Goal: Browse casually: Explore the website without a specific task or goal

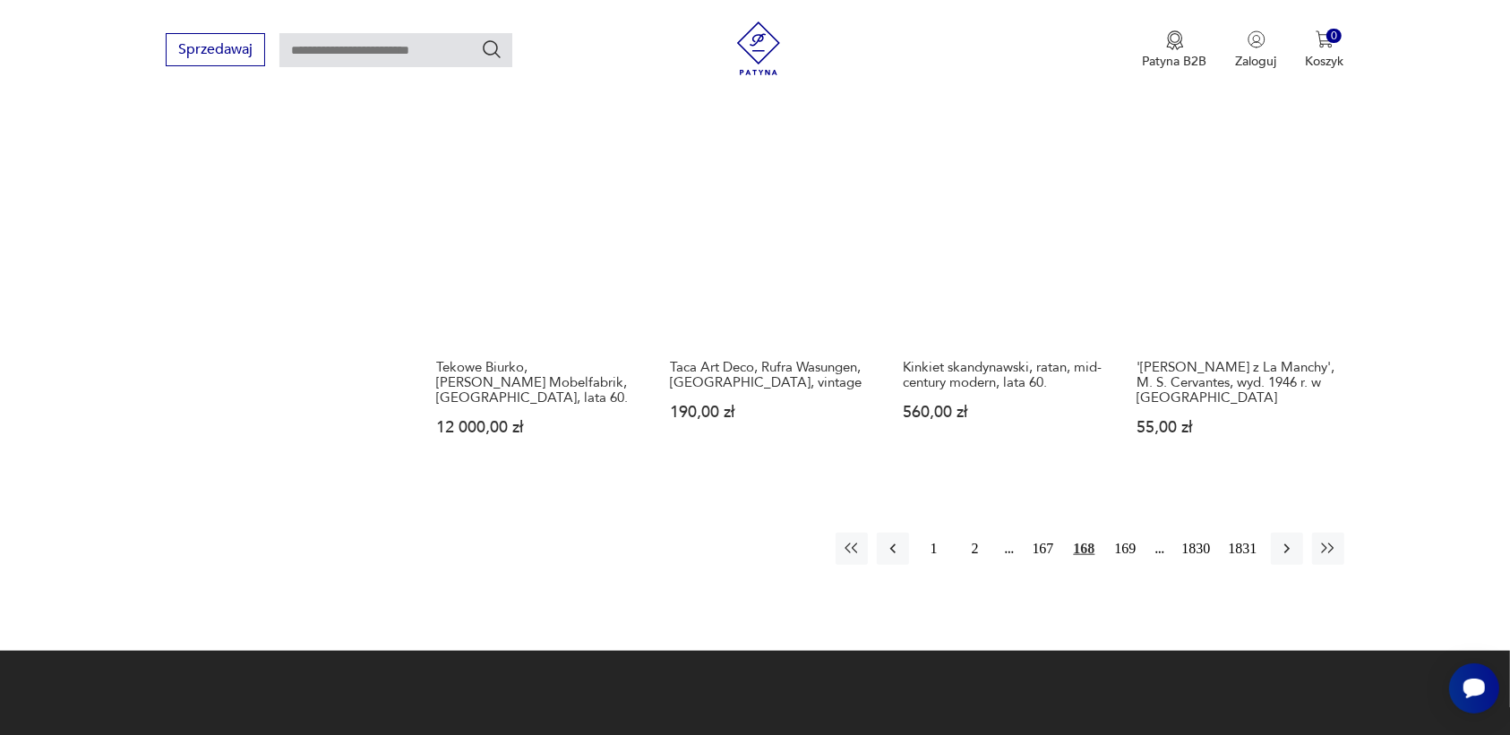
scroll to position [1575, 0]
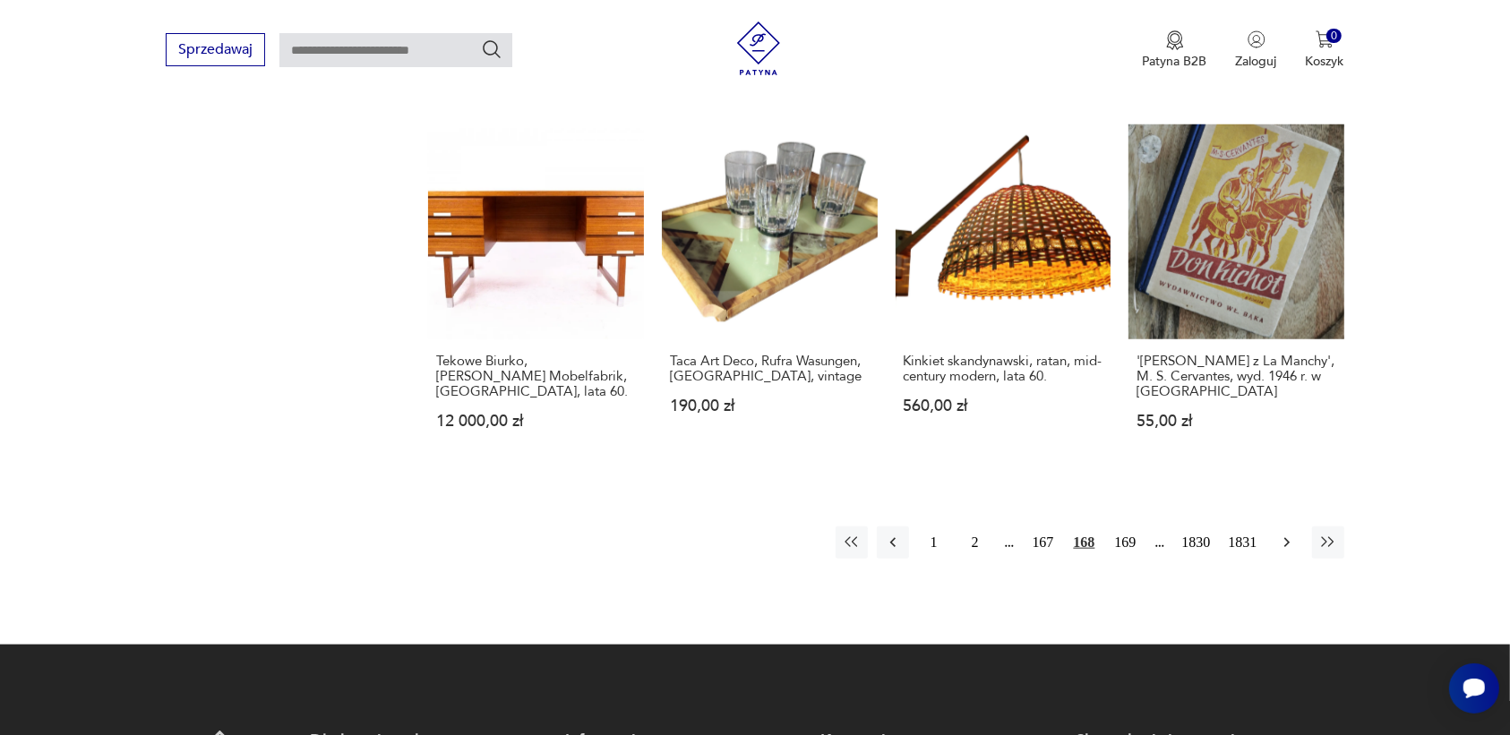
click at [1283, 534] on icon "button" at bounding box center [1287, 543] width 18 height 18
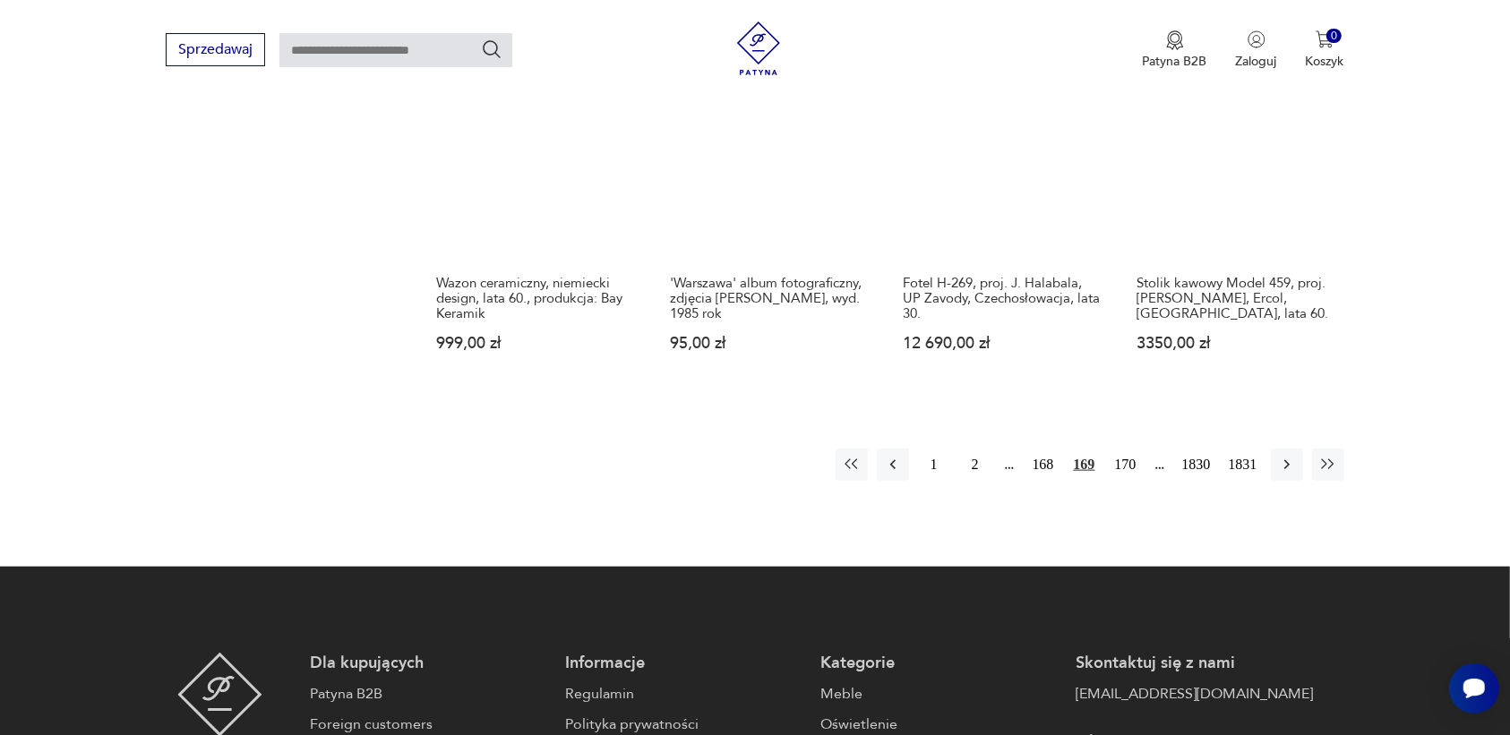
scroll to position [1687, 0]
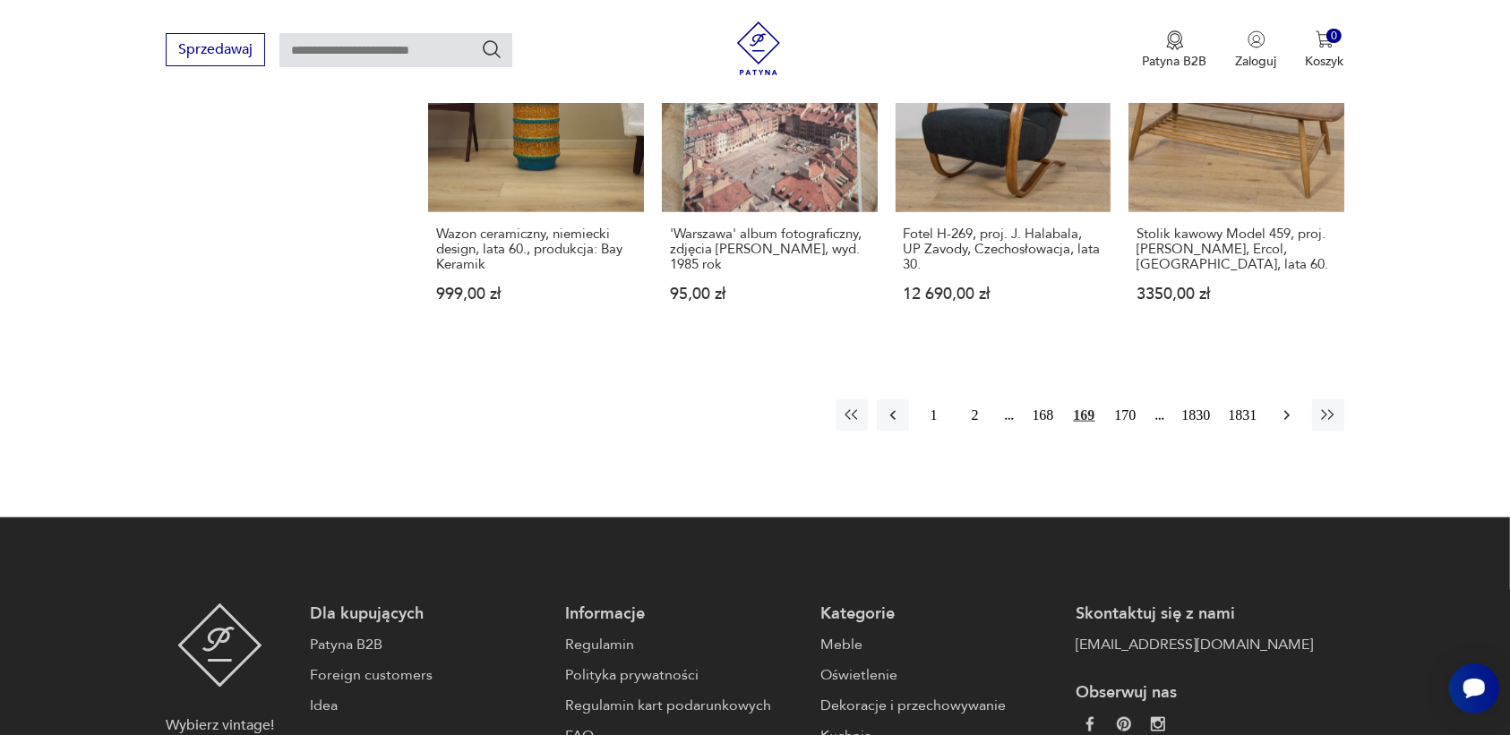
click at [1279, 407] on icon "button" at bounding box center [1287, 416] width 18 height 18
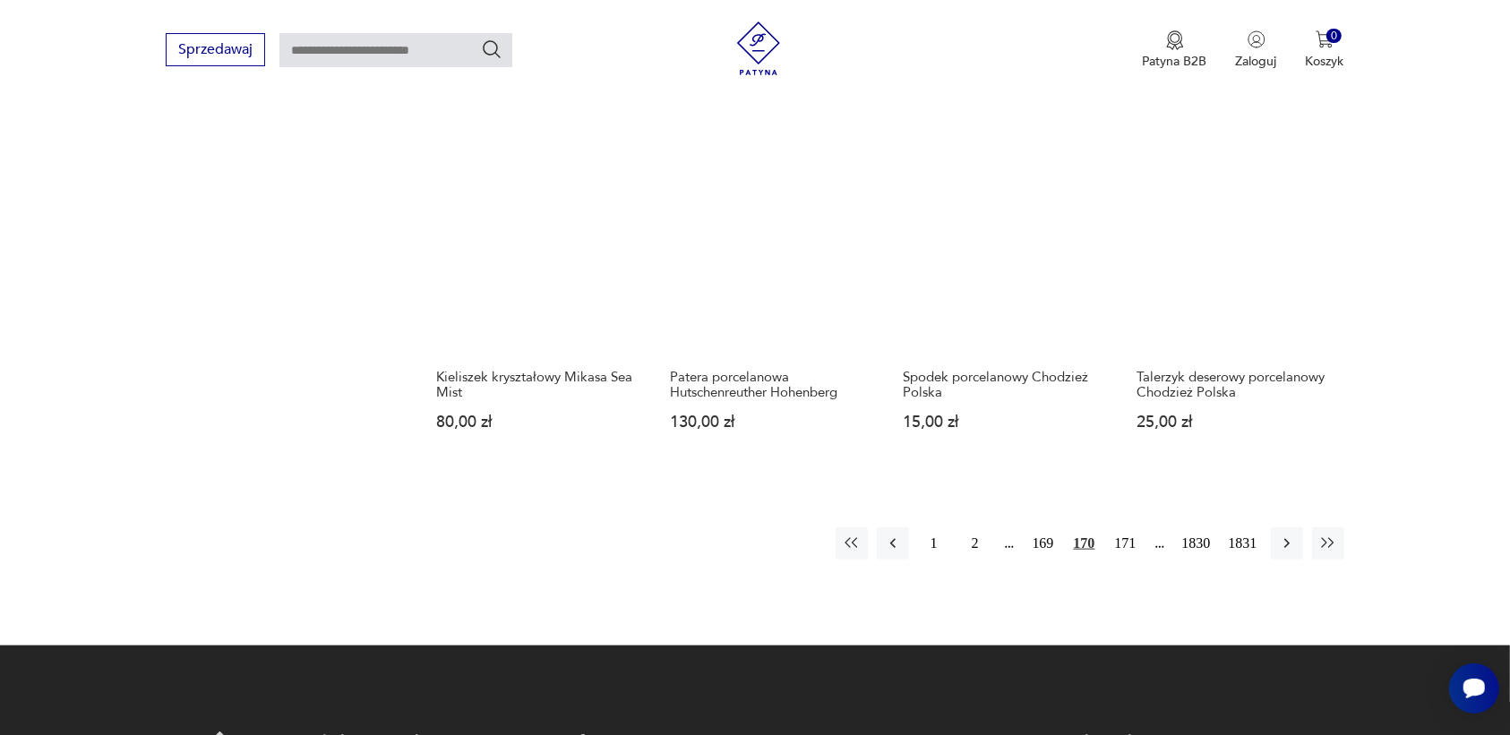
scroll to position [1575, 0]
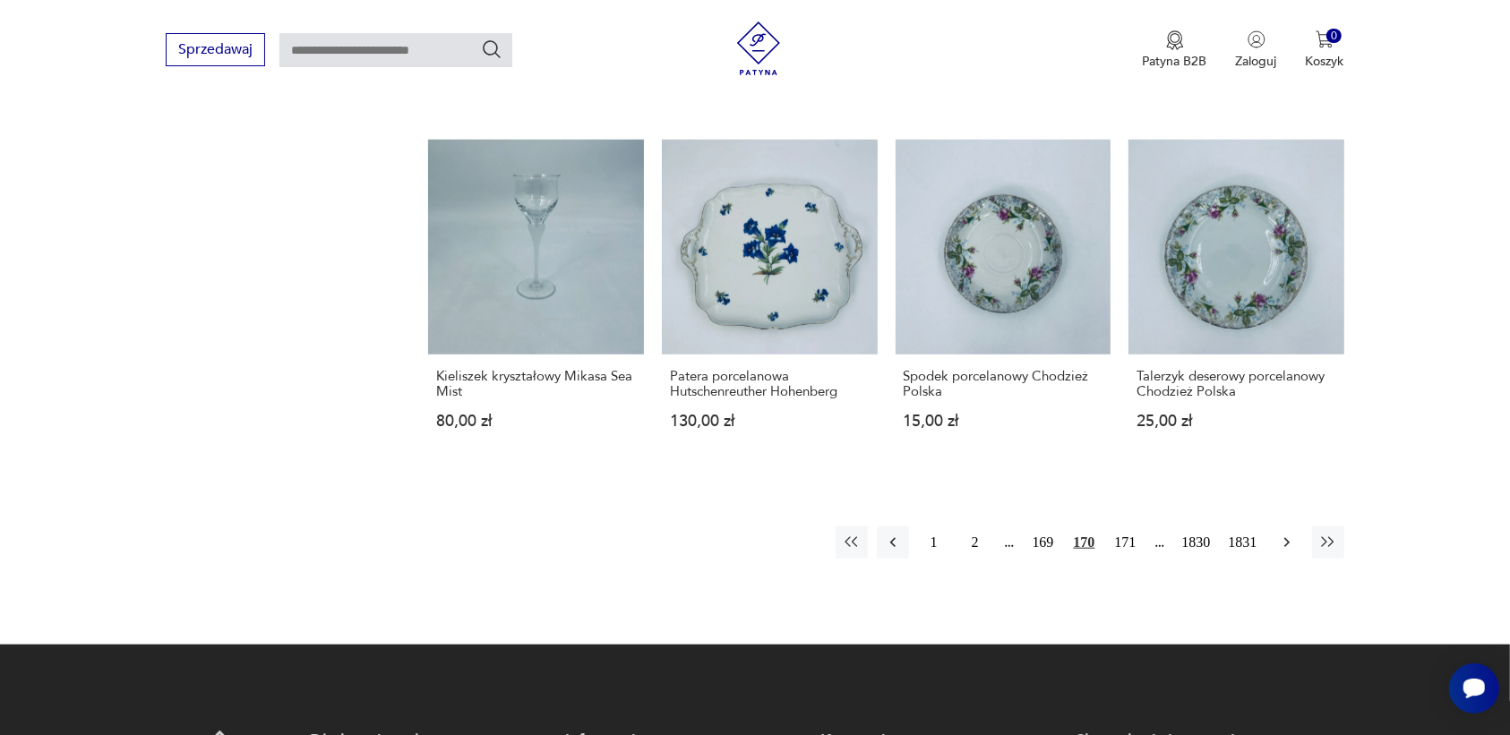
click at [1278, 534] on icon "button" at bounding box center [1287, 543] width 18 height 18
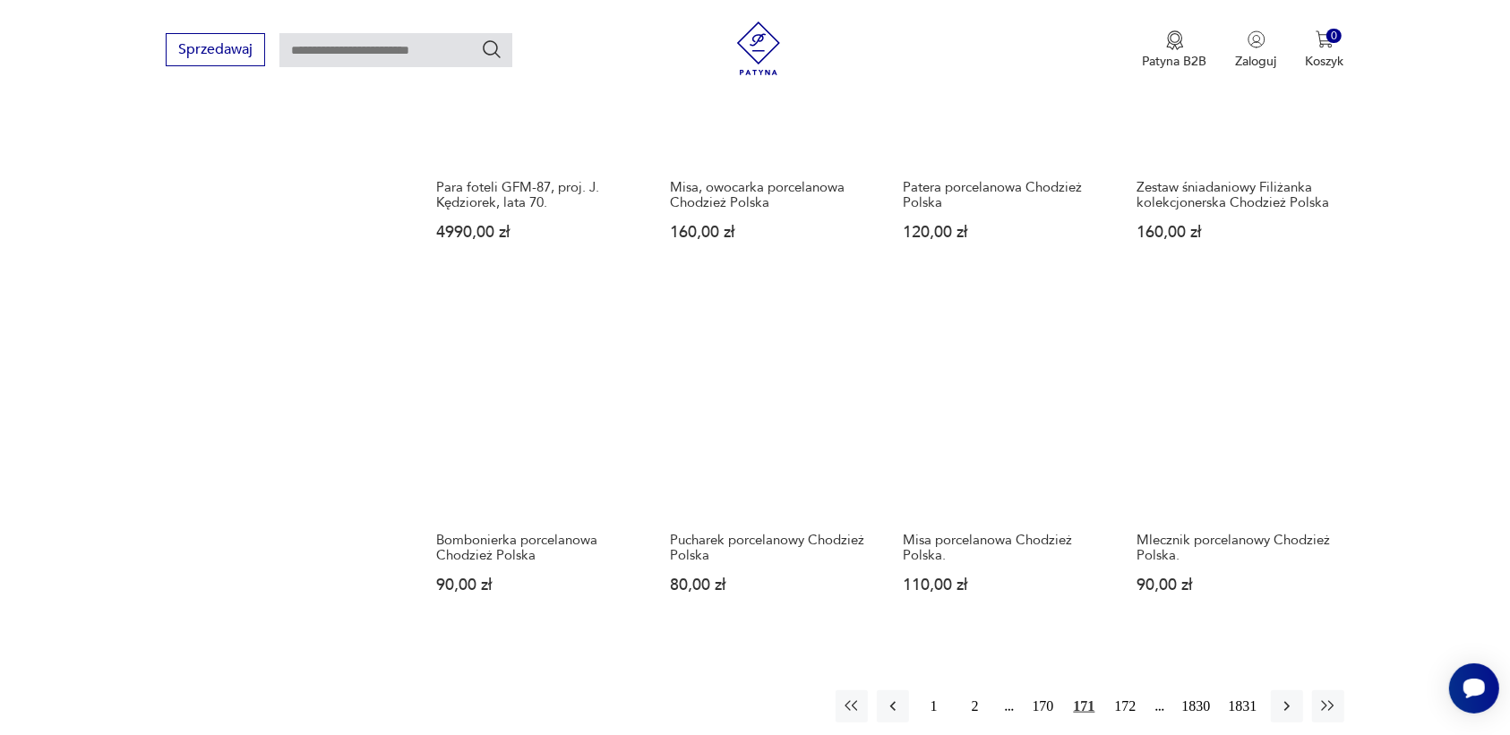
scroll to position [1351, 0]
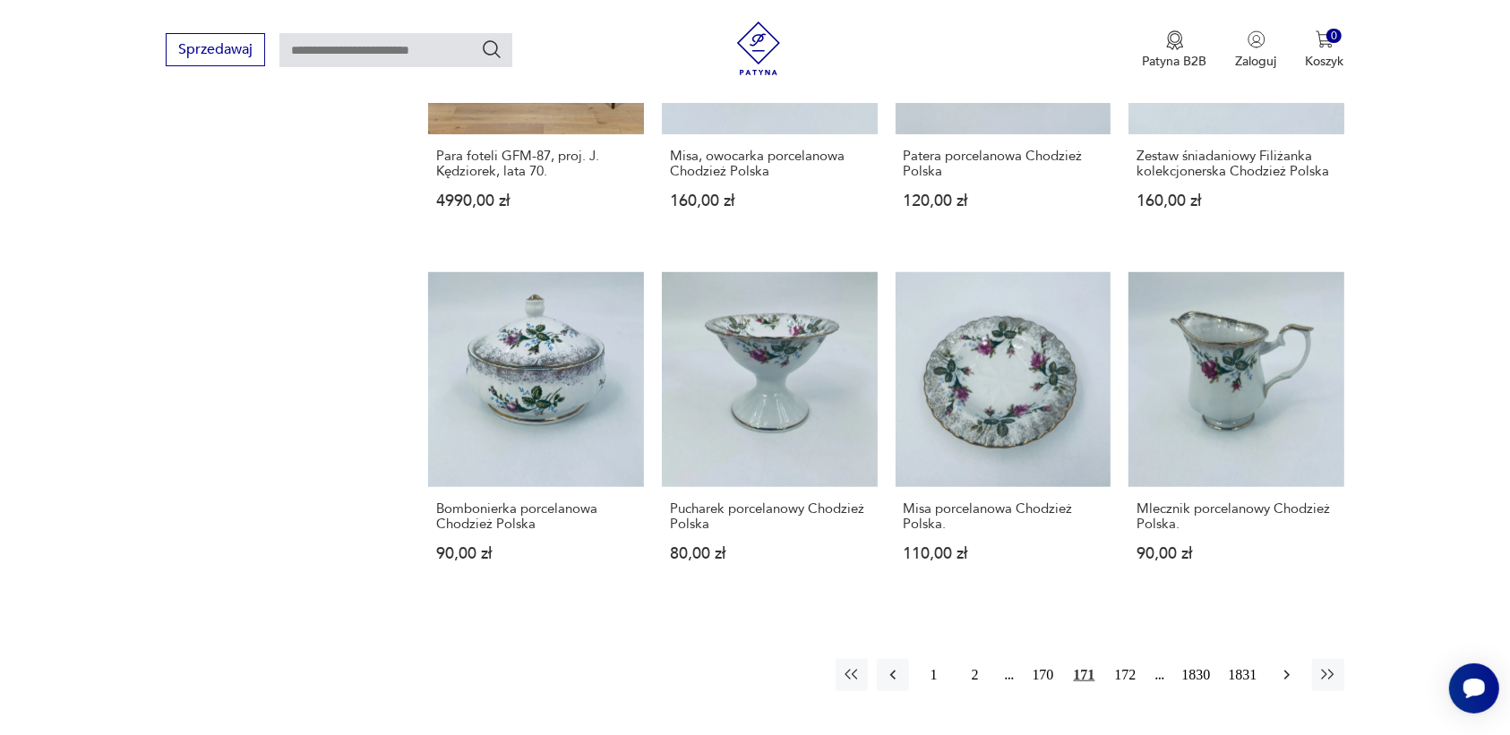
click at [1283, 676] on icon "button" at bounding box center [1287, 675] width 18 height 18
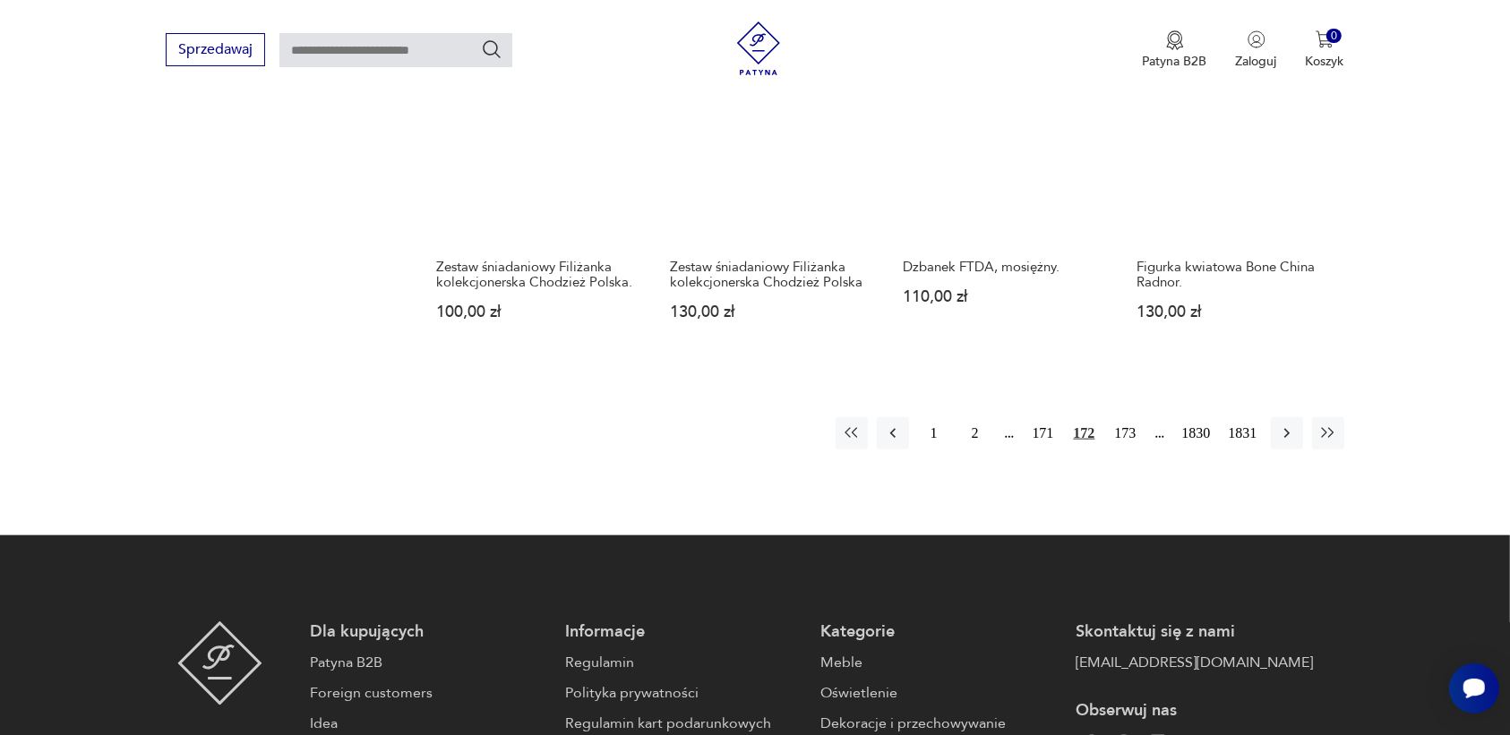
scroll to position [1687, 0]
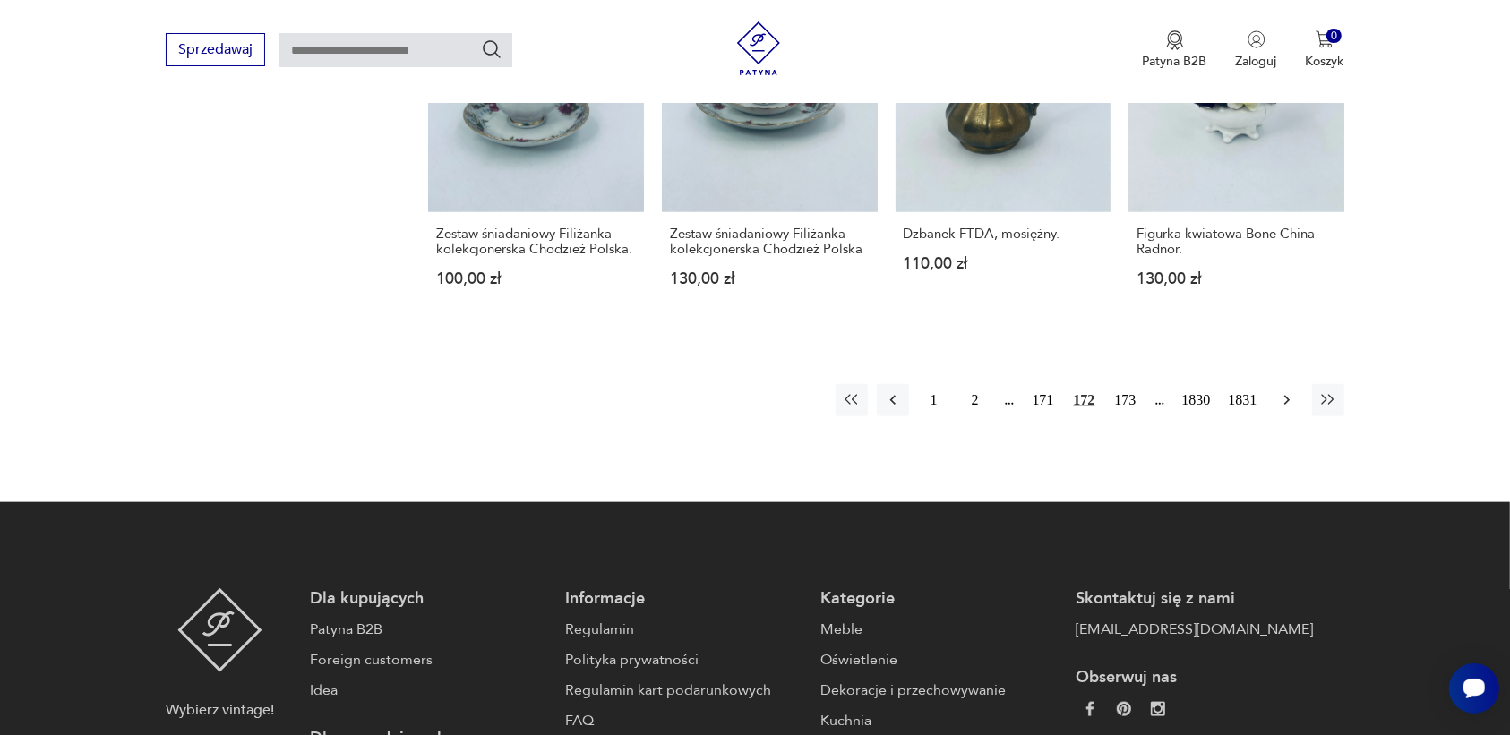
click at [1282, 391] on icon "button" at bounding box center [1287, 400] width 18 height 18
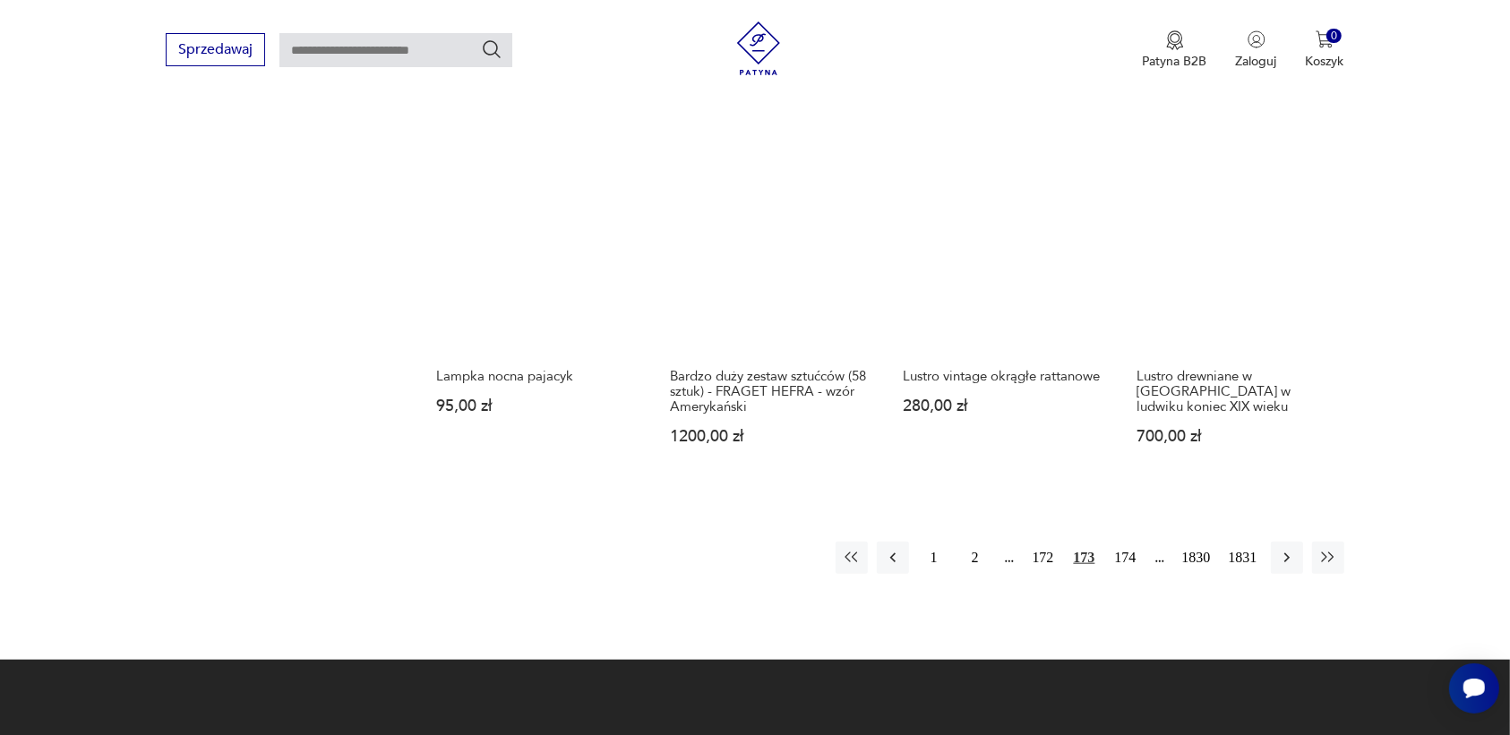
scroll to position [1575, 0]
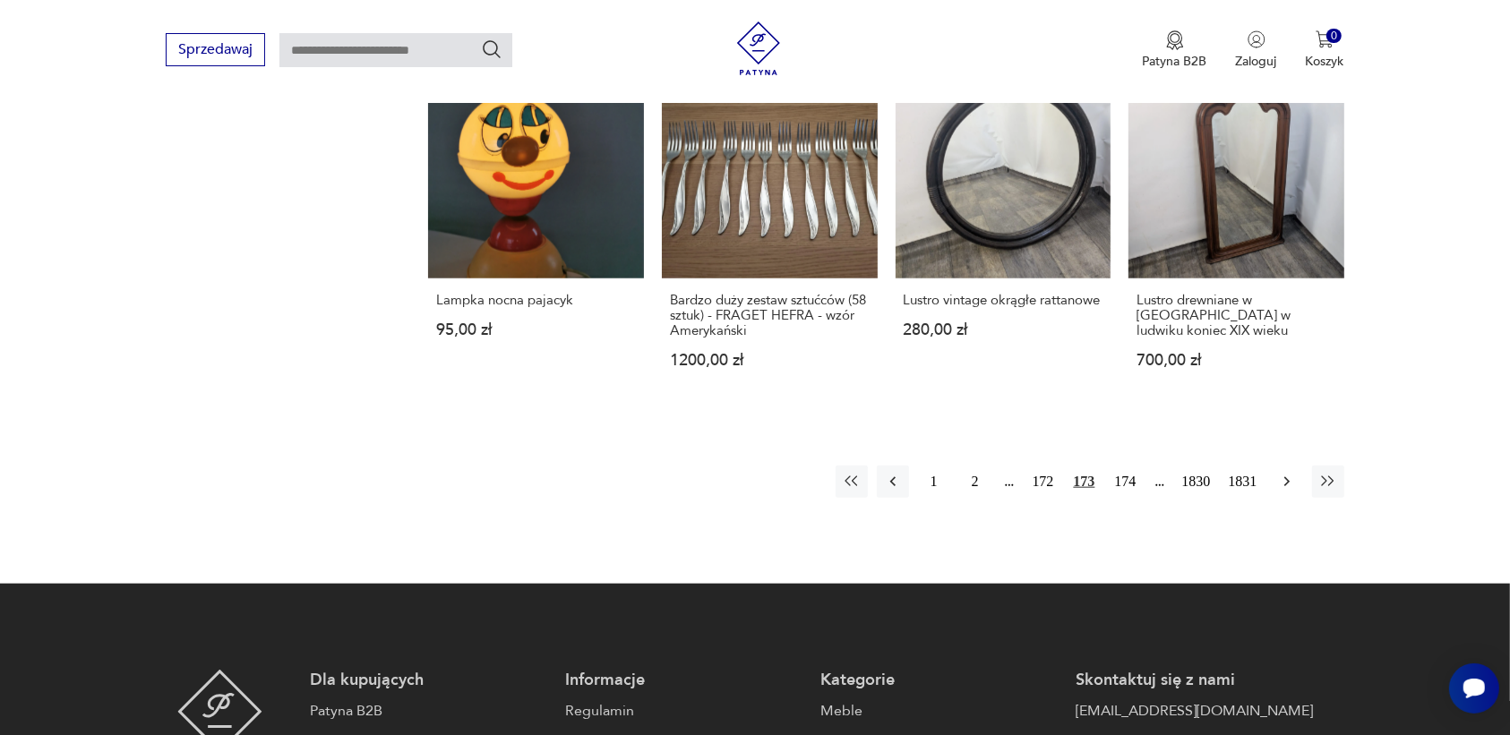
click at [1284, 473] on icon "button" at bounding box center [1287, 482] width 18 height 18
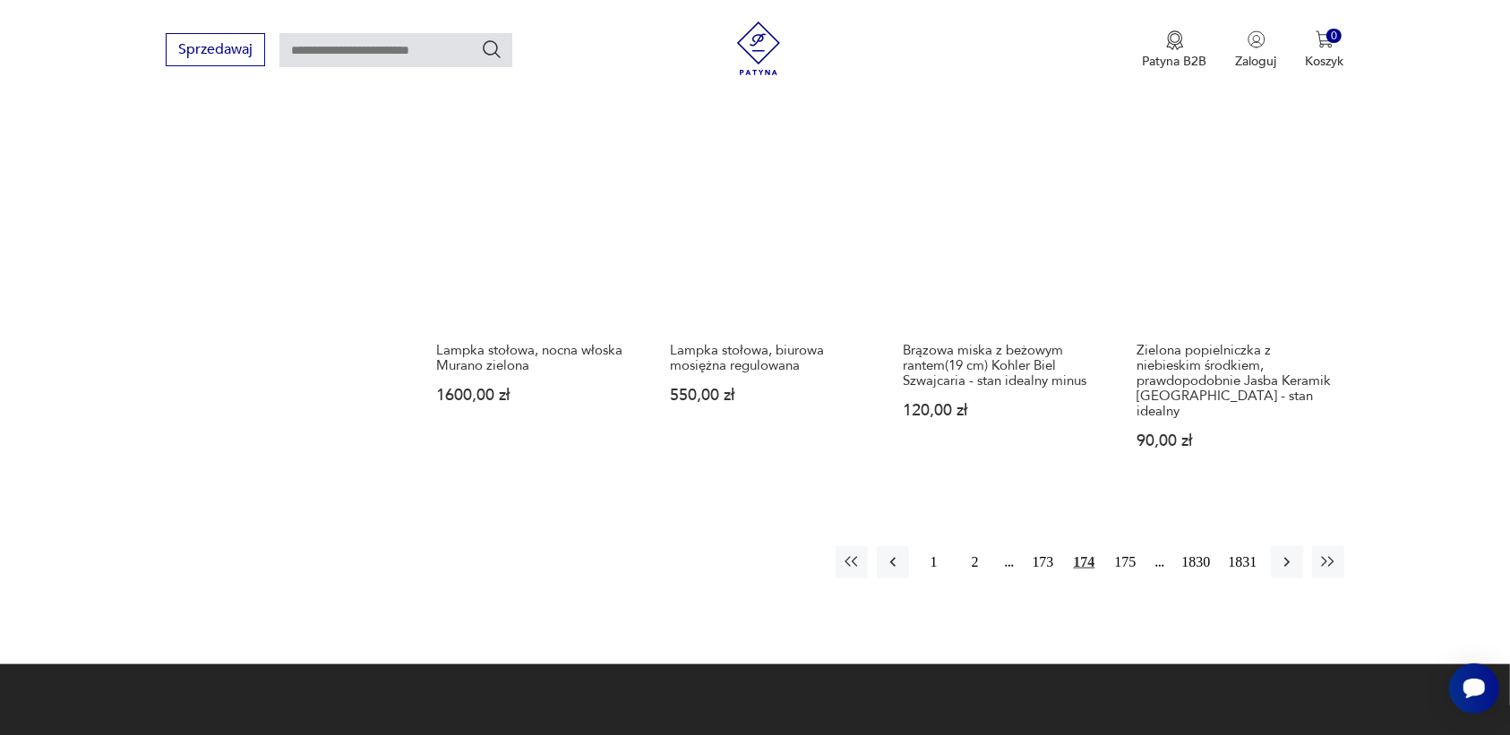
scroll to position [1575, 0]
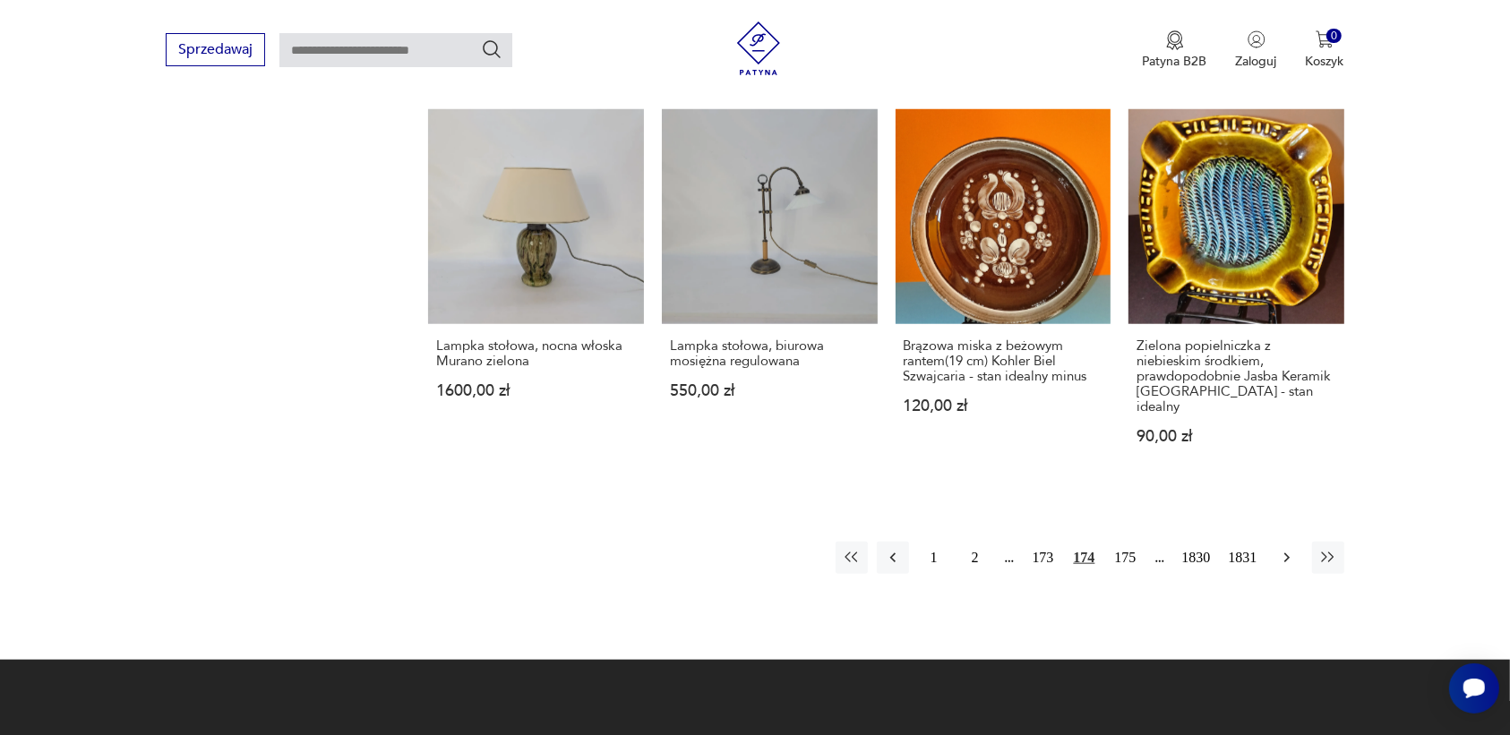
click at [1281, 549] on icon "button" at bounding box center [1287, 558] width 18 height 18
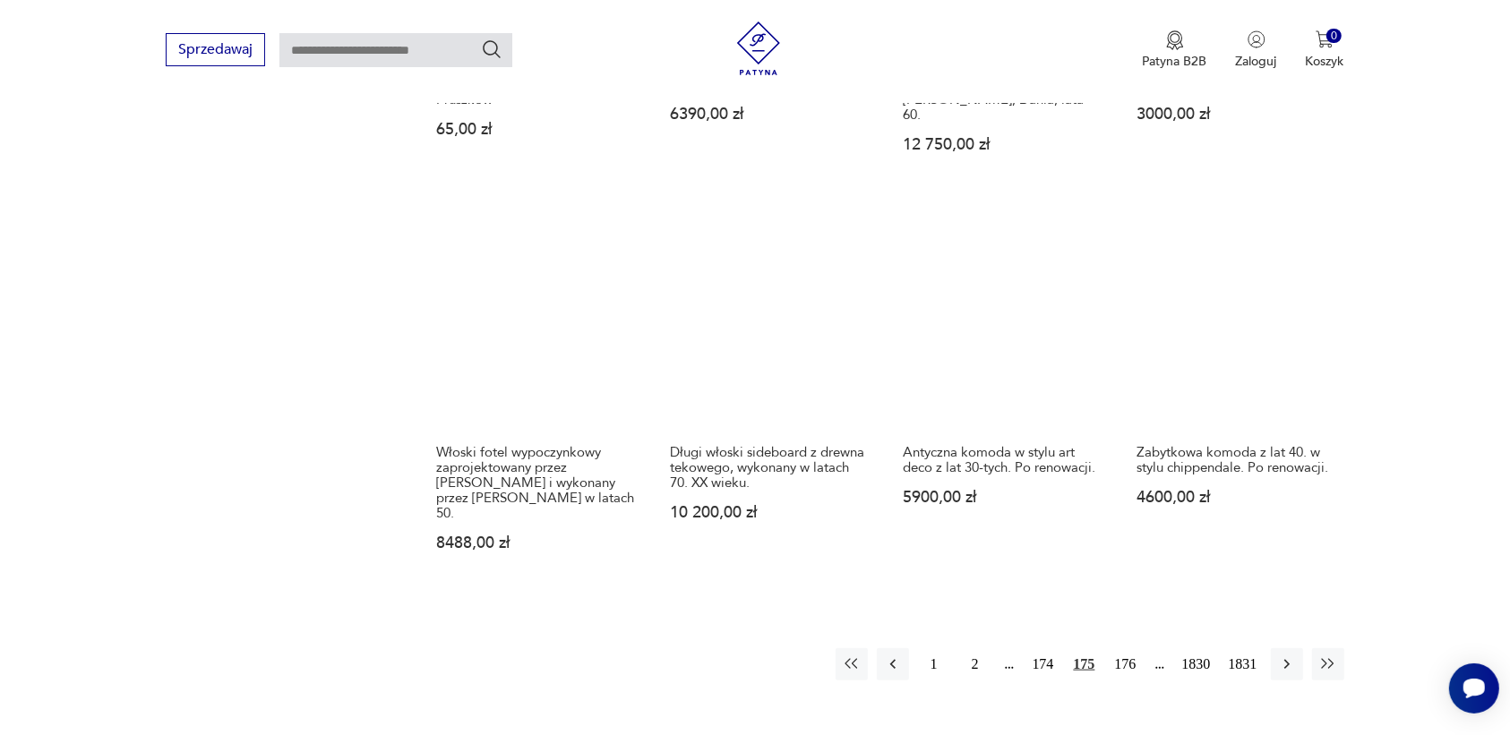
scroll to position [1463, 0]
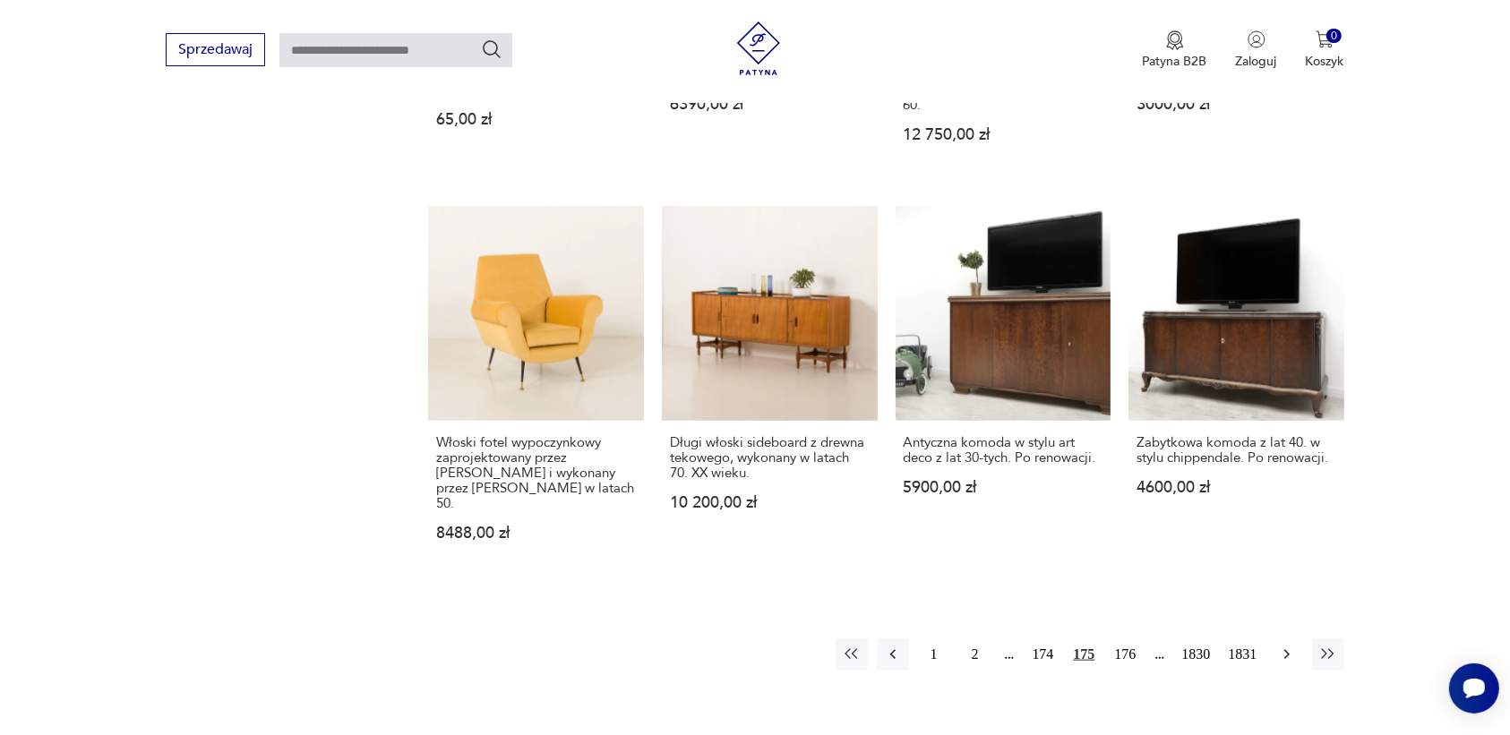
click at [1278, 646] on icon "button" at bounding box center [1287, 655] width 18 height 18
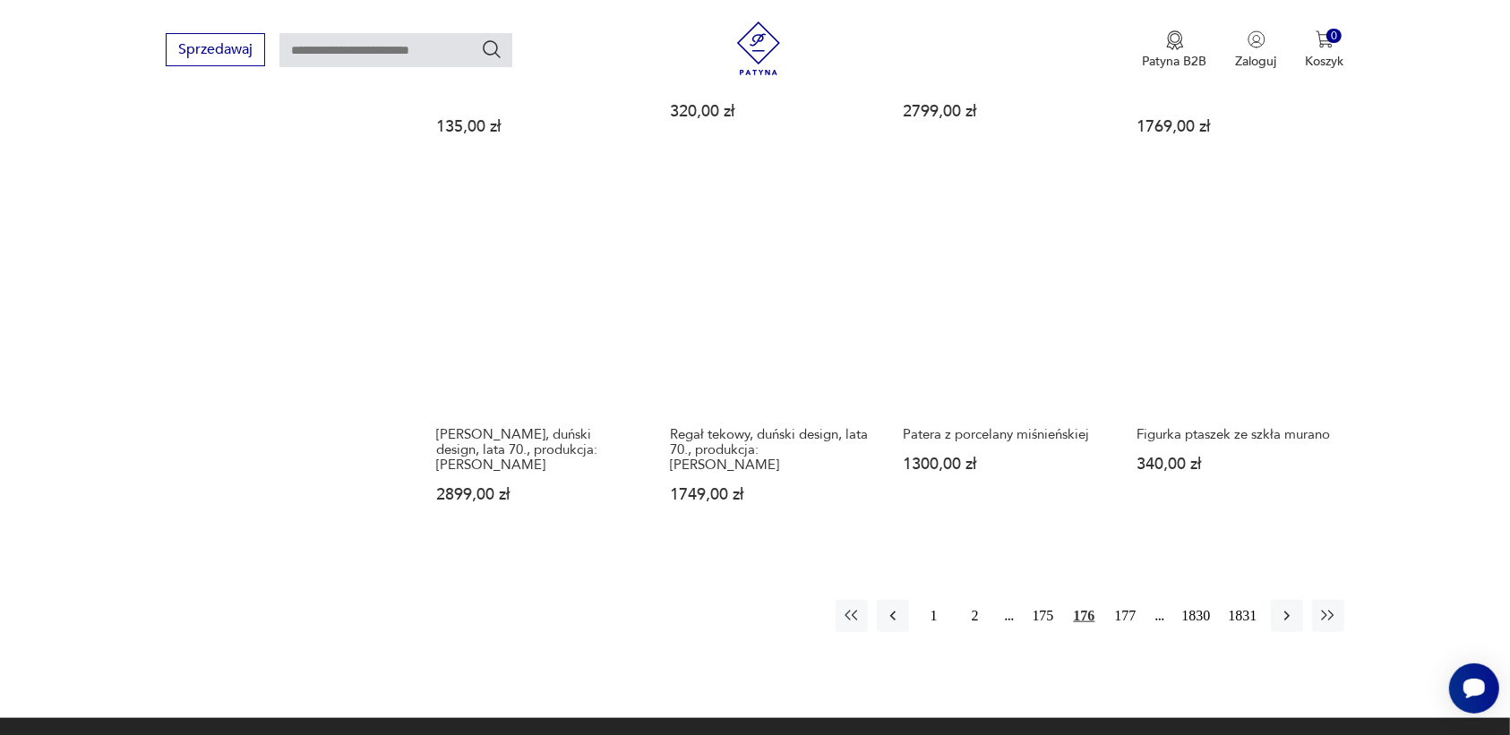
scroll to position [1575, 0]
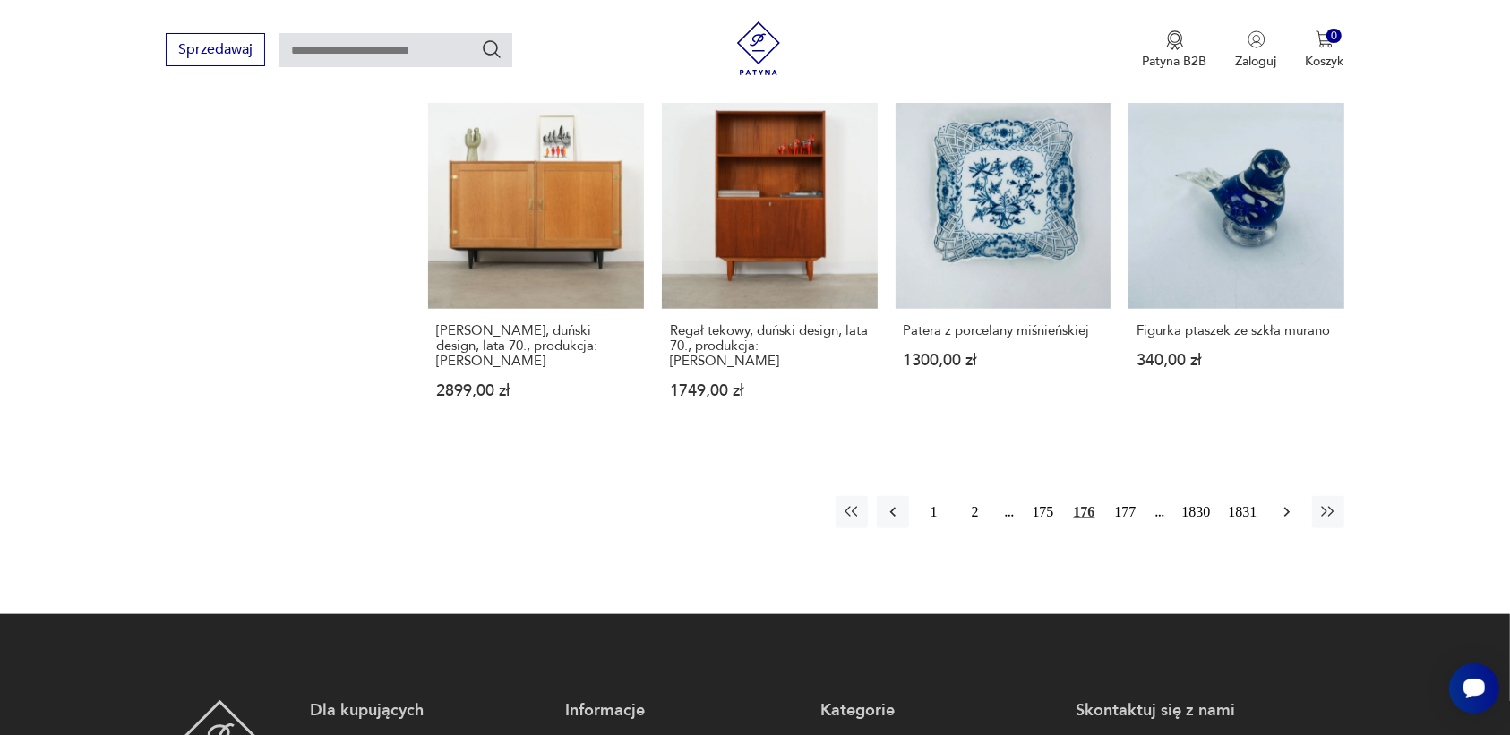
click at [1282, 503] on icon "button" at bounding box center [1287, 512] width 18 height 18
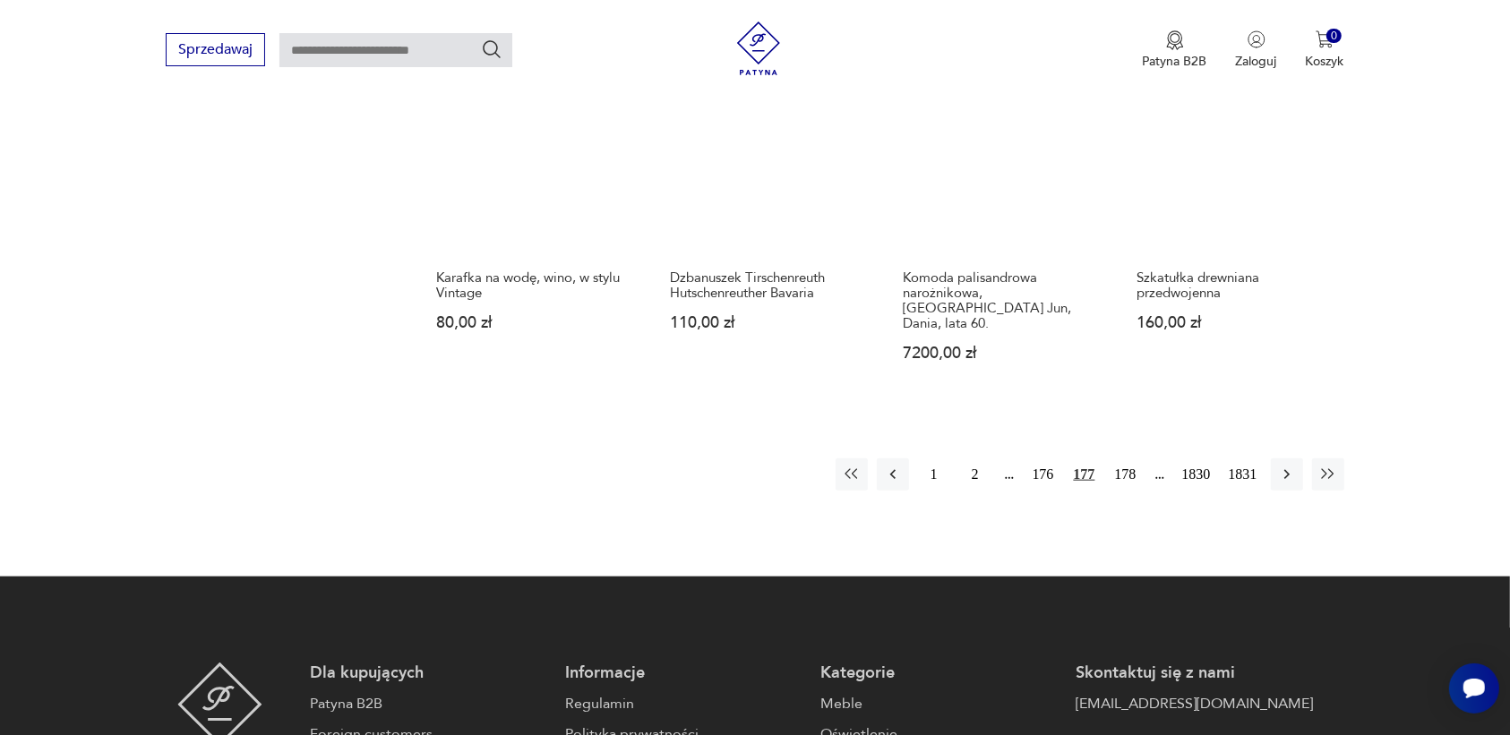
scroll to position [1687, 0]
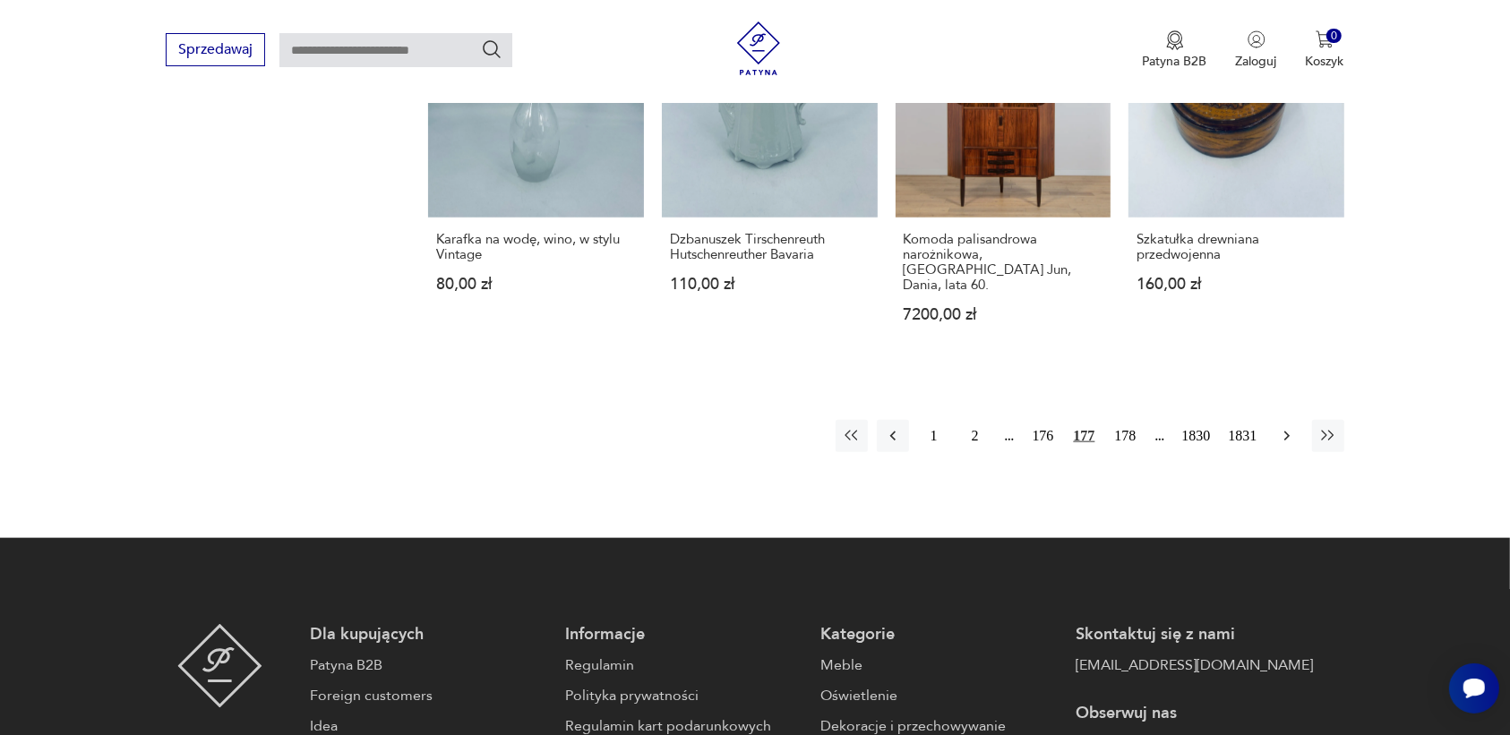
click at [1284, 427] on icon "button" at bounding box center [1287, 436] width 18 height 18
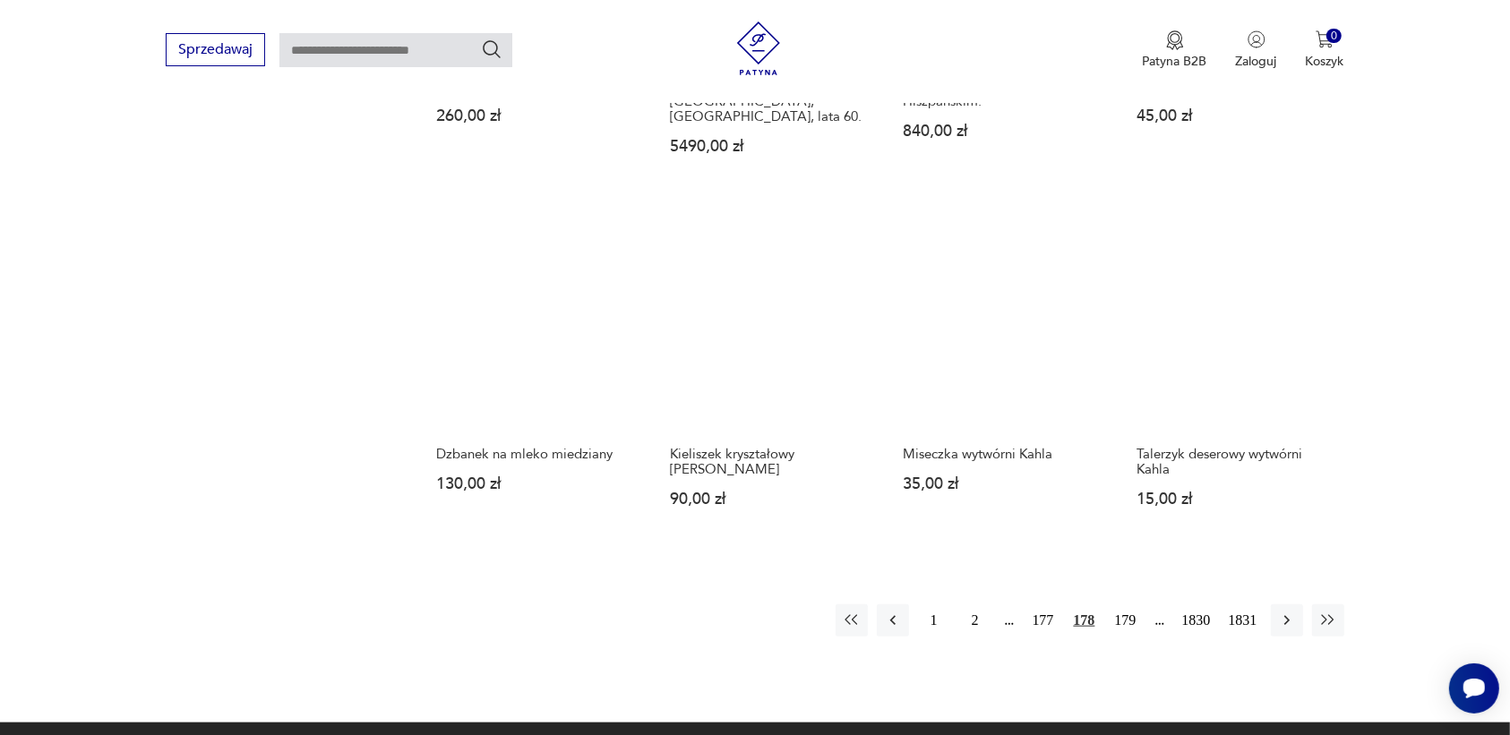
scroll to position [1463, 0]
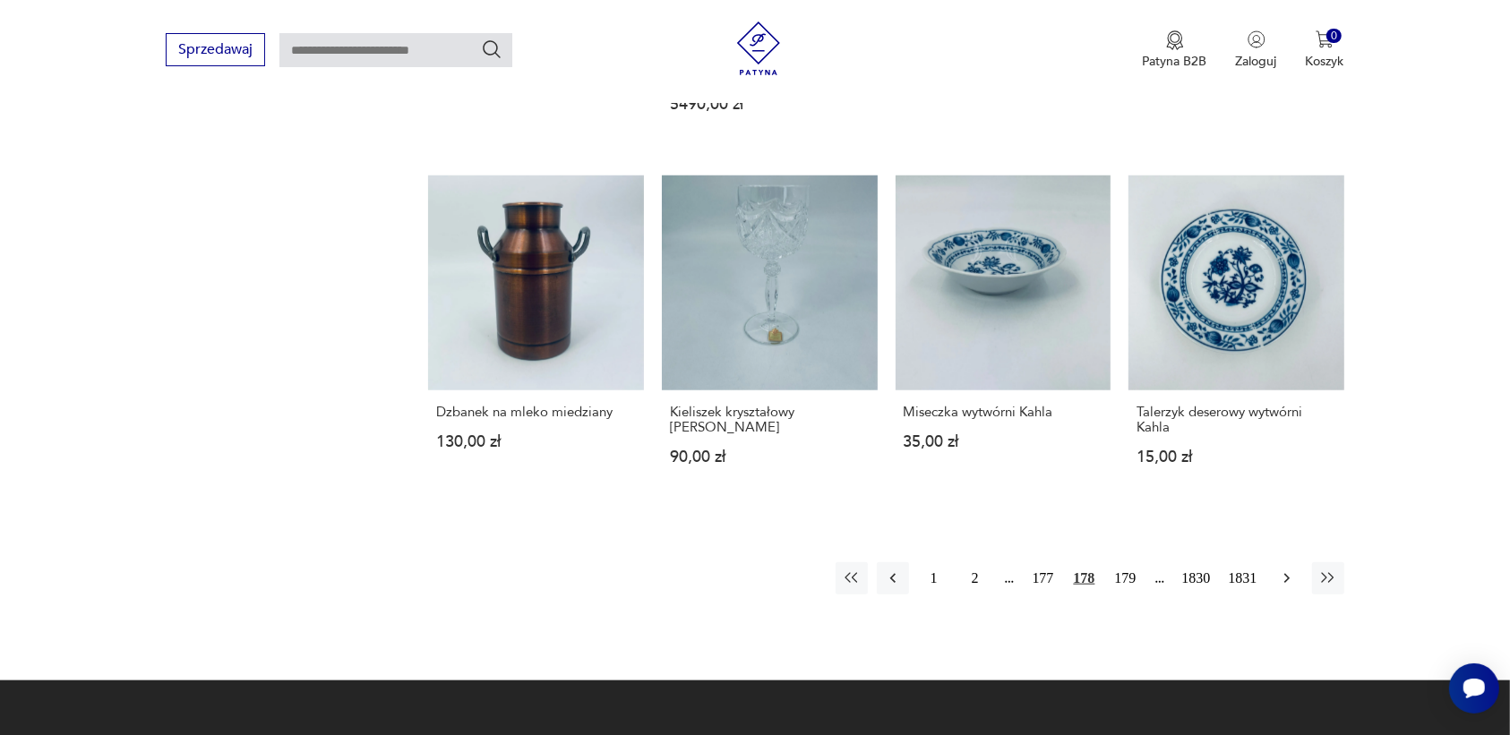
click at [1286, 570] on icon "button" at bounding box center [1287, 579] width 18 height 18
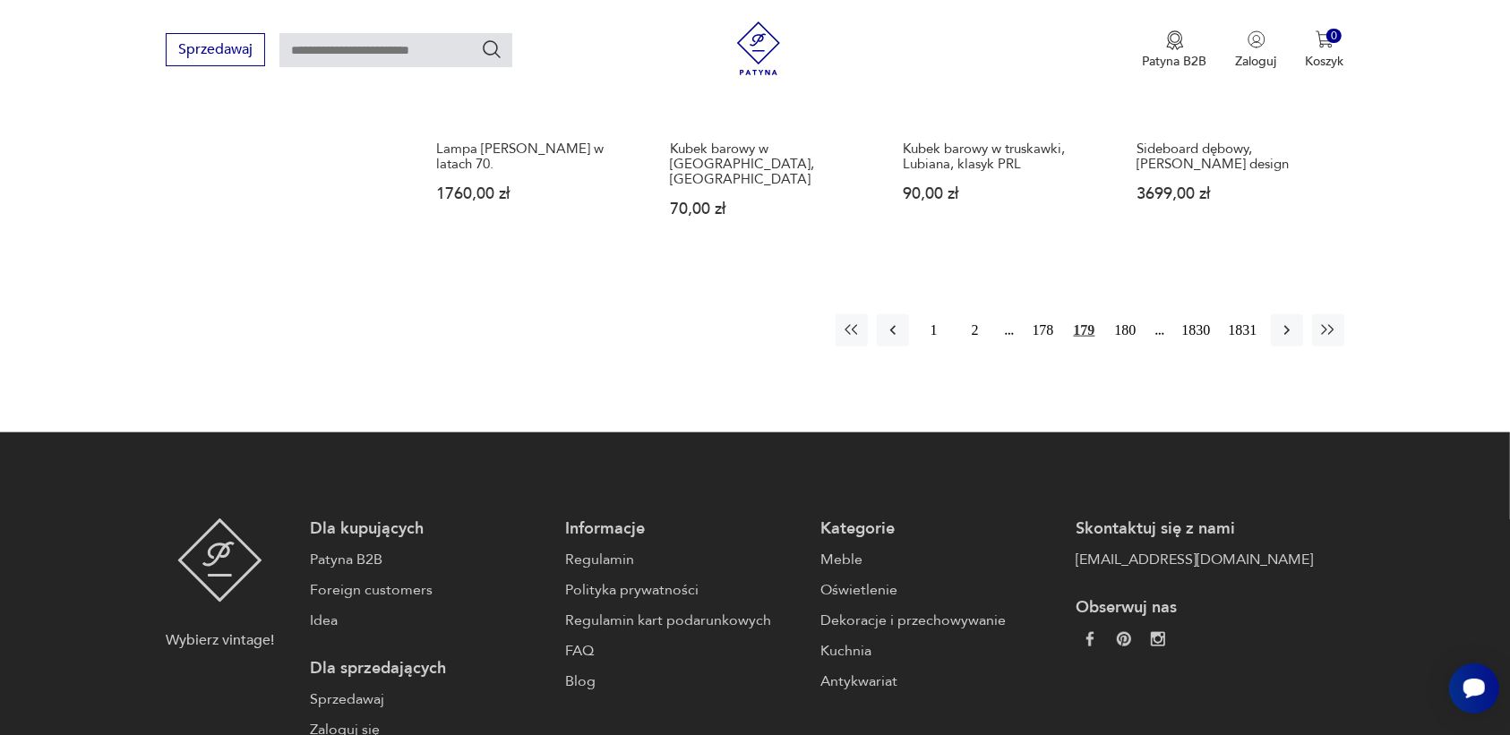
scroll to position [1799, 0]
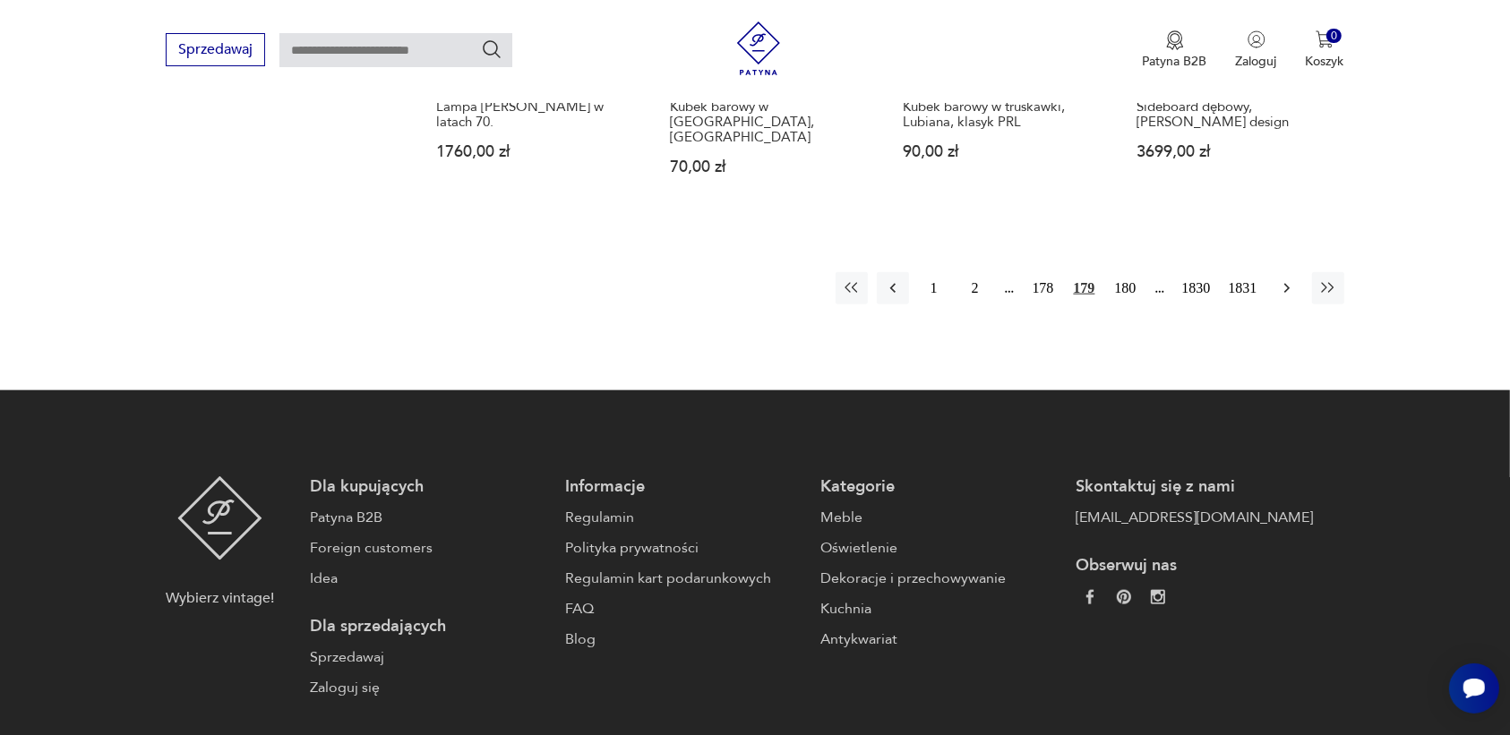
click at [1285, 284] on icon "button" at bounding box center [1286, 289] width 5 height 10
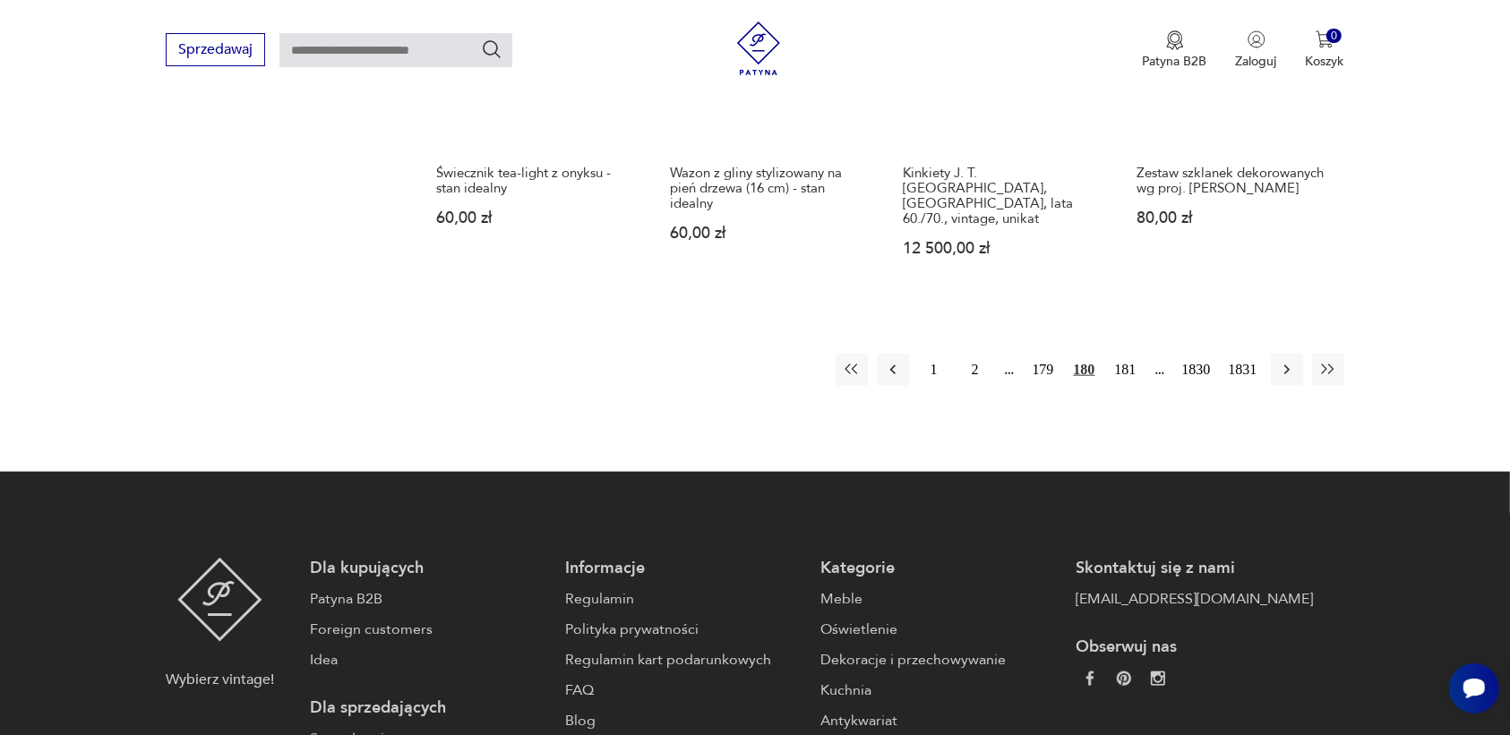
scroll to position [1799, 0]
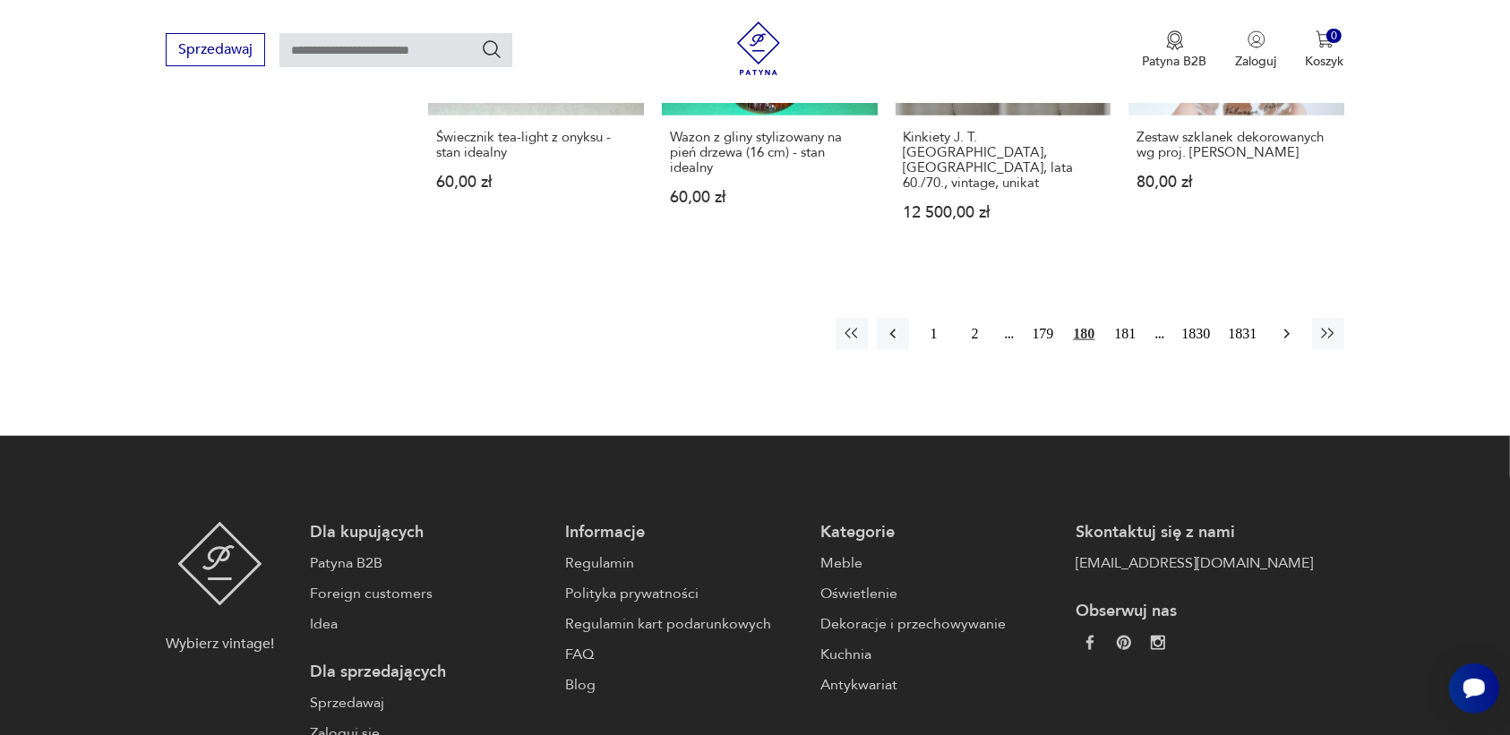
click at [1284, 325] on icon "button" at bounding box center [1287, 334] width 18 height 18
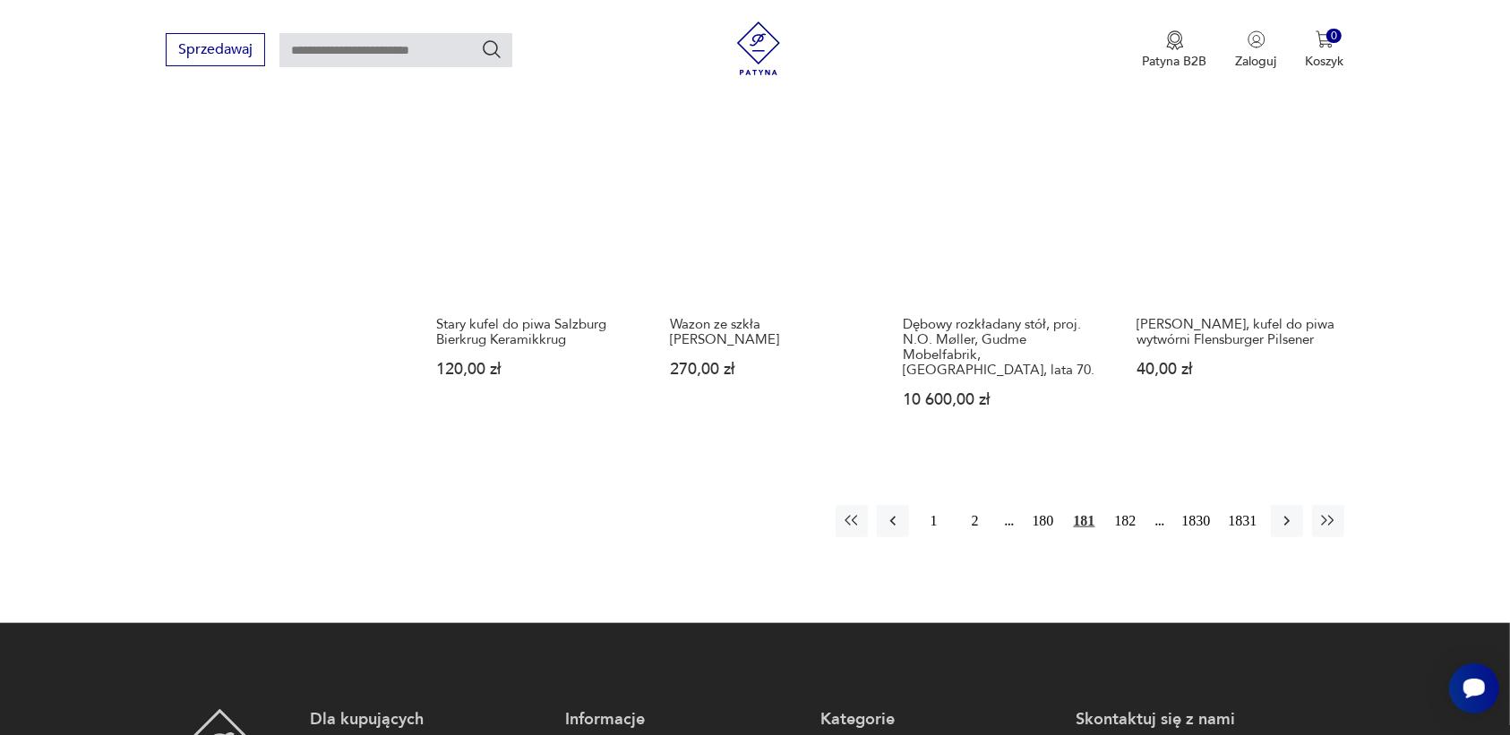
scroll to position [1575, 0]
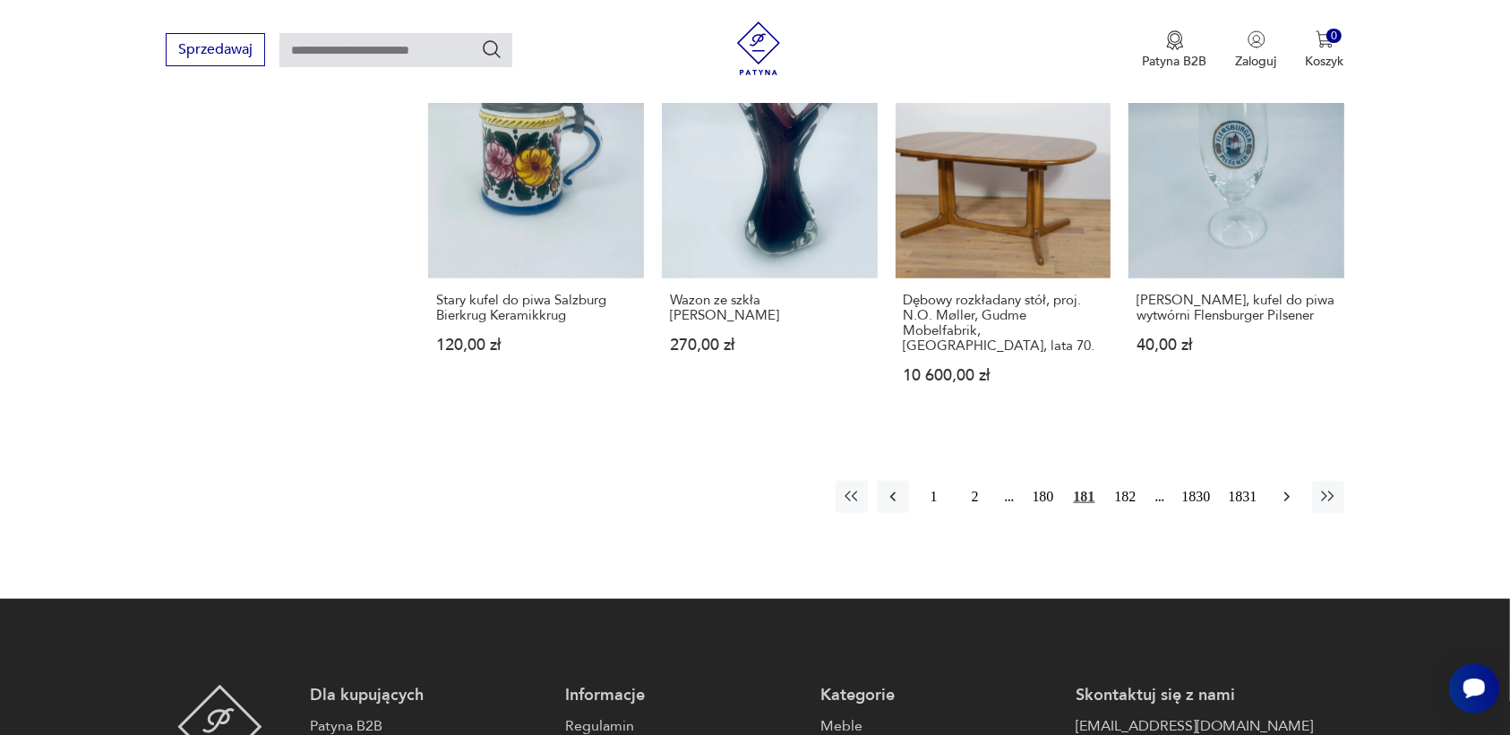
click at [1287, 493] on icon "button" at bounding box center [1286, 498] width 5 height 10
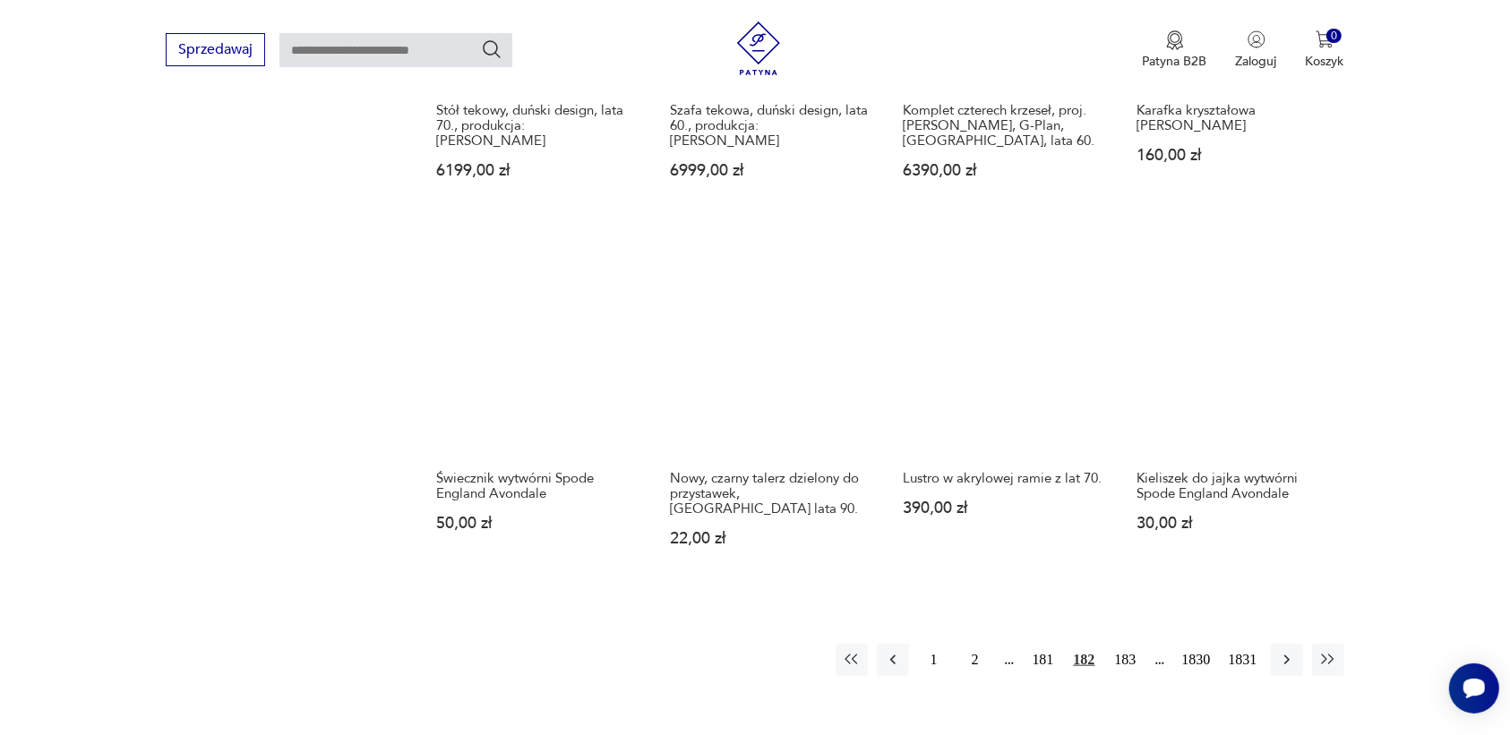
scroll to position [1575, 0]
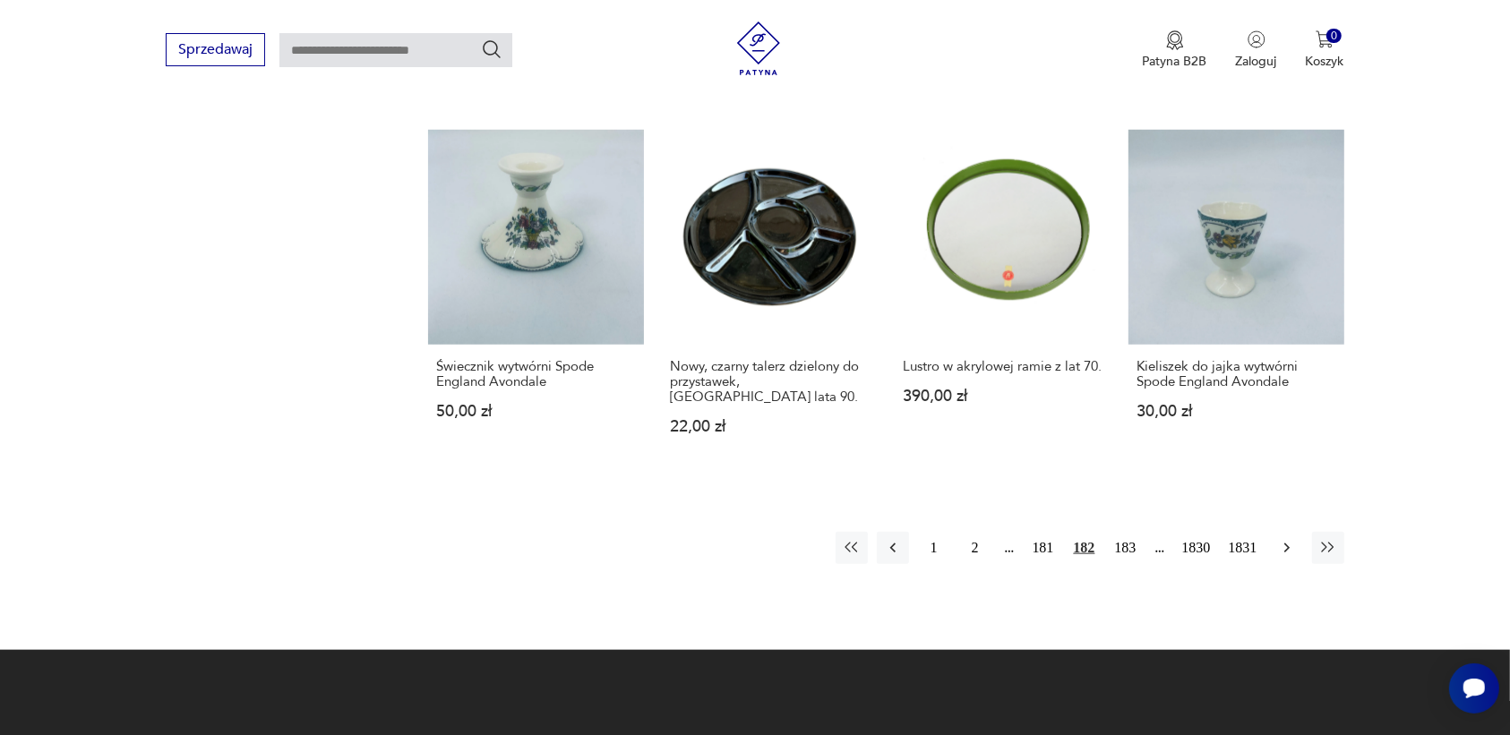
click at [1287, 544] on icon "button" at bounding box center [1286, 549] width 5 height 10
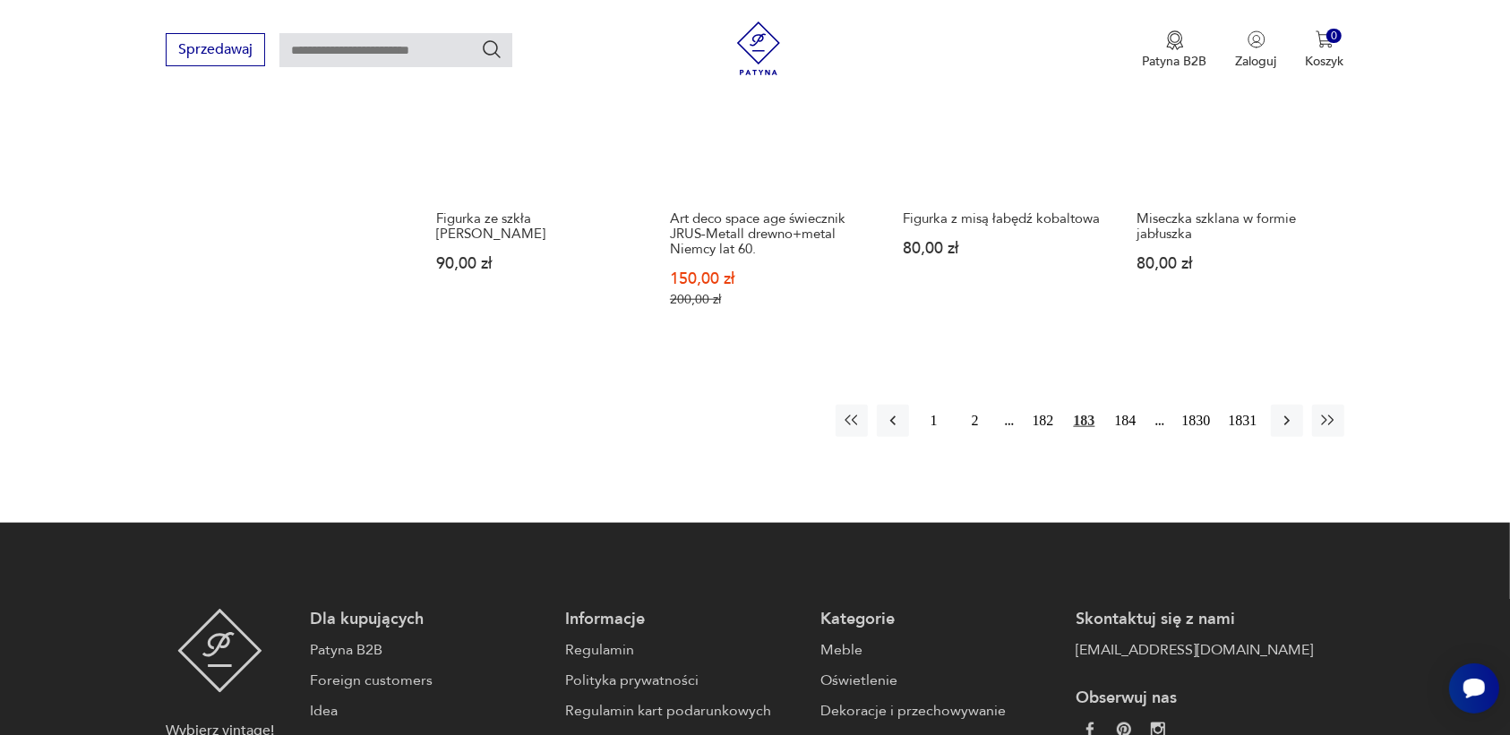
scroll to position [1687, 0]
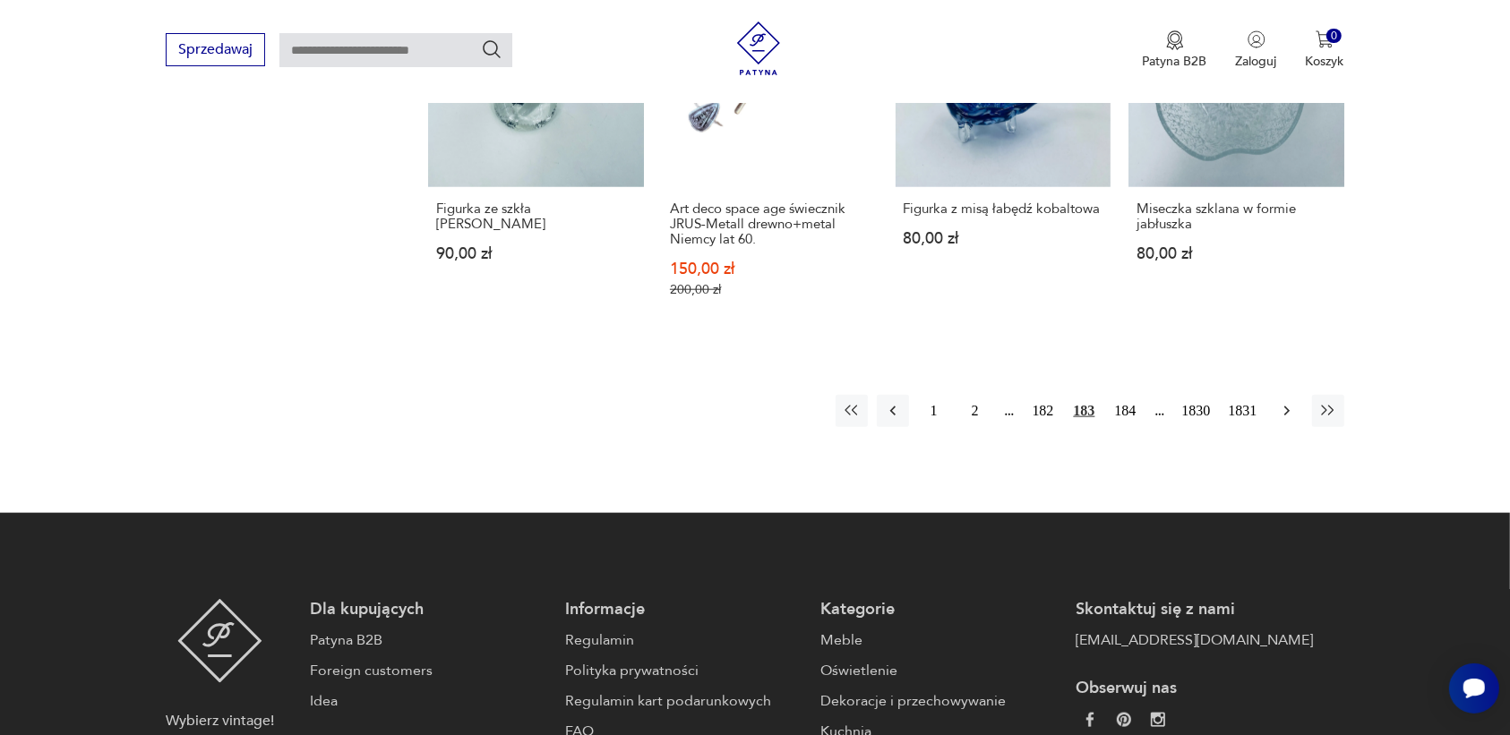
click at [1279, 402] on icon "button" at bounding box center [1287, 411] width 18 height 18
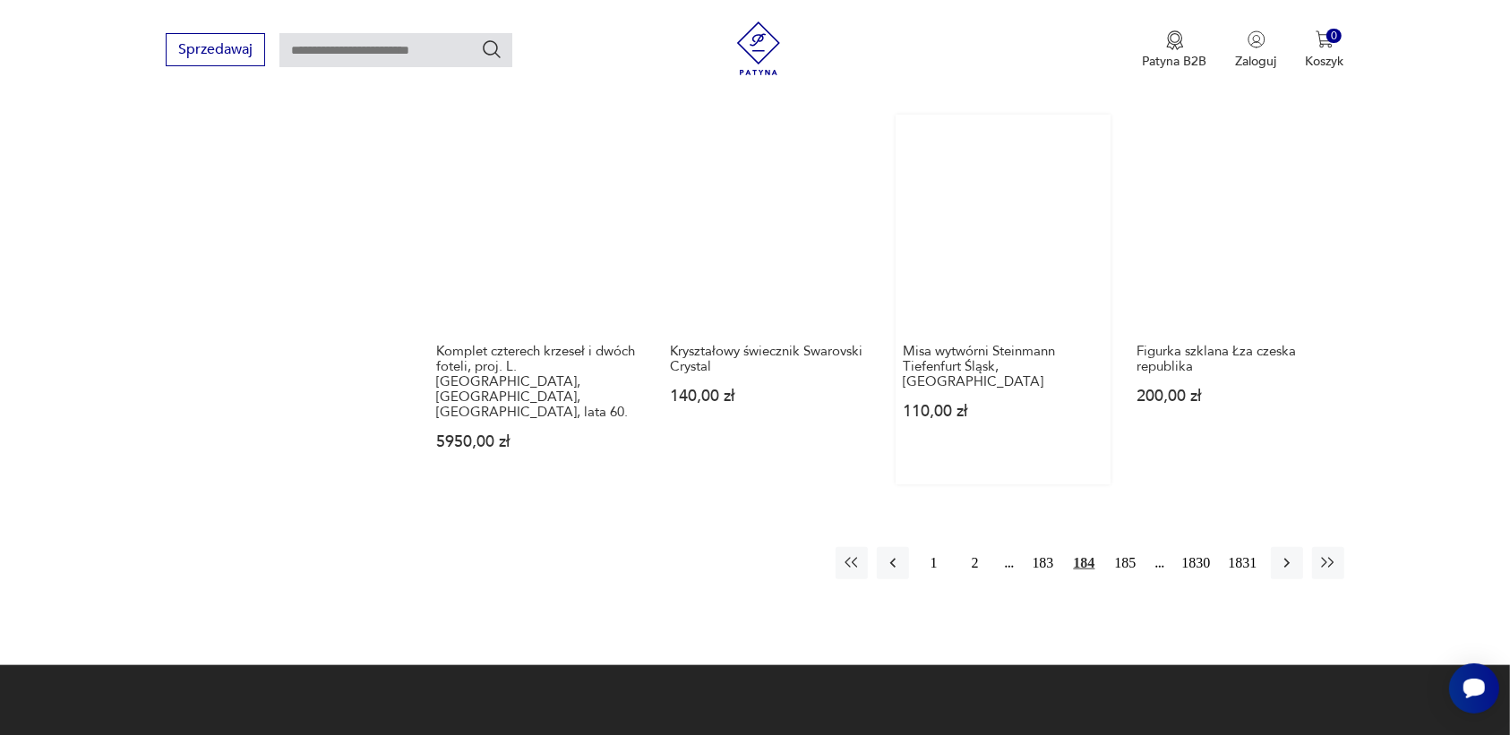
scroll to position [1575, 0]
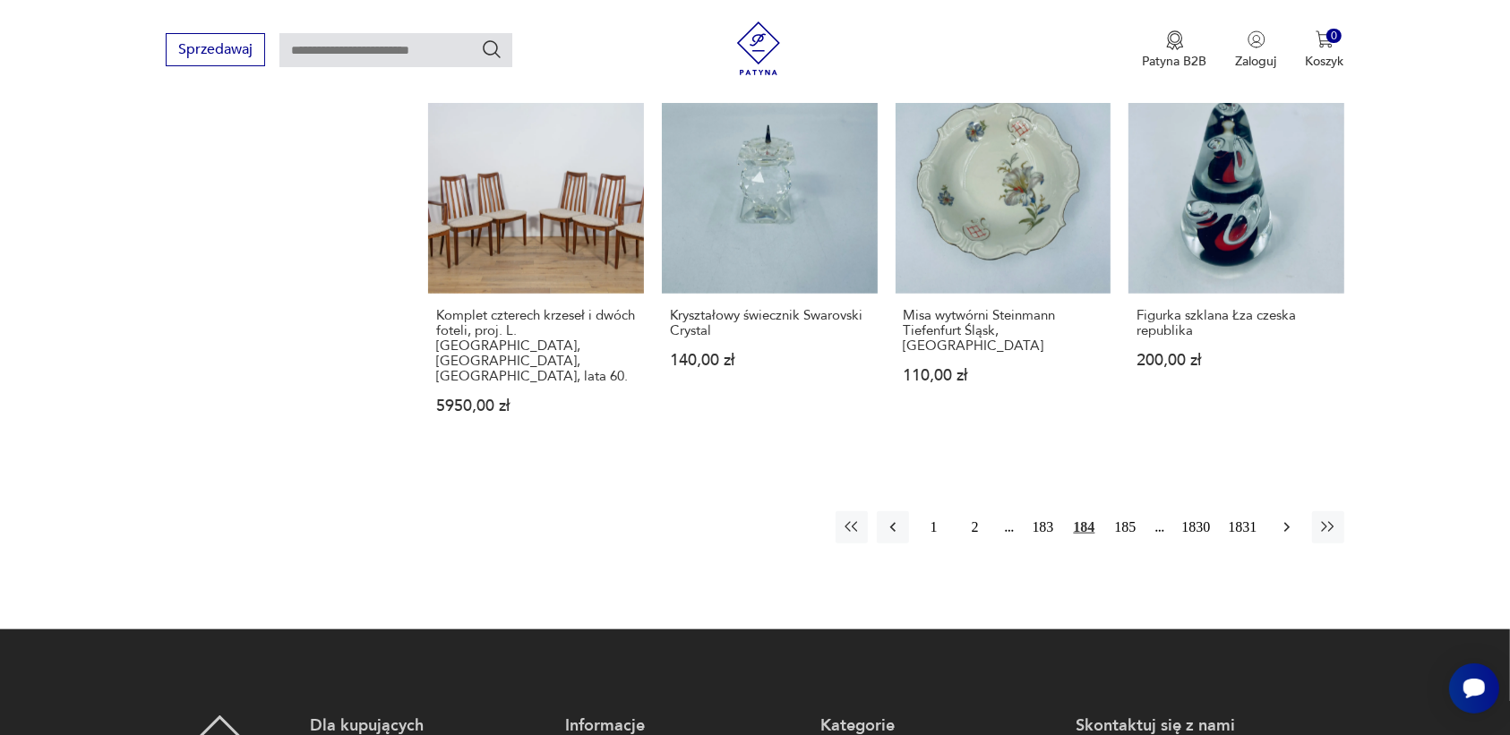
click at [1282, 519] on icon "button" at bounding box center [1287, 528] width 18 height 18
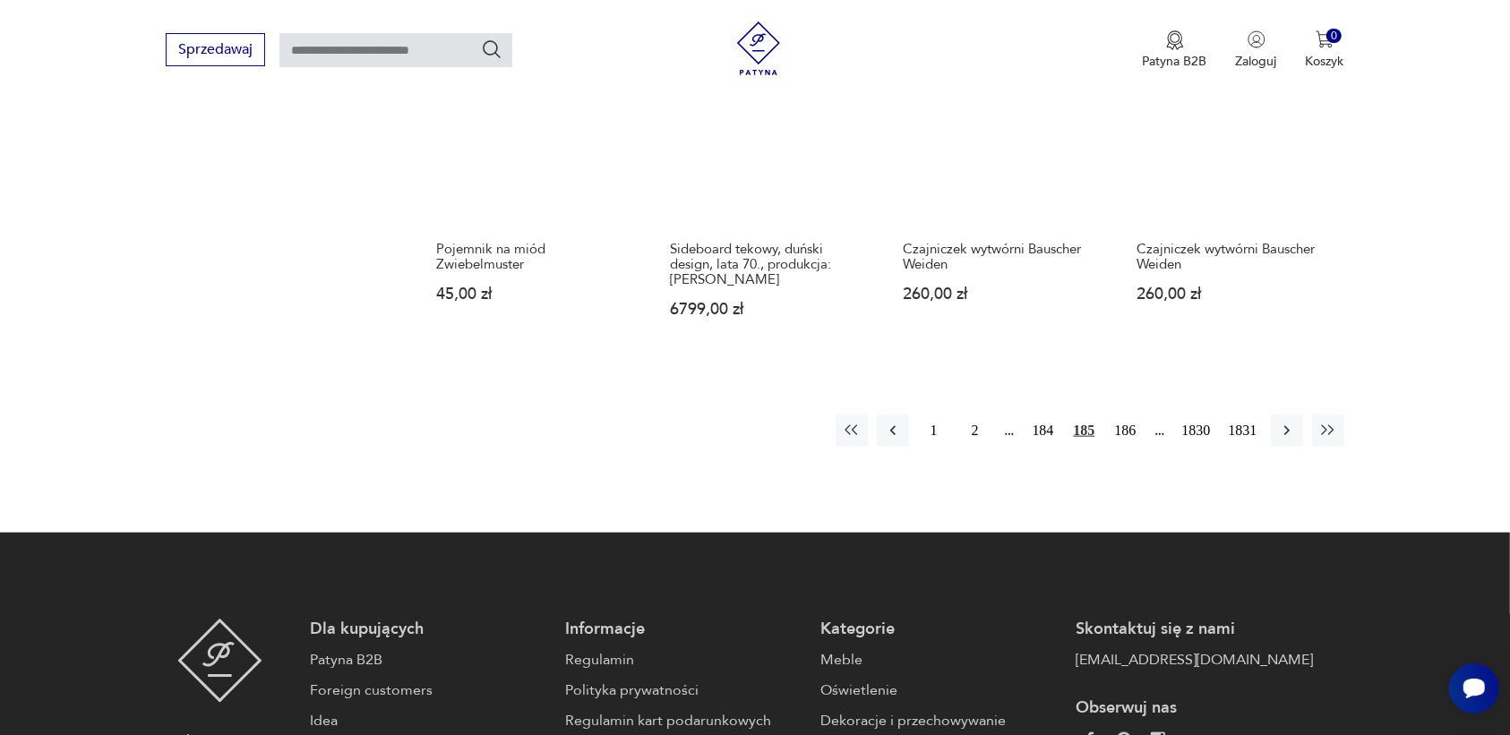
scroll to position [1687, 0]
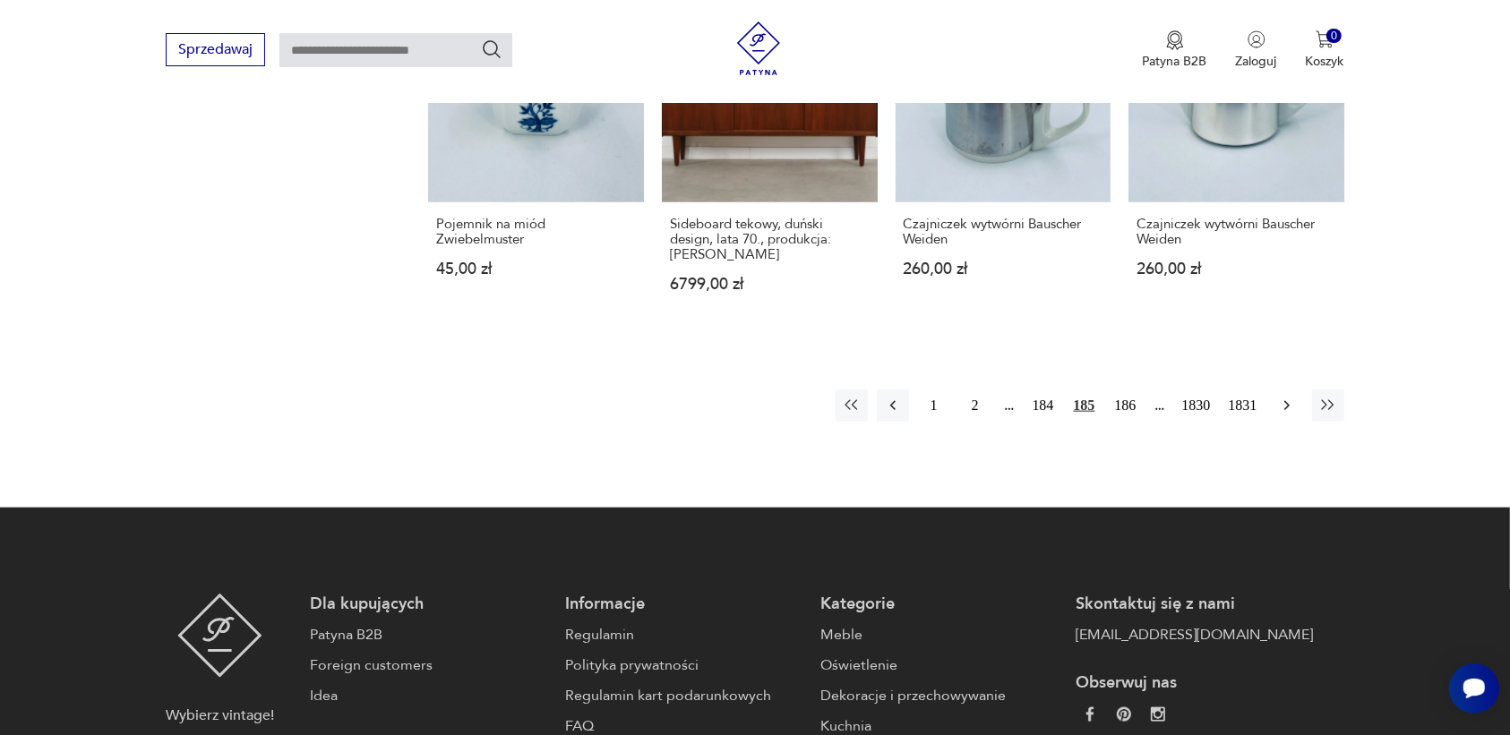
click at [1284, 397] on icon "button" at bounding box center [1287, 406] width 18 height 18
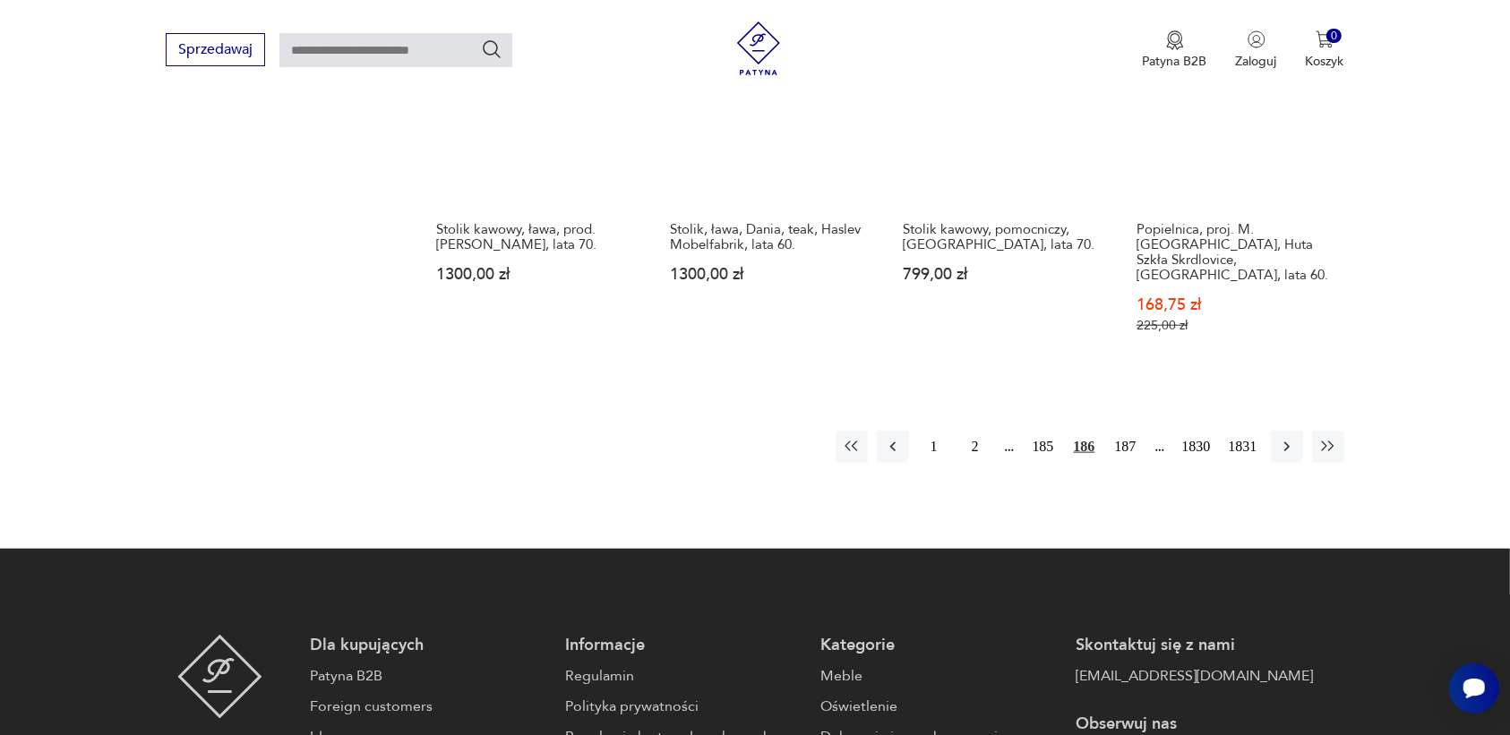
scroll to position [1687, 0]
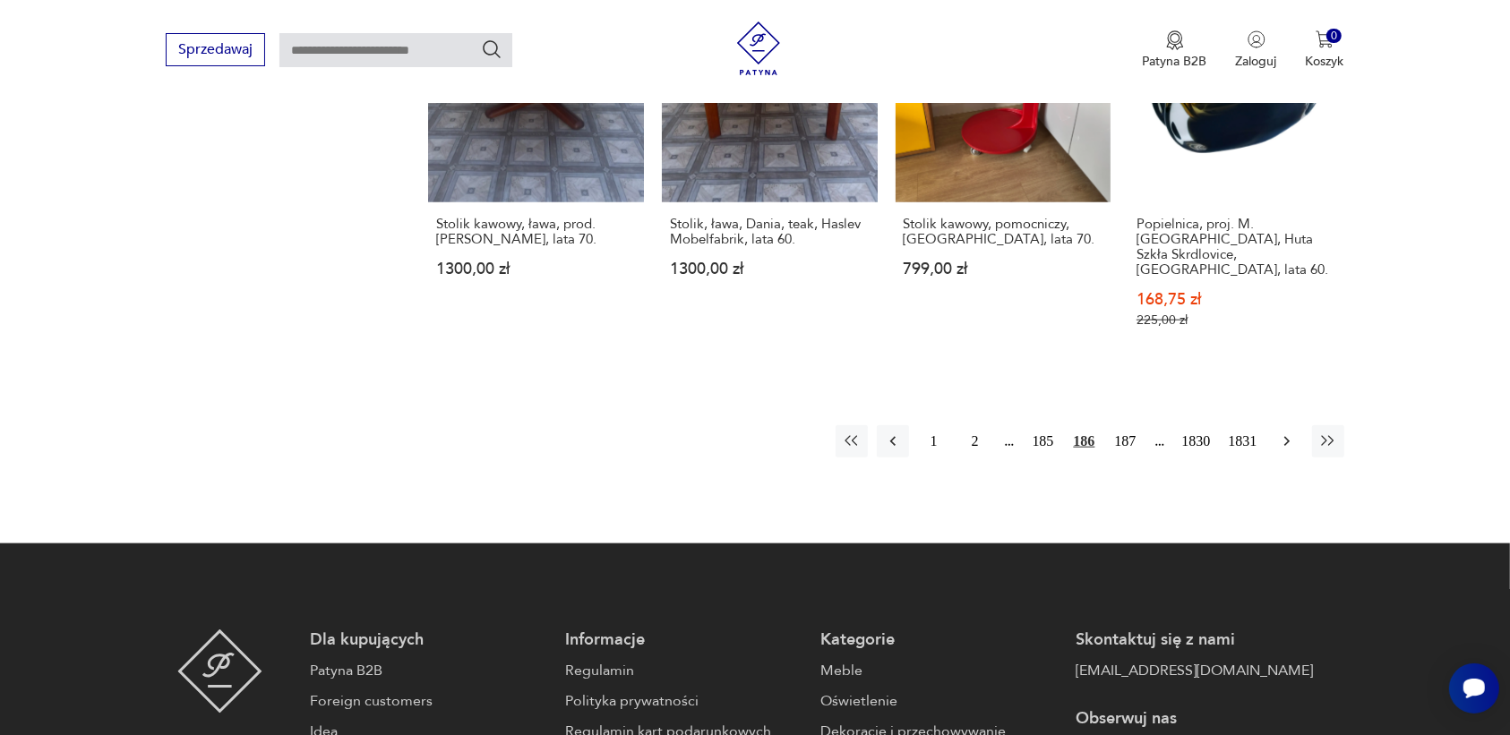
click at [1279, 433] on icon "button" at bounding box center [1287, 442] width 18 height 18
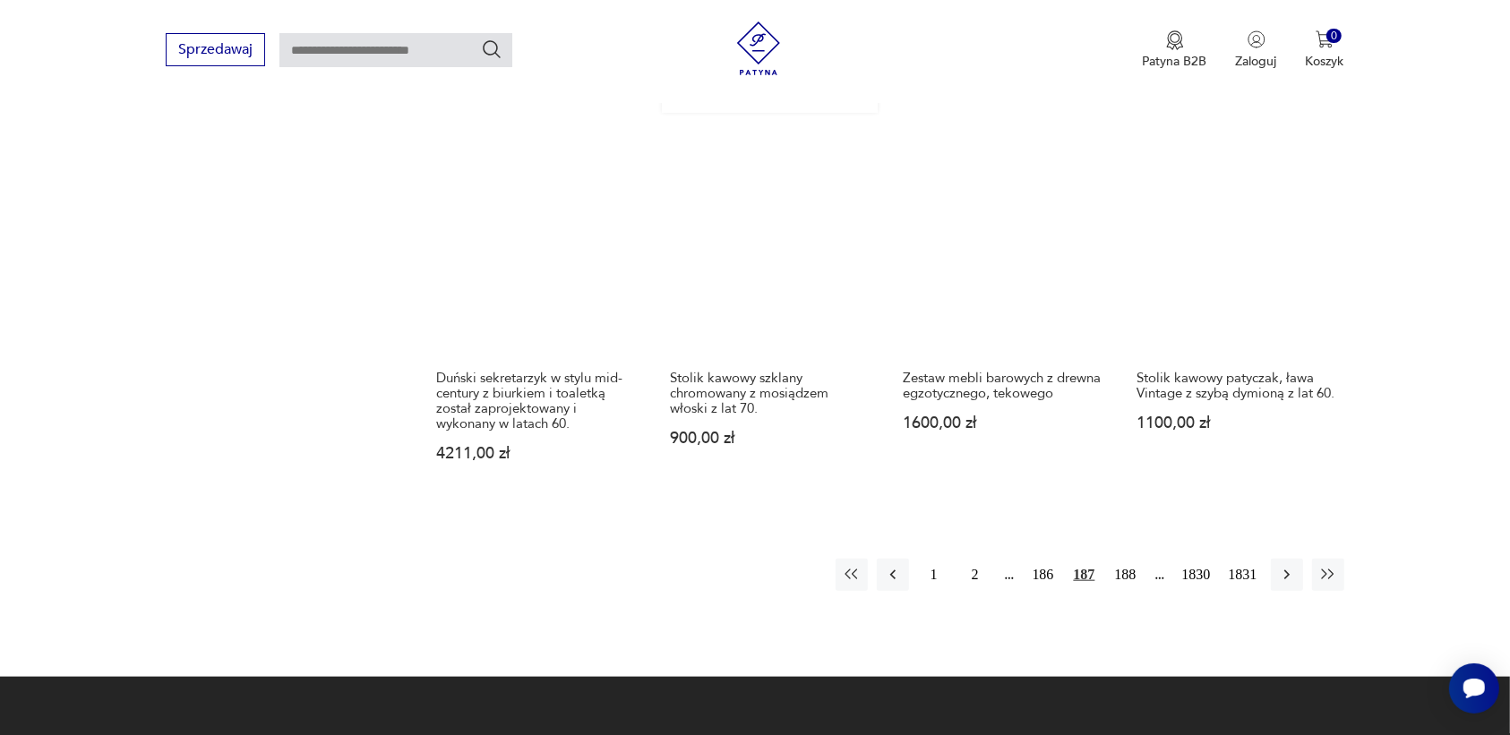
scroll to position [1575, 0]
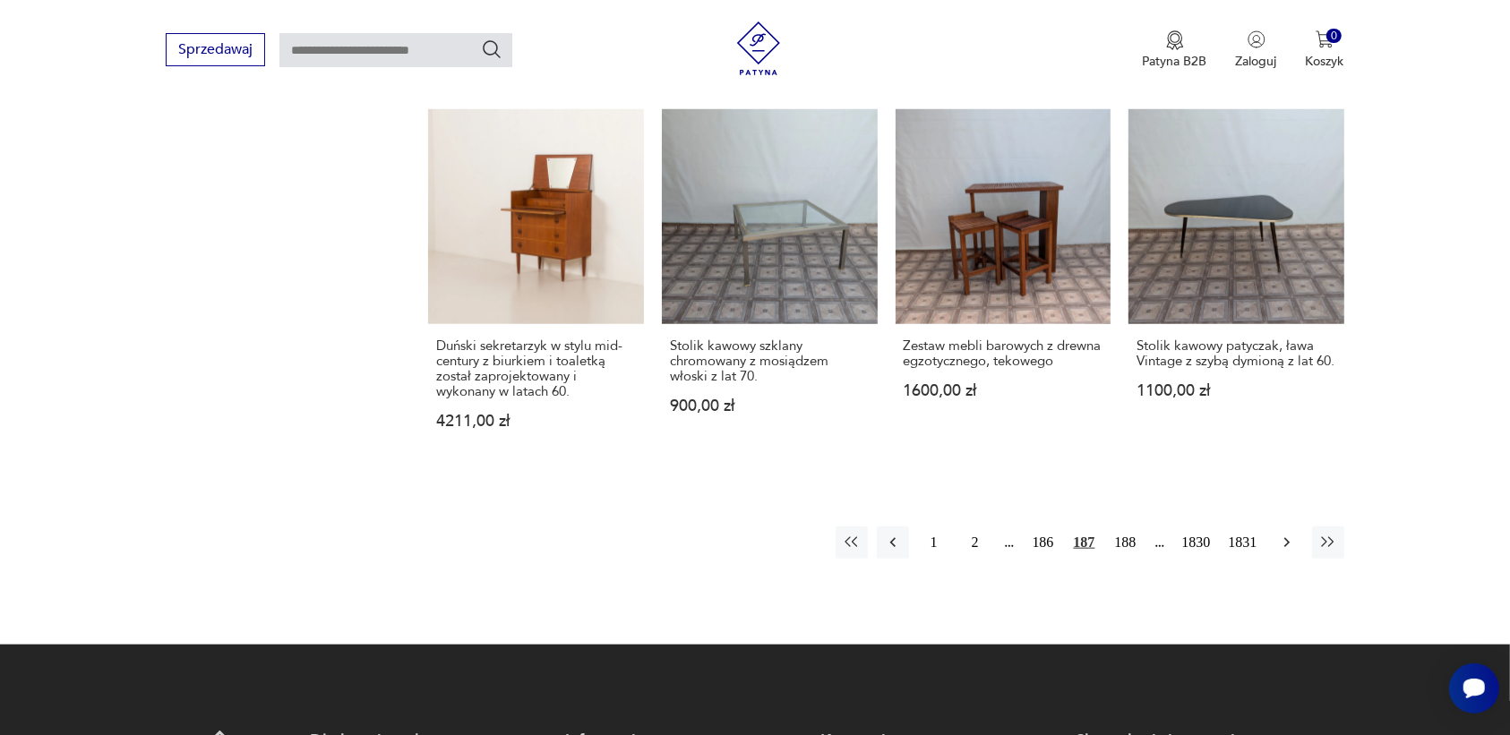
click at [1284, 534] on icon "button" at bounding box center [1287, 543] width 18 height 18
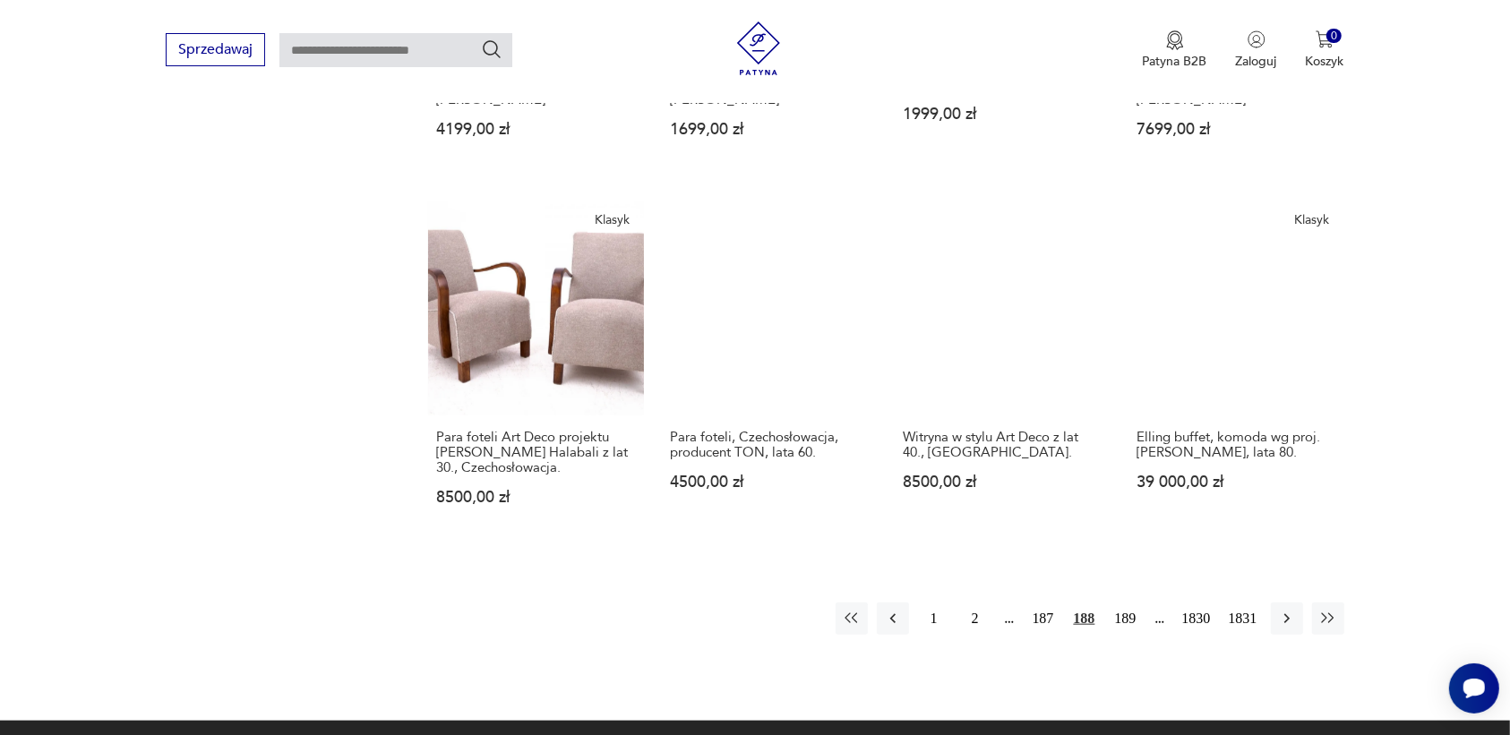
scroll to position [1575, 0]
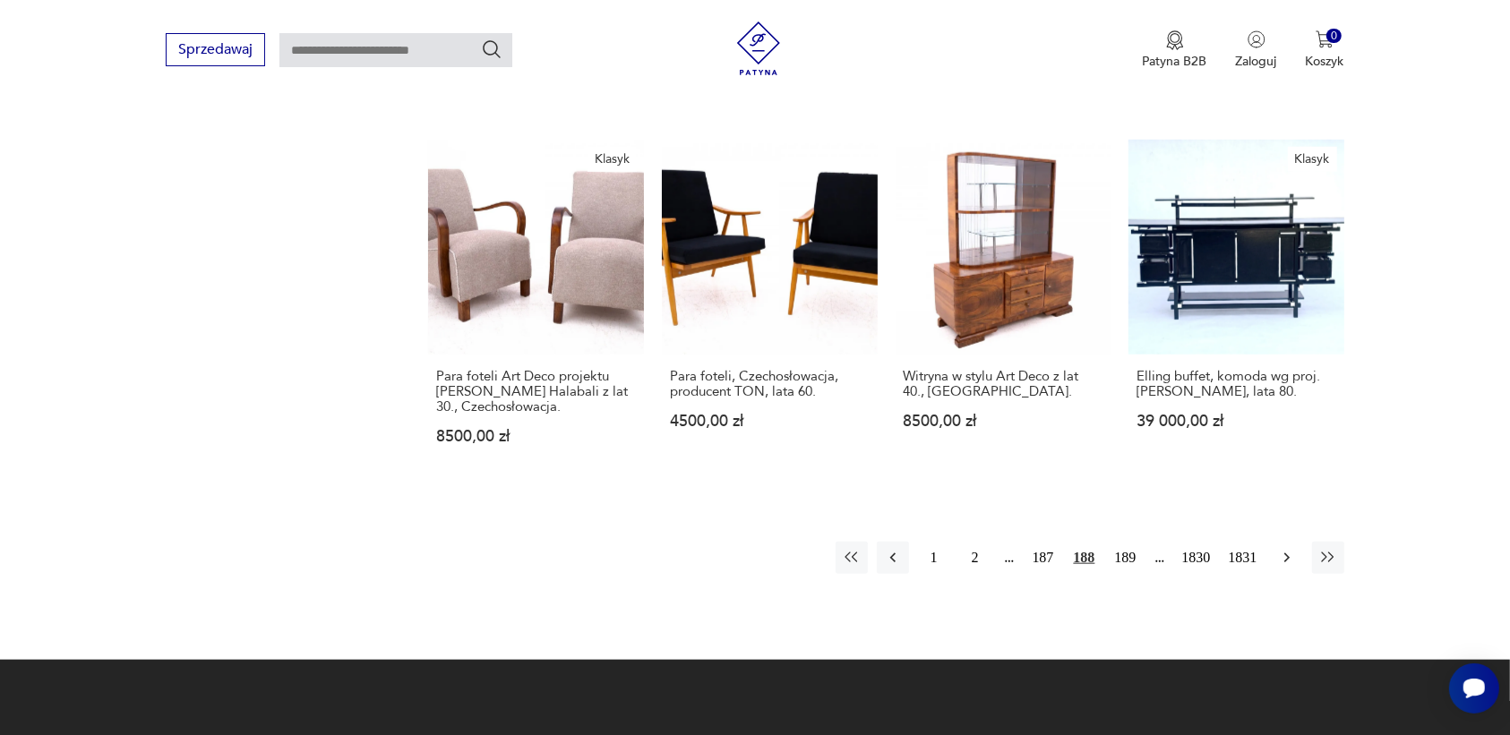
click at [1282, 549] on icon "button" at bounding box center [1287, 558] width 18 height 18
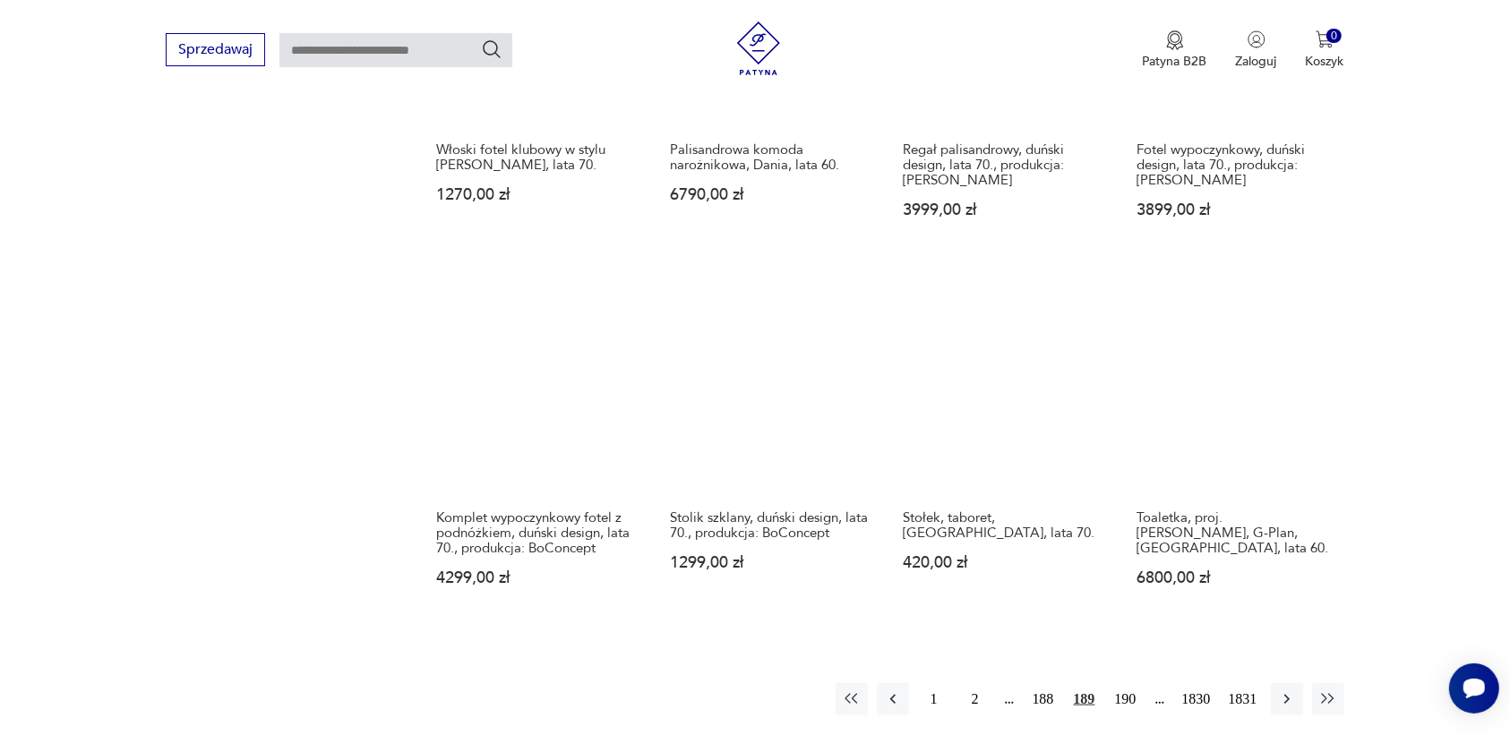
scroll to position [1575, 0]
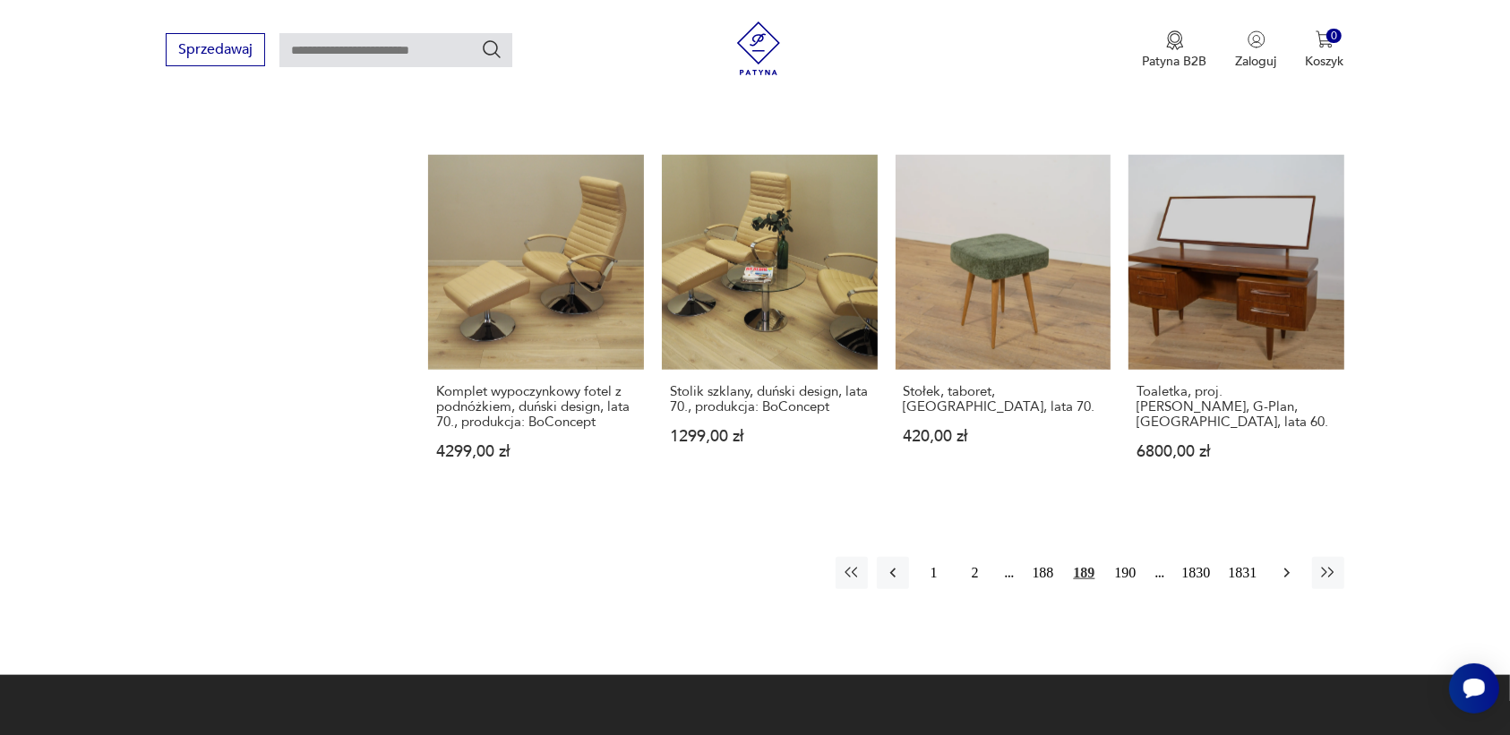
click at [1284, 564] on icon "button" at bounding box center [1287, 573] width 18 height 18
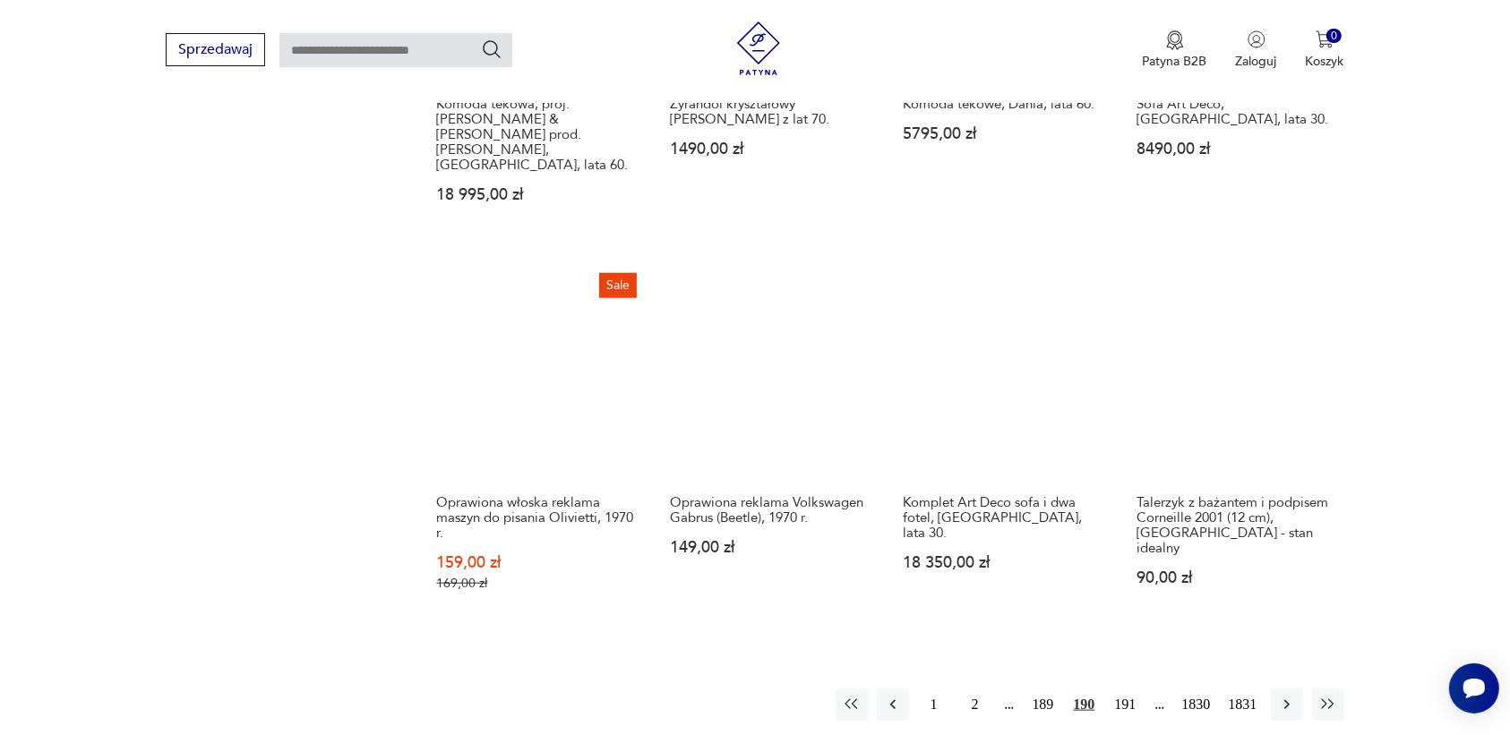
scroll to position [1463, 0]
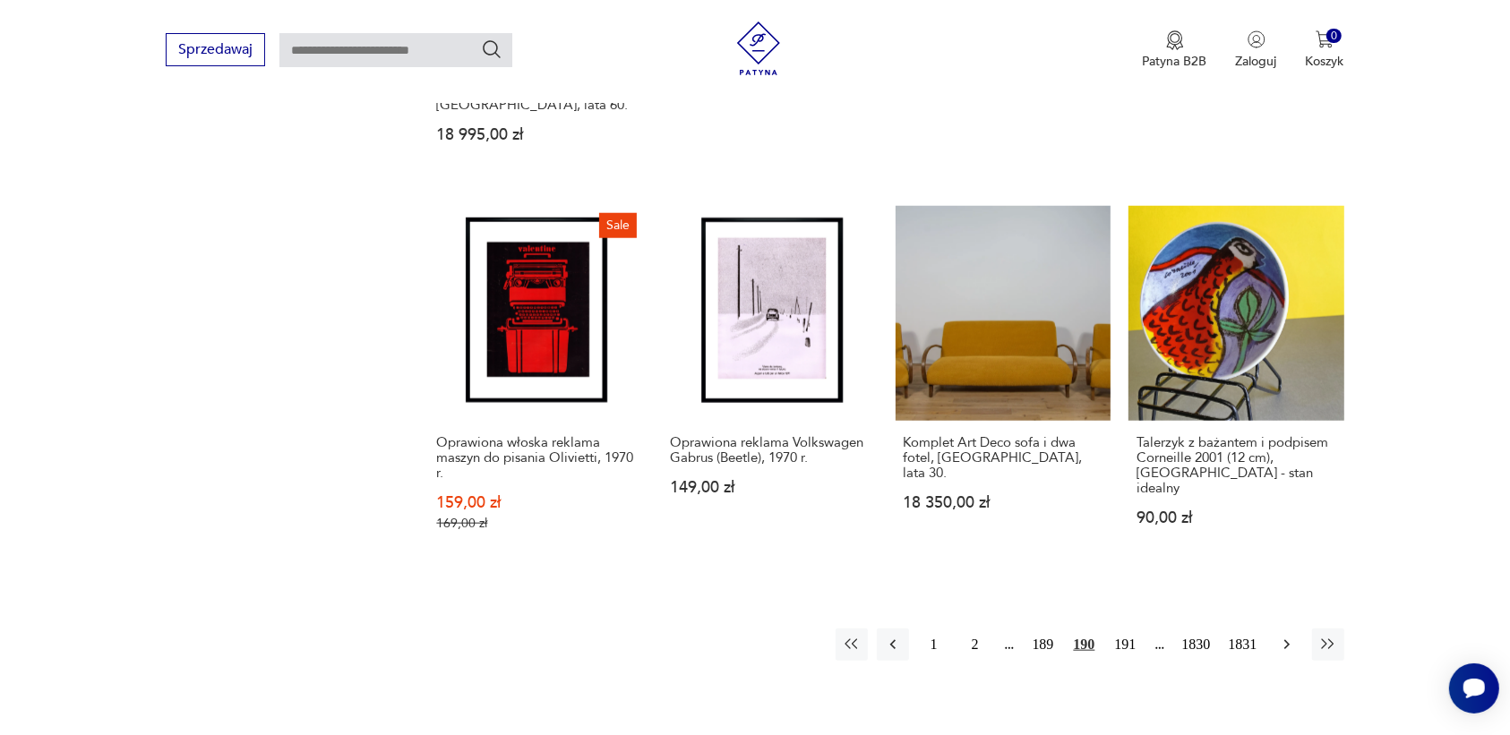
click at [1287, 636] on icon "button" at bounding box center [1287, 645] width 18 height 18
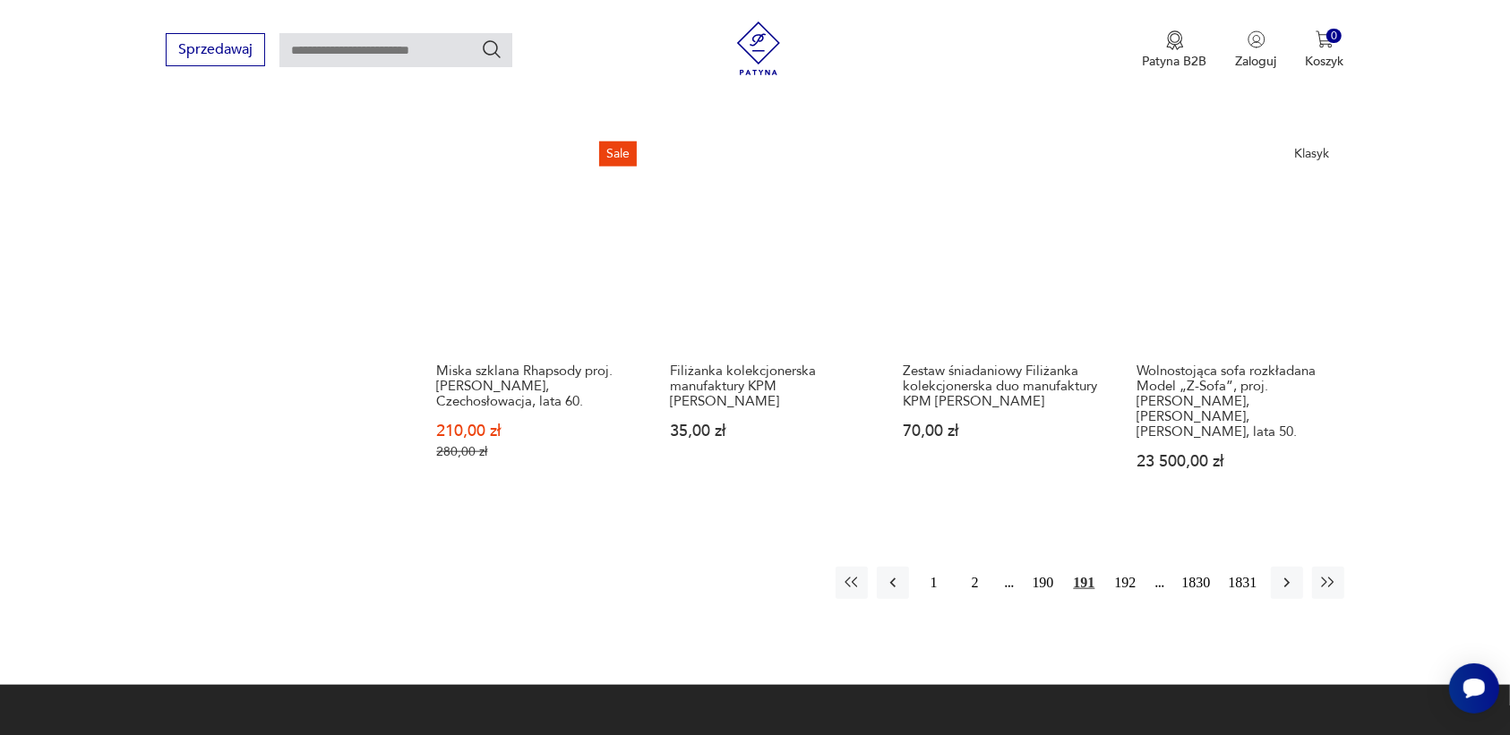
scroll to position [1575, 0]
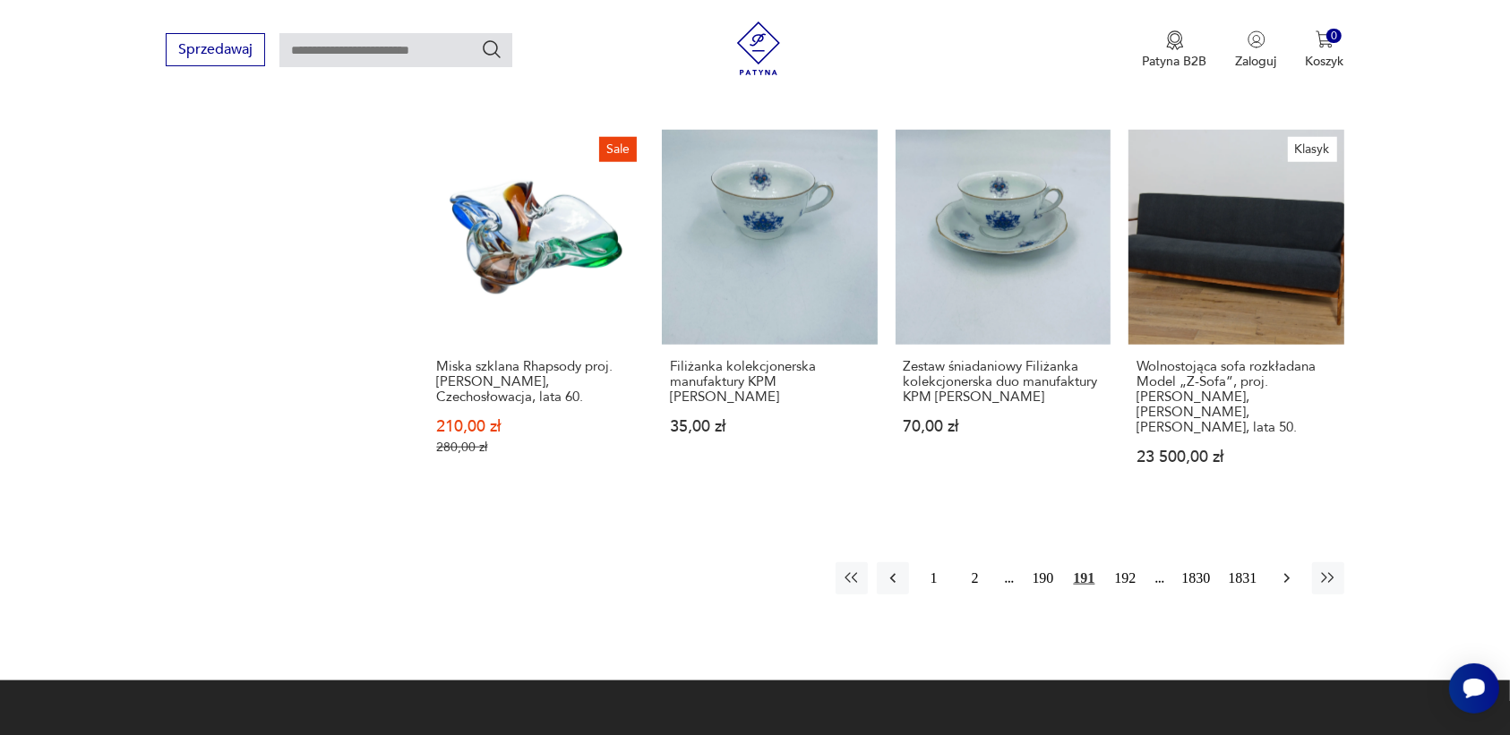
click at [1287, 570] on icon "button" at bounding box center [1287, 579] width 18 height 18
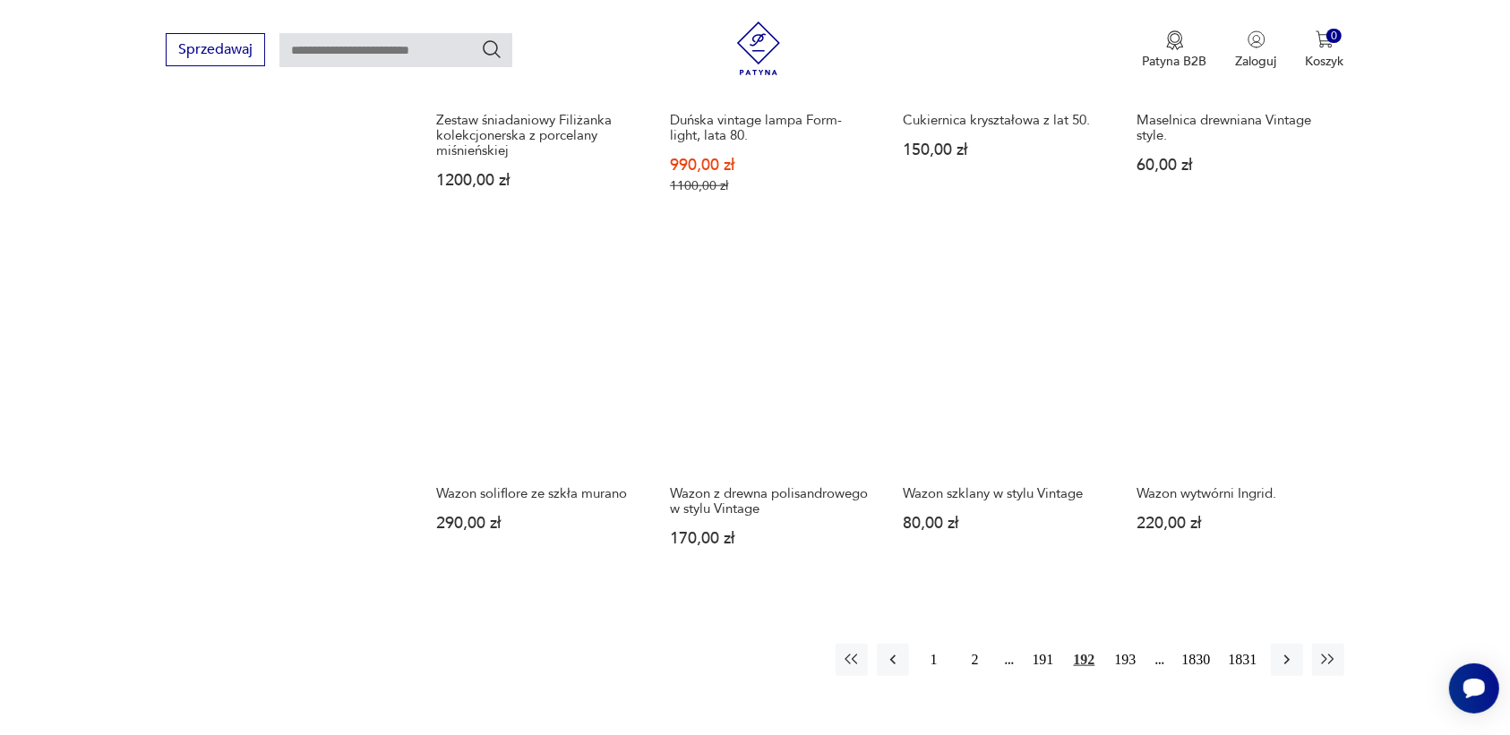
scroll to position [1463, 0]
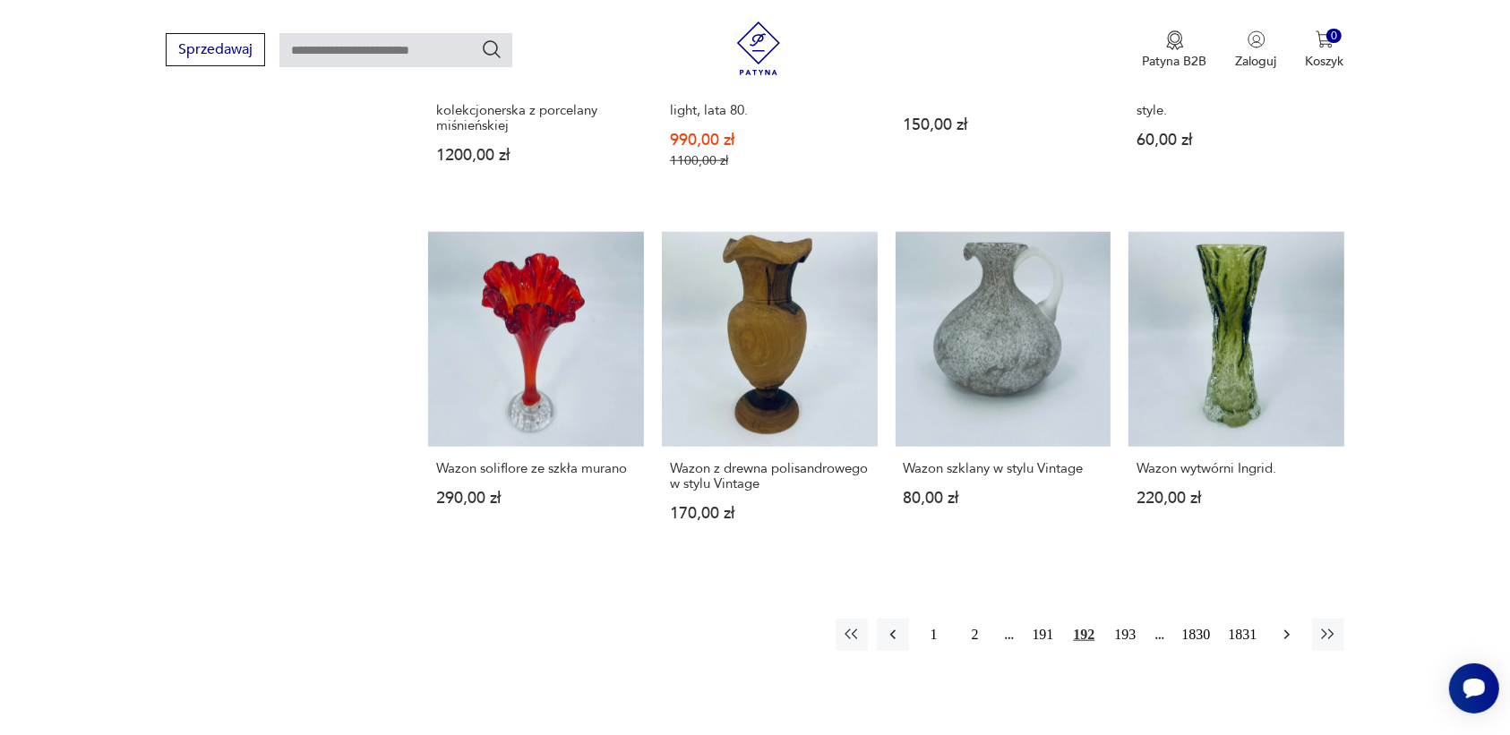
click at [1284, 626] on icon "button" at bounding box center [1287, 635] width 18 height 18
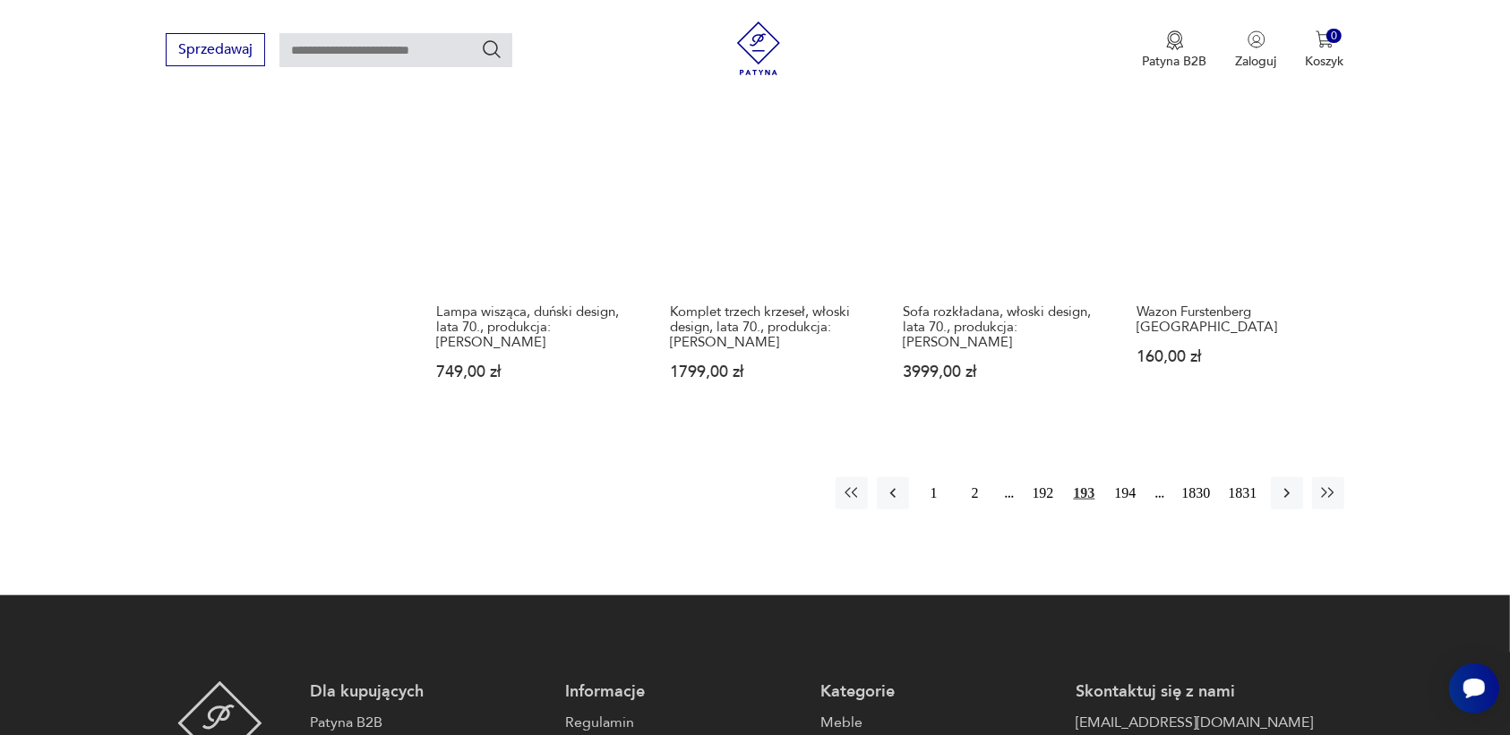
scroll to position [1687, 0]
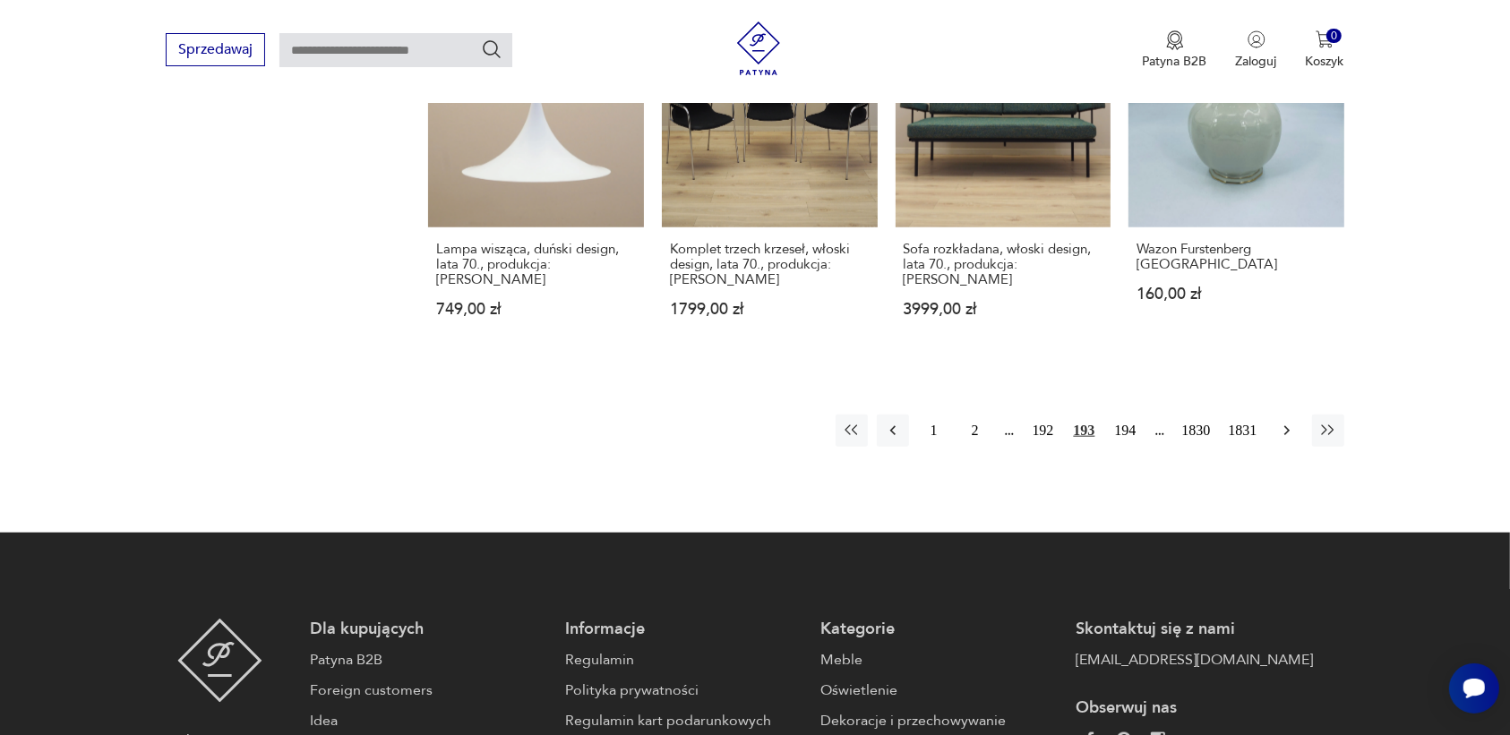
click at [1282, 426] on icon "button" at bounding box center [1287, 431] width 18 height 18
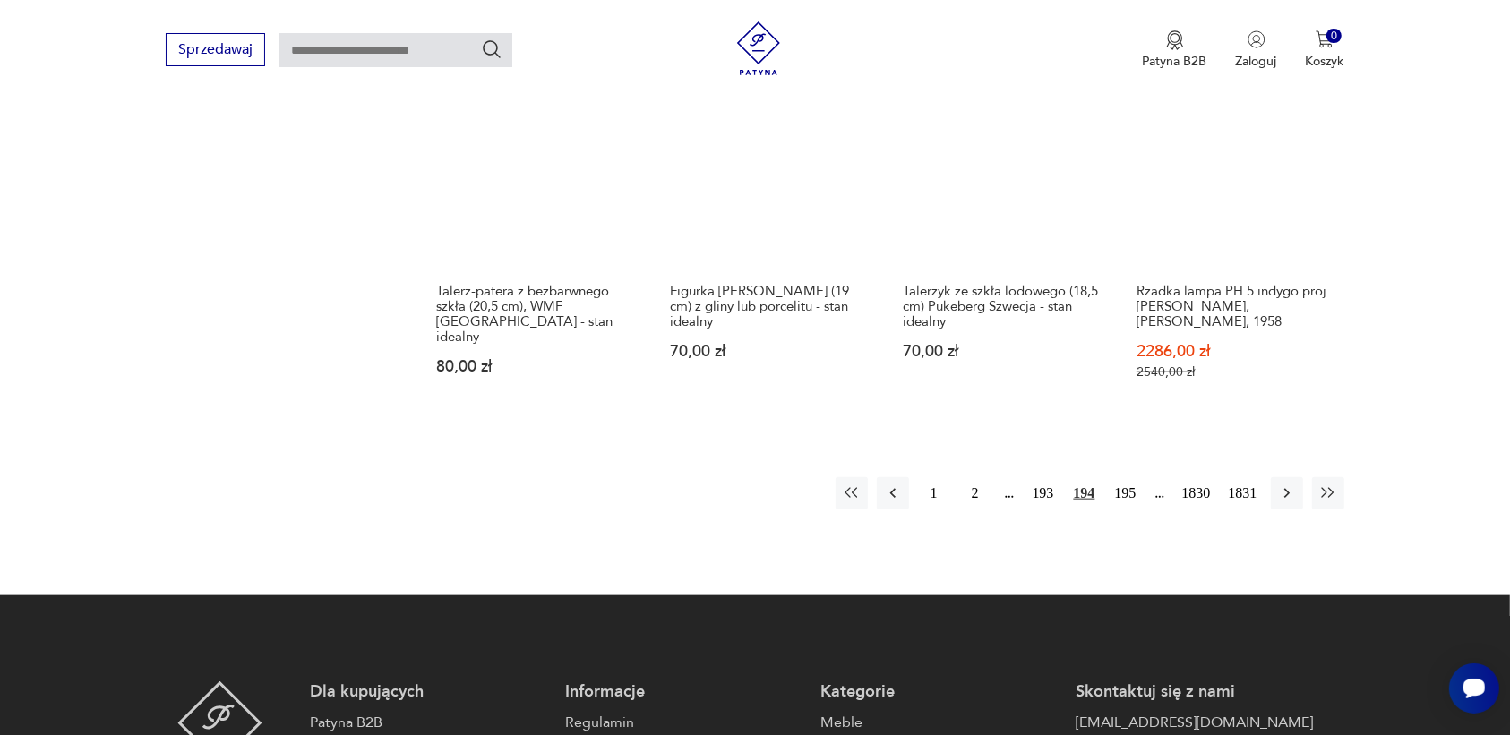
scroll to position [1687, 0]
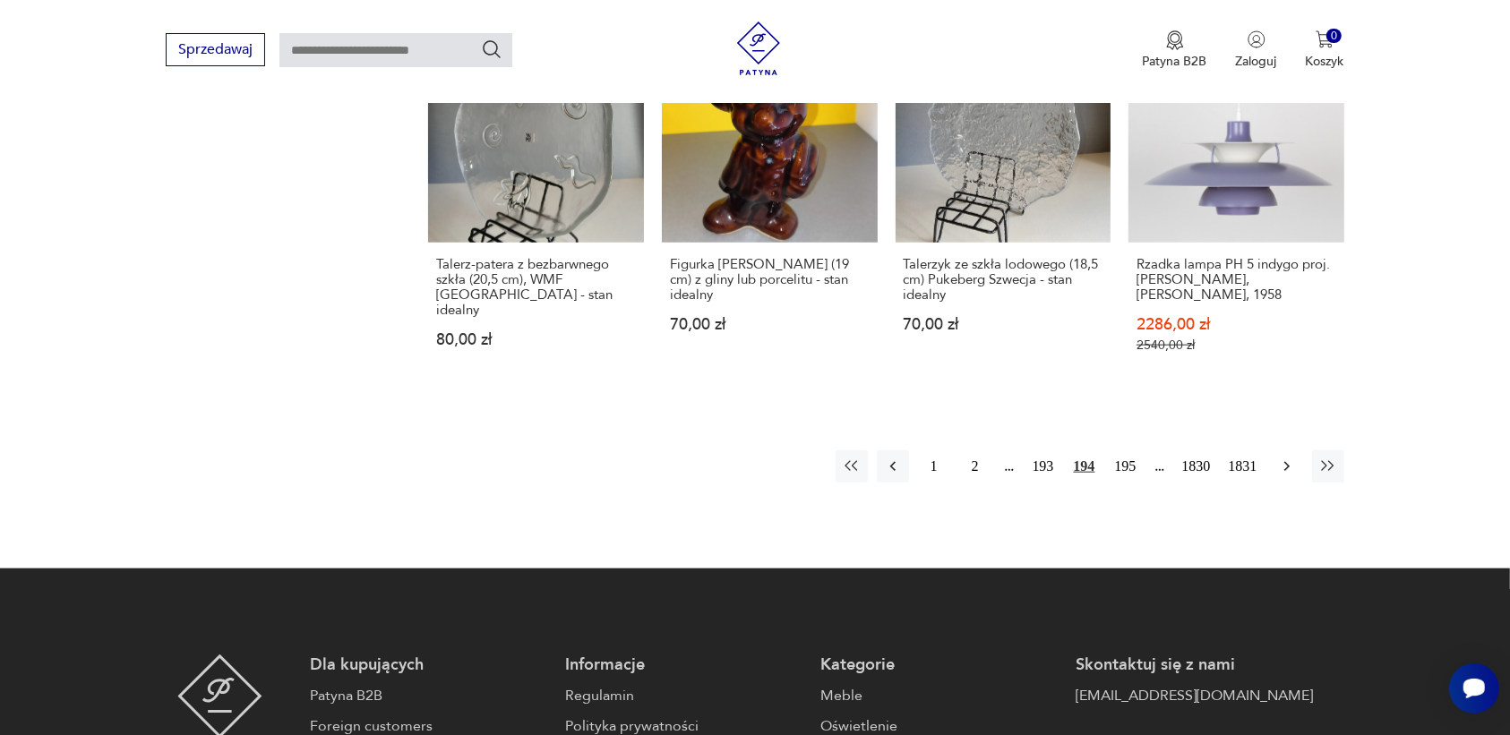
click at [1285, 458] on icon "button" at bounding box center [1287, 467] width 18 height 18
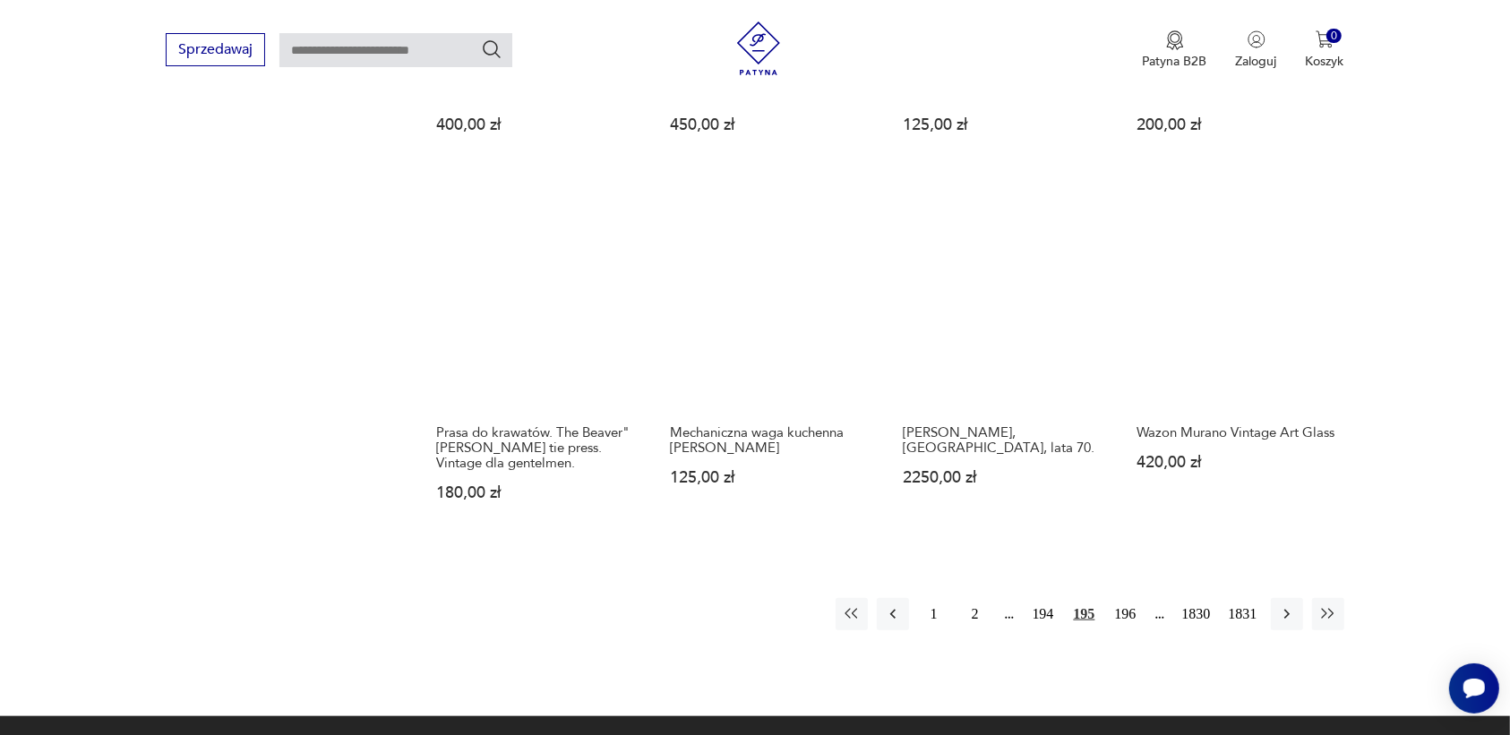
scroll to position [1575, 0]
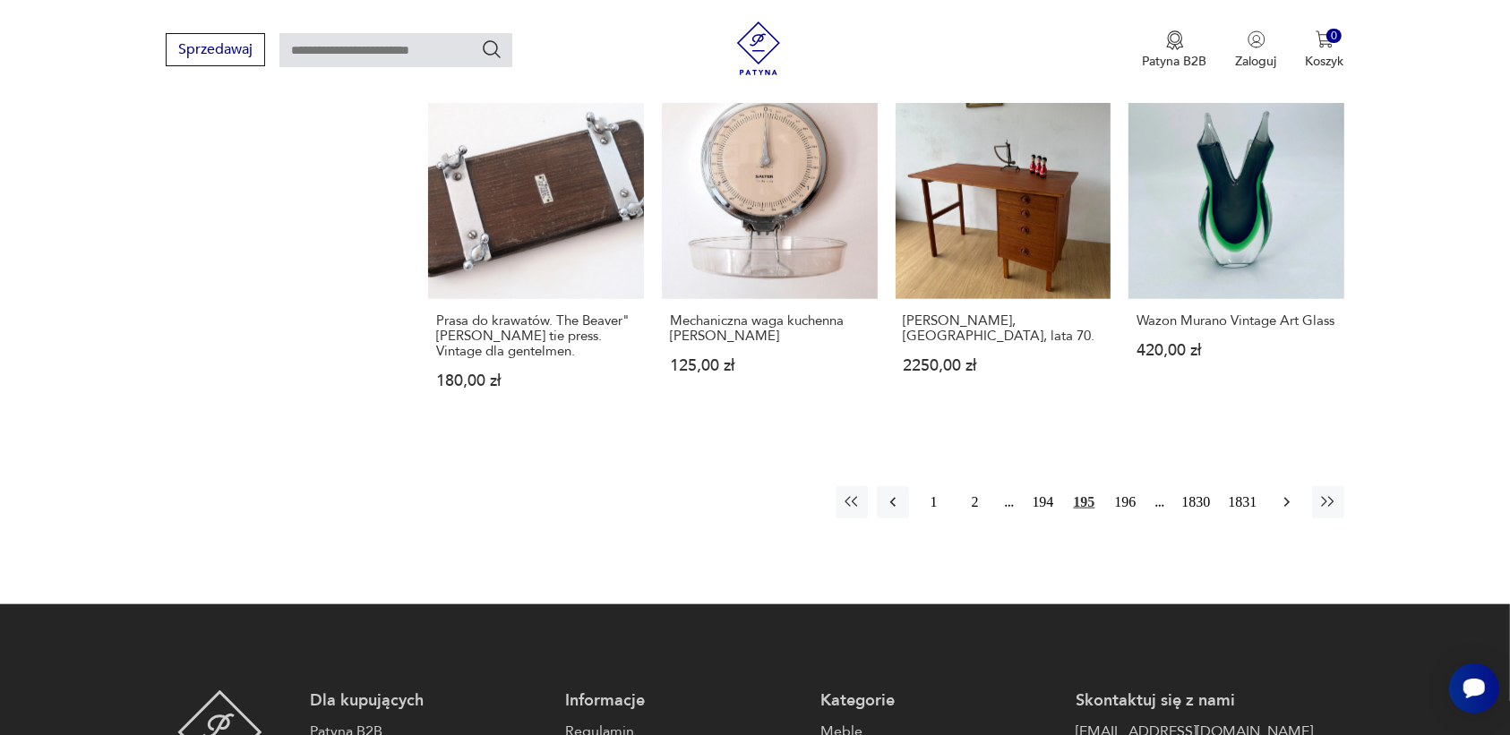
click at [1286, 500] on icon "button" at bounding box center [1287, 503] width 18 height 18
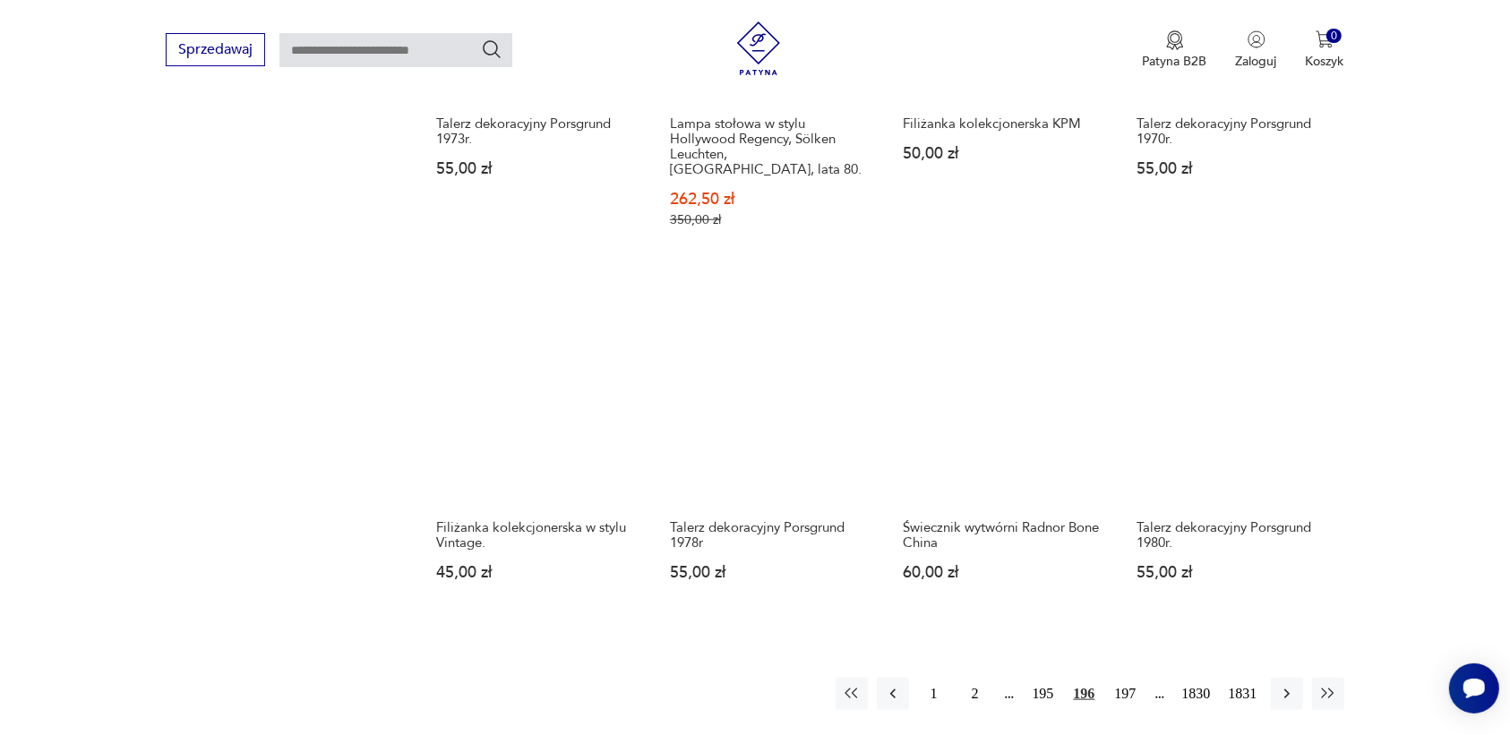
scroll to position [1575, 0]
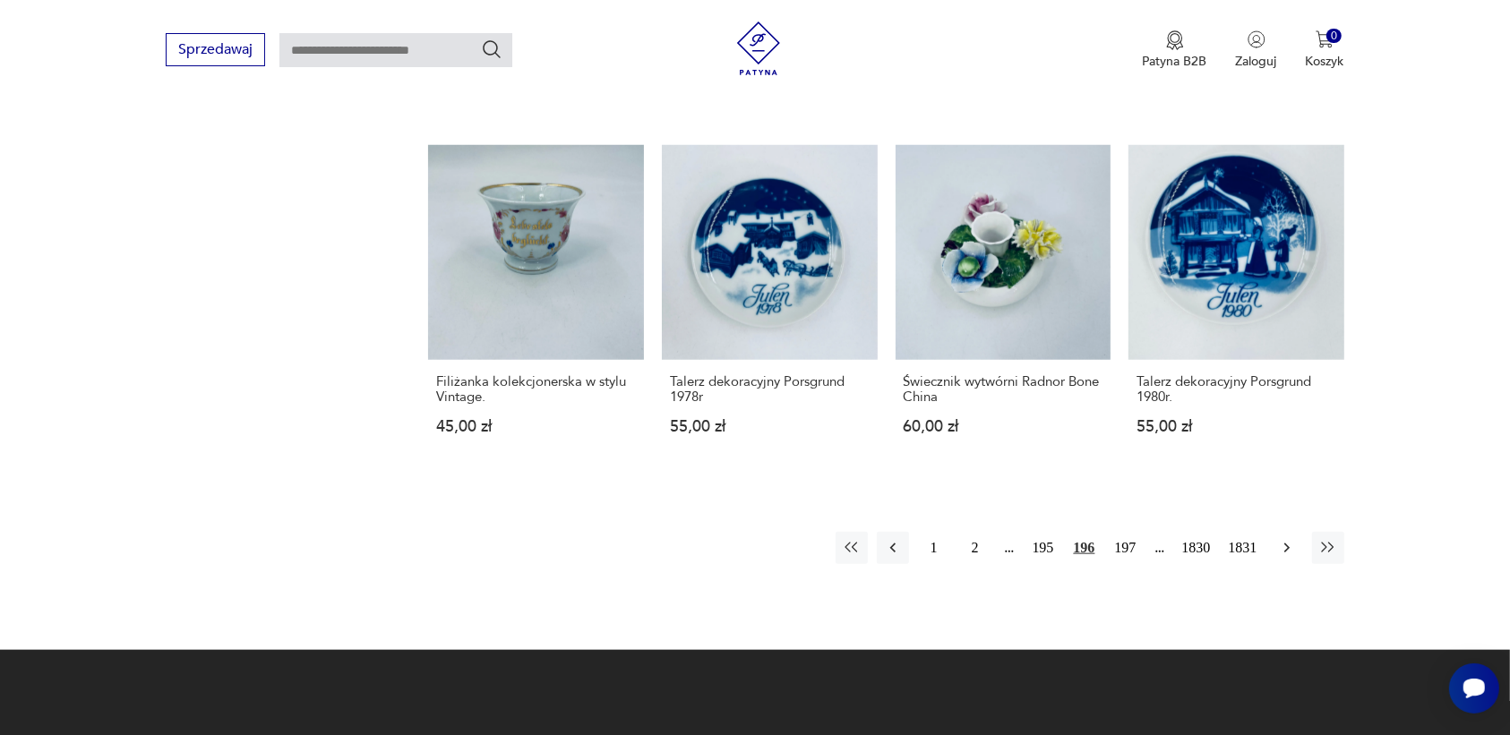
click at [1282, 539] on icon "button" at bounding box center [1287, 548] width 18 height 18
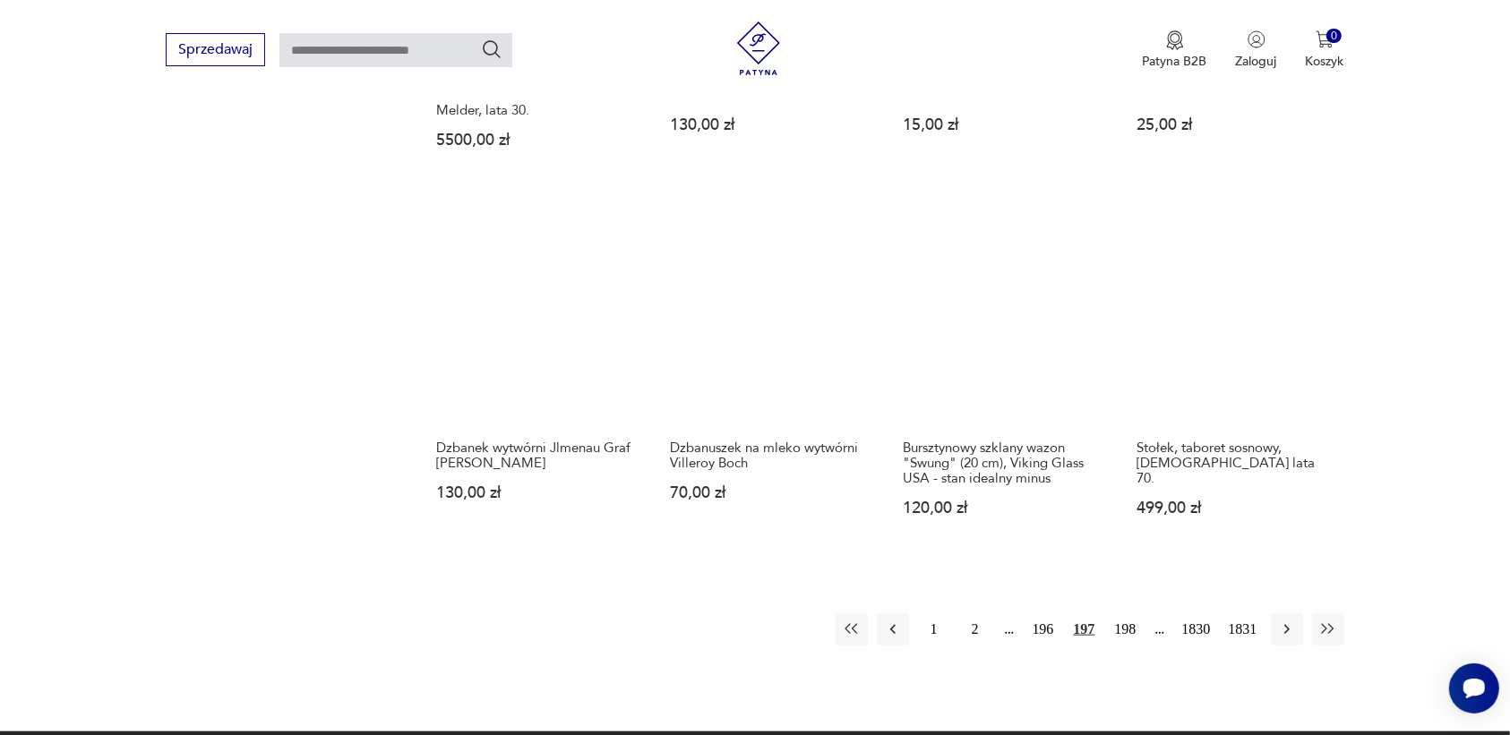
scroll to position [1575, 0]
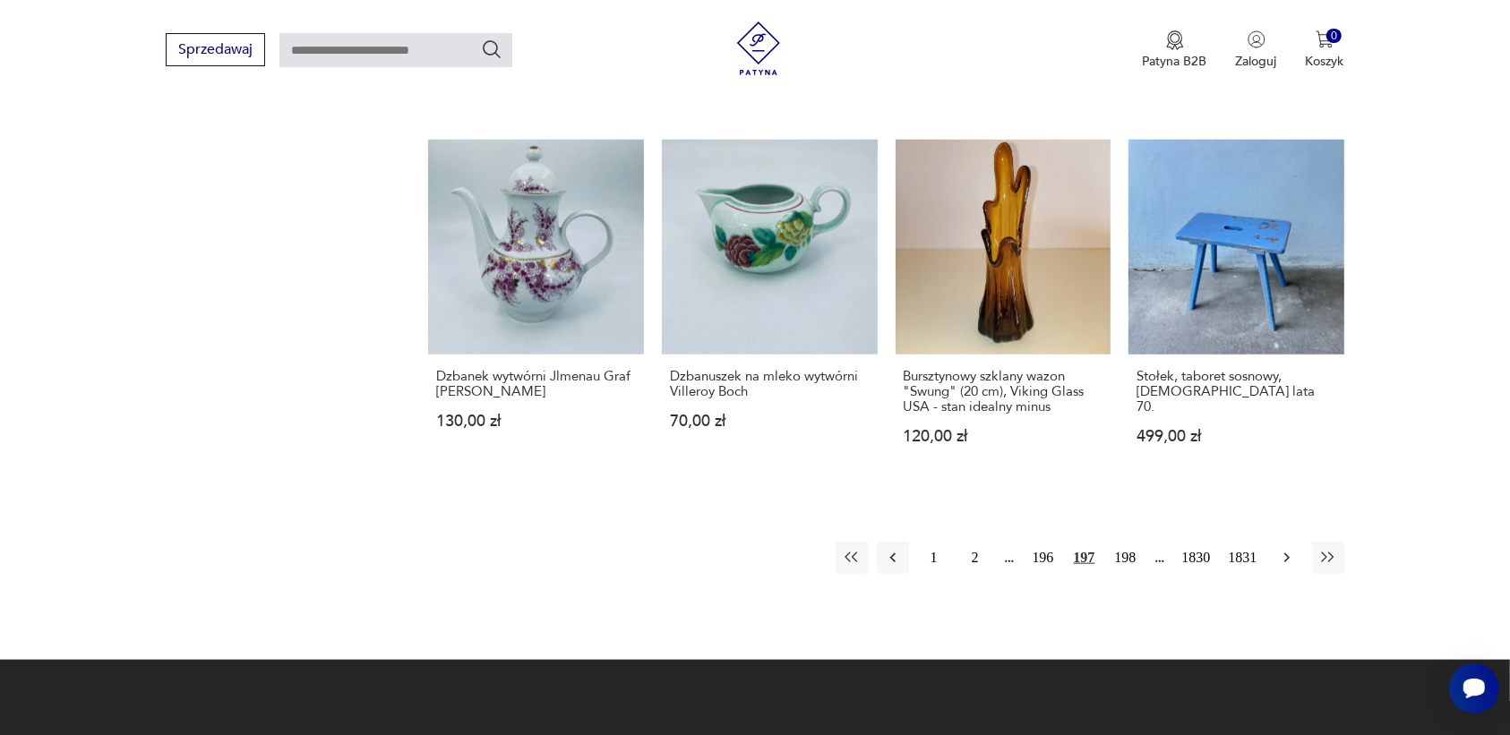
click at [1281, 549] on icon "button" at bounding box center [1287, 558] width 18 height 18
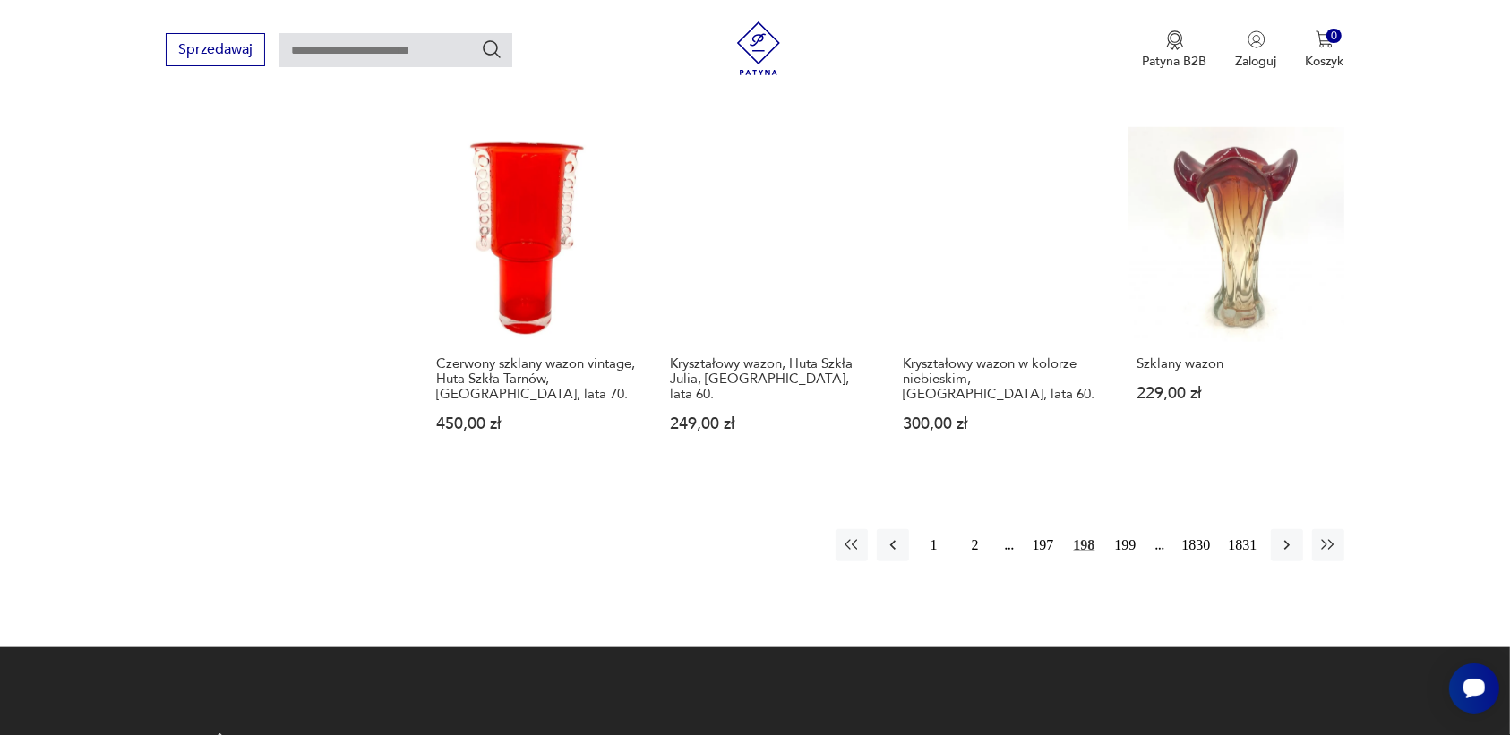
scroll to position [1575, 0]
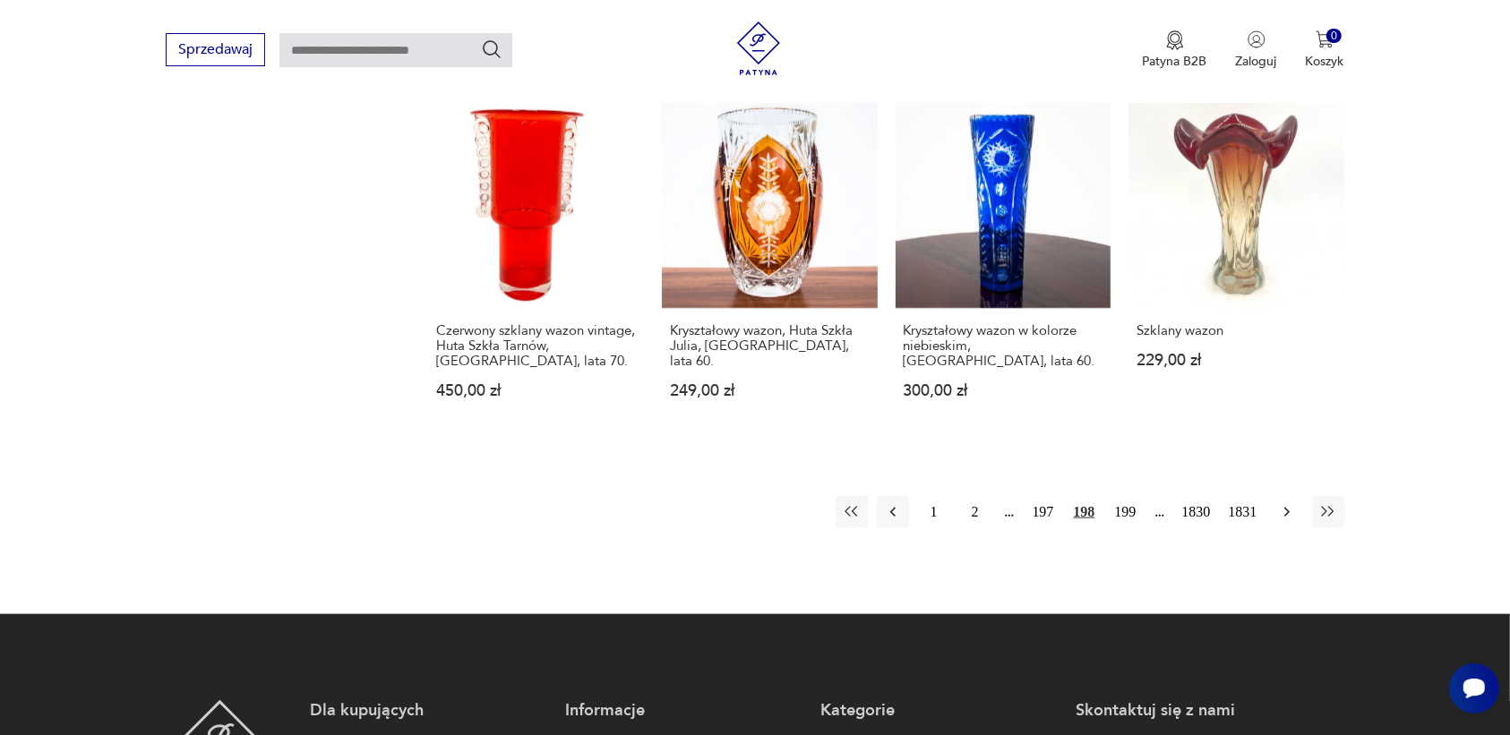
click at [1285, 503] on icon "button" at bounding box center [1287, 512] width 18 height 18
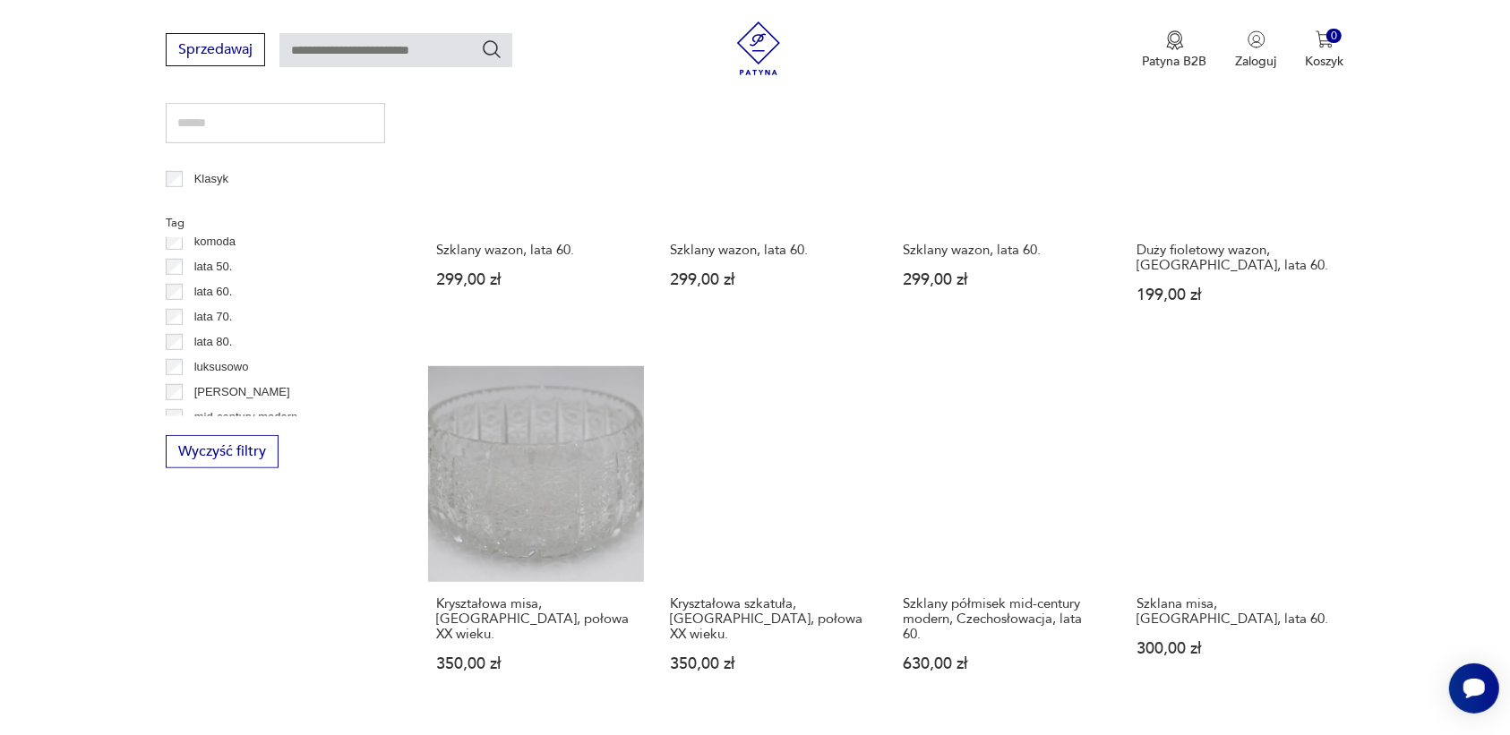
scroll to position [1239, 0]
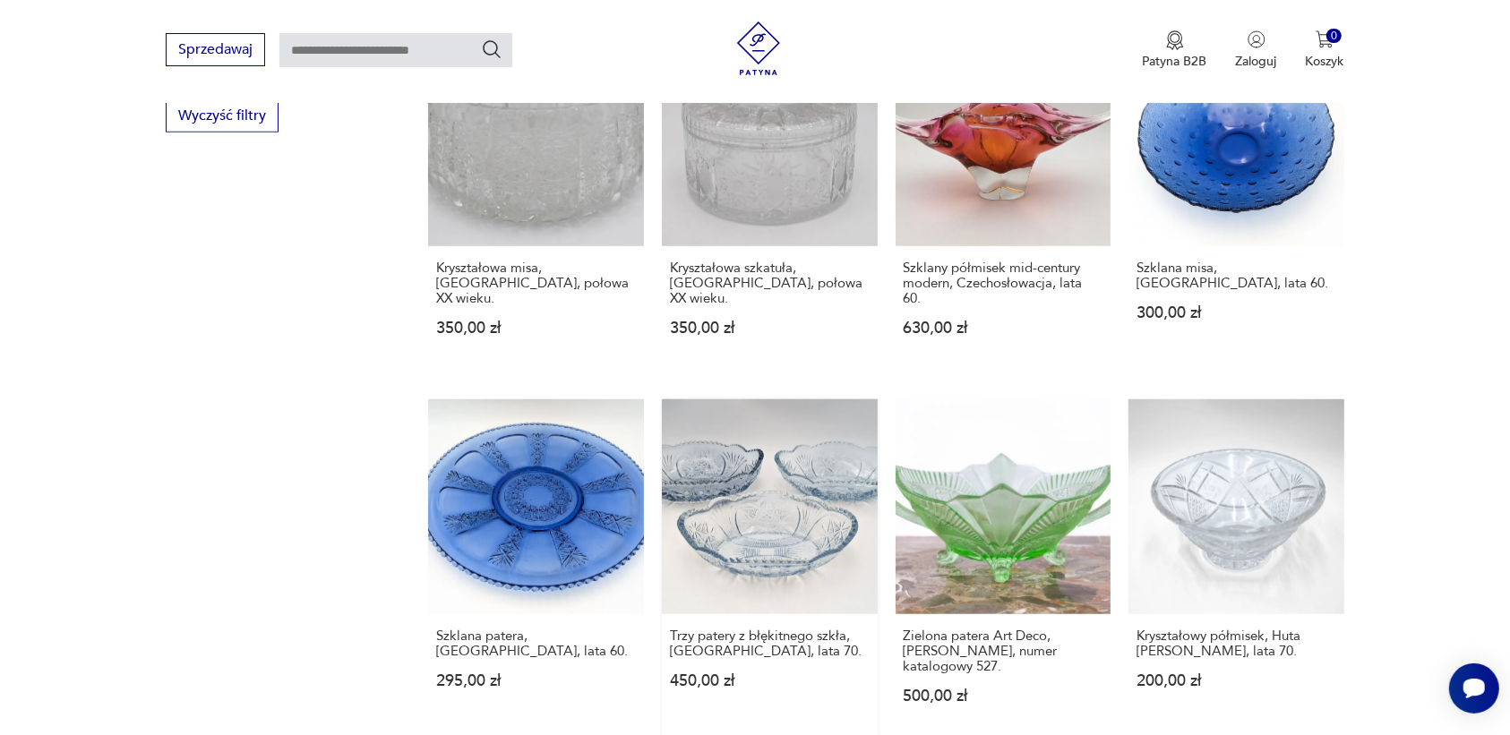
click at [757, 519] on link "Trzy patery z błękitnego szkła, [GEOGRAPHIC_DATA], lata 70. 450,00 zł" at bounding box center [770, 569] width 216 height 340
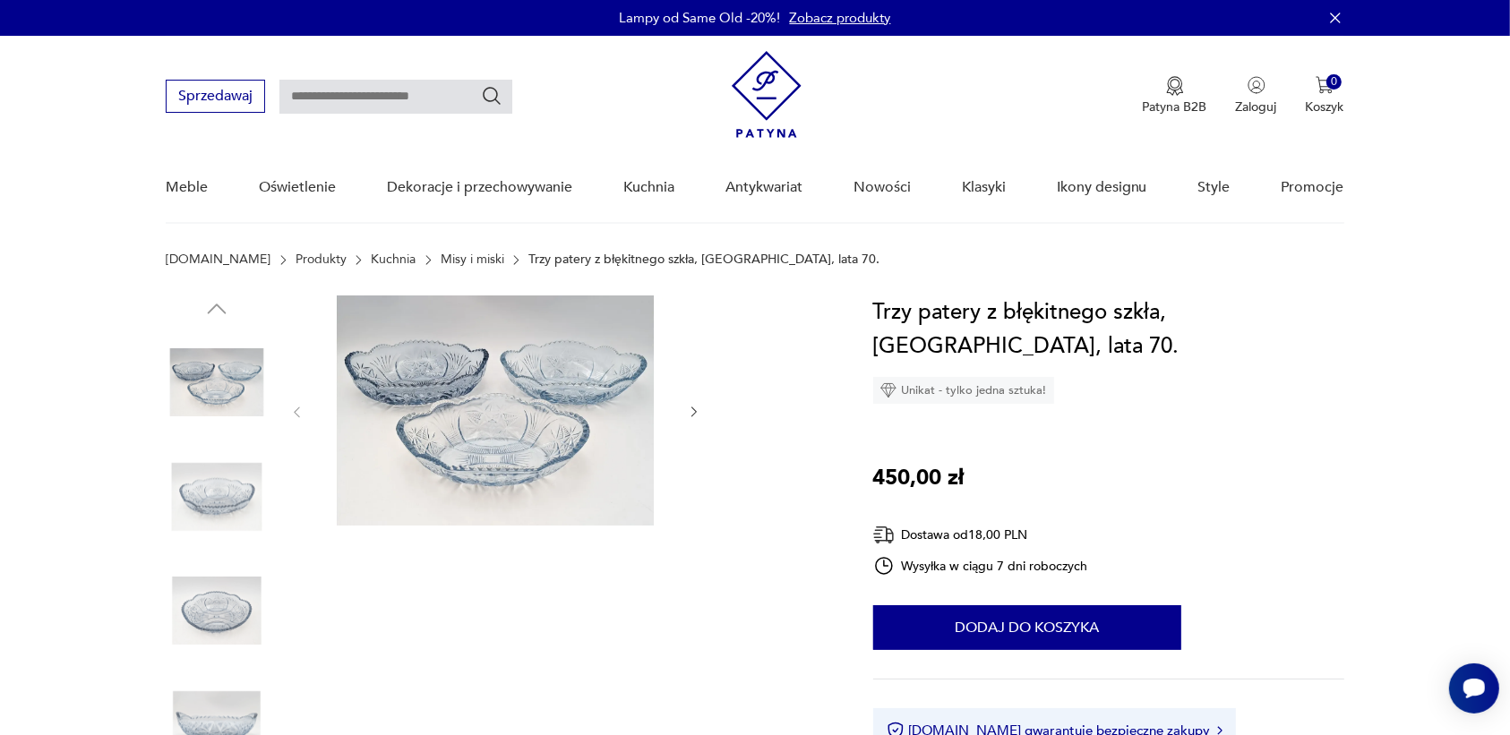
click at [688, 417] on icon "button" at bounding box center [694, 412] width 15 height 15
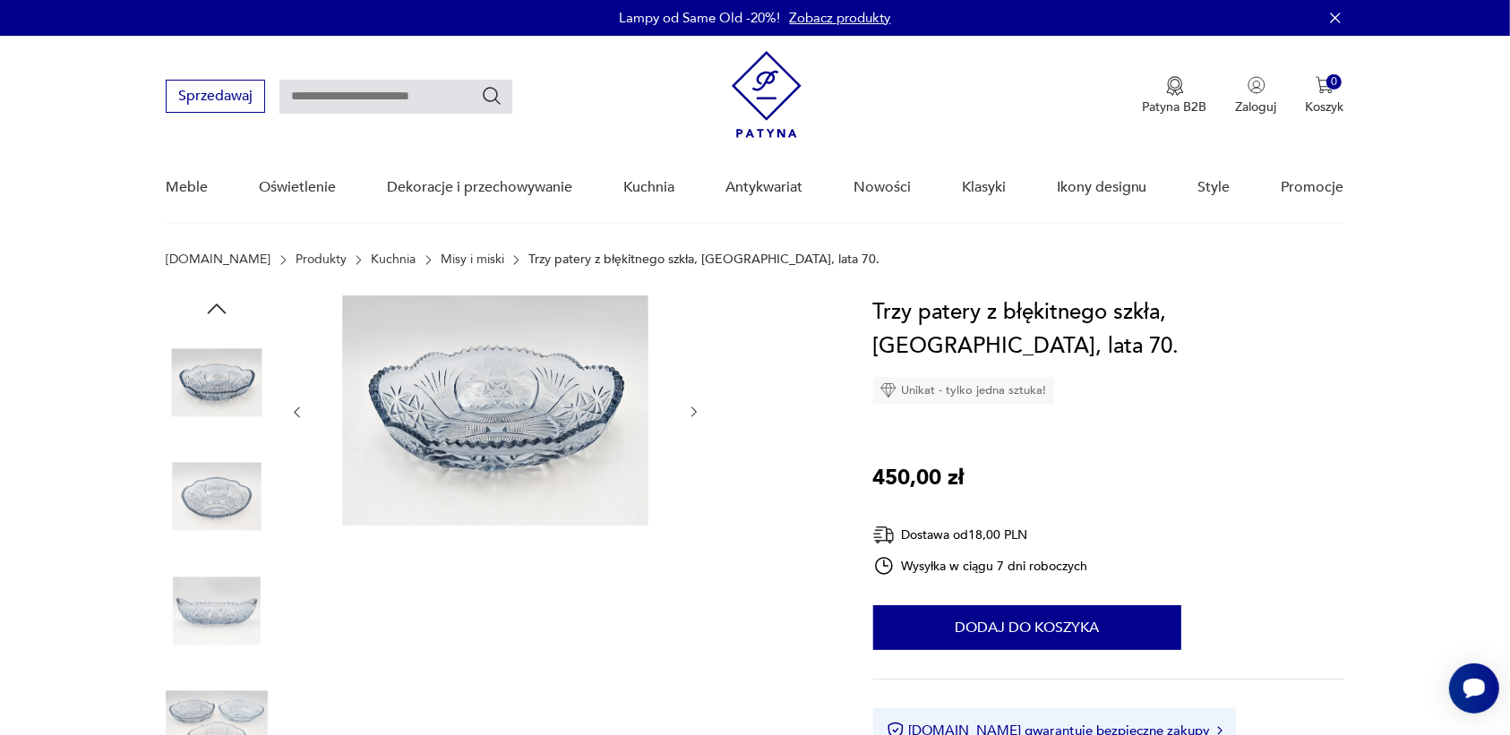
click at [690, 409] on icon "button" at bounding box center [694, 412] width 15 height 15
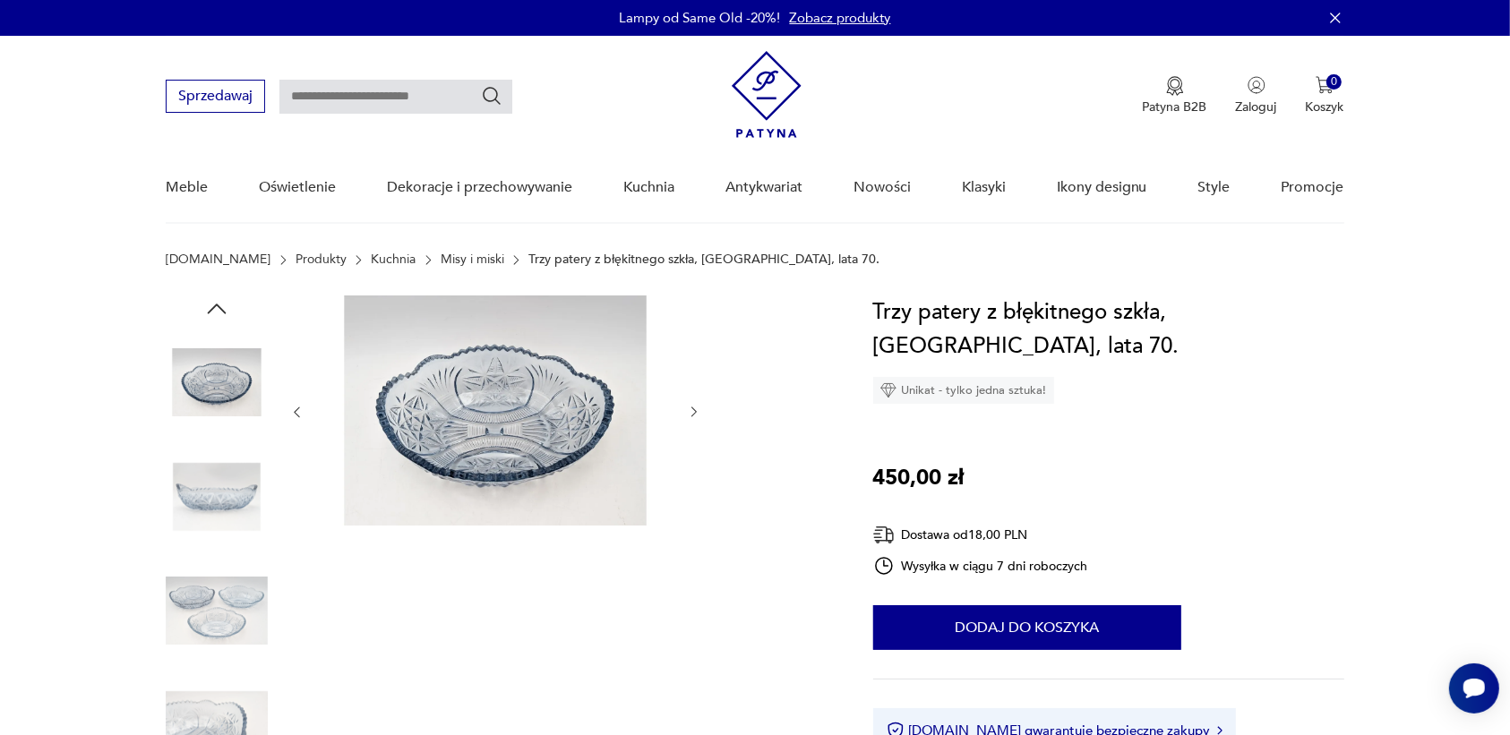
click at [692, 408] on icon "button" at bounding box center [693, 413] width 5 height 11
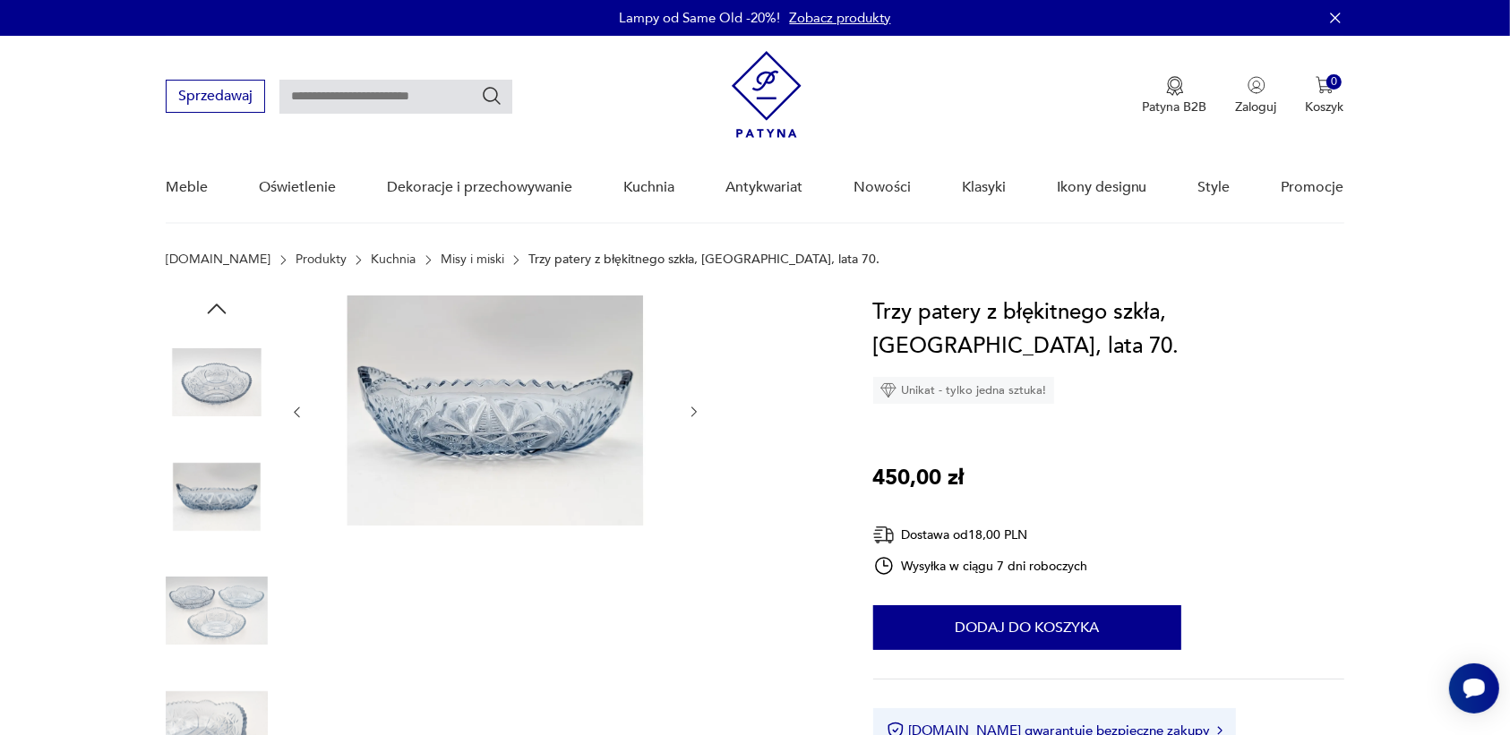
click at [692, 408] on icon "button" at bounding box center [693, 413] width 5 height 11
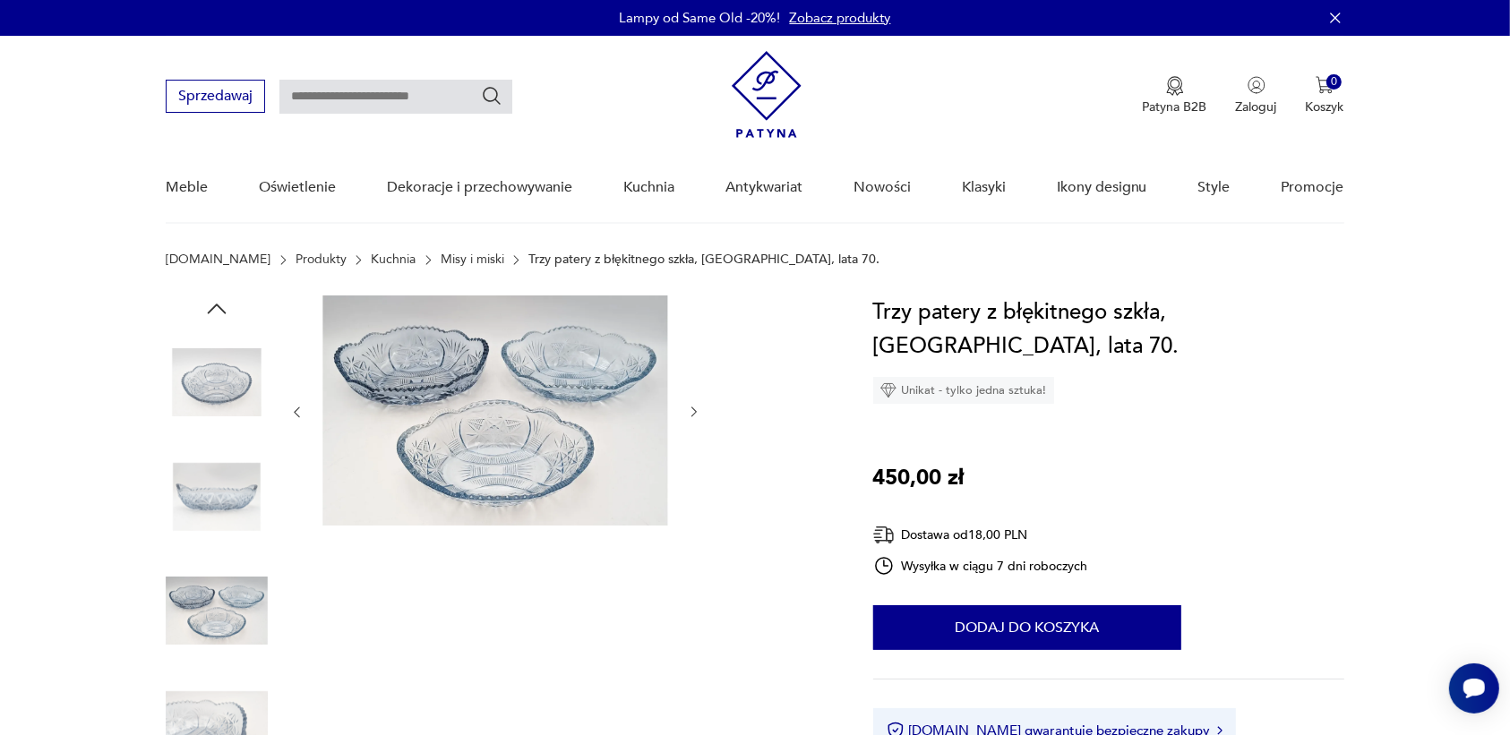
click at [685, 403] on div at bounding box center [495, 413] width 412 height 234
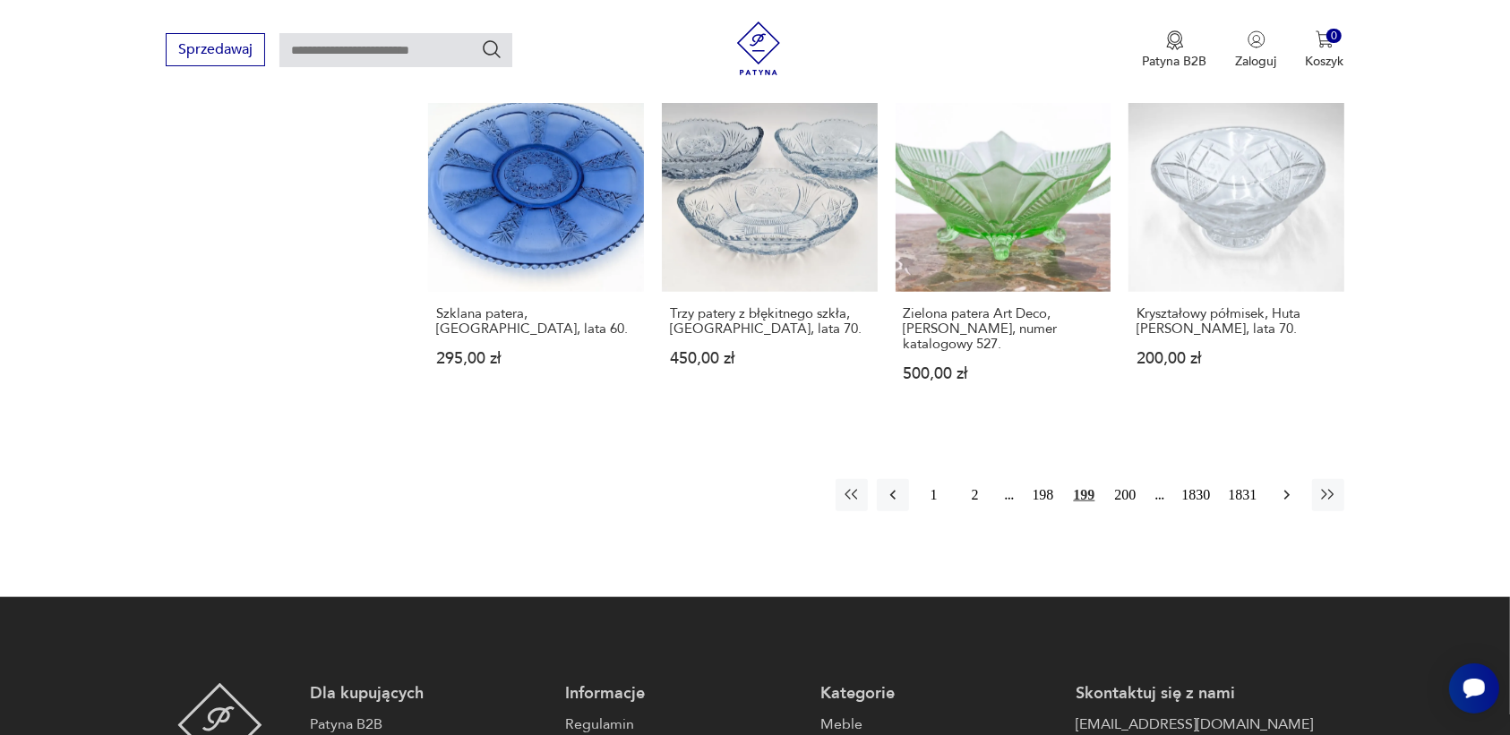
scroll to position [1667, 0]
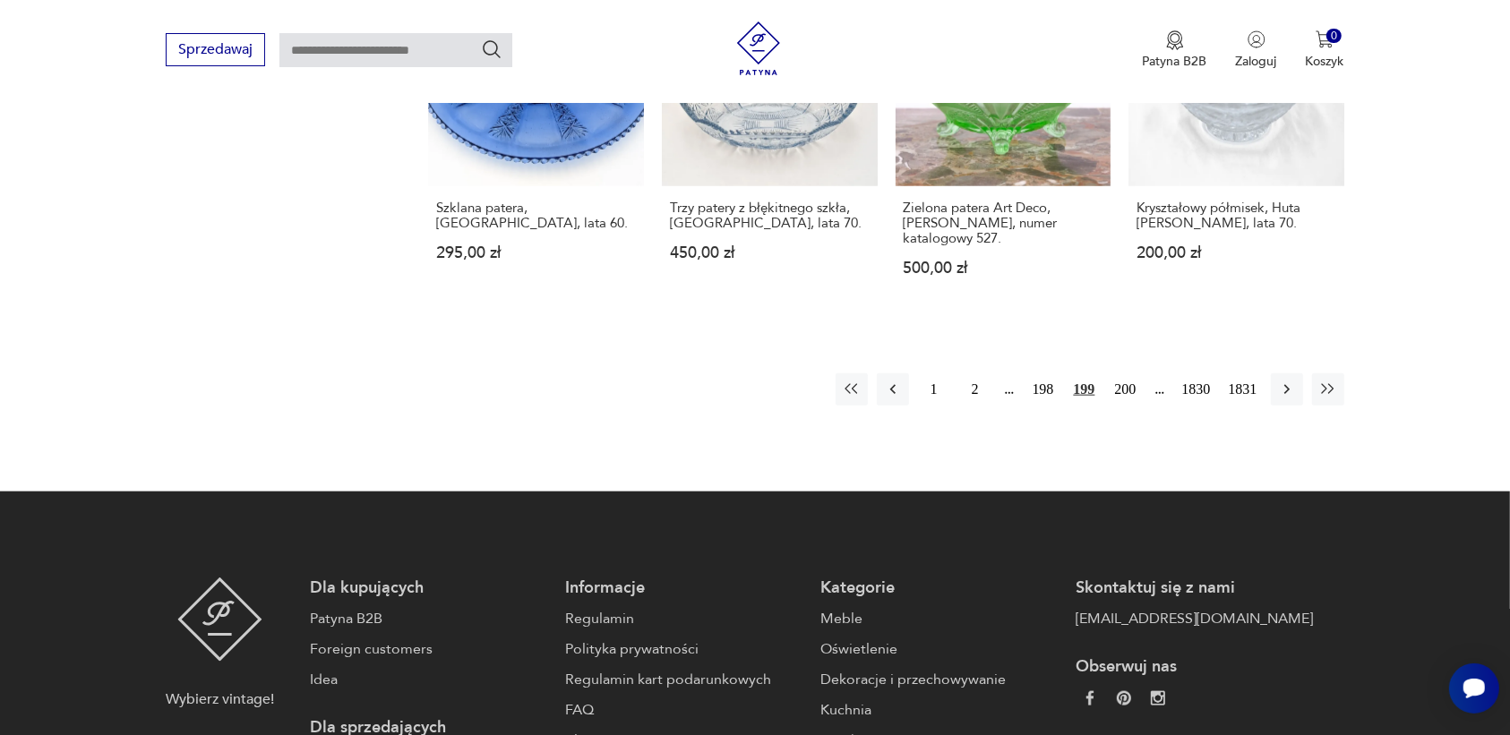
click at [1271, 383] on button "button" at bounding box center [1287, 390] width 32 height 32
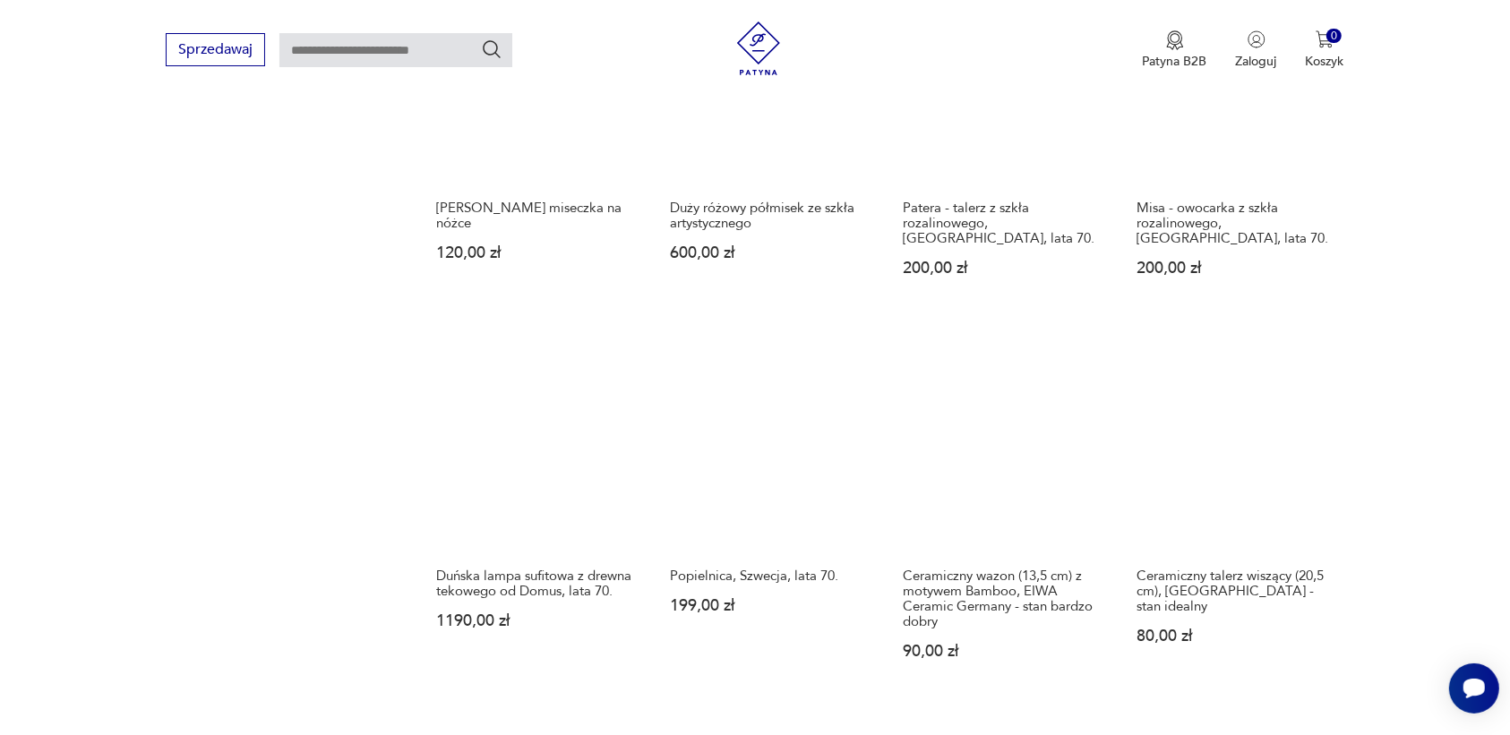
scroll to position [1463, 0]
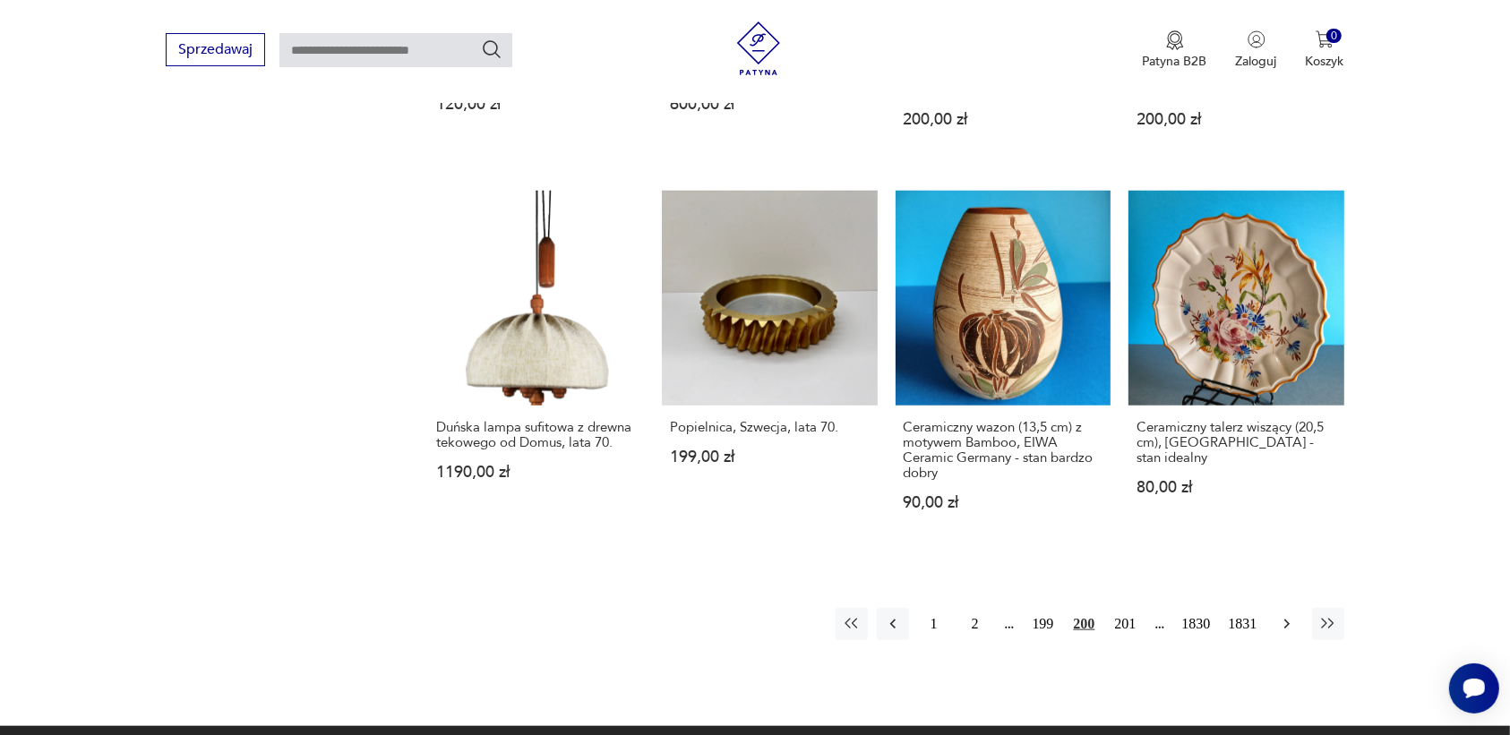
click at [1282, 615] on icon "button" at bounding box center [1287, 624] width 18 height 18
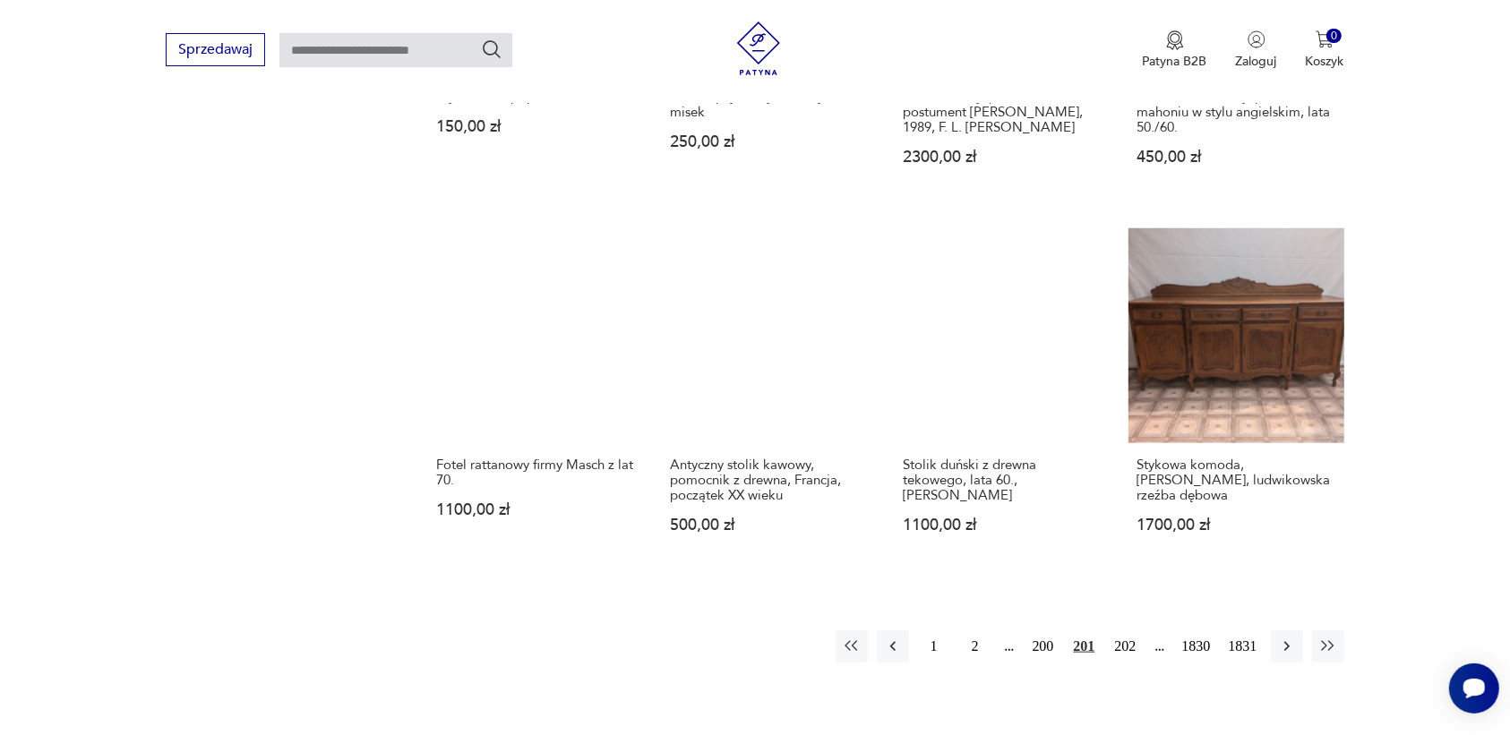
scroll to position [1463, 0]
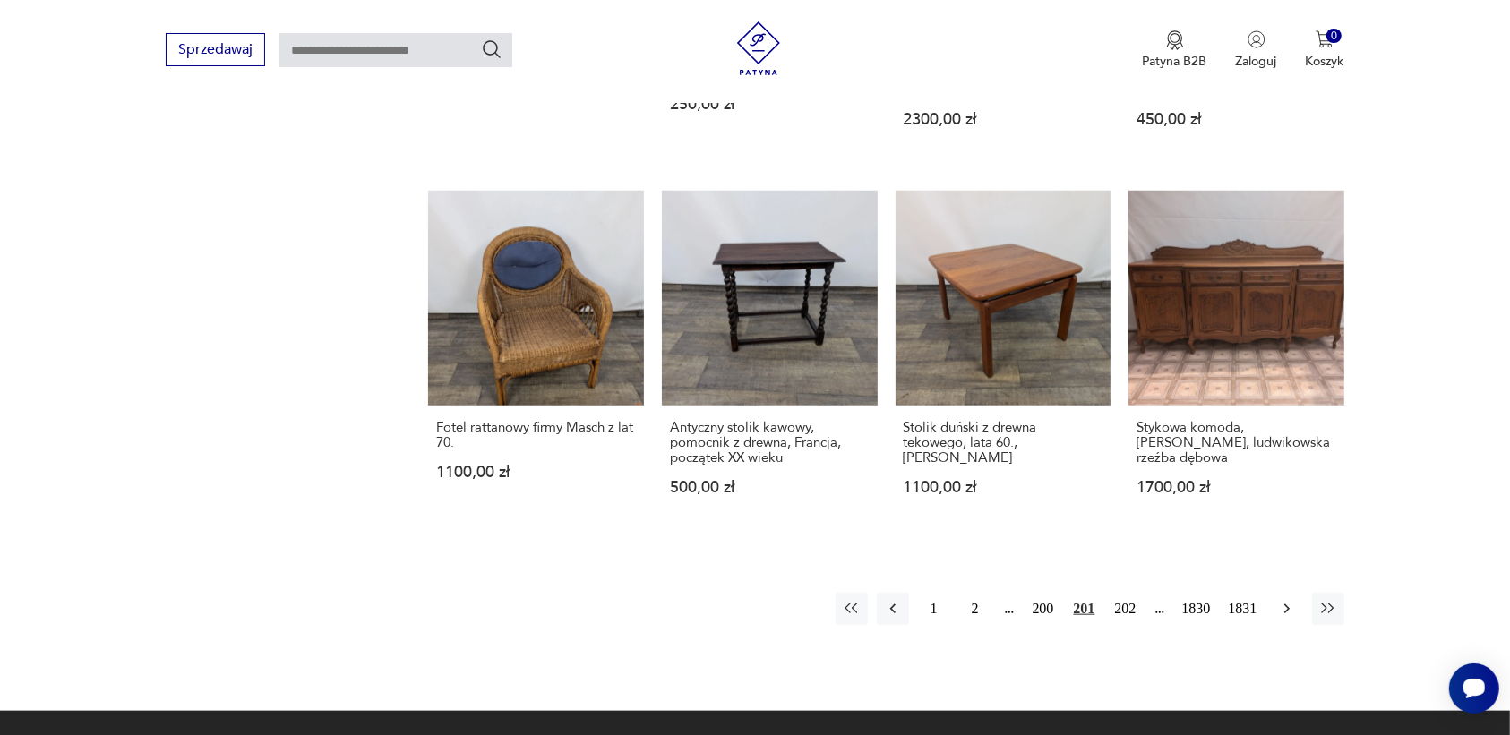
click at [1290, 600] on icon "button" at bounding box center [1287, 609] width 18 height 18
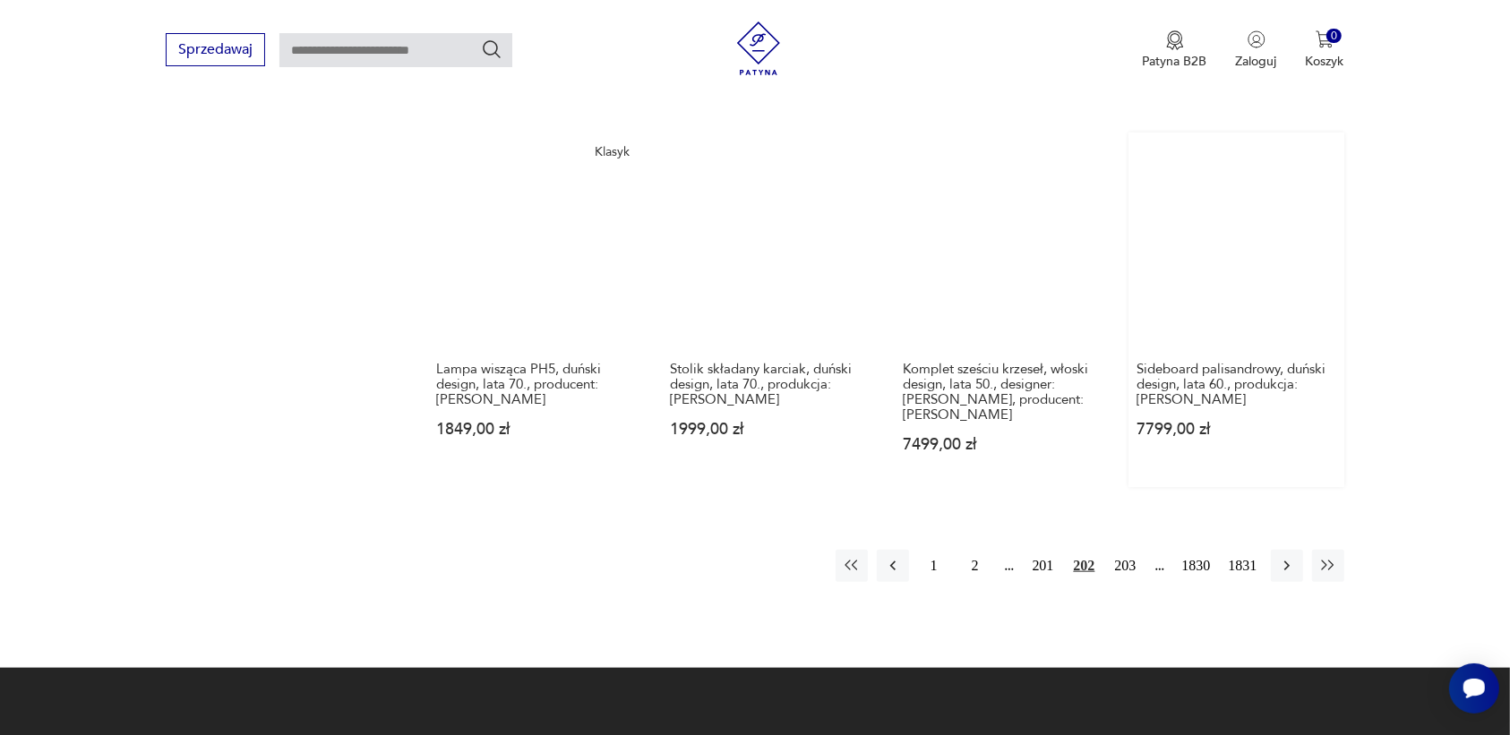
scroll to position [1575, 0]
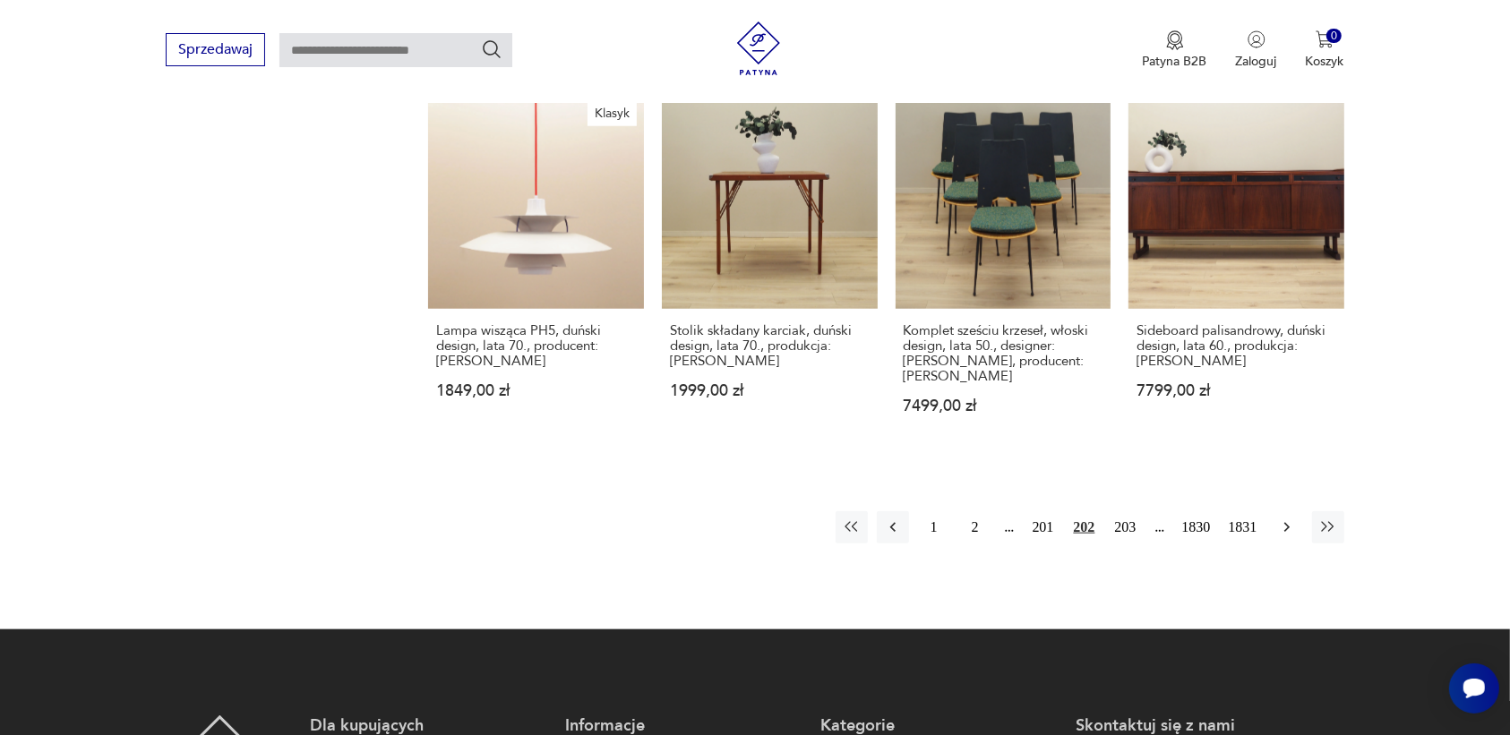
click at [1282, 519] on icon "button" at bounding box center [1287, 528] width 18 height 18
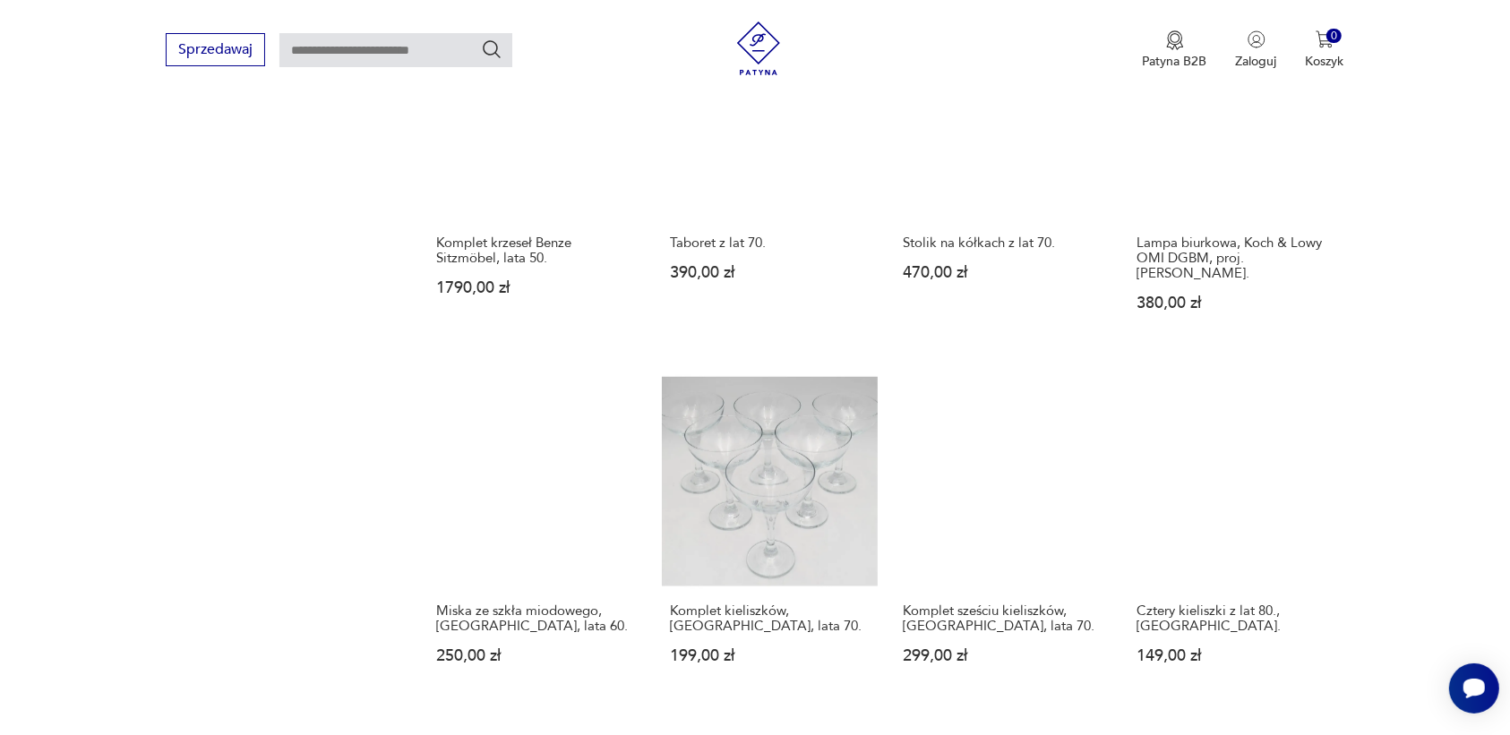
scroll to position [1351, 0]
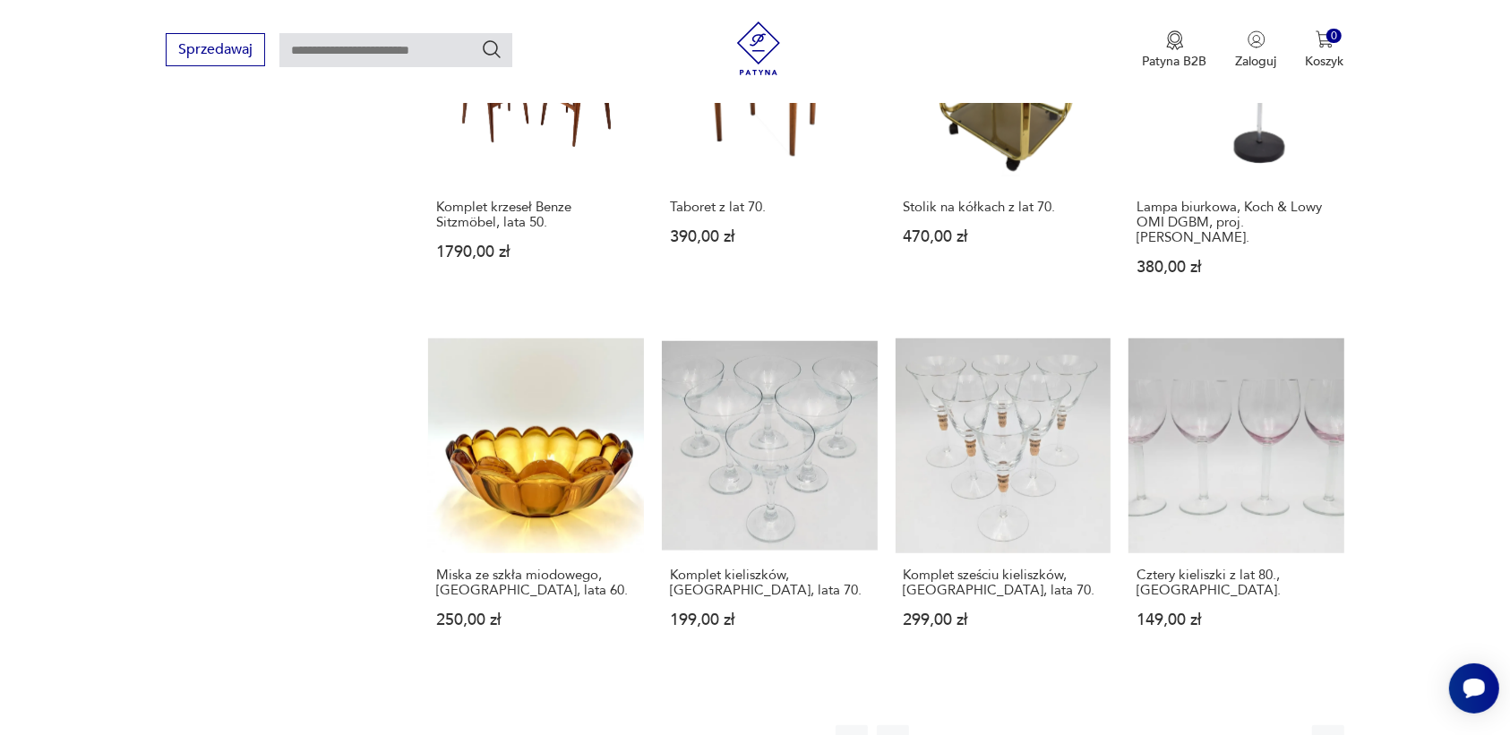
click at [1286, 733] on icon "button" at bounding box center [1287, 742] width 18 height 18
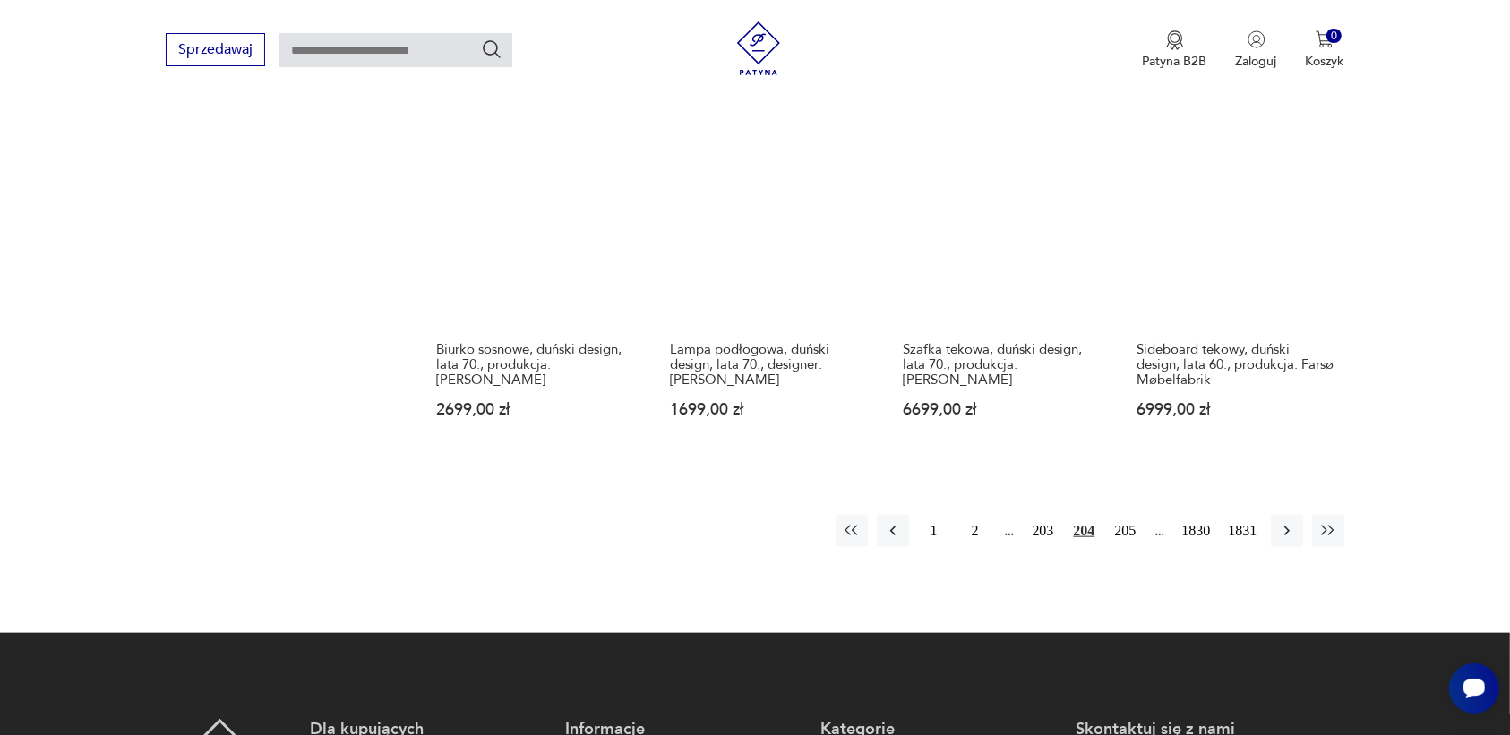
scroll to position [1575, 0]
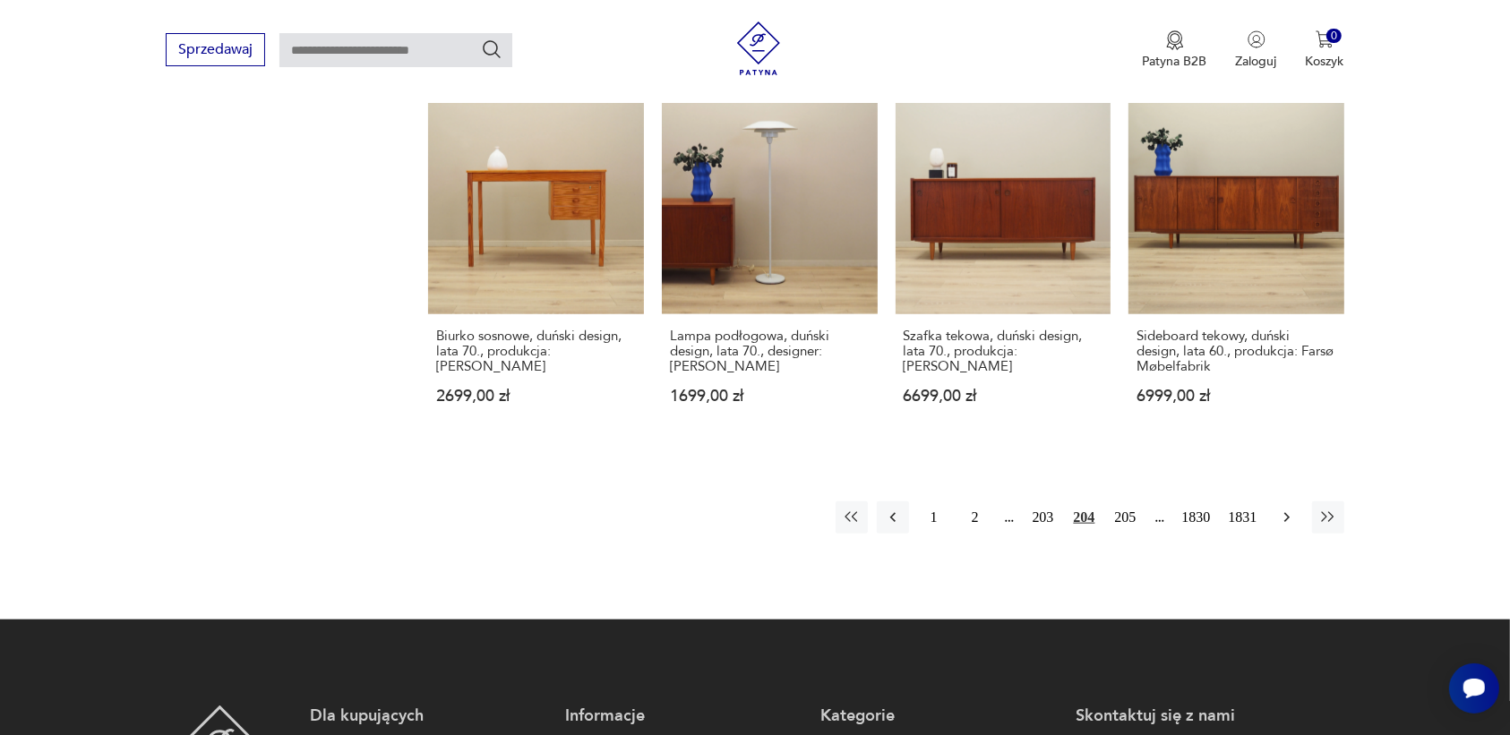
click at [1286, 513] on icon "button" at bounding box center [1286, 518] width 5 height 10
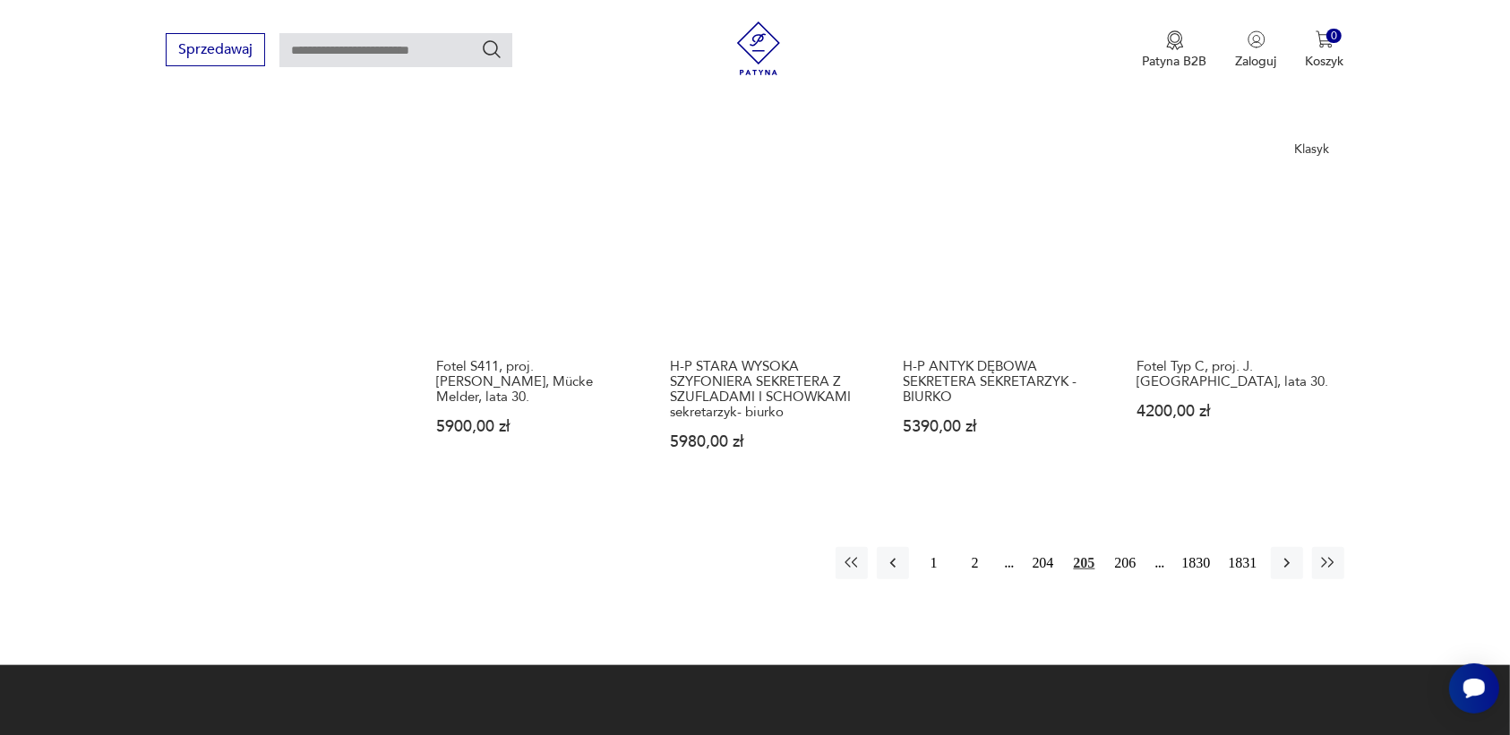
scroll to position [1575, 0]
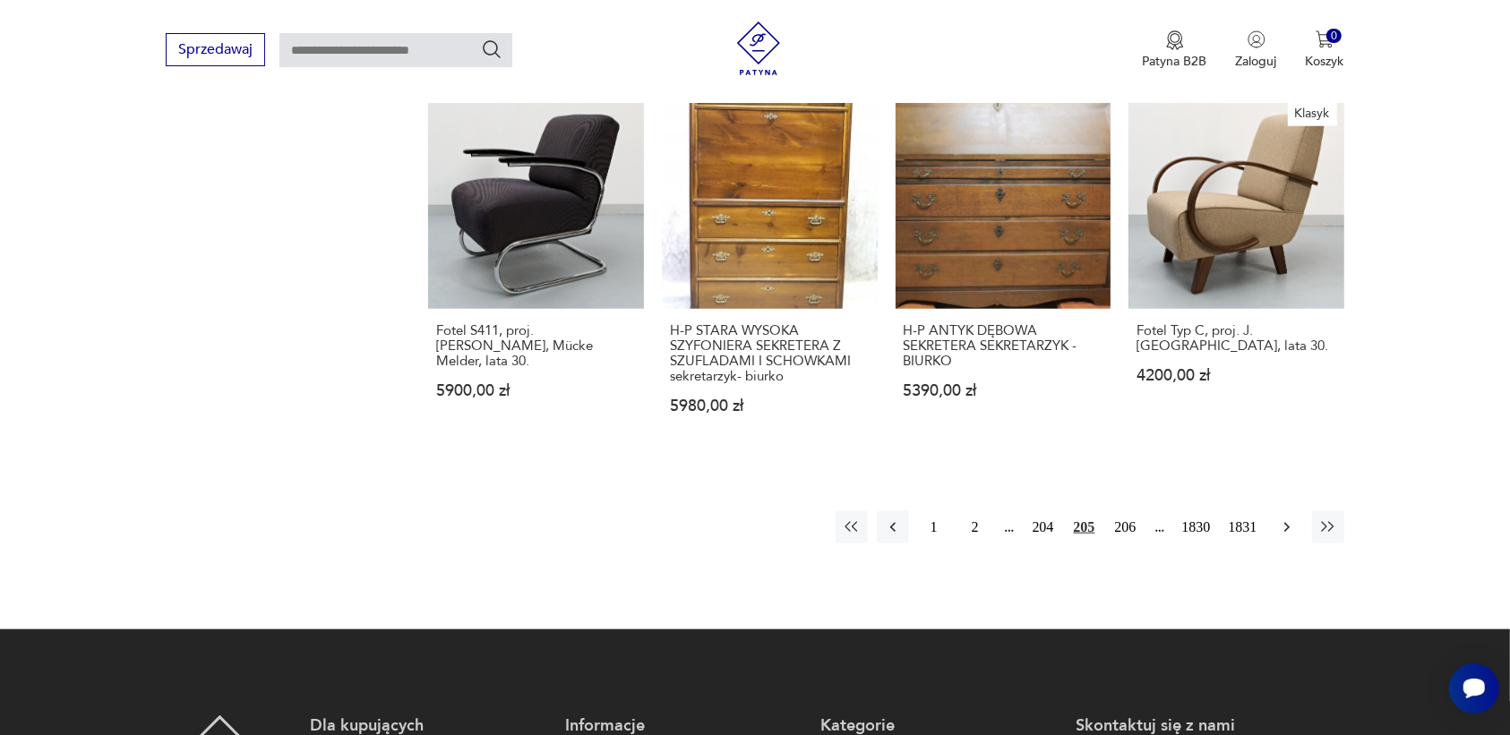
click at [1283, 519] on icon "button" at bounding box center [1287, 528] width 18 height 18
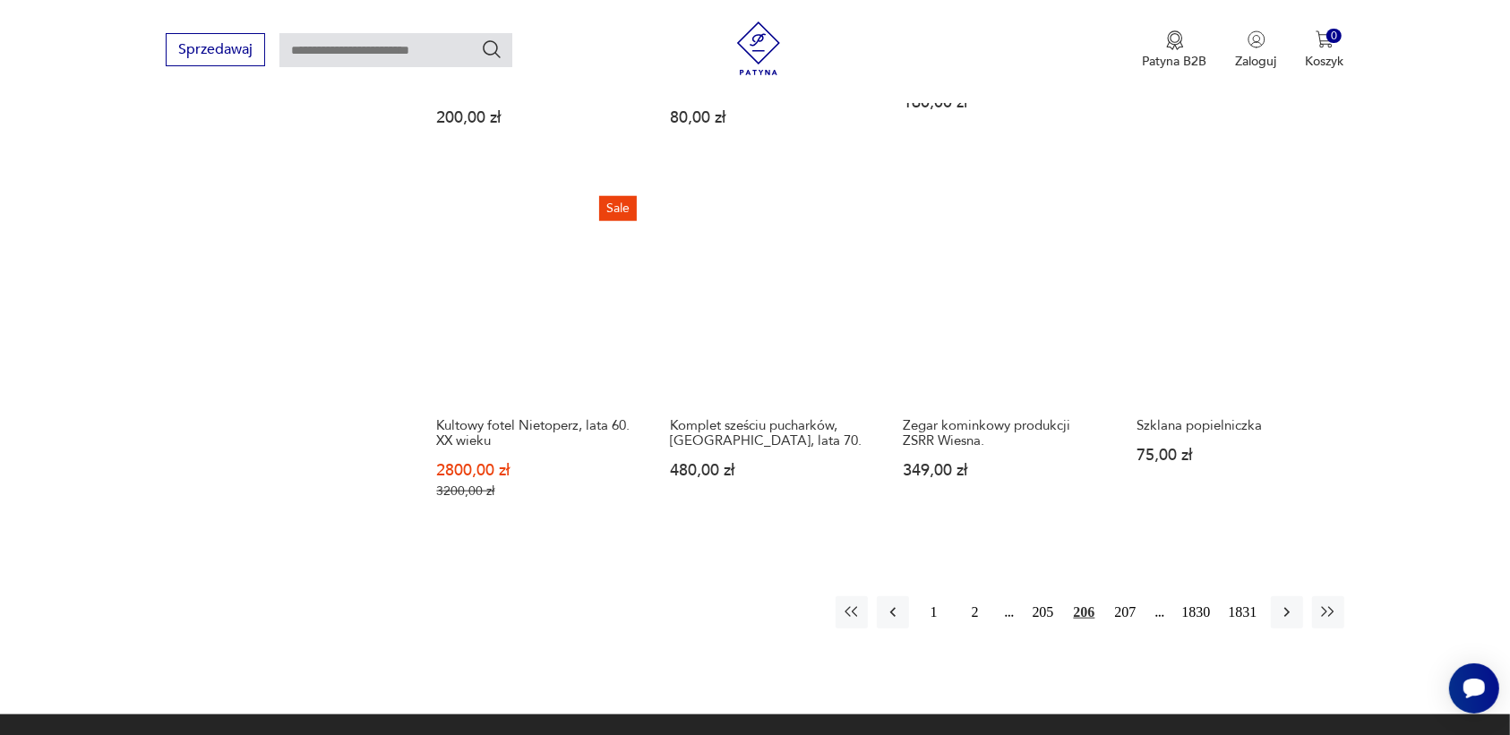
scroll to position [1575, 0]
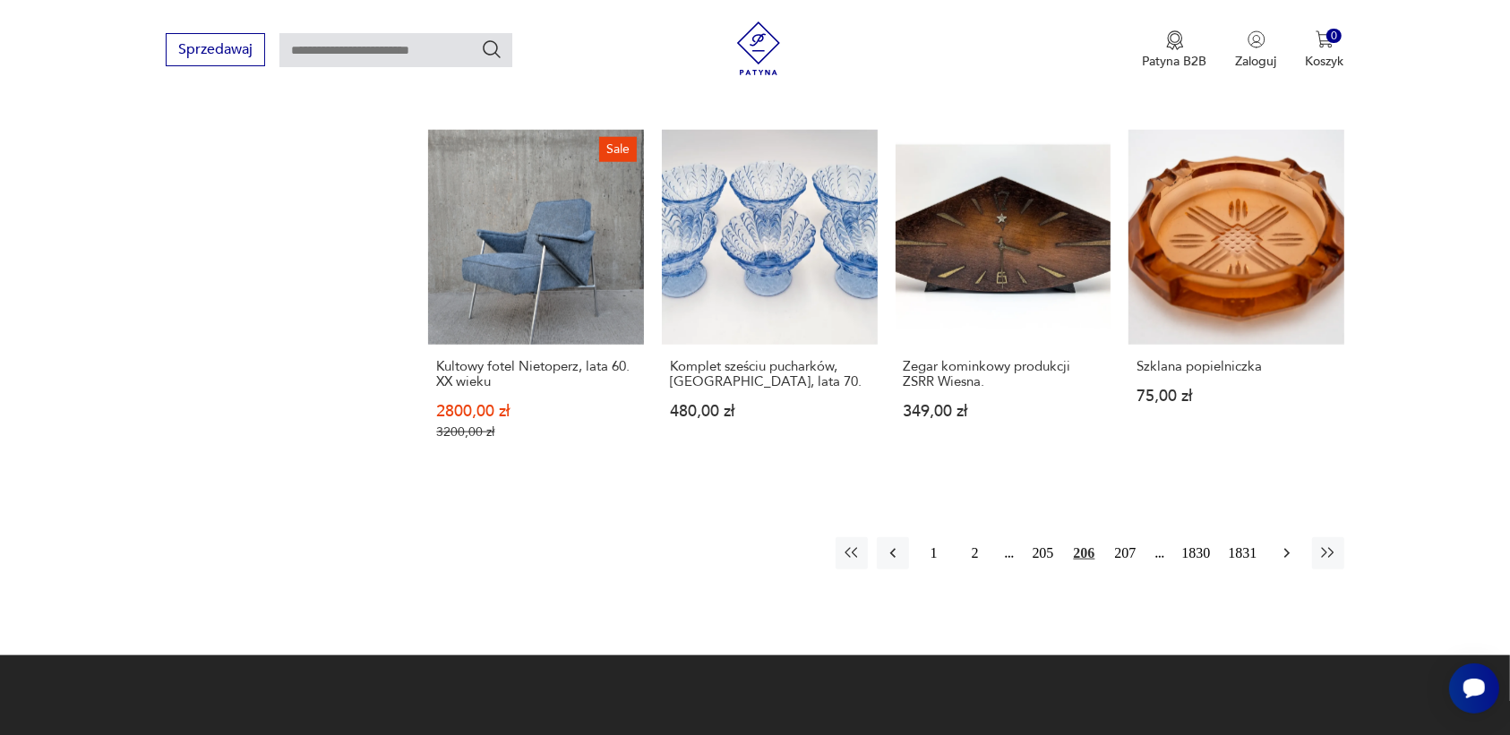
click at [1282, 545] on icon "button" at bounding box center [1287, 554] width 18 height 18
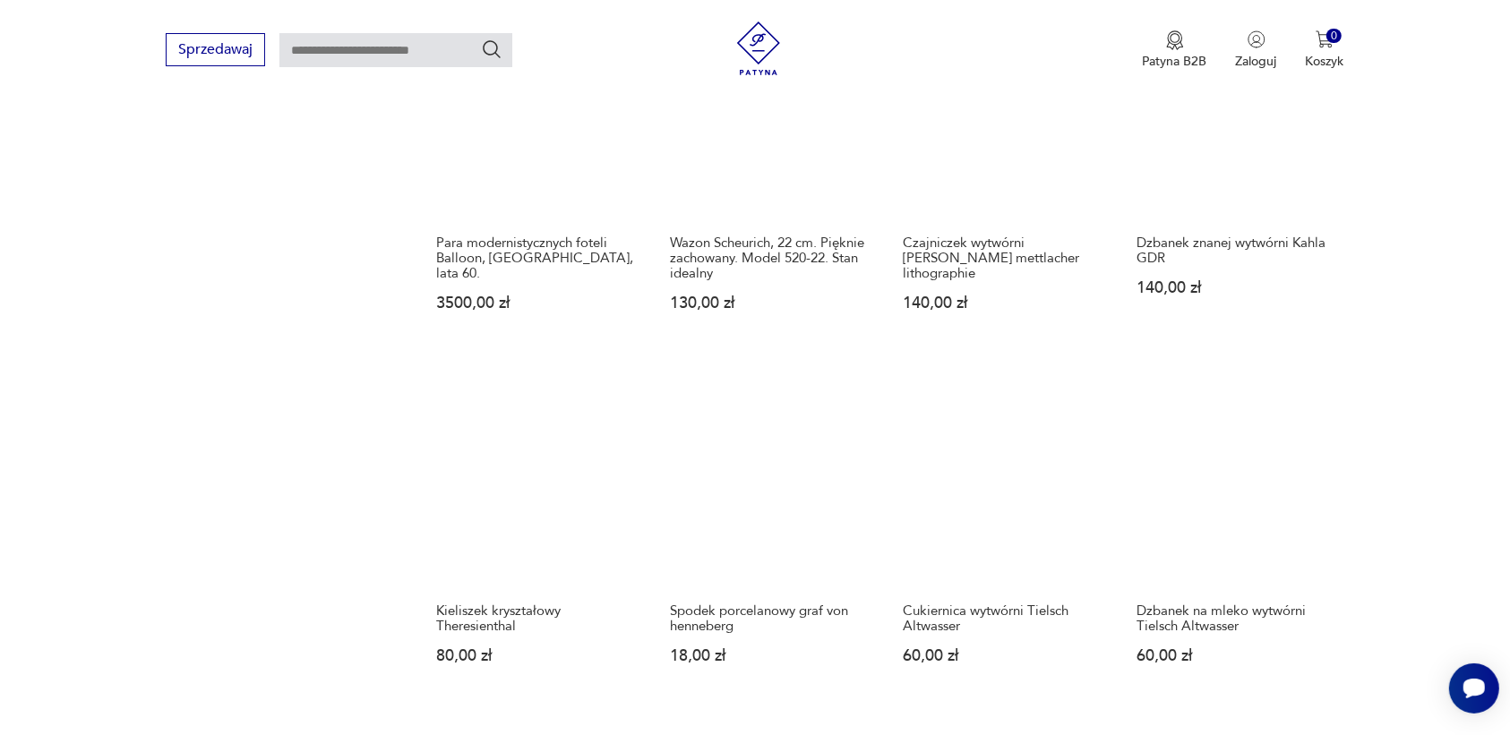
scroll to position [1463, 0]
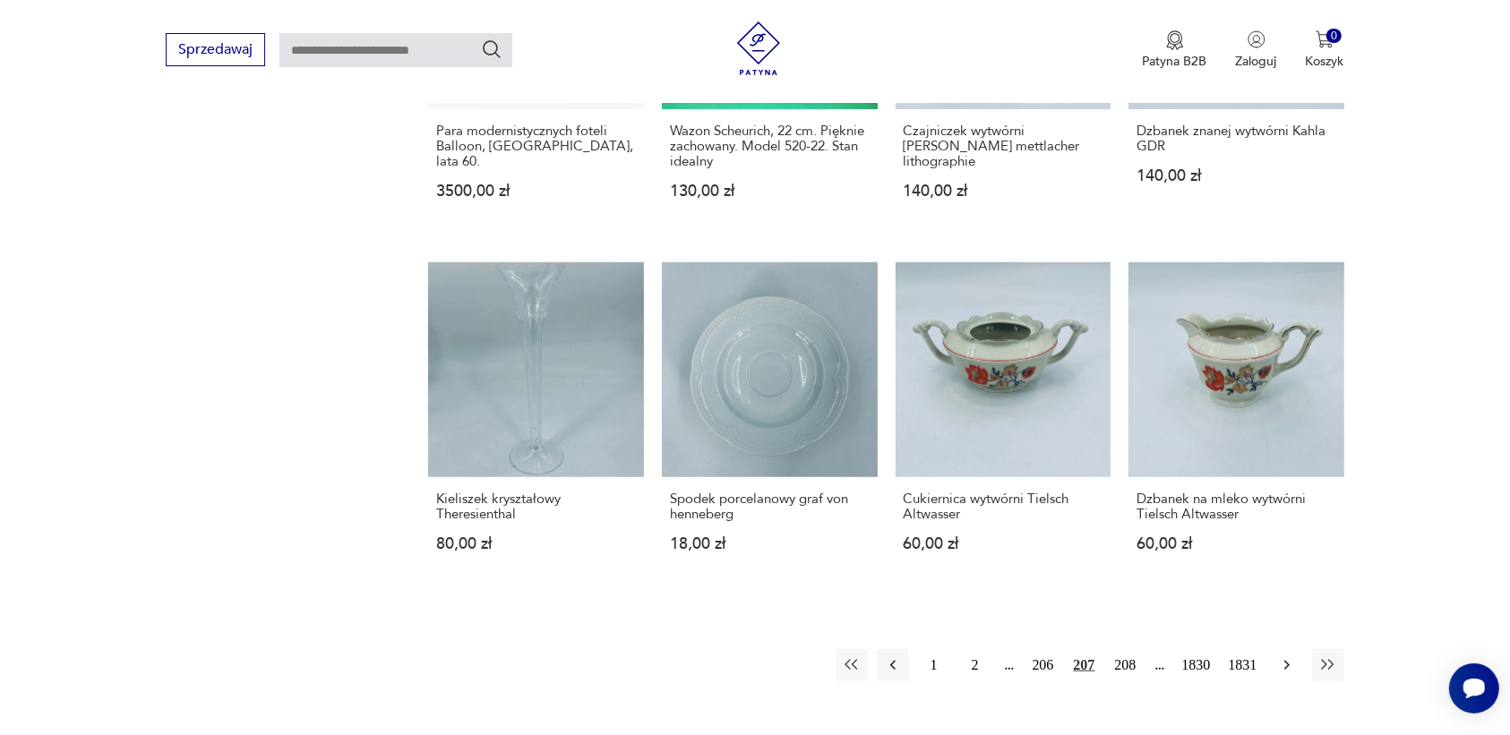
click at [1278, 657] on icon "button" at bounding box center [1287, 666] width 18 height 18
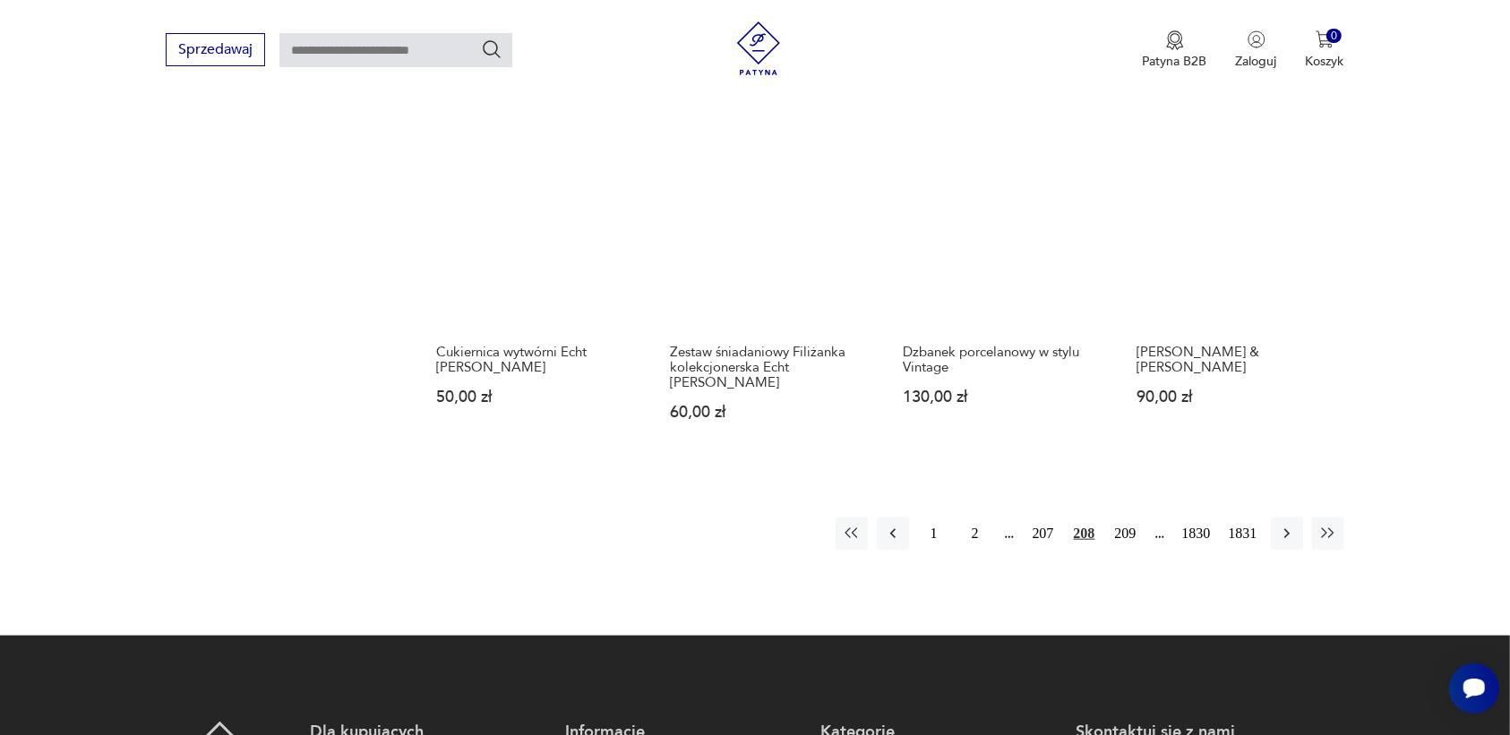
scroll to position [1575, 0]
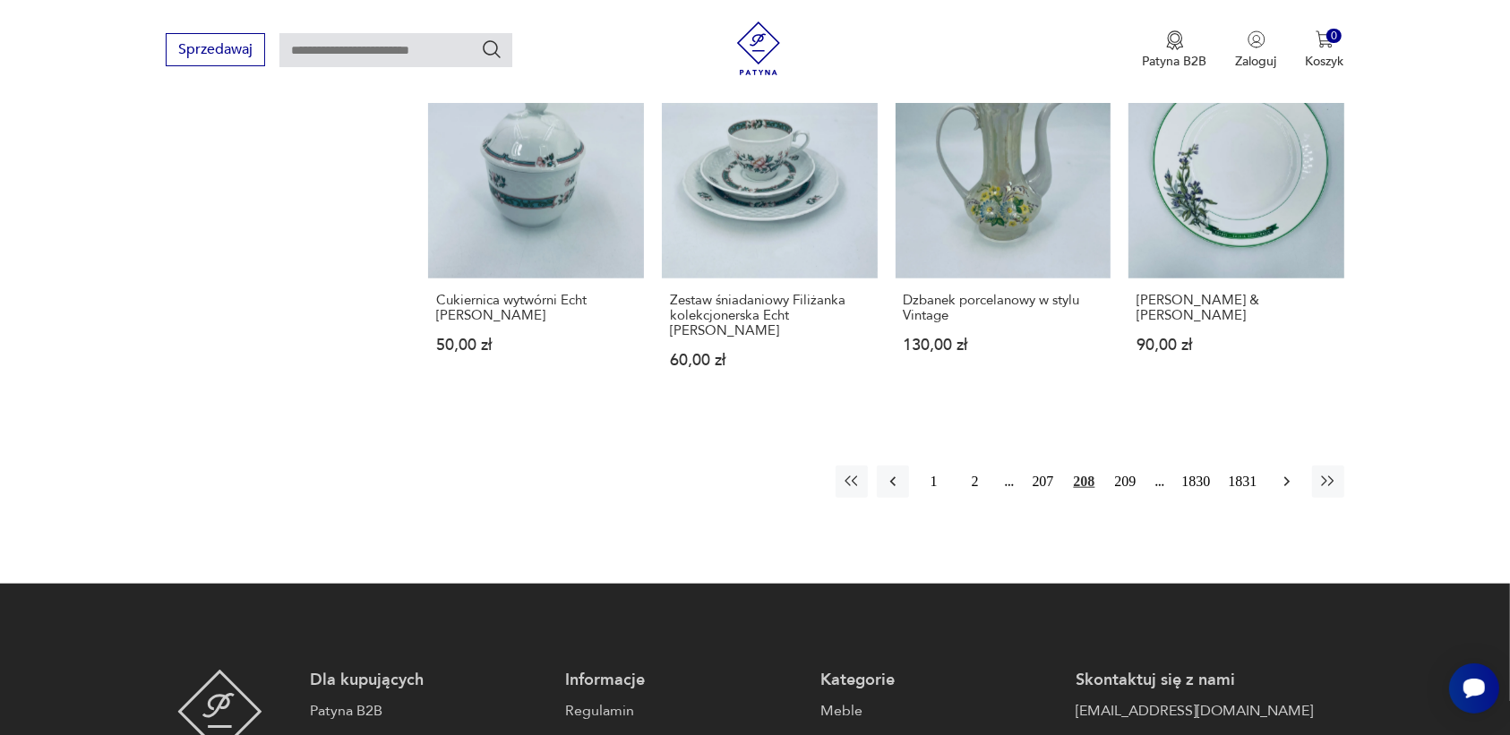
click at [1285, 473] on icon "button" at bounding box center [1287, 482] width 18 height 18
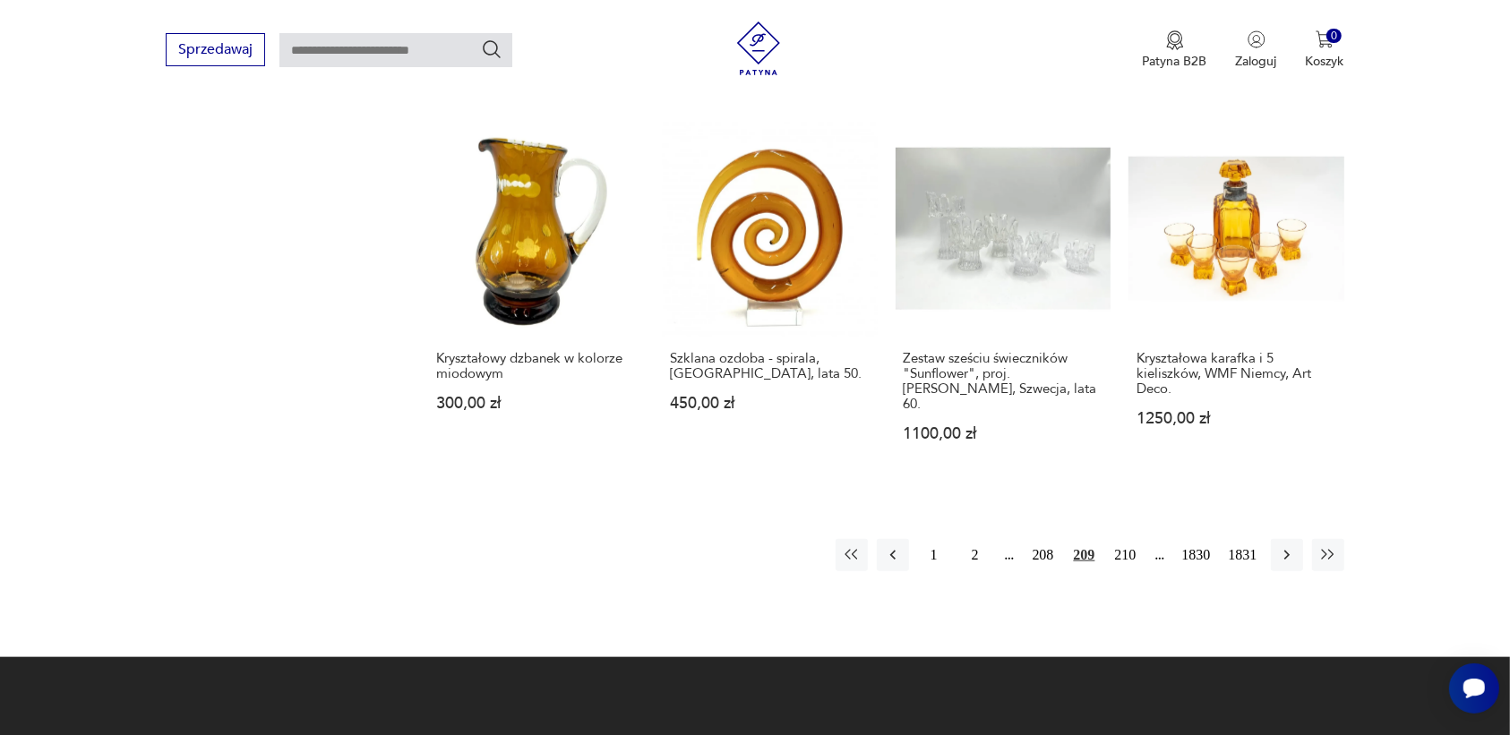
scroll to position [1575, 0]
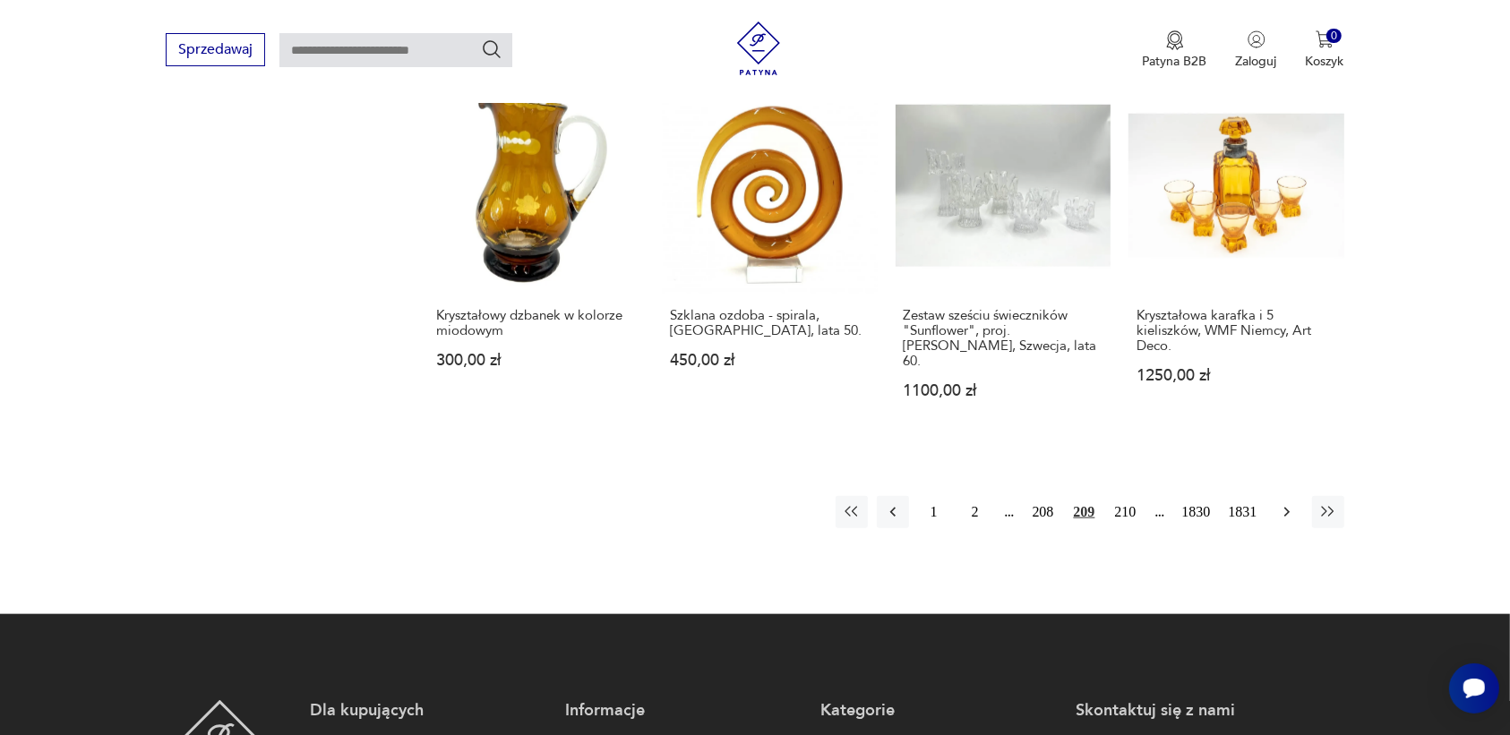
click at [1284, 503] on icon "button" at bounding box center [1287, 512] width 18 height 18
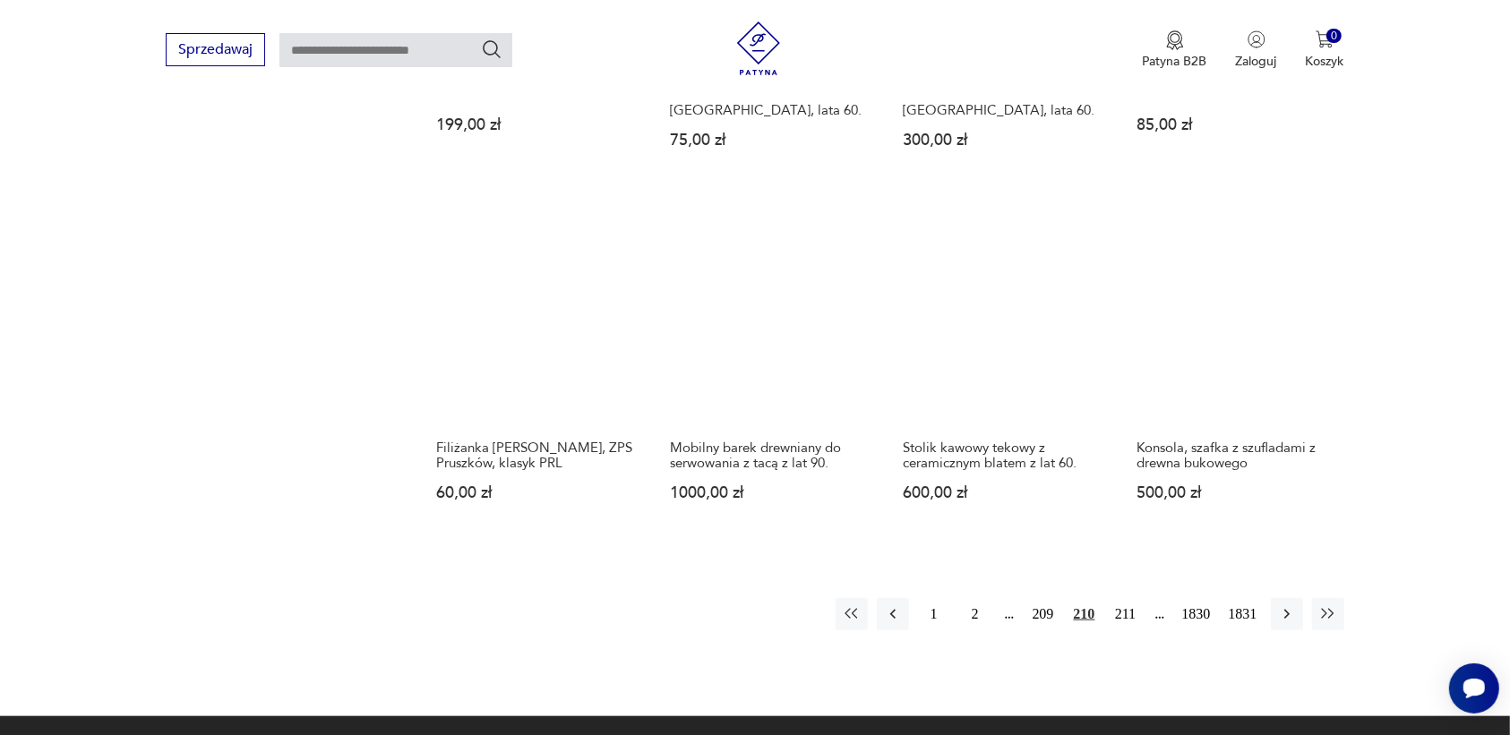
scroll to position [1575, 0]
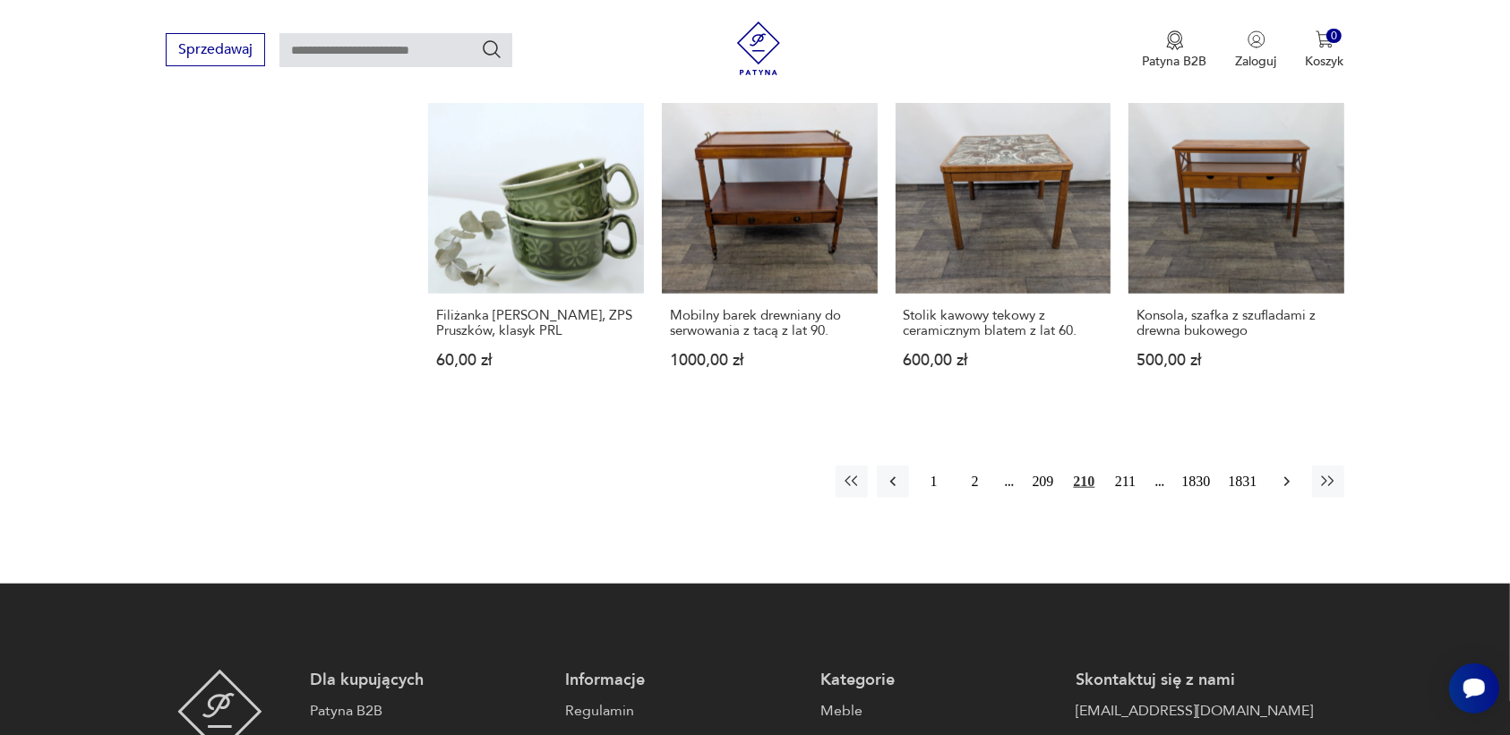
click at [1282, 473] on icon "button" at bounding box center [1287, 482] width 18 height 18
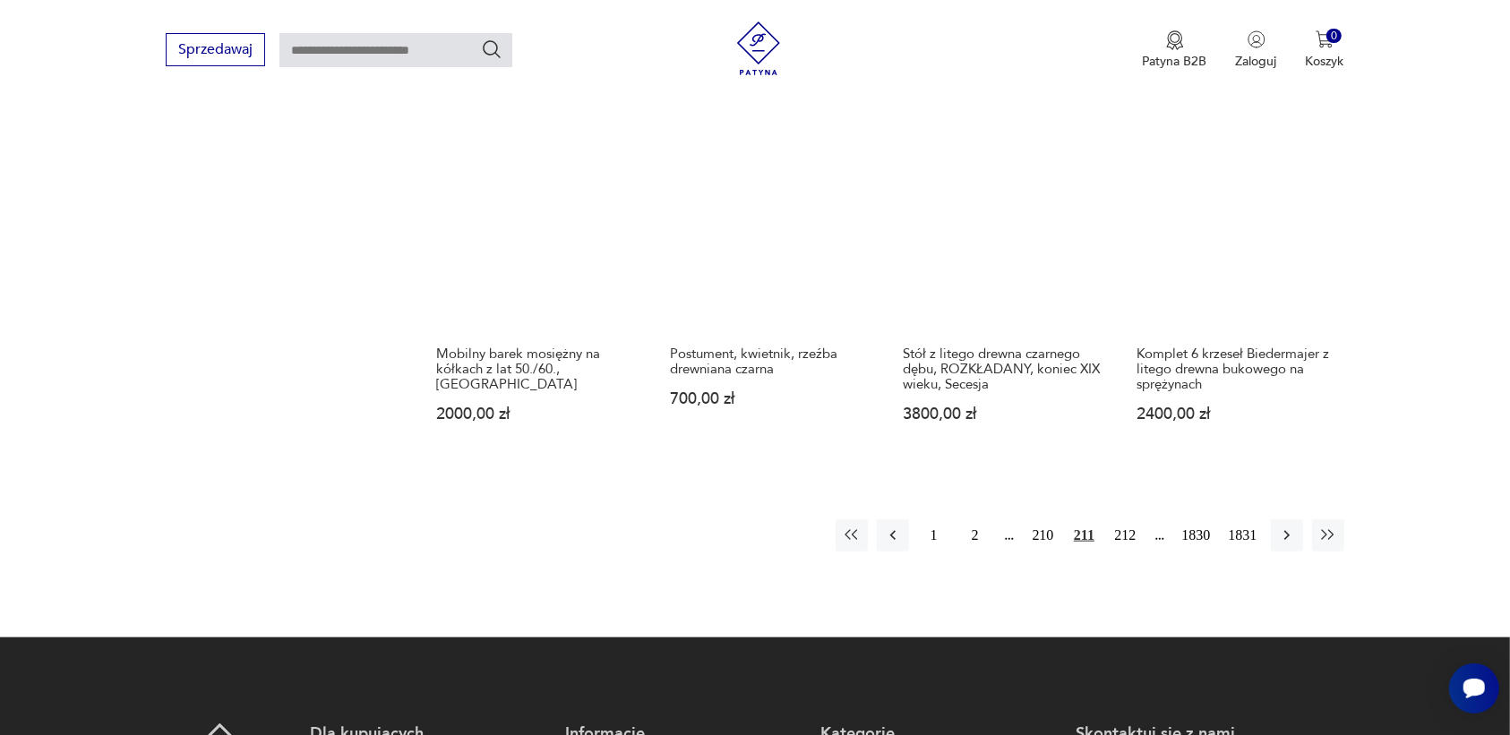
scroll to position [1575, 0]
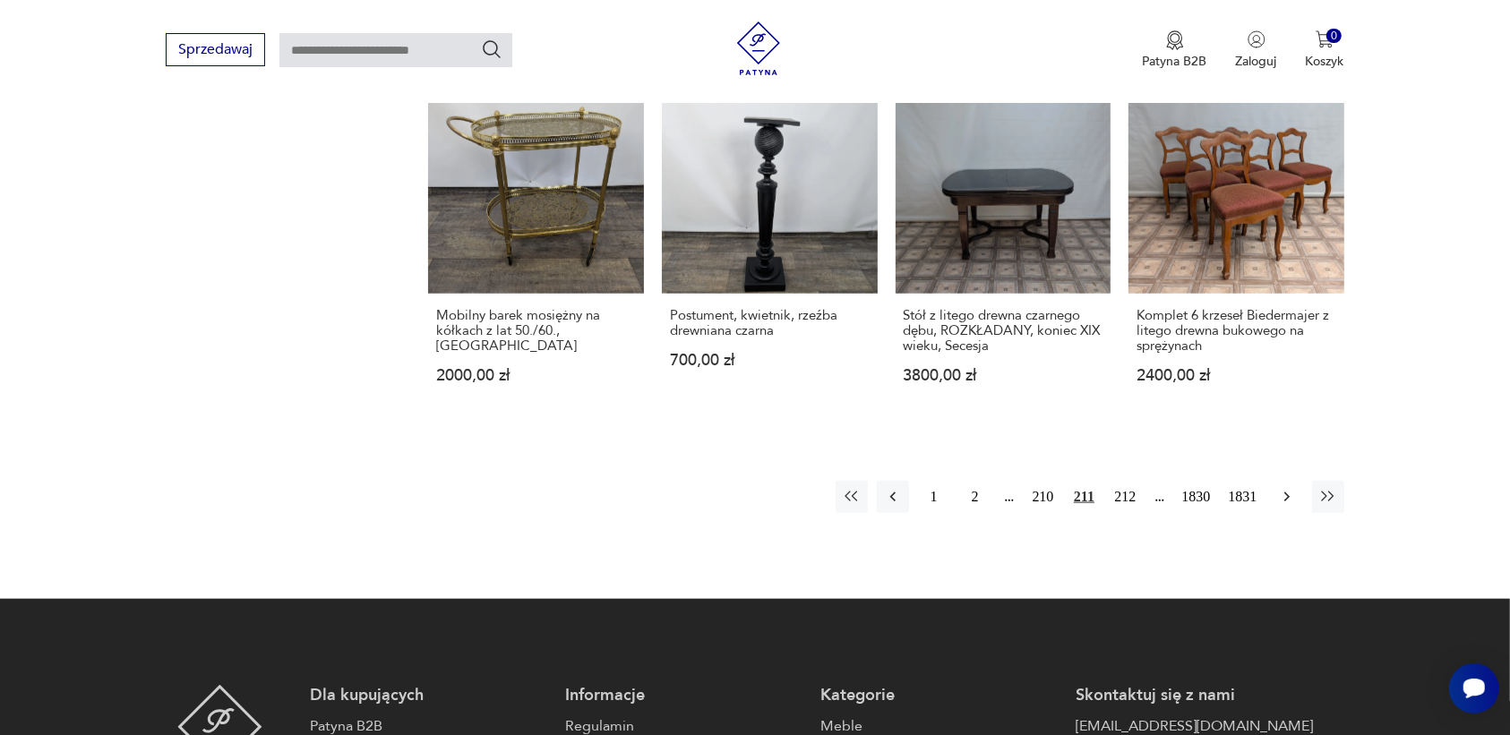
click at [1285, 488] on icon "button" at bounding box center [1287, 497] width 18 height 18
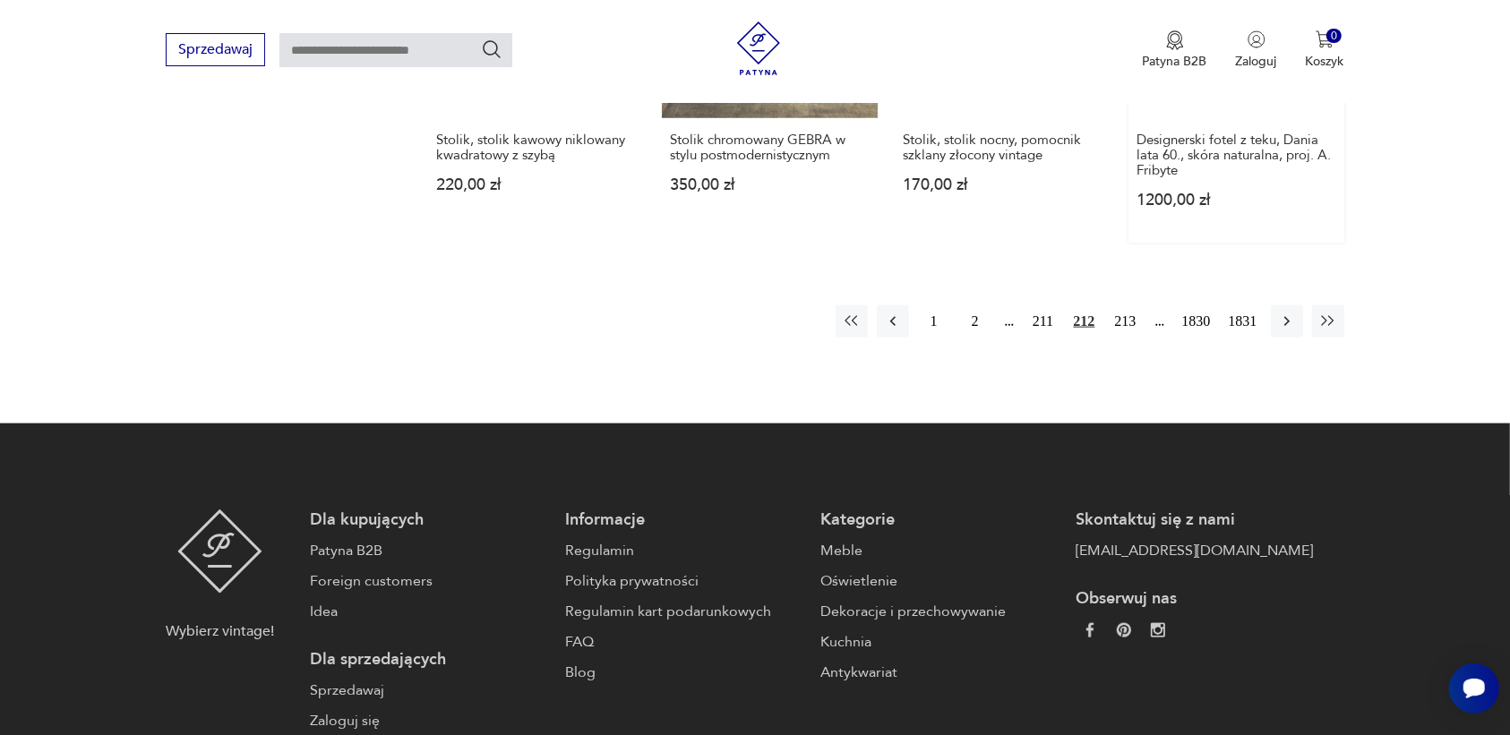
scroll to position [1799, 0]
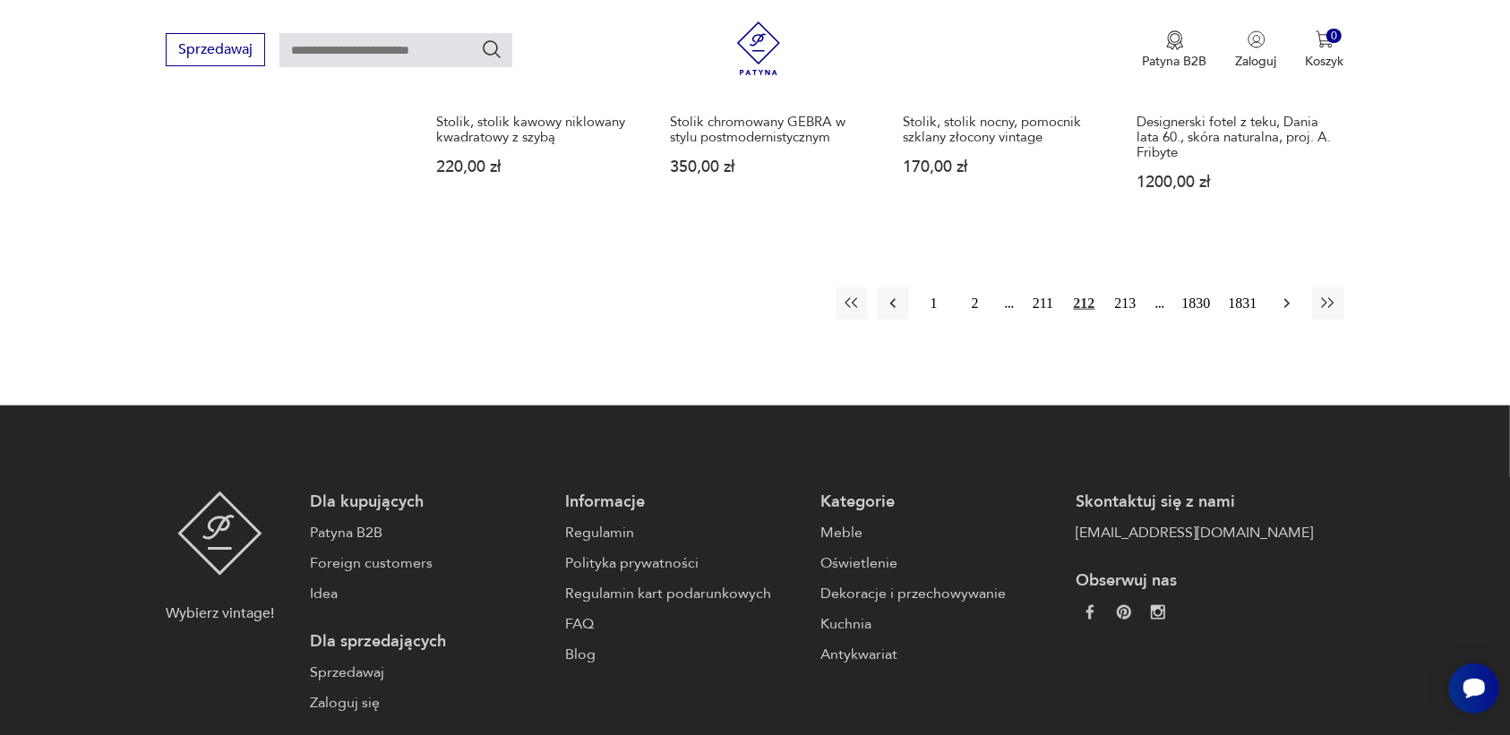
click at [1286, 299] on icon "button" at bounding box center [1286, 304] width 5 height 10
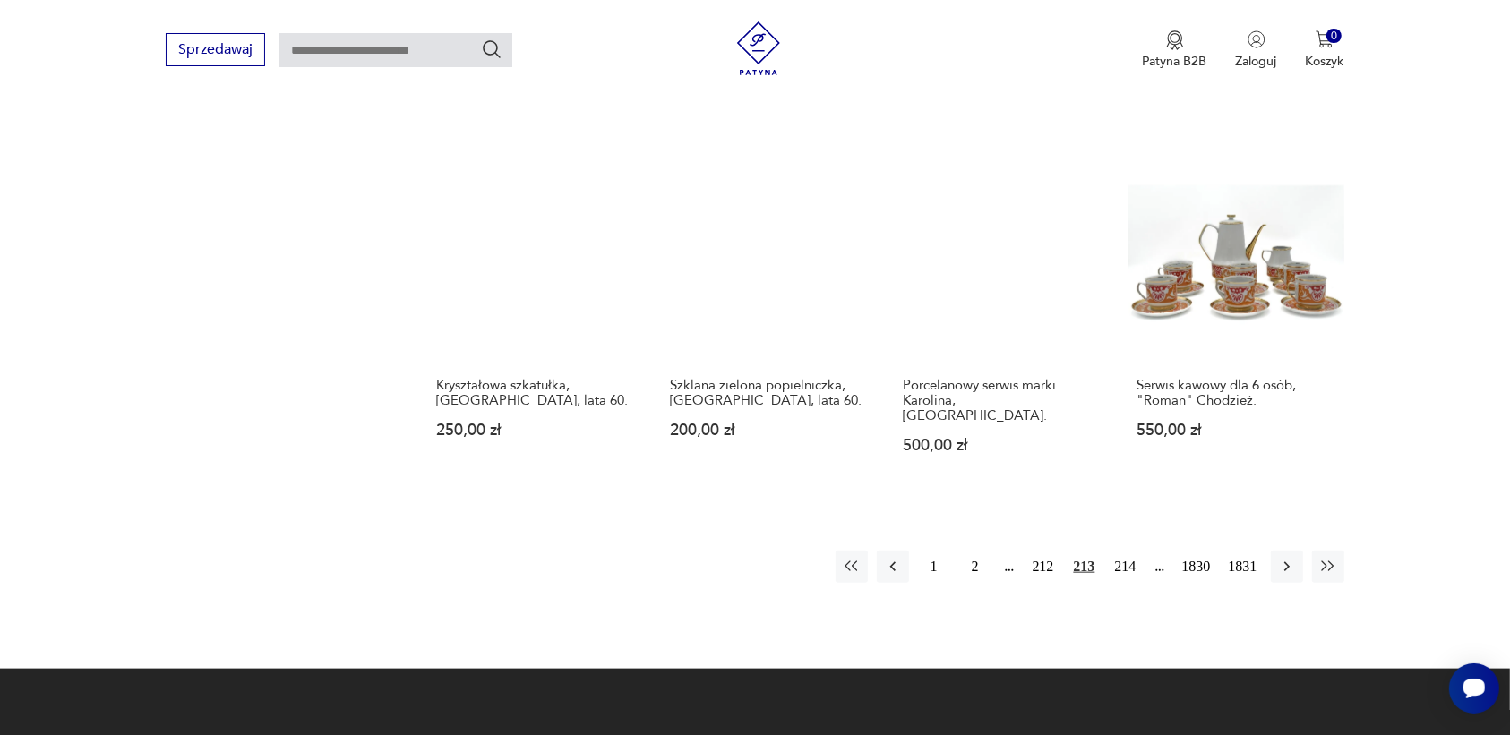
scroll to position [1575, 0]
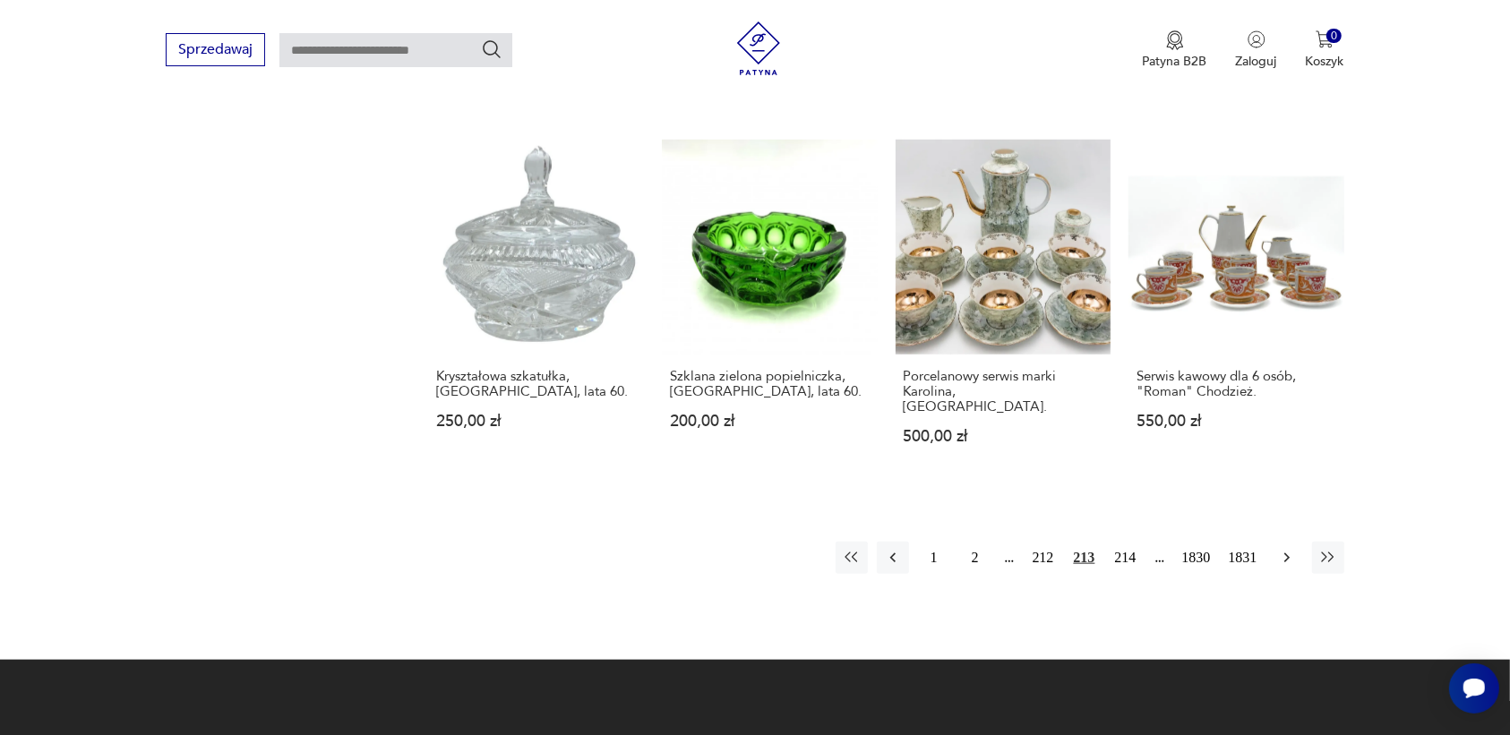
click at [1284, 549] on icon "button" at bounding box center [1287, 558] width 18 height 18
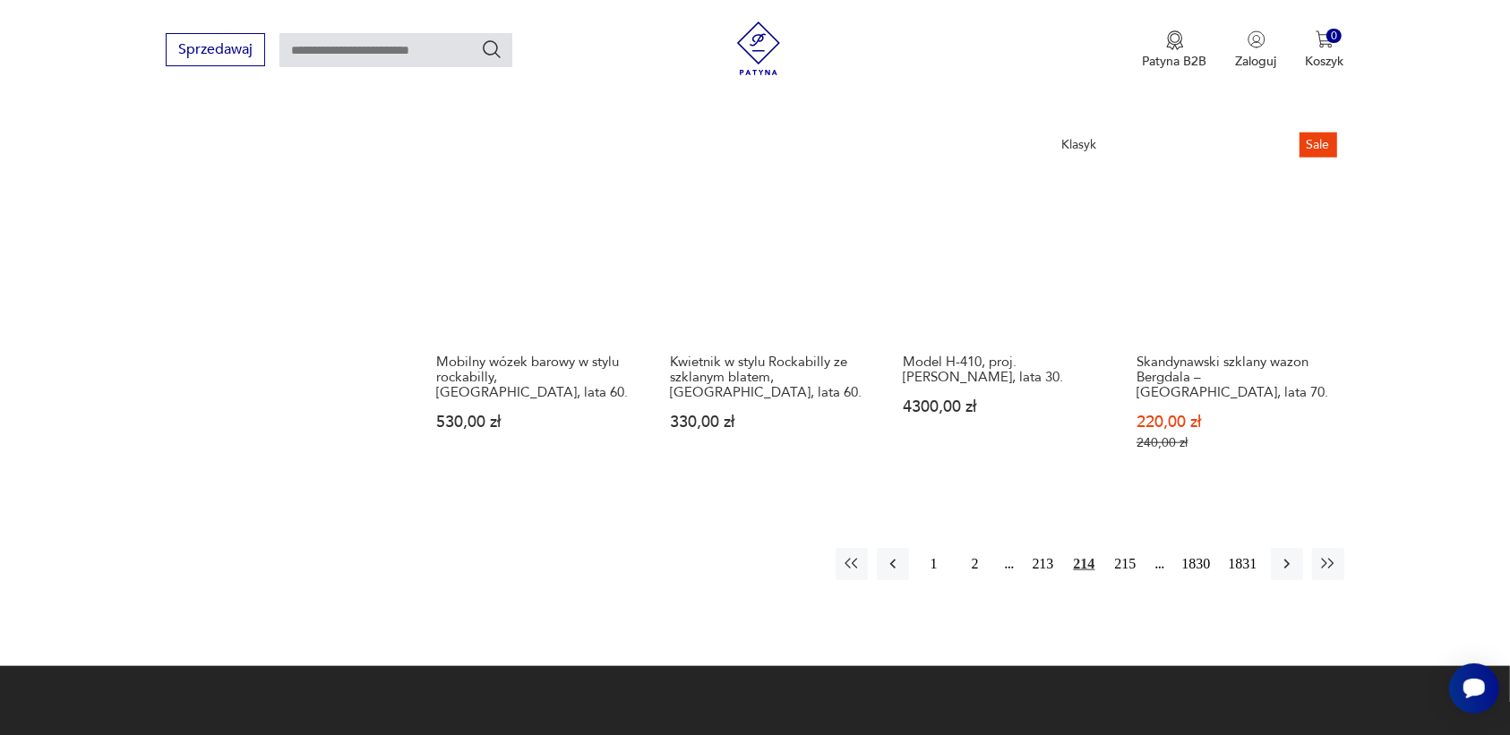
scroll to position [1687, 0]
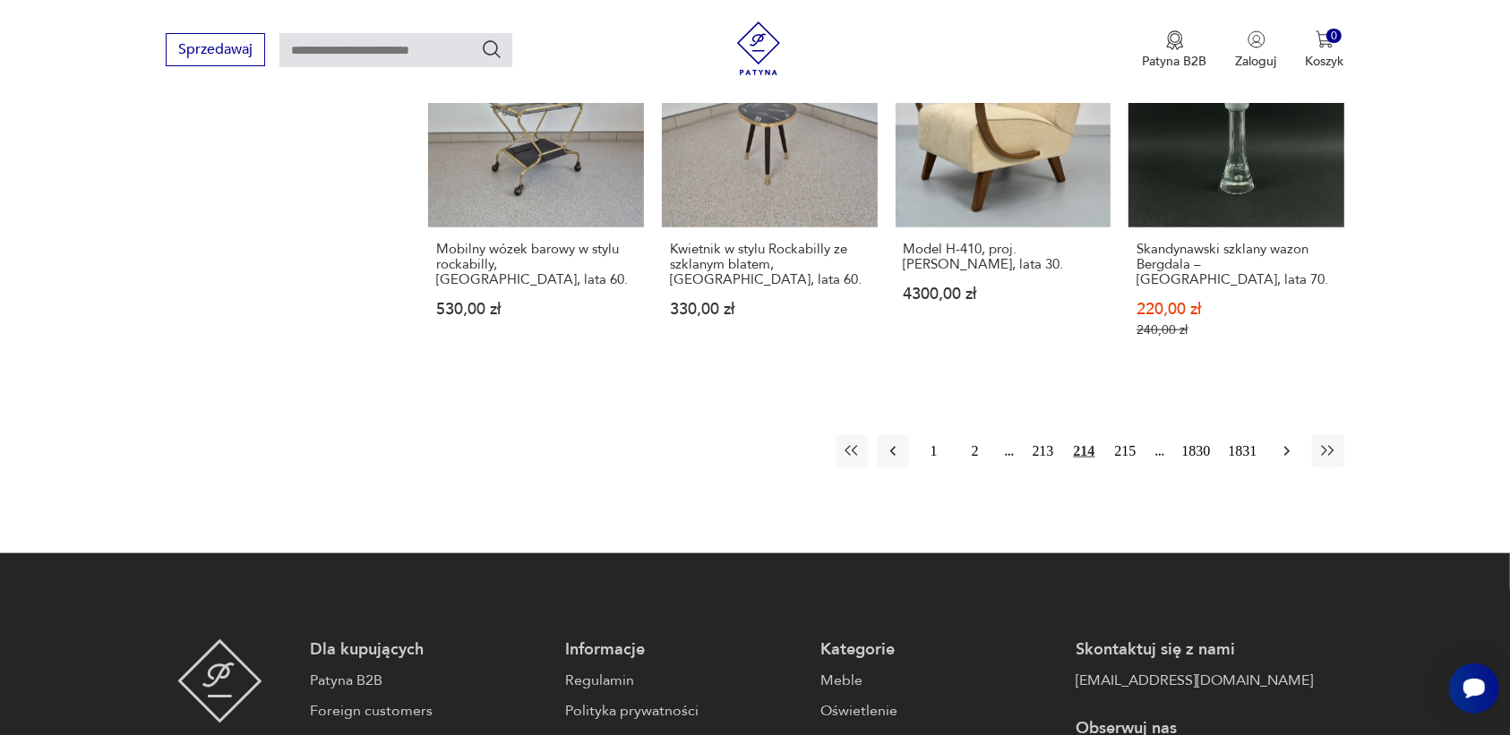
click at [1286, 447] on icon "button" at bounding box center [1286, 452] width 5 height 10
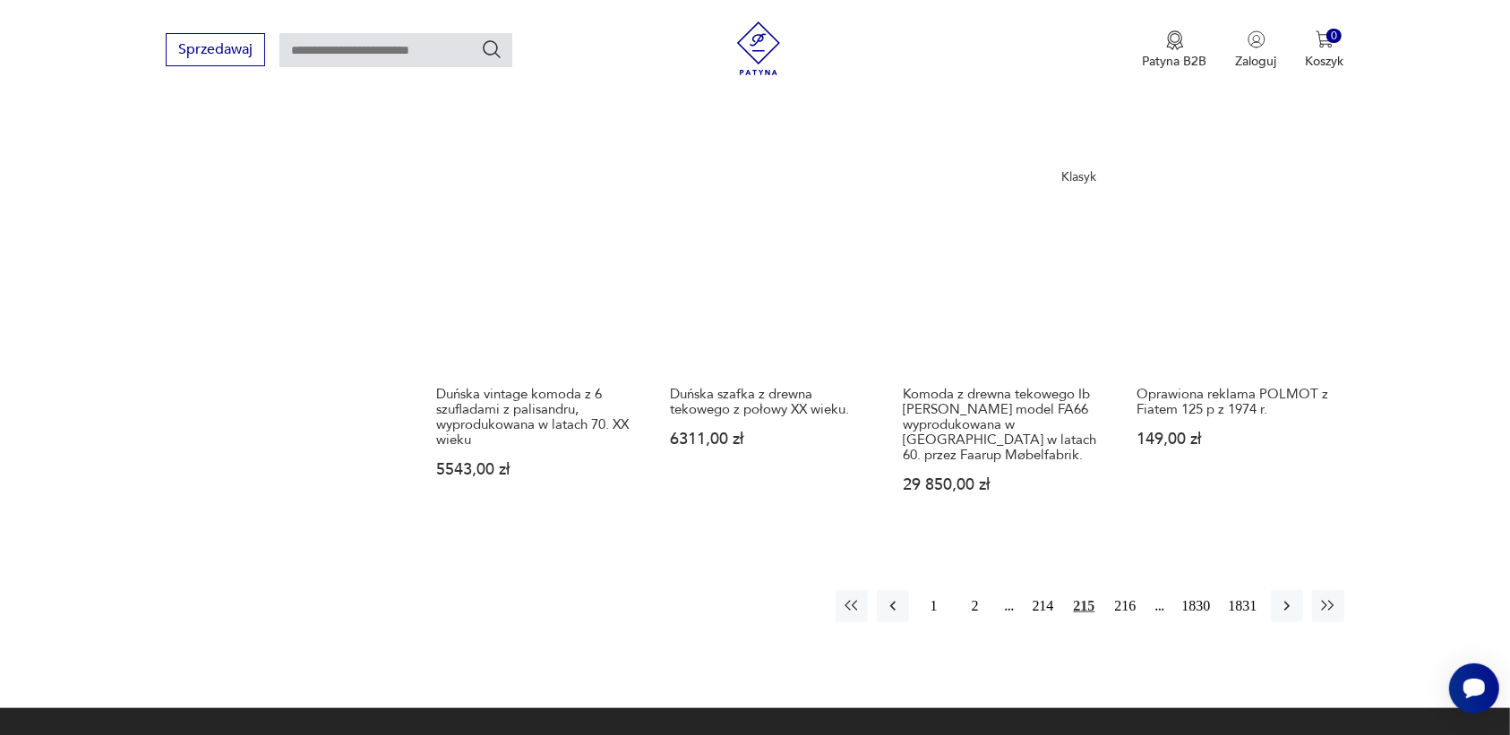
scroll to position [1575, 0]
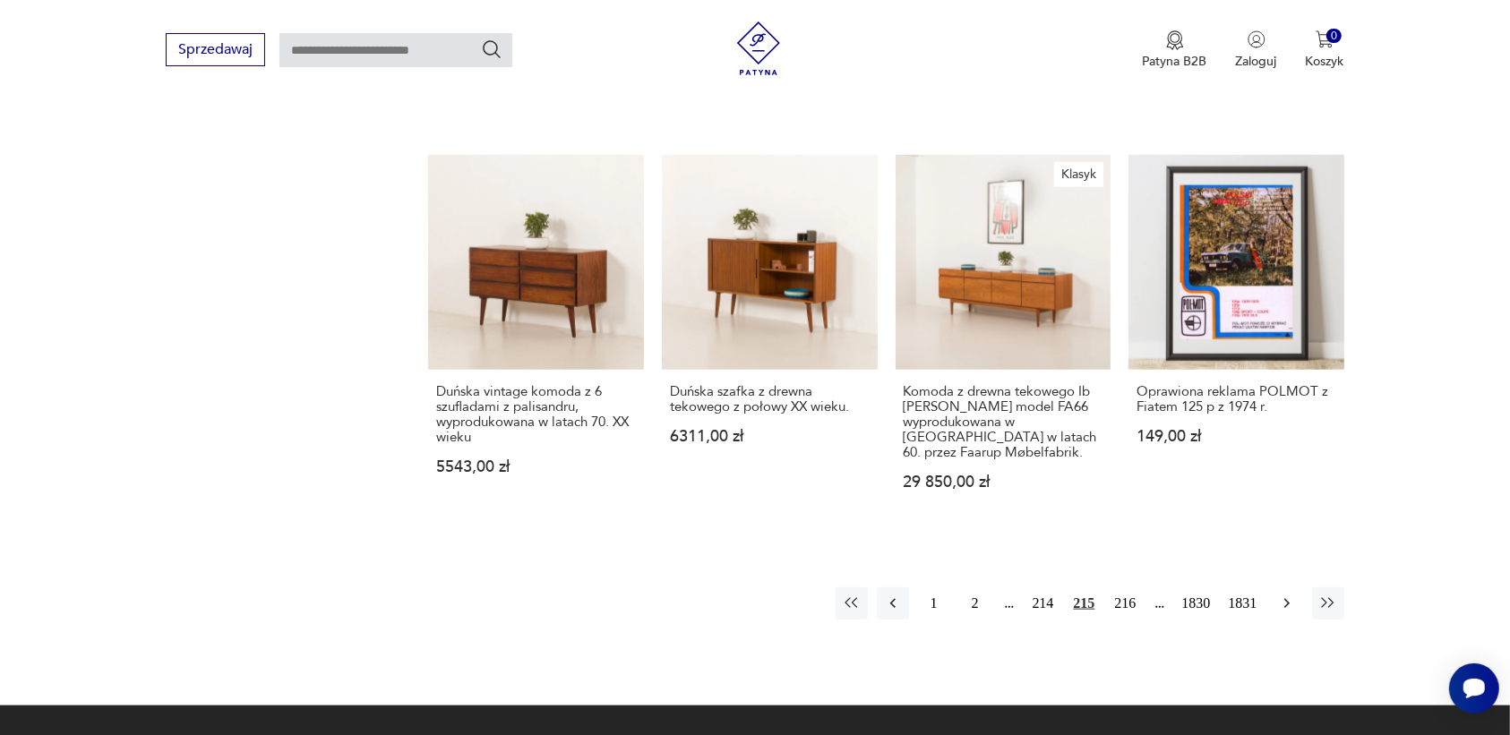
click at [1278, 595] on icon "button" at bounding box center [1287, 604] width 18 height 18
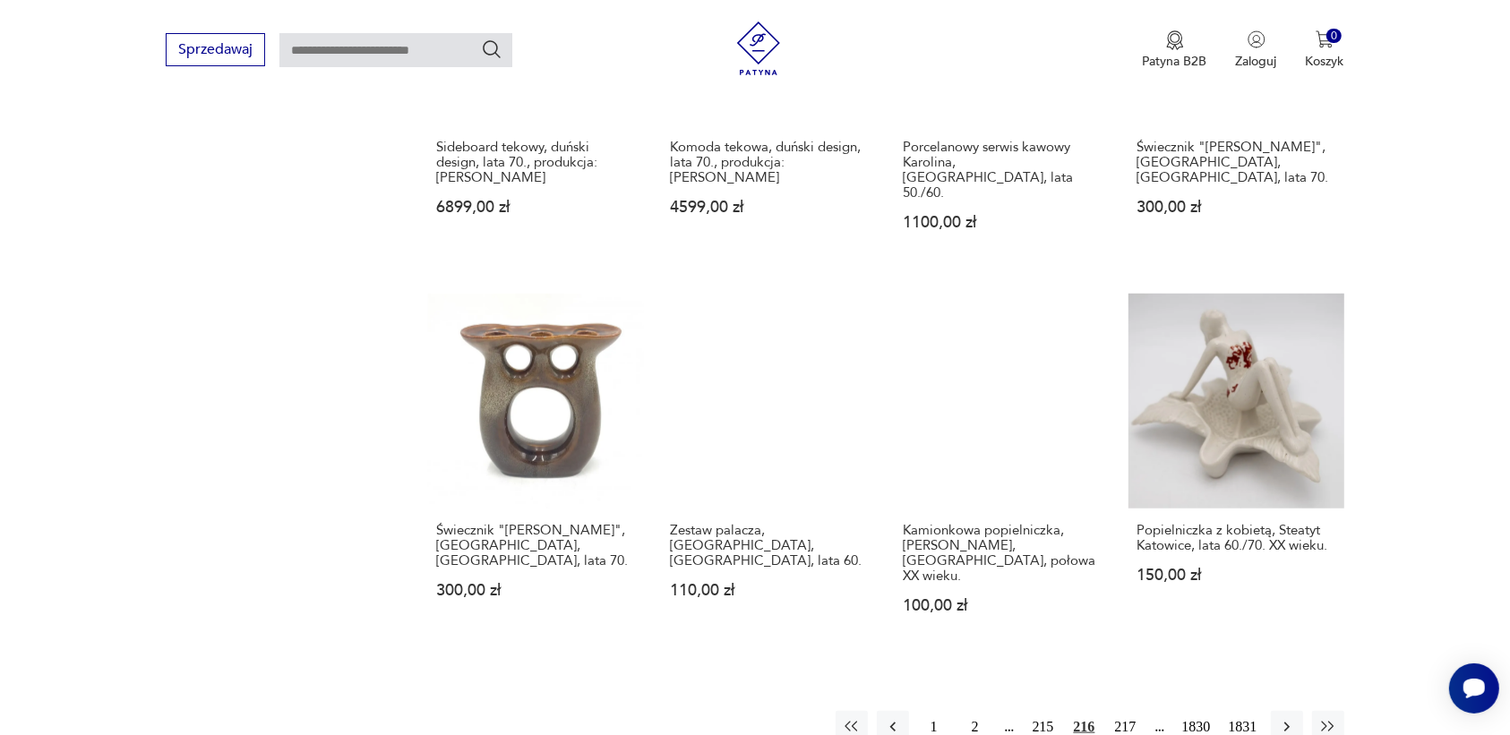
scroll to position [1463, 0]
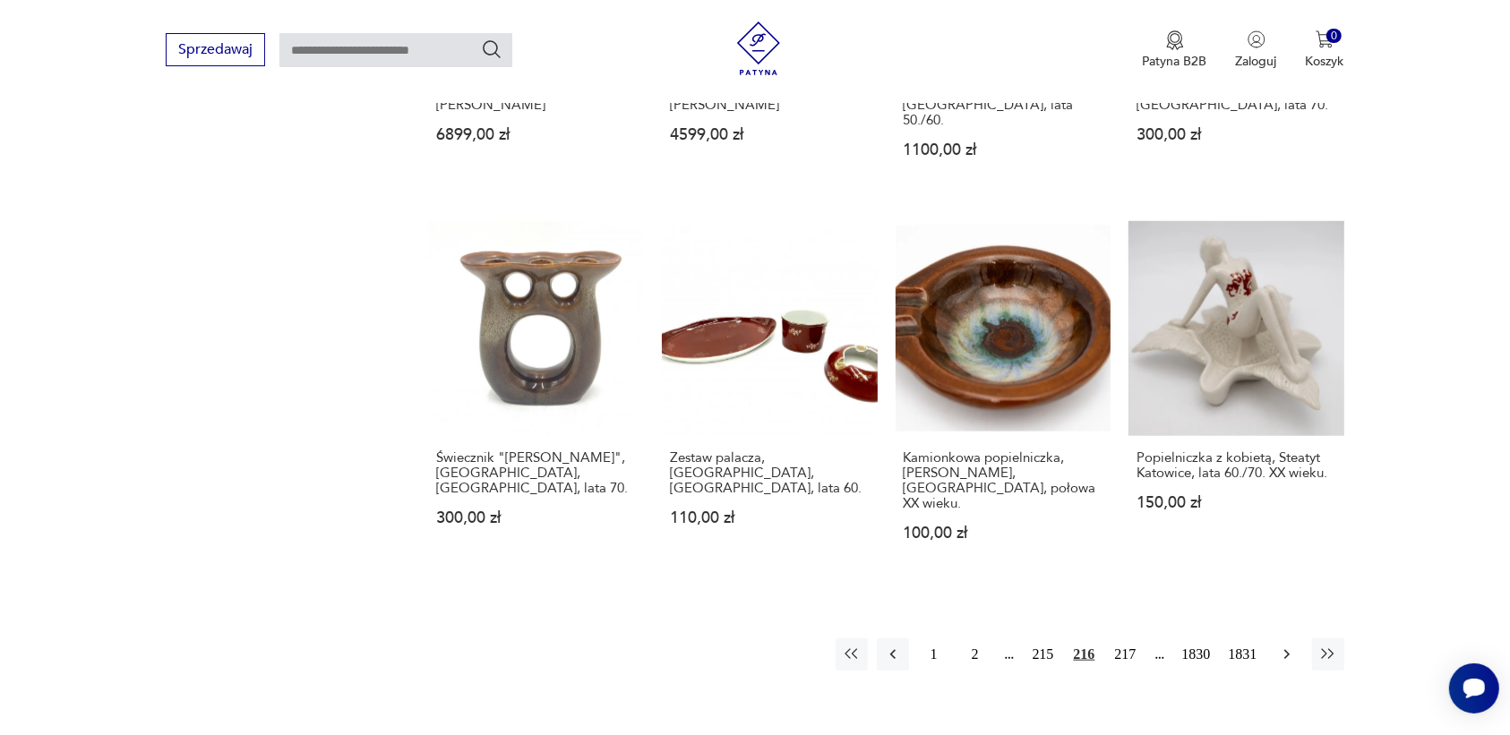
click at [1287, 650] on icon "button" at bounding box center [1286, 655] width 5 height 10
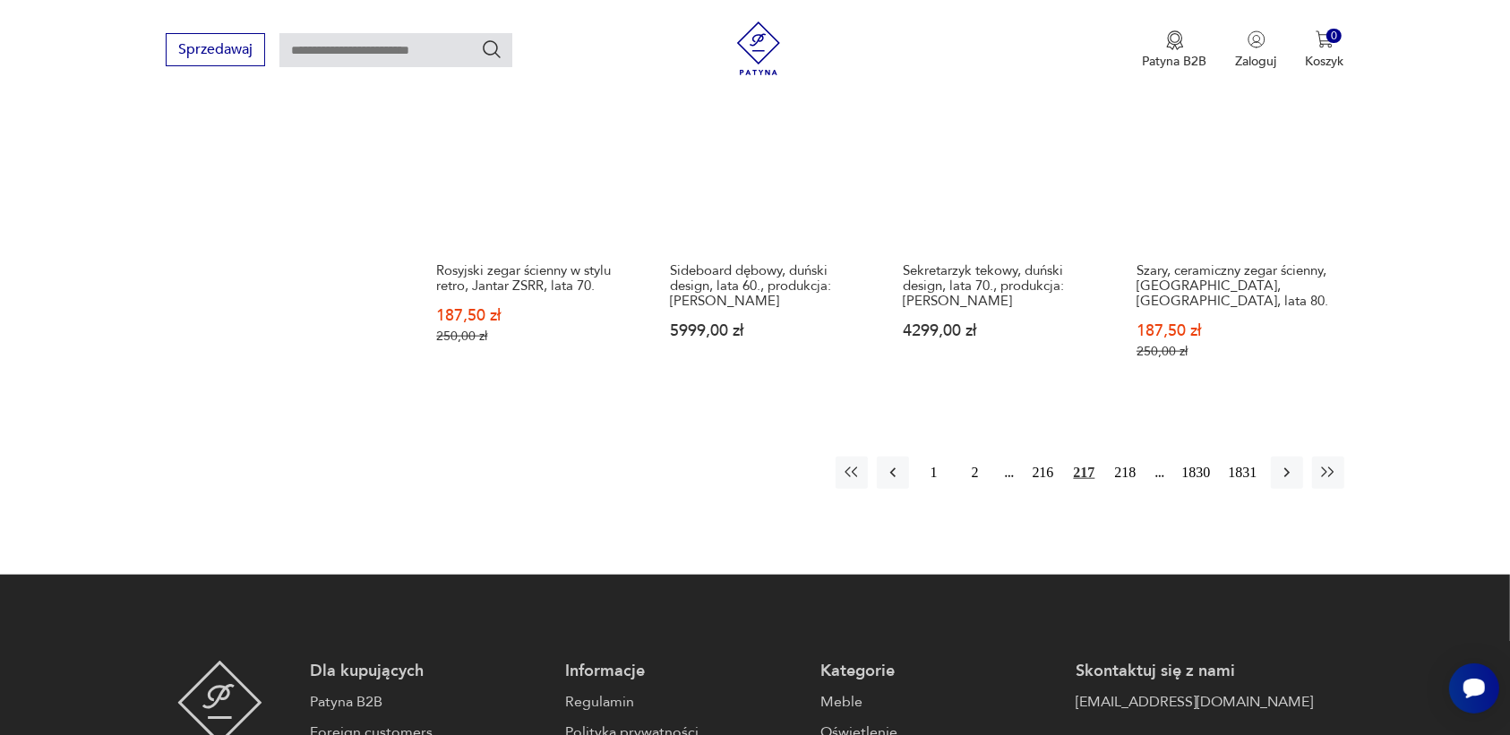
scroll to position [1575, 0]
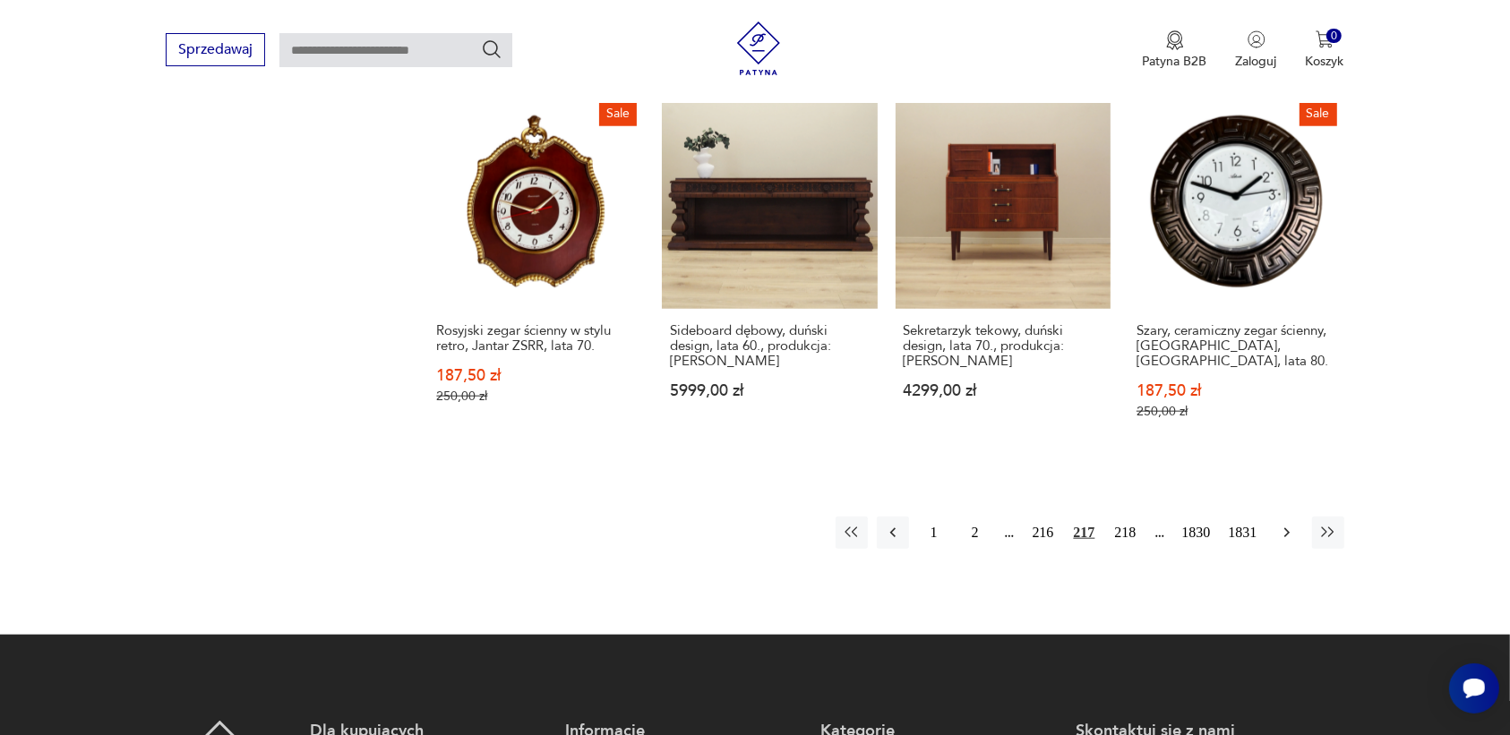
click at [1284, 524] on icon "button" at bounding box center [1287, 533] width 18 height 18
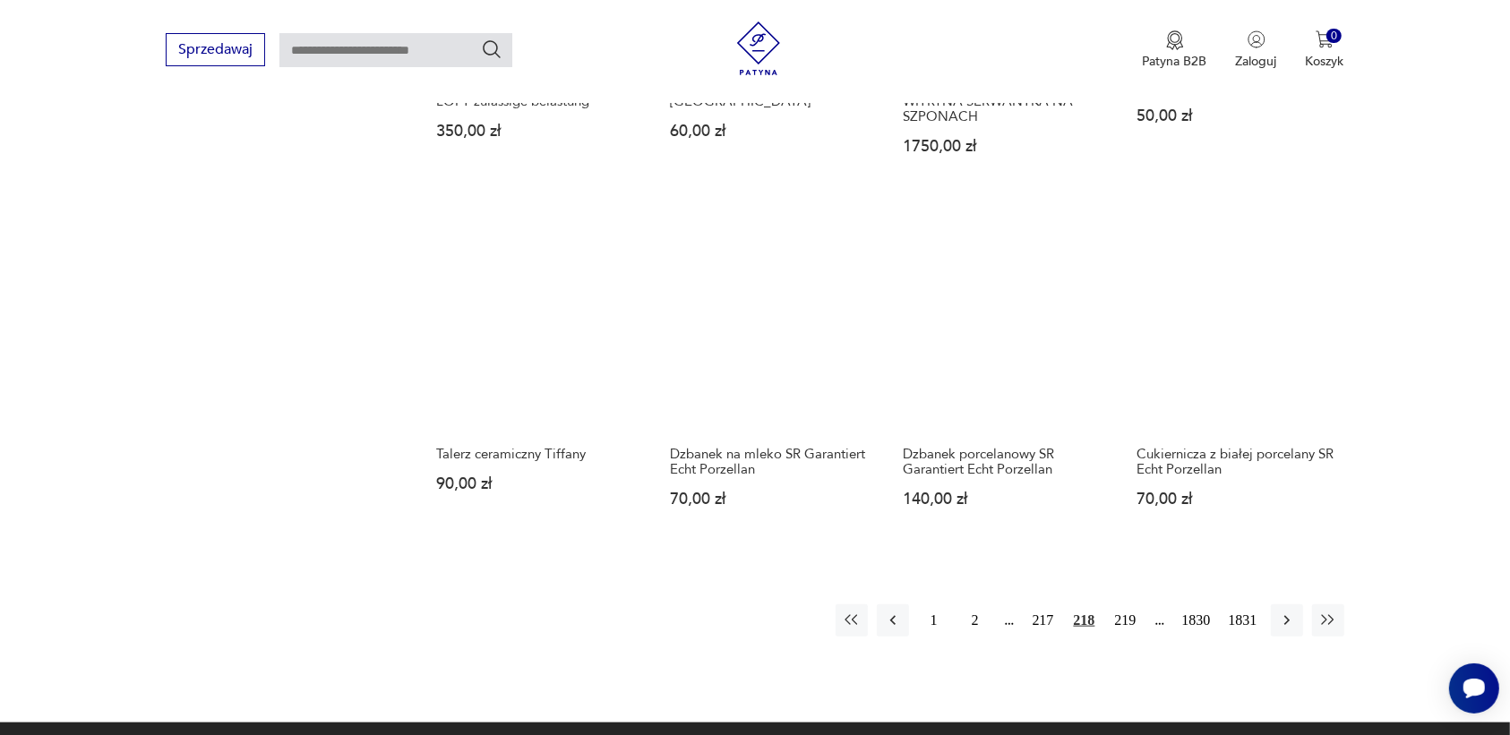
scroll to position [1463, 0]
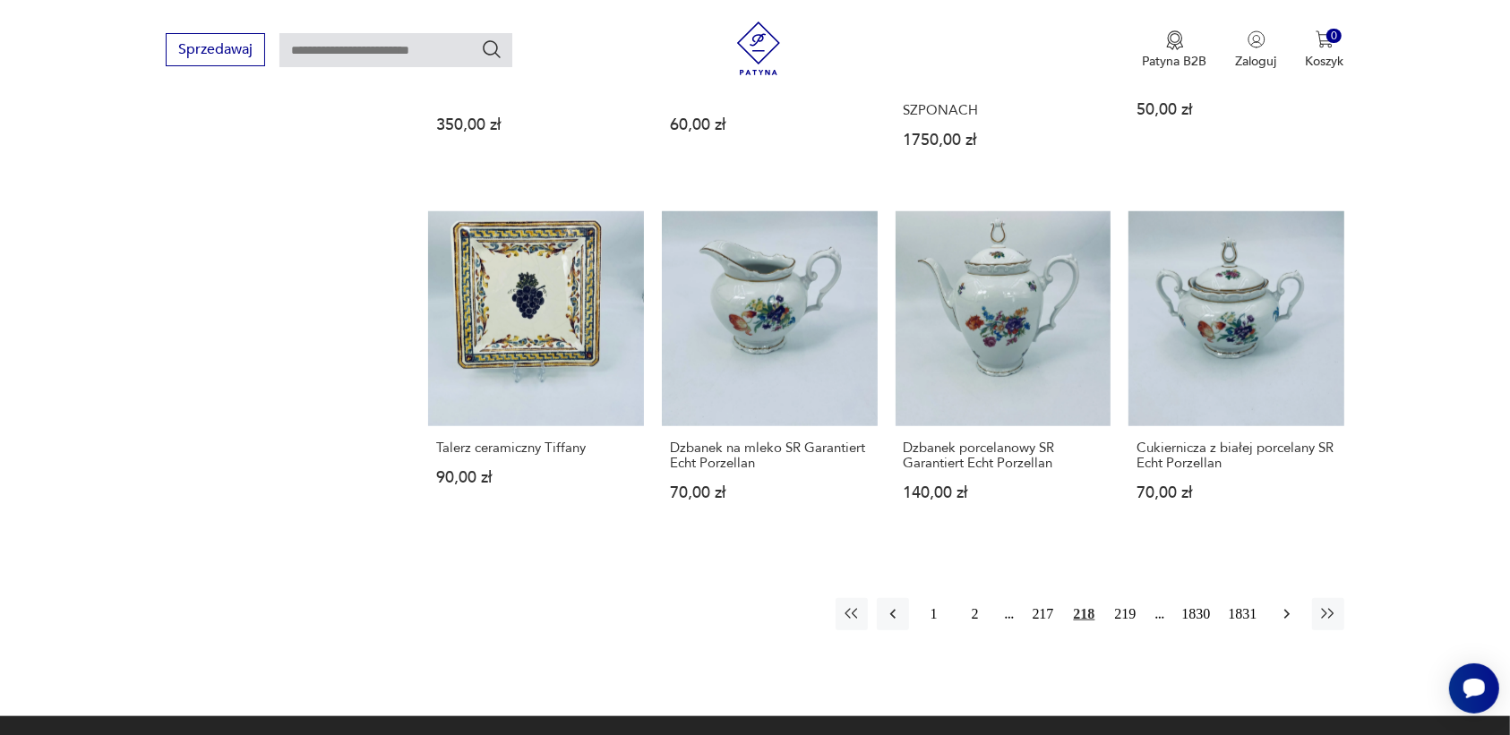
click at [1287, 605] on icon "button" at bounding box center [1287, 614] width 18 height 18
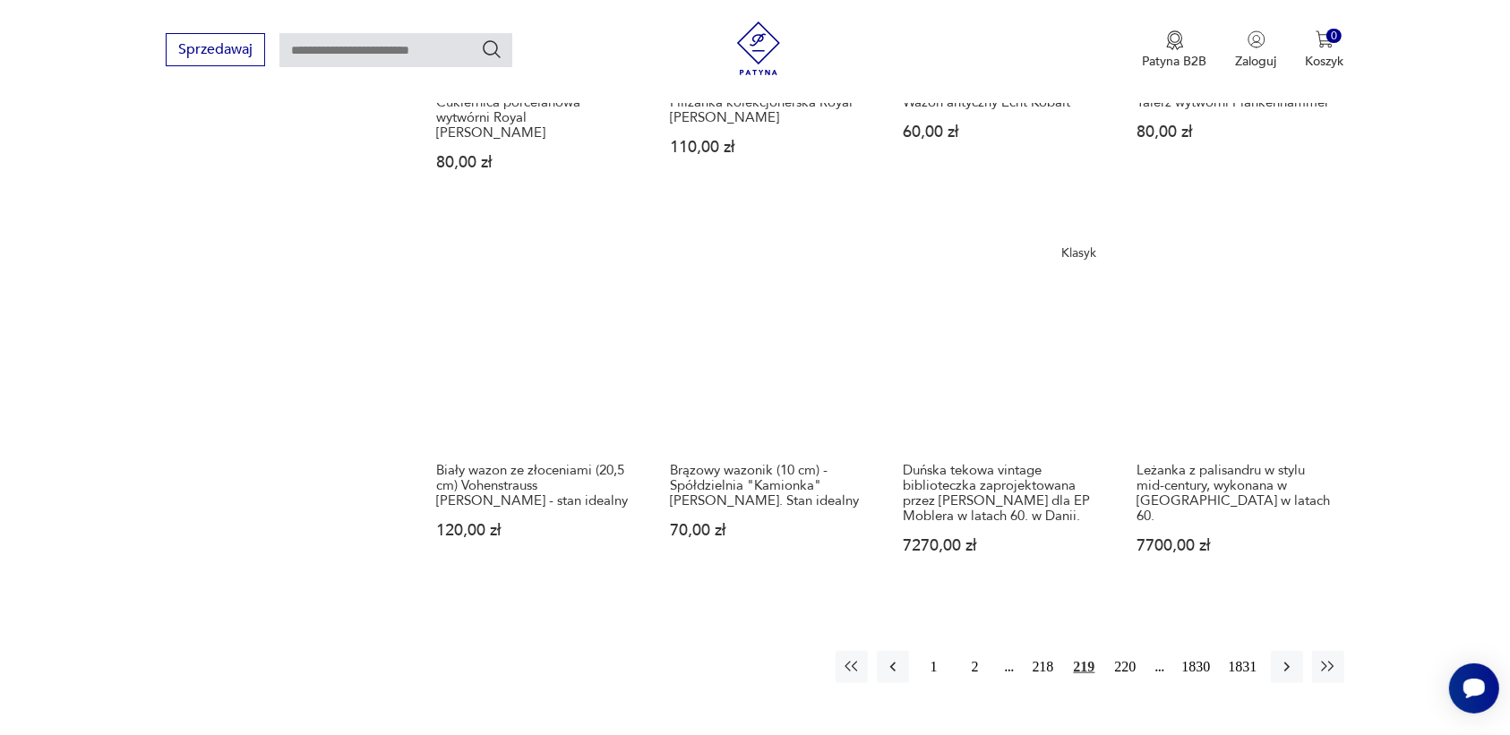
scroll to position [1575, 0]
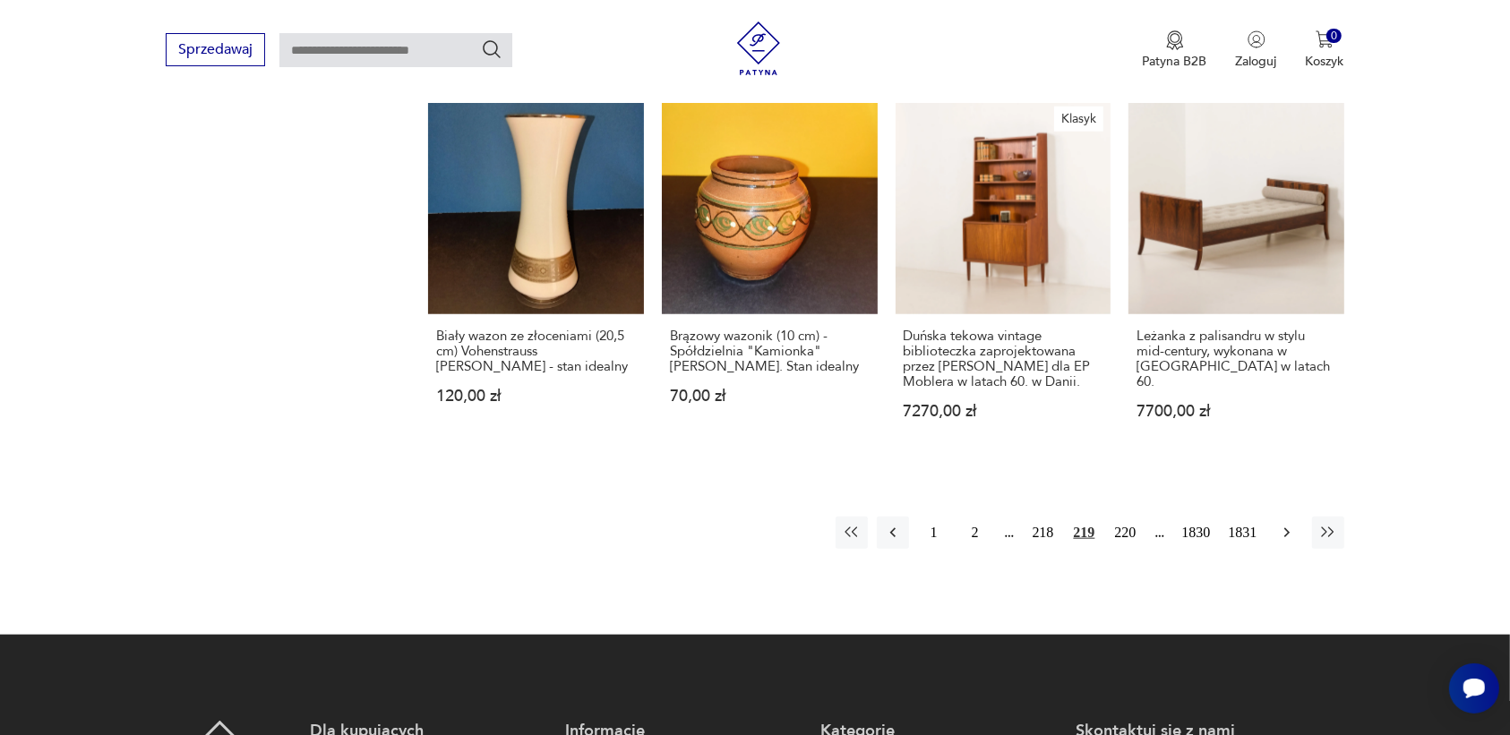
click at [1284, 524] on icon "button" at bounding box center [1287, 533] width 18 height 18
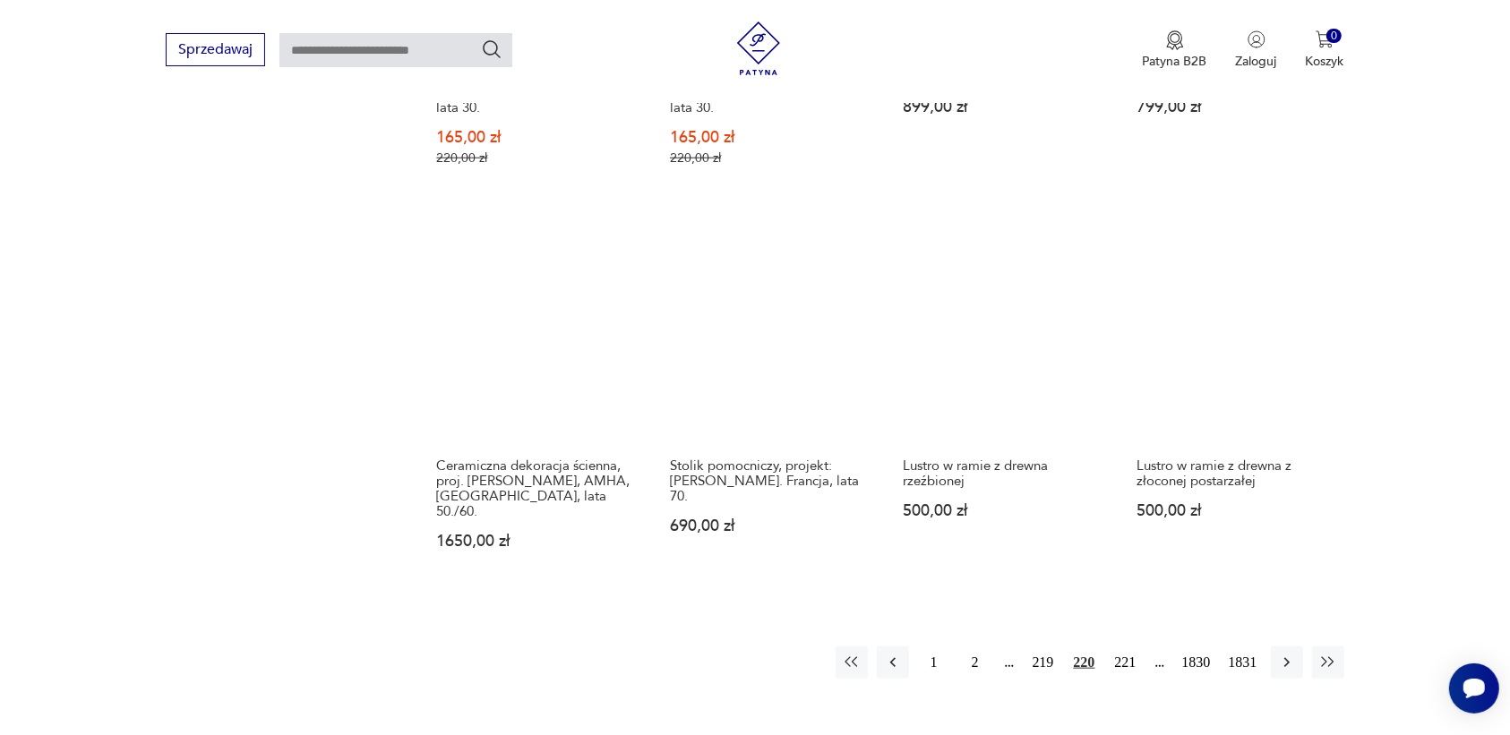
scroll to position [1575, 0]
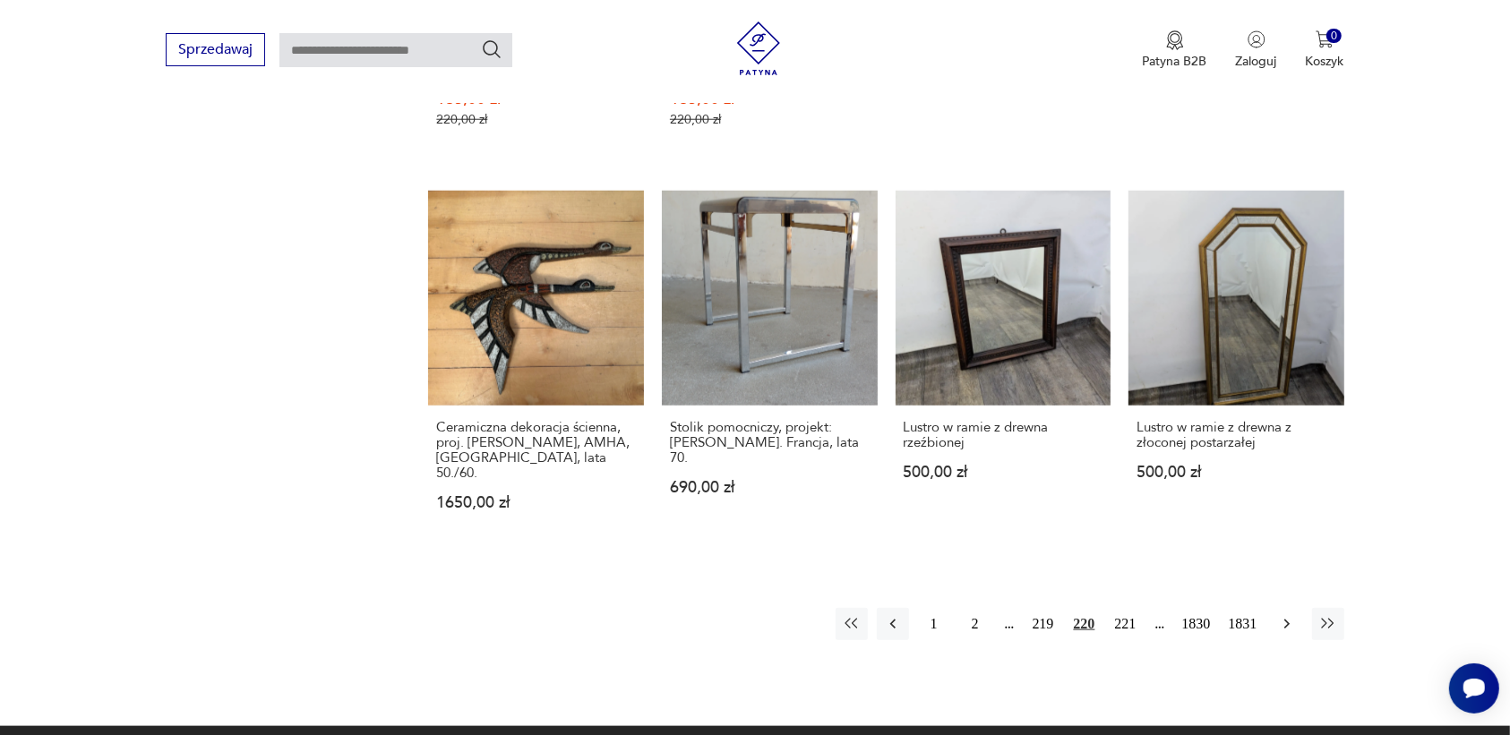
click at [1291, 608] on button "button" at bounding box center [1287, 624] width 32 height 32
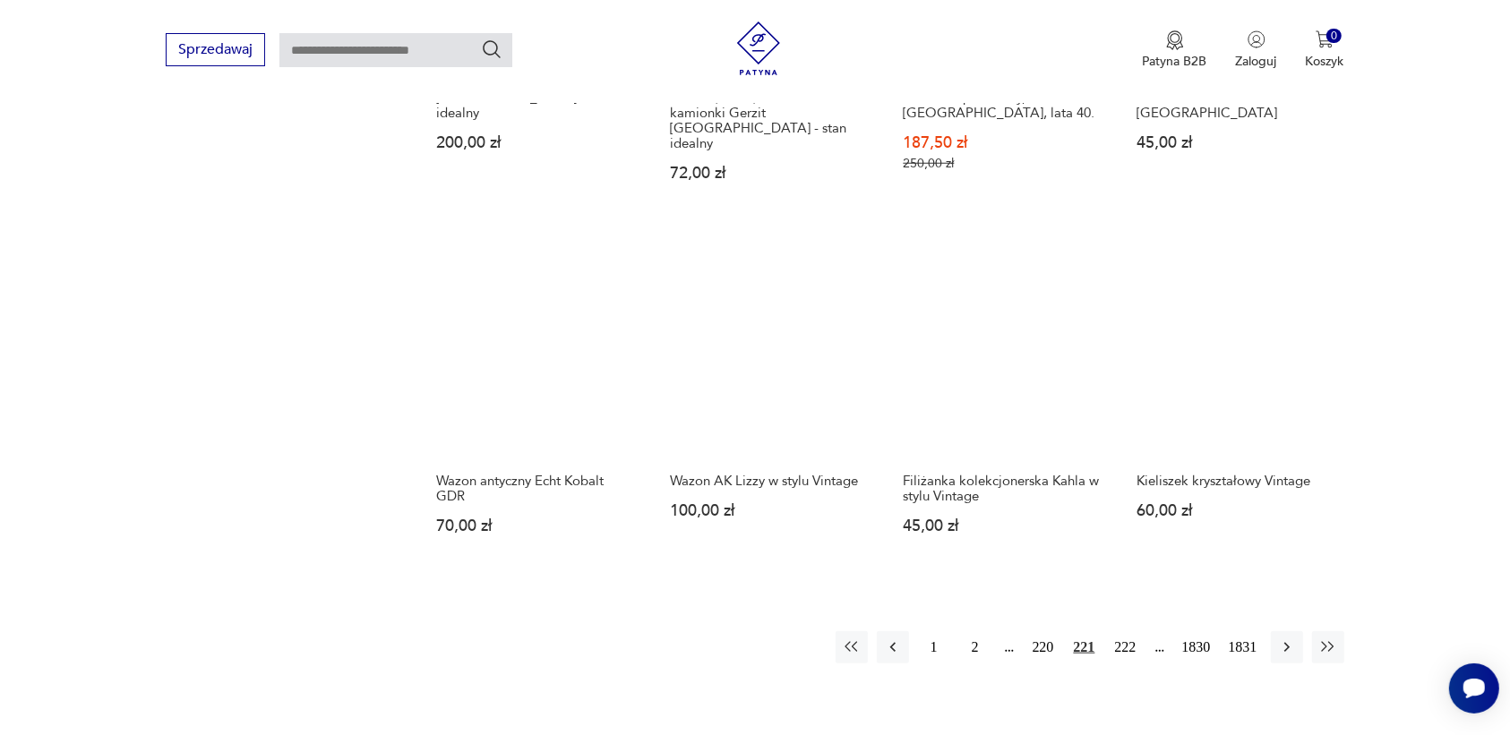
scroll to position [1463, 0]
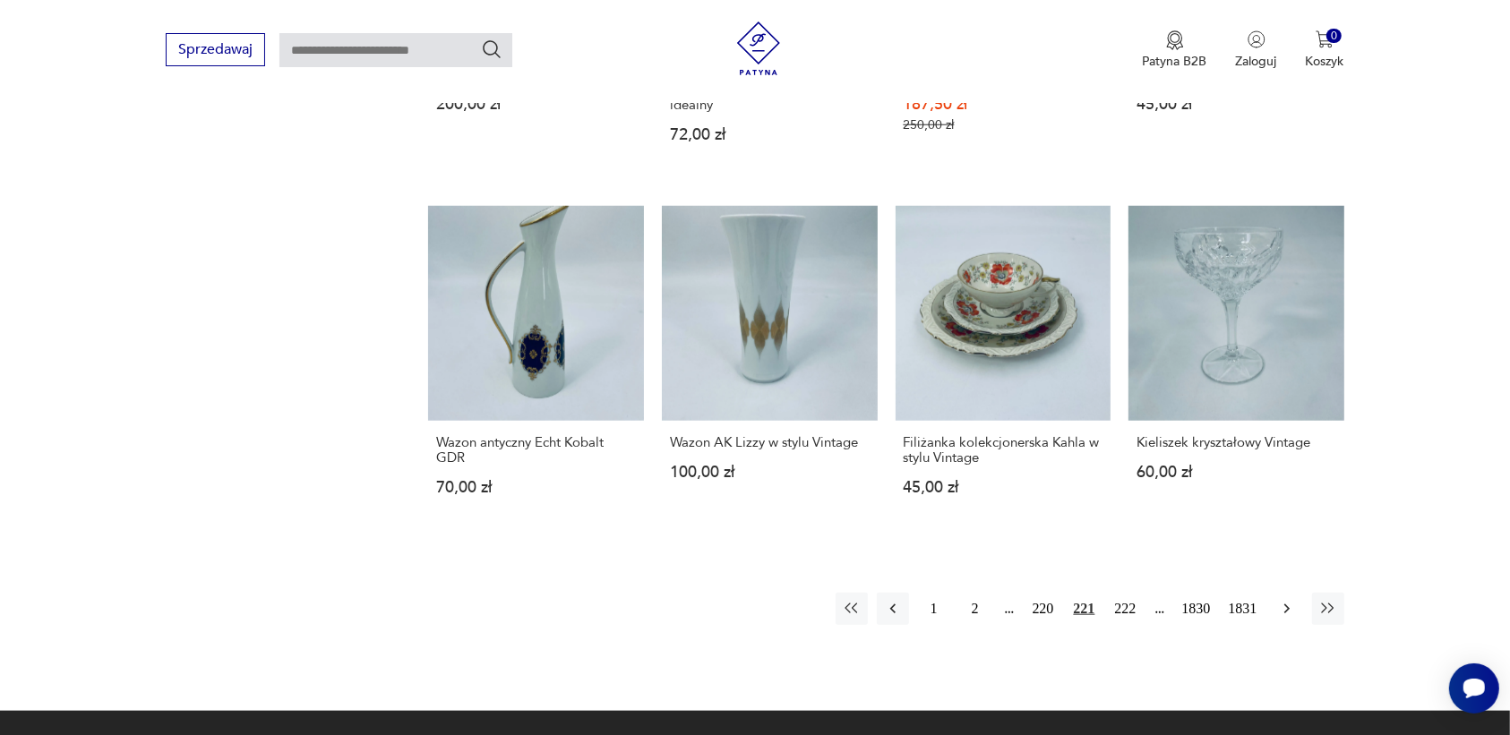
click at [1278, 611] on icon "button" at bounding box center [1287, 609] width 18 height 18
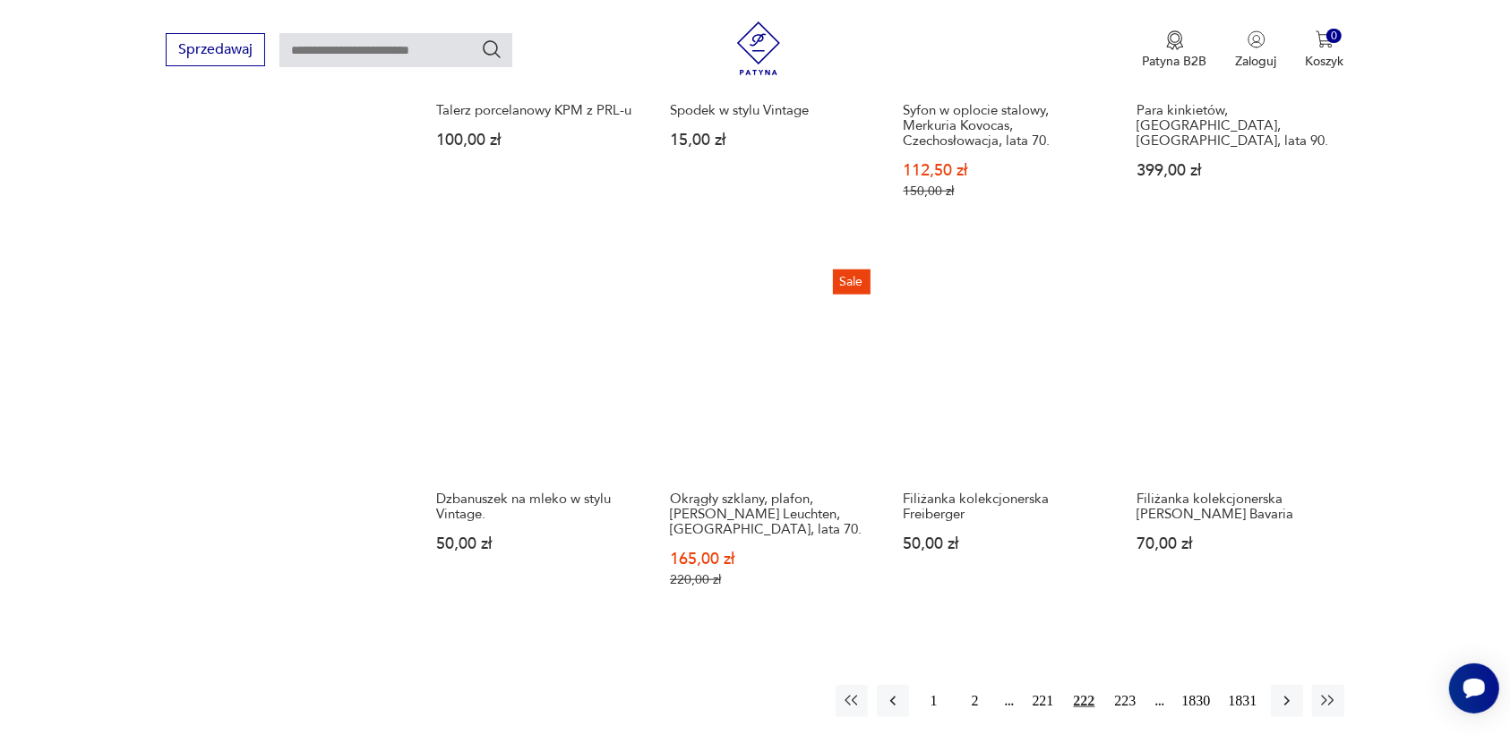
scroll to position [1463, 0]
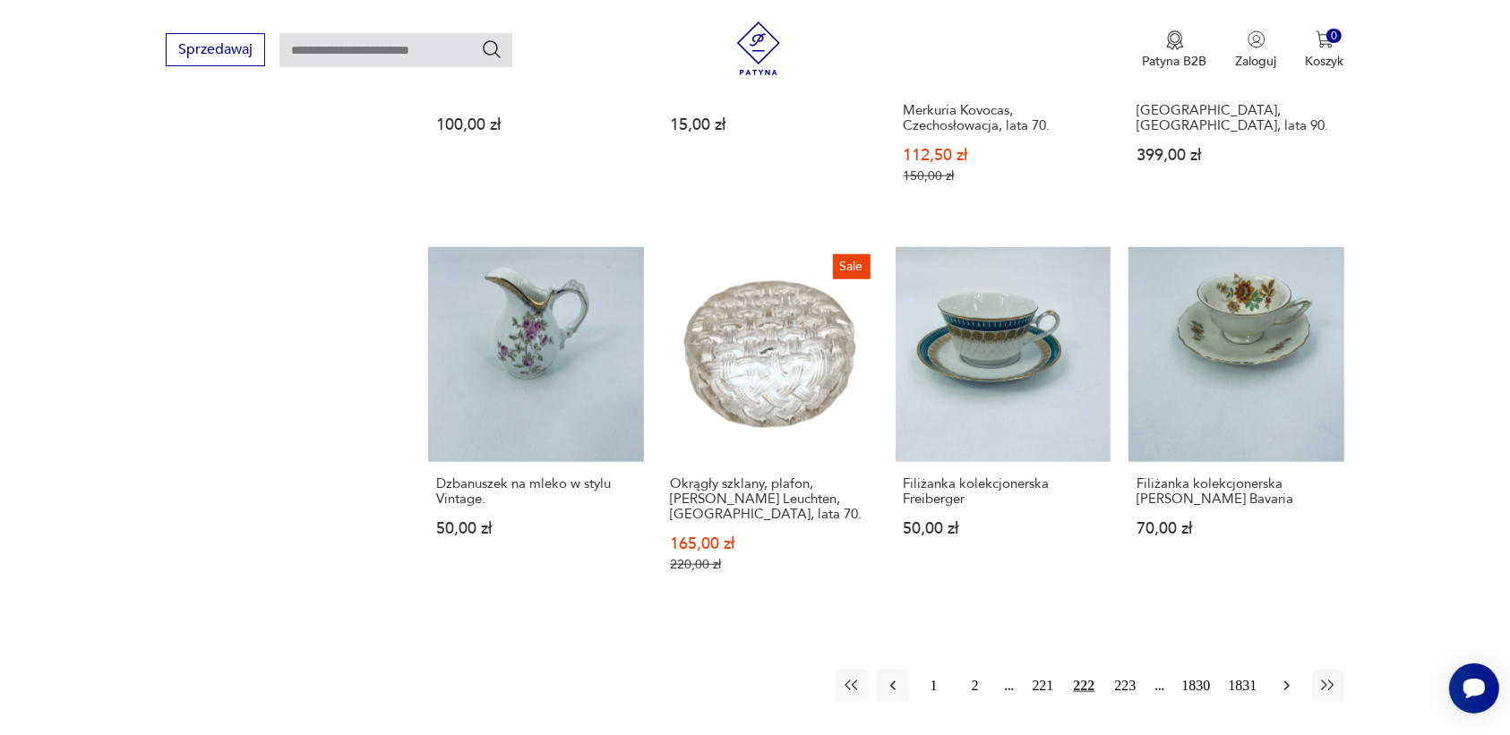
click at [1278, 677] on icon "button" at bounding box center [1287, 686] width 18 height 18
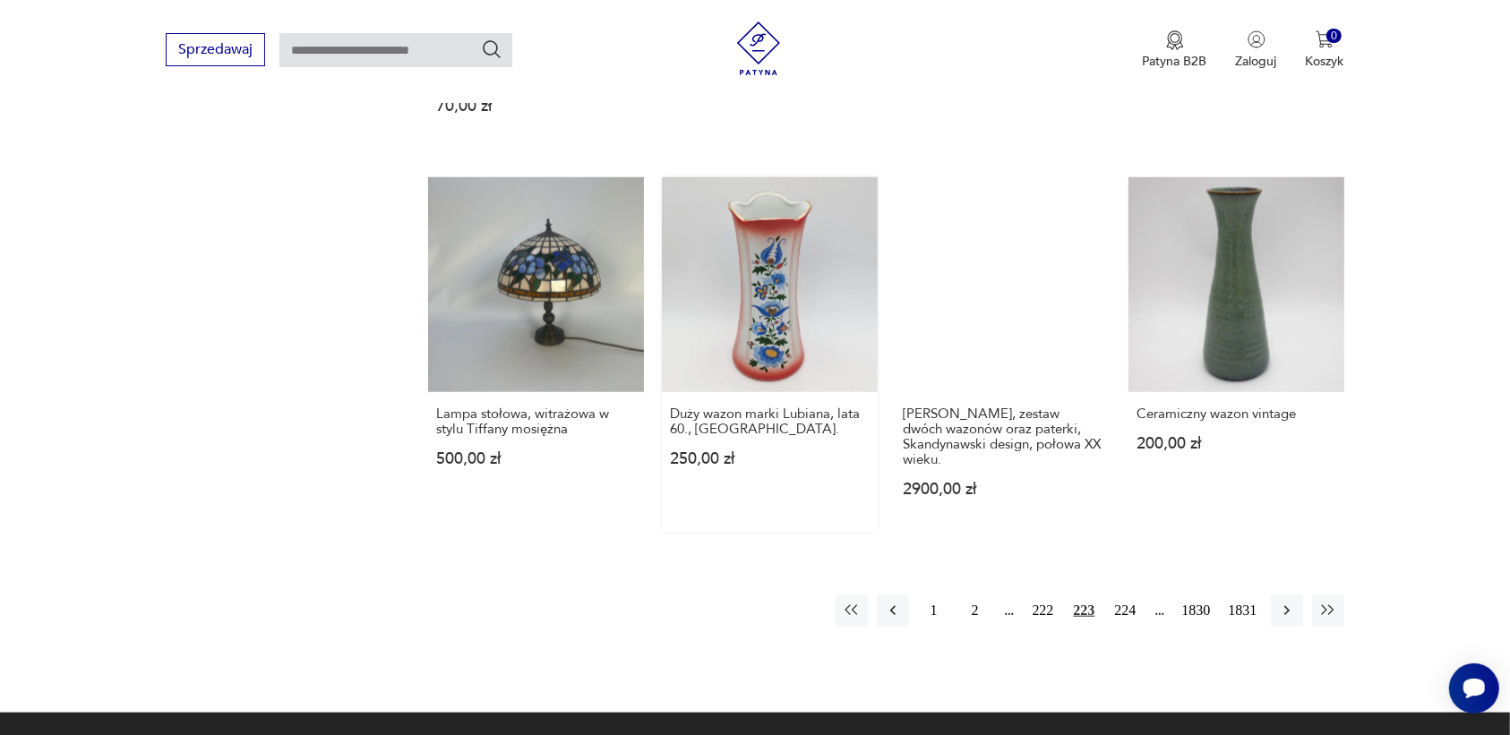
scroll to position [1463, 0]
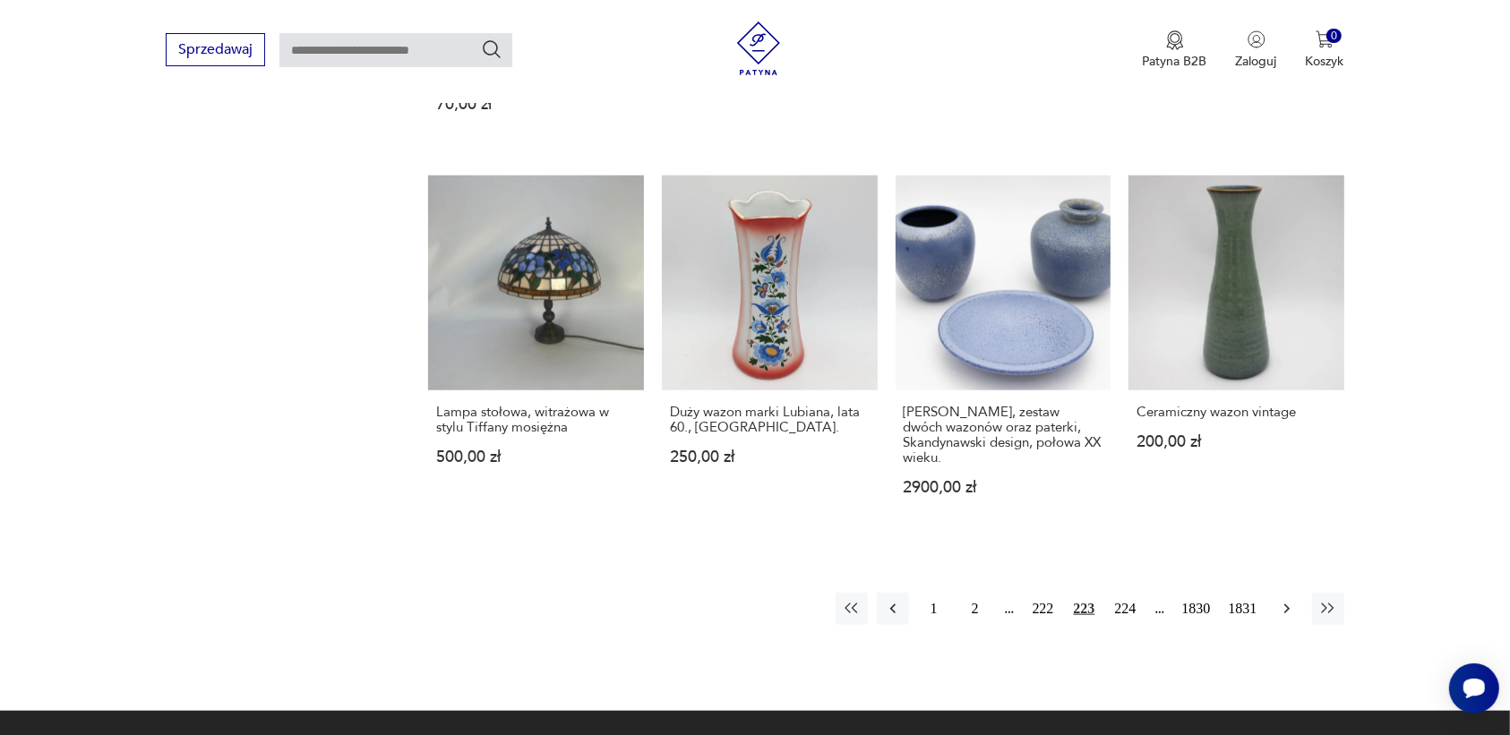
click at [1290, 600] on icon "button" at bounding box center [1287, 609] width 18 height 18
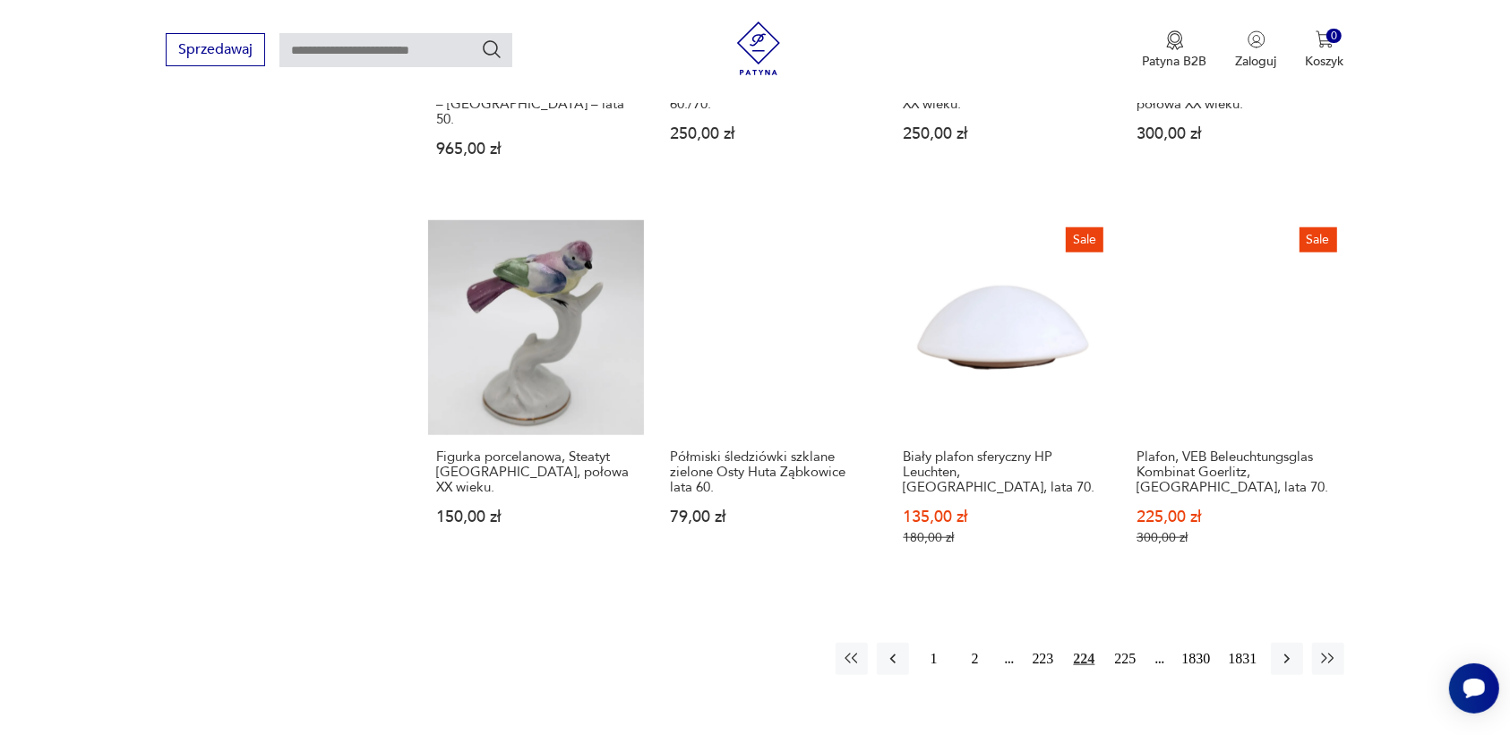
scroll to position [1463, 0]
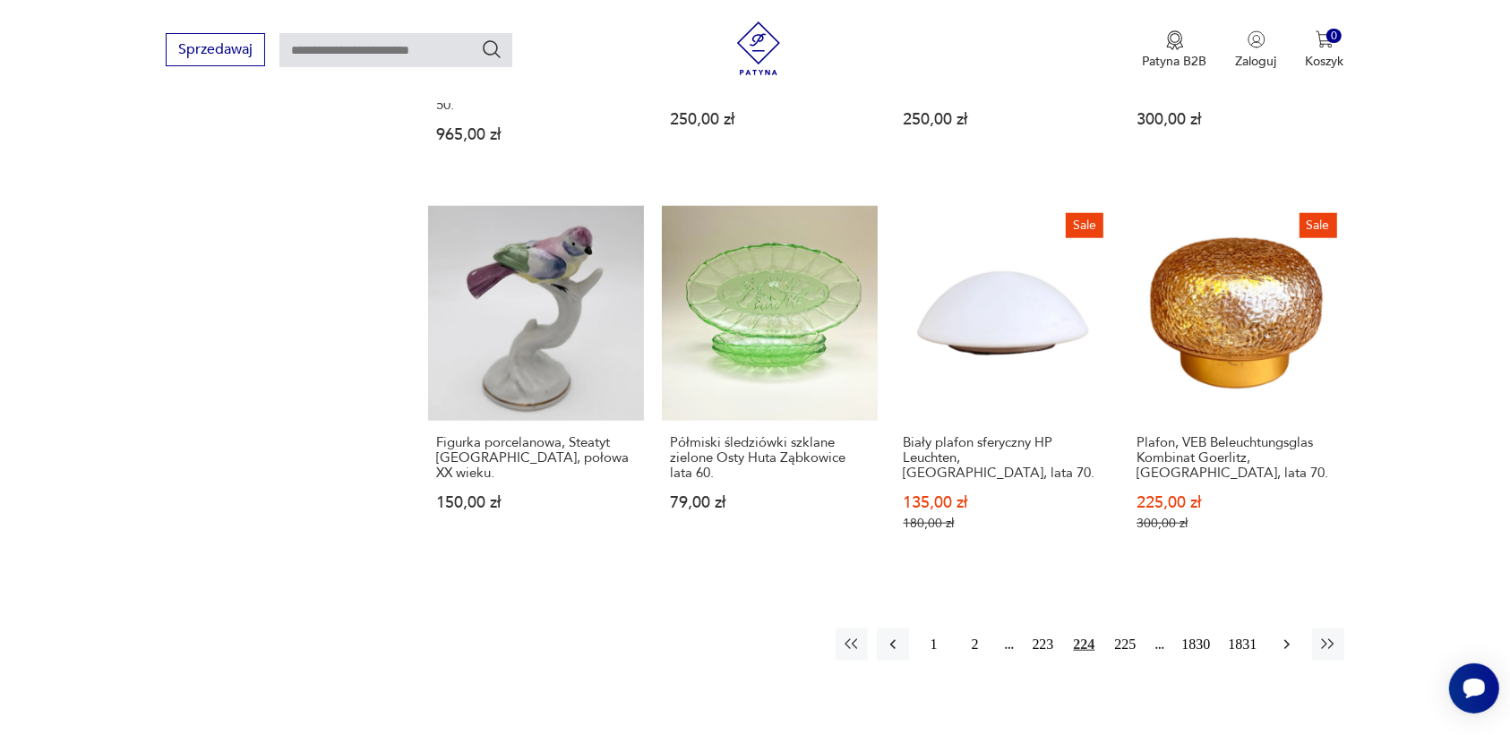
click at [1292, 636] on icon "button" at bounding box center [1287, 645] width 18 height 18
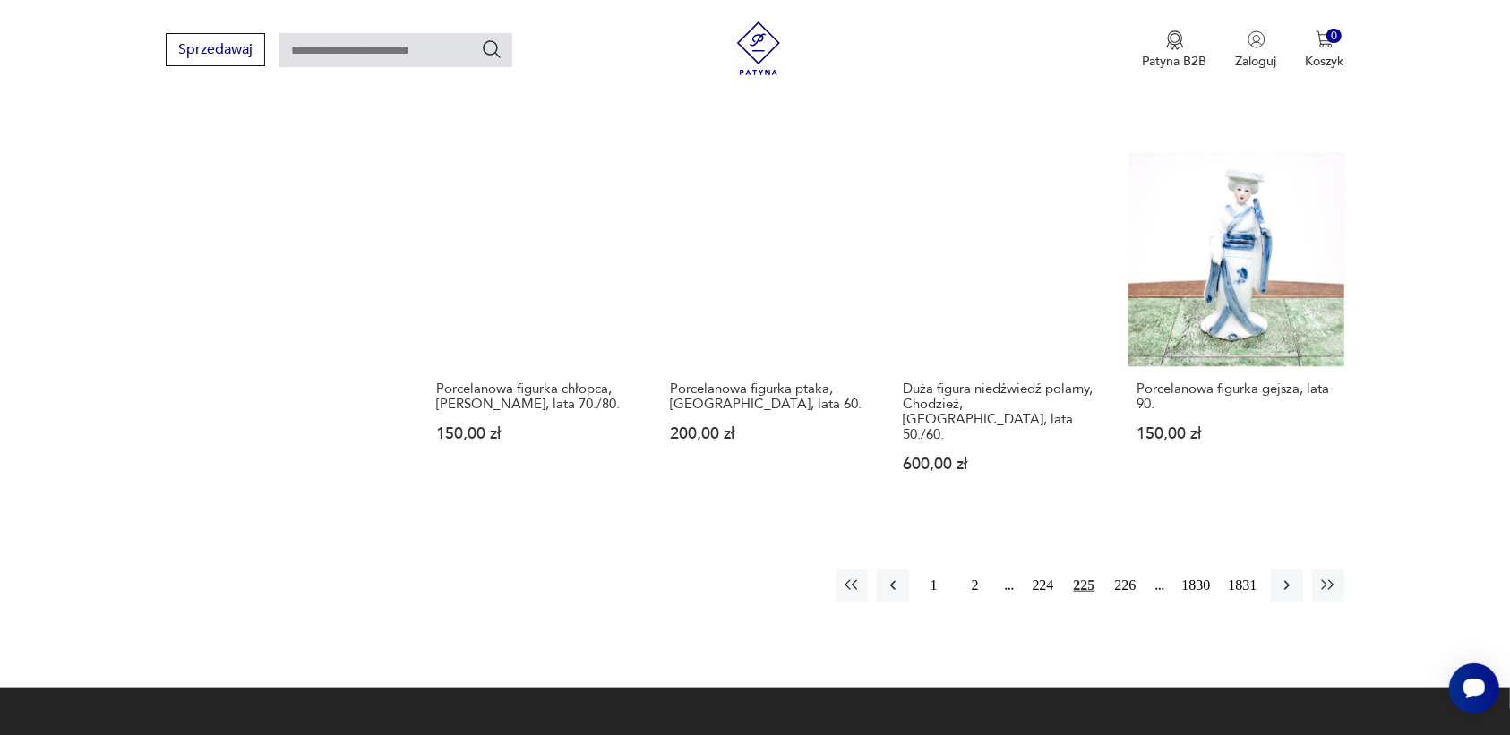
scroll to position [1575, 0]
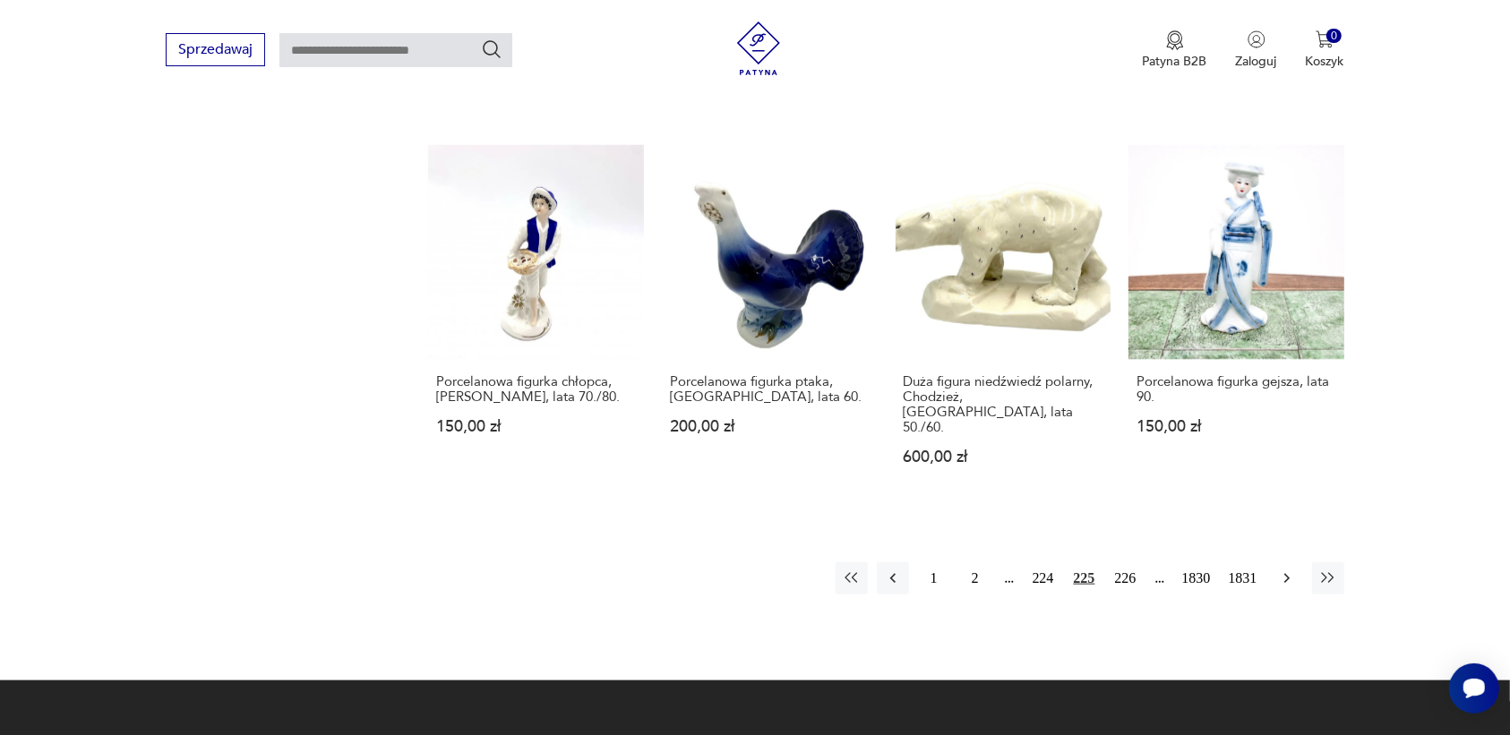
click at [1286, 570] on icon "button" at bounding box center [1287, 579] width 18 height 18
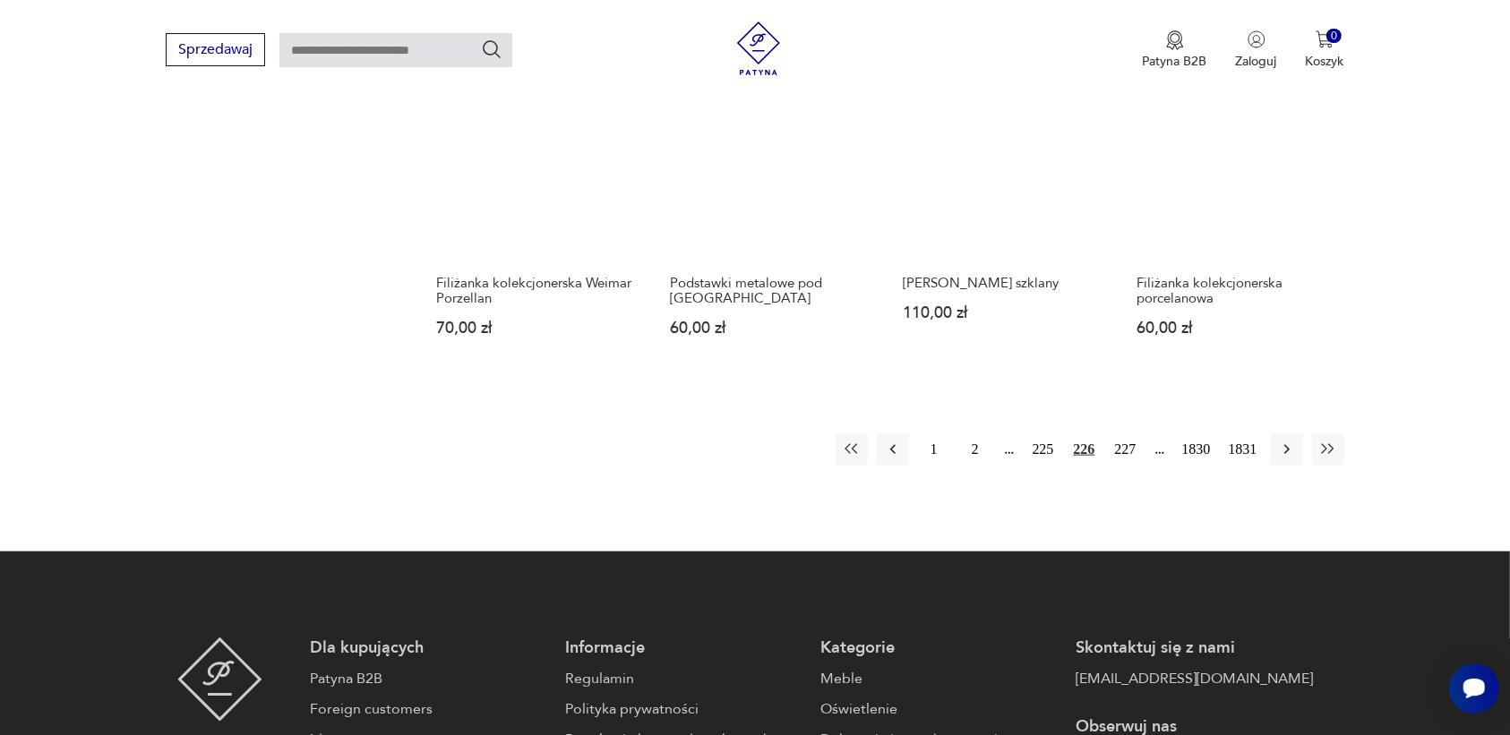
scroll to position [1687, 0]
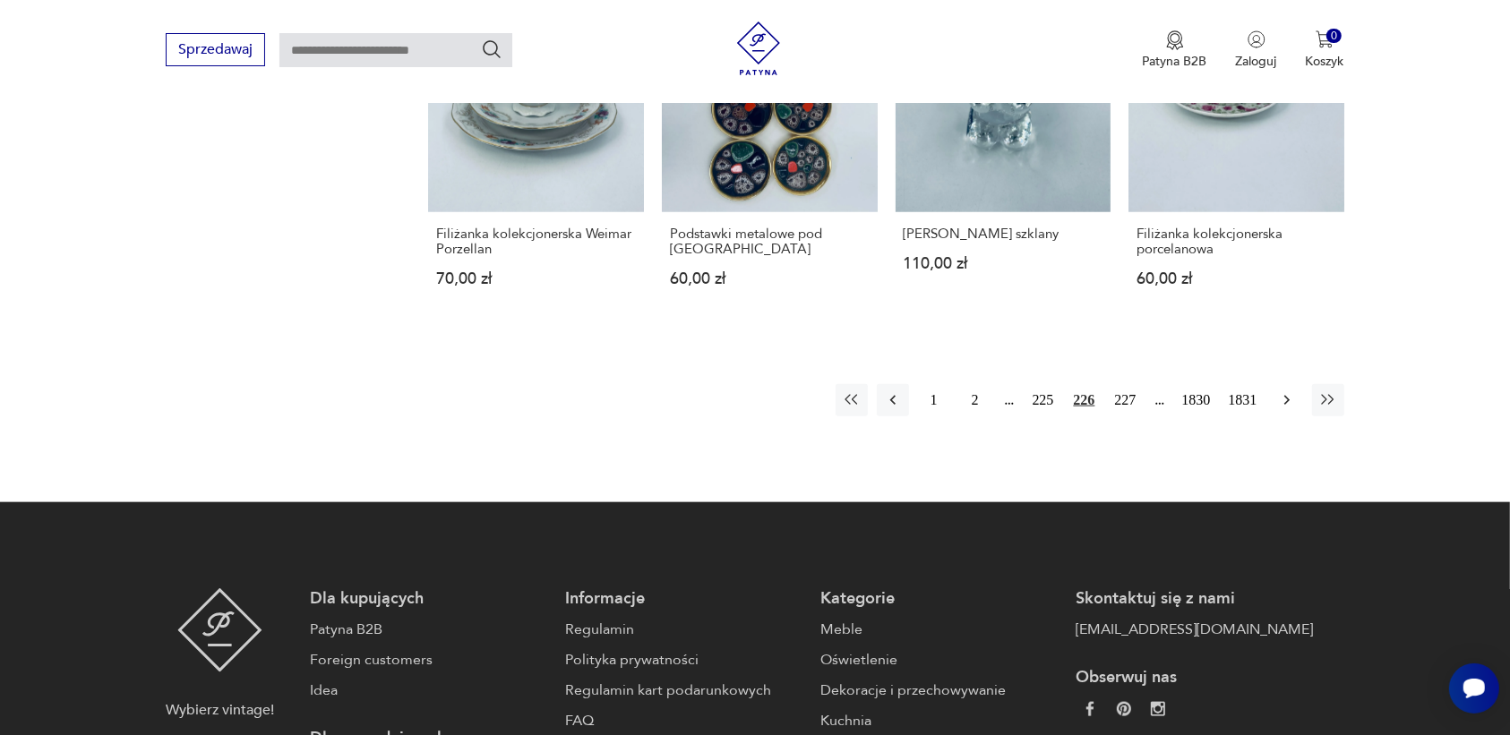
click at [1283, 399] on icon "button" at bounding box center [1287, 400] width 18 height 18
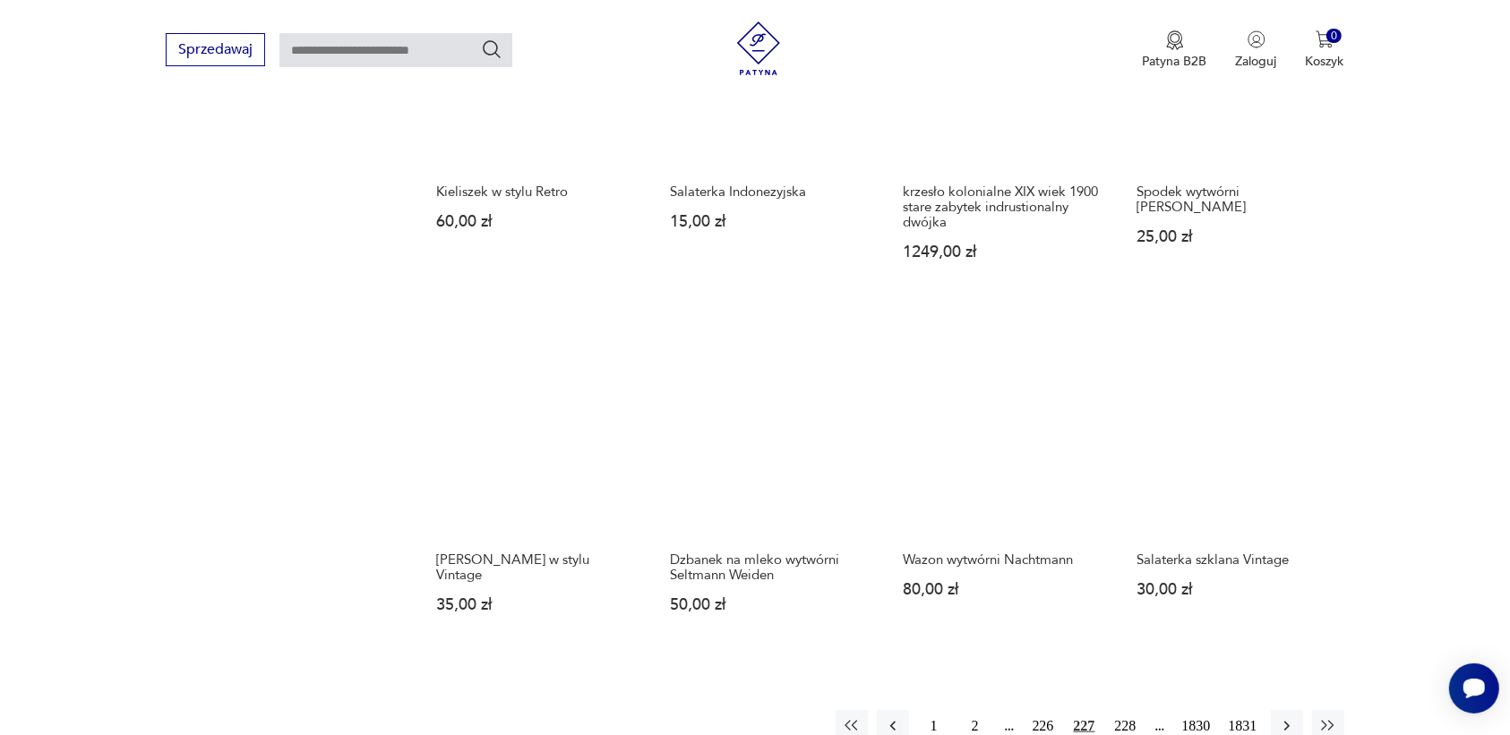
scroll to position [1351, 0]
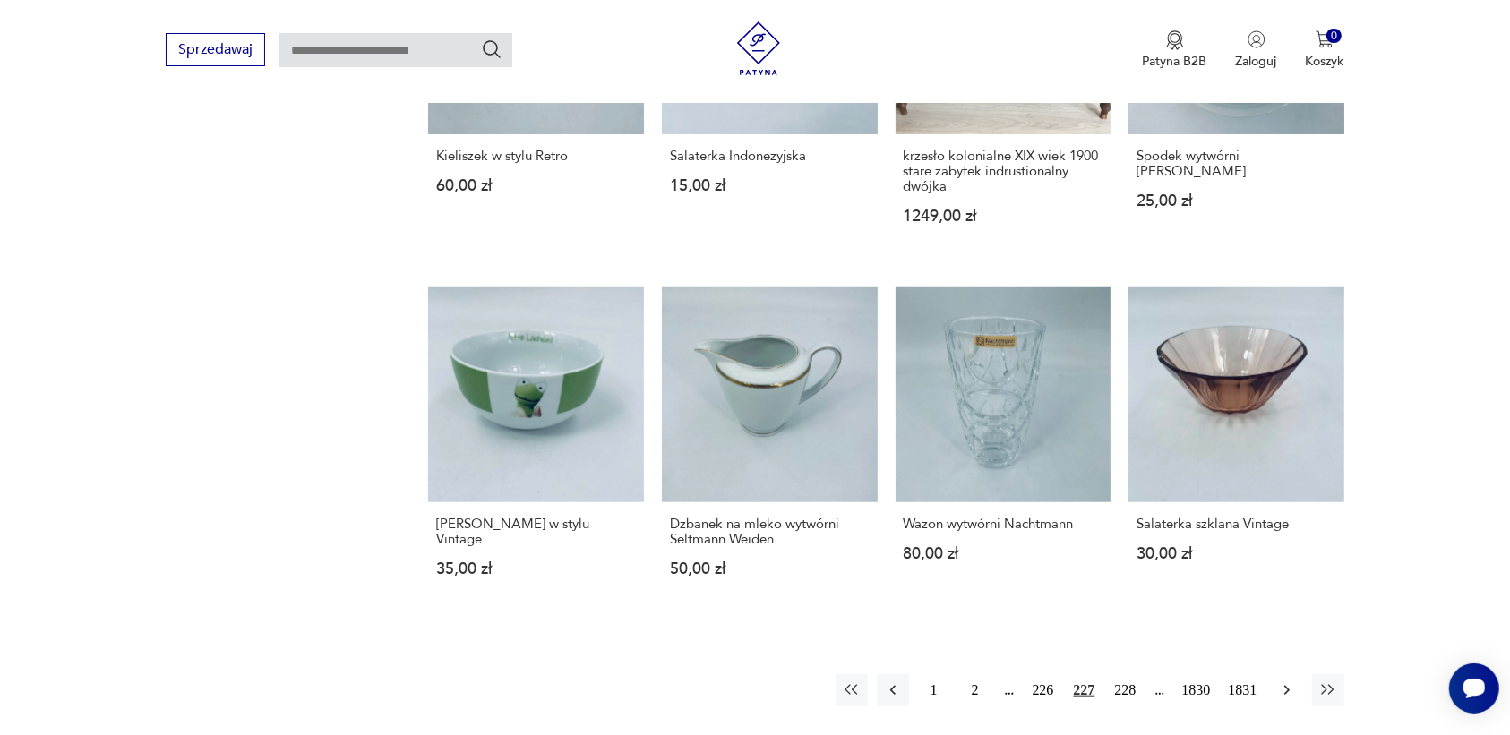
click at [1287, 682] on icon "button" at bounding box center [1287, 691] width 18 height 18
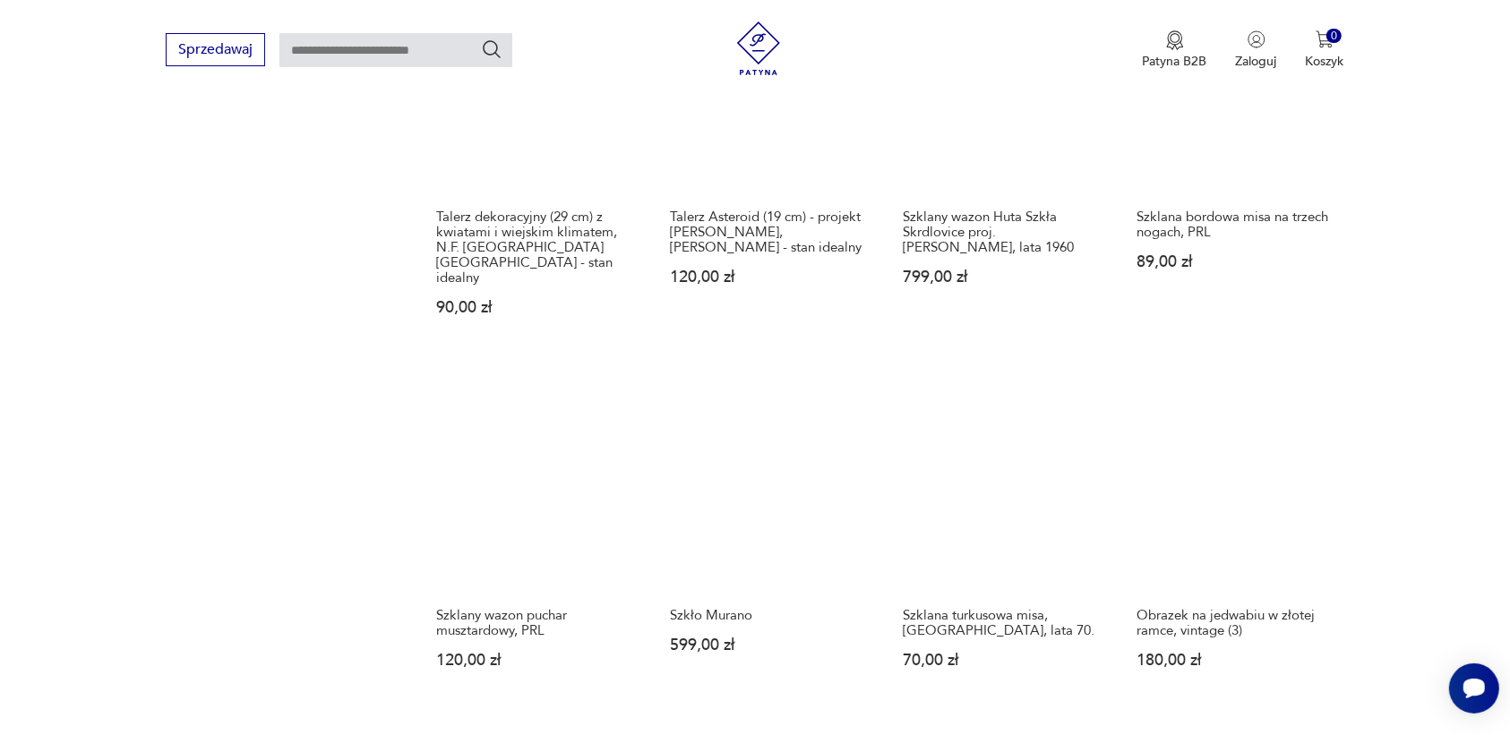
scroll to position [1463, 0]
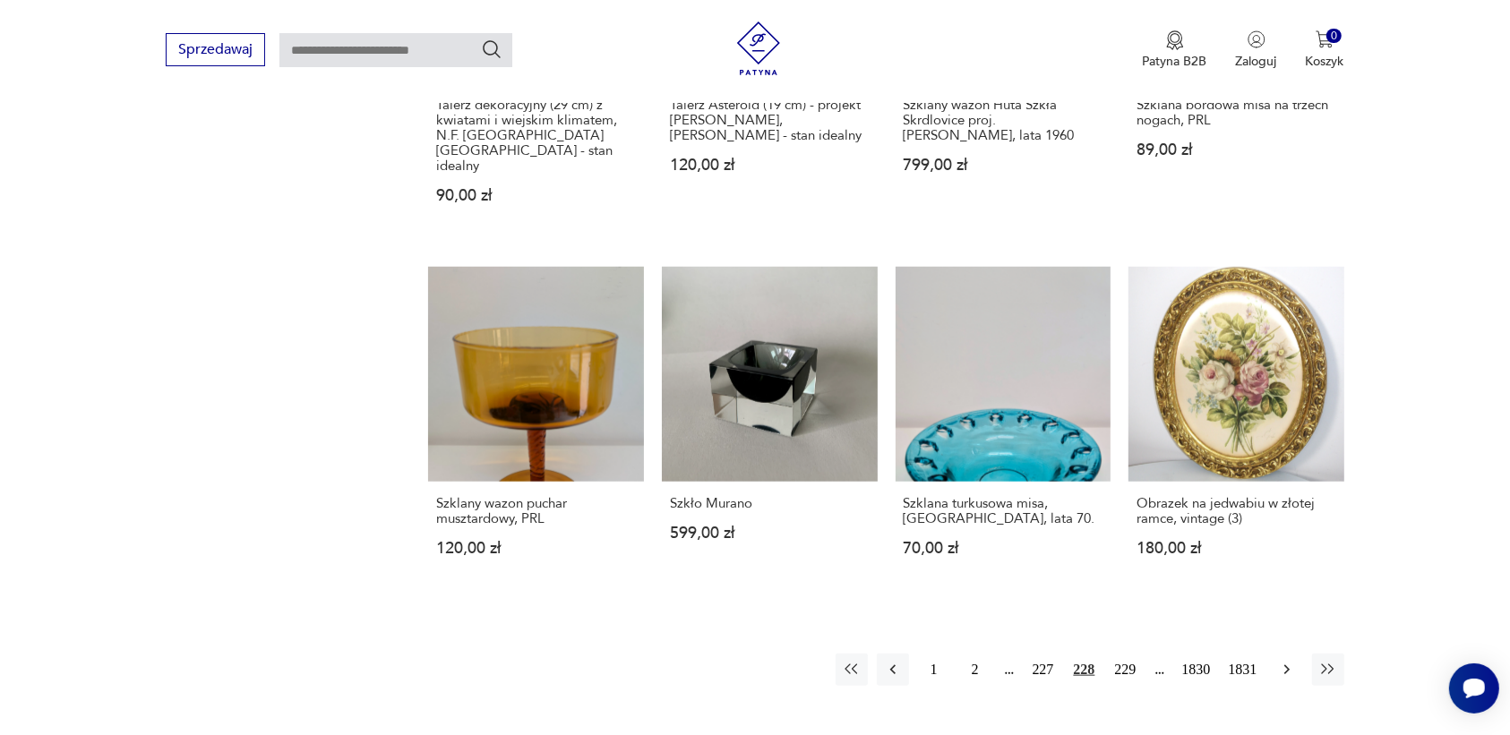
click at [1284, 661] on icon "button" at bounding box center [1287, 670] width 18 height 18
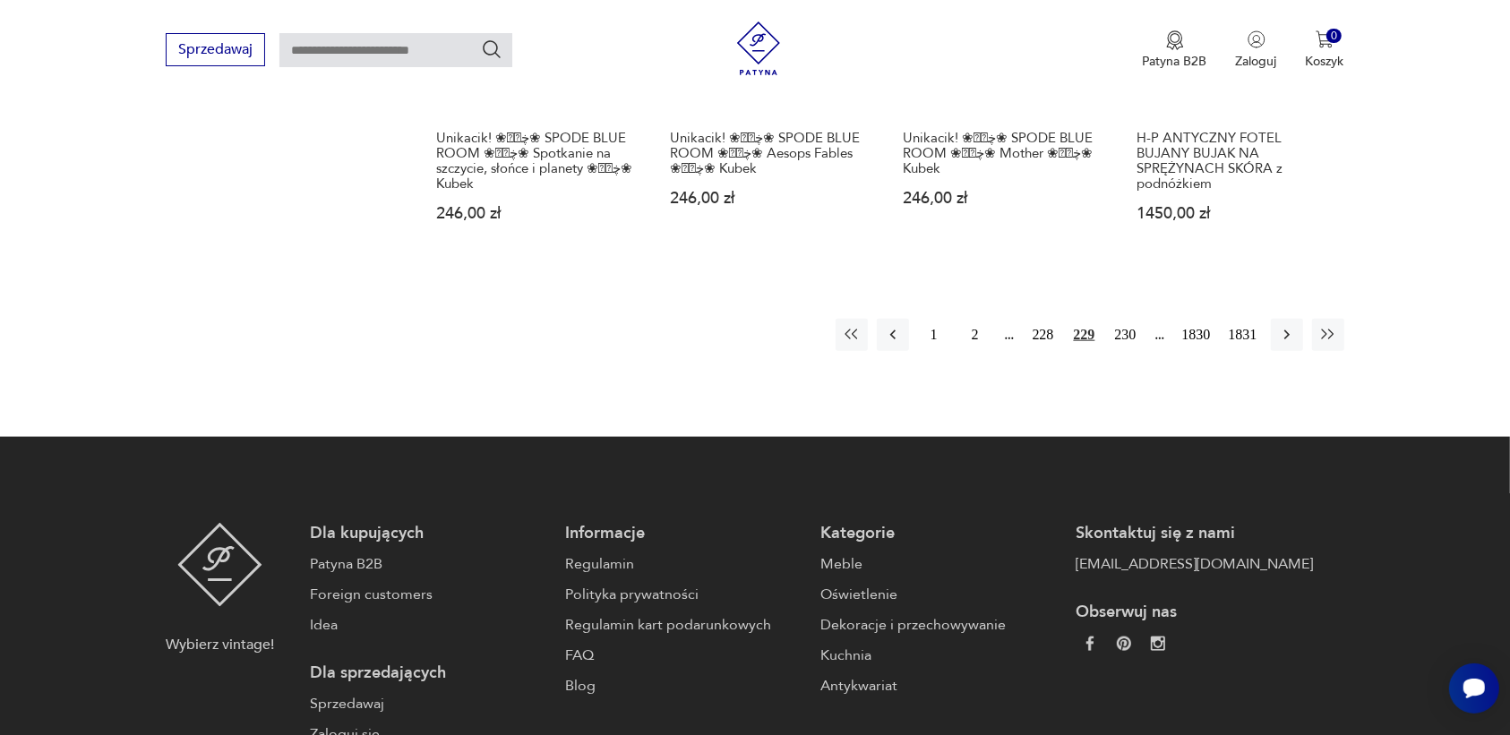
scroll to position [1799, 0]
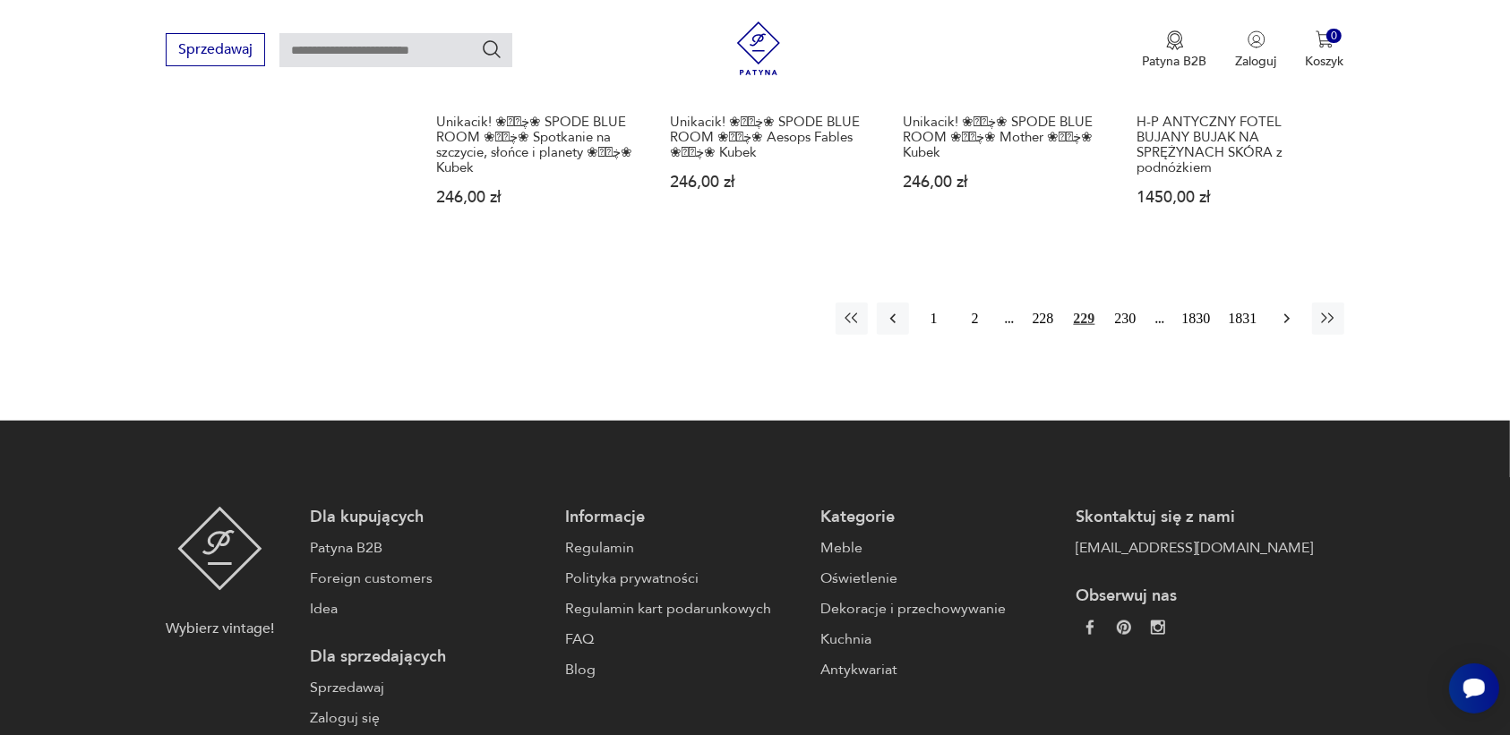
click at [1286, 315] on icon "button" at bounding box center [1286, 319] width 5 height 10
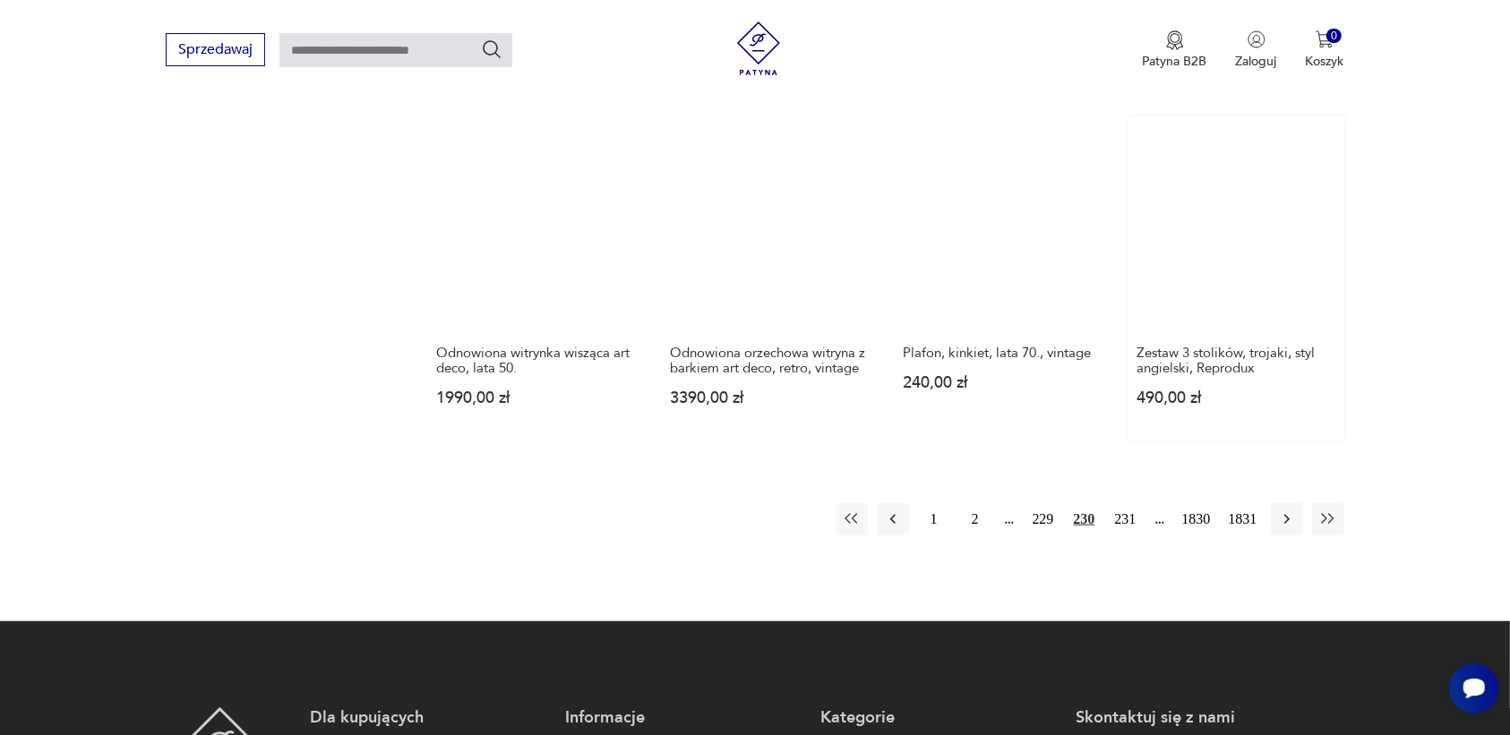
scroll to position [1575, 0]
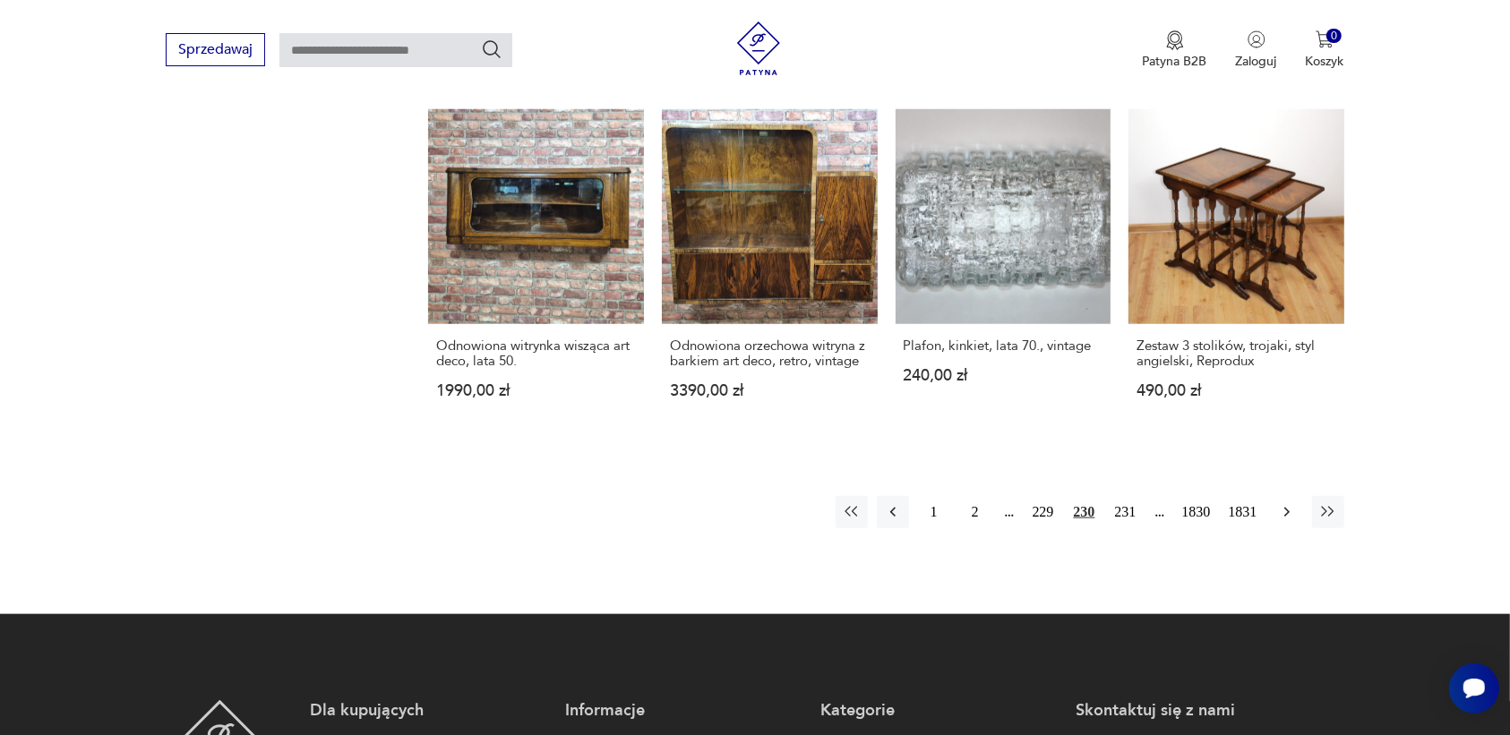
click at [1282, 503] on icon "button" at bounding box center [1287, 512] width 18 height 18
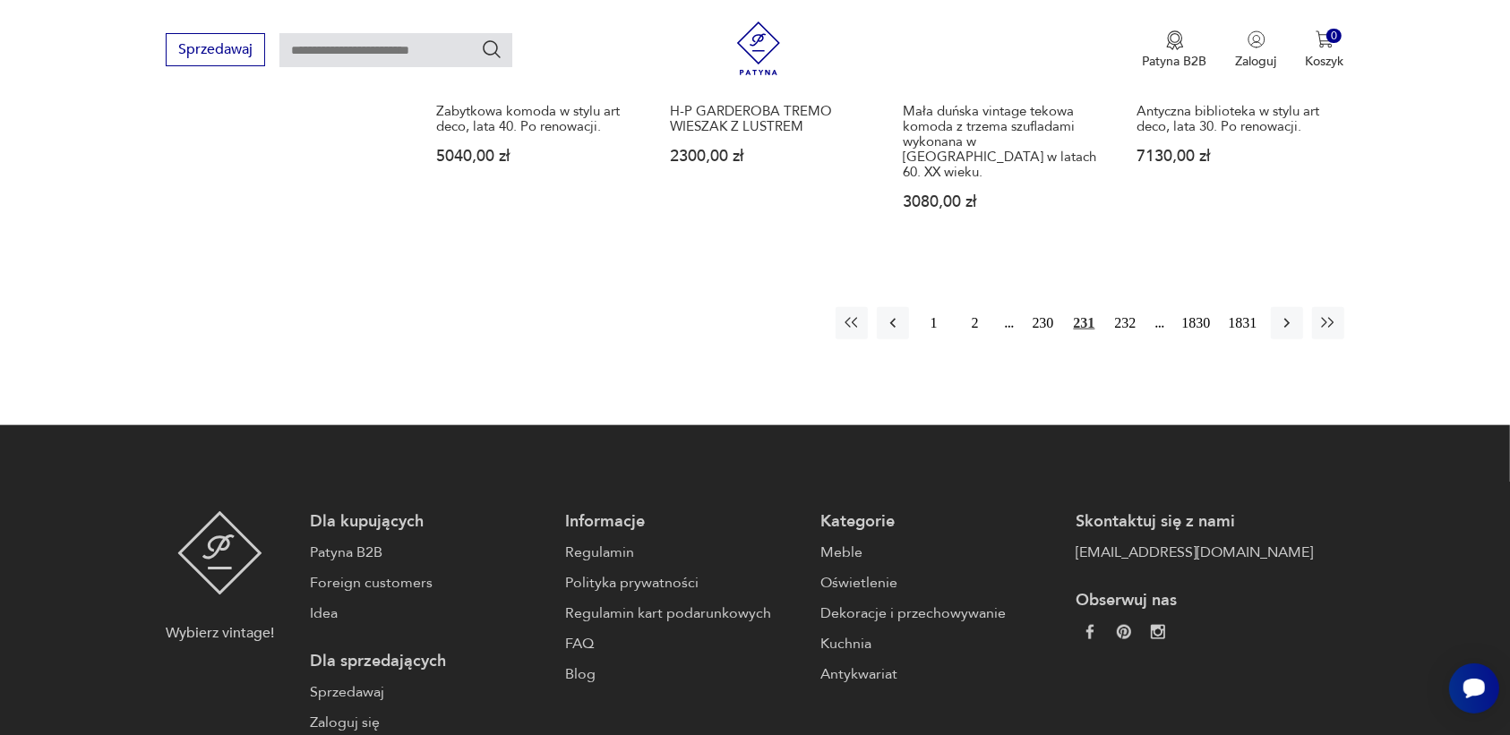
scroll to position [1799, 0]
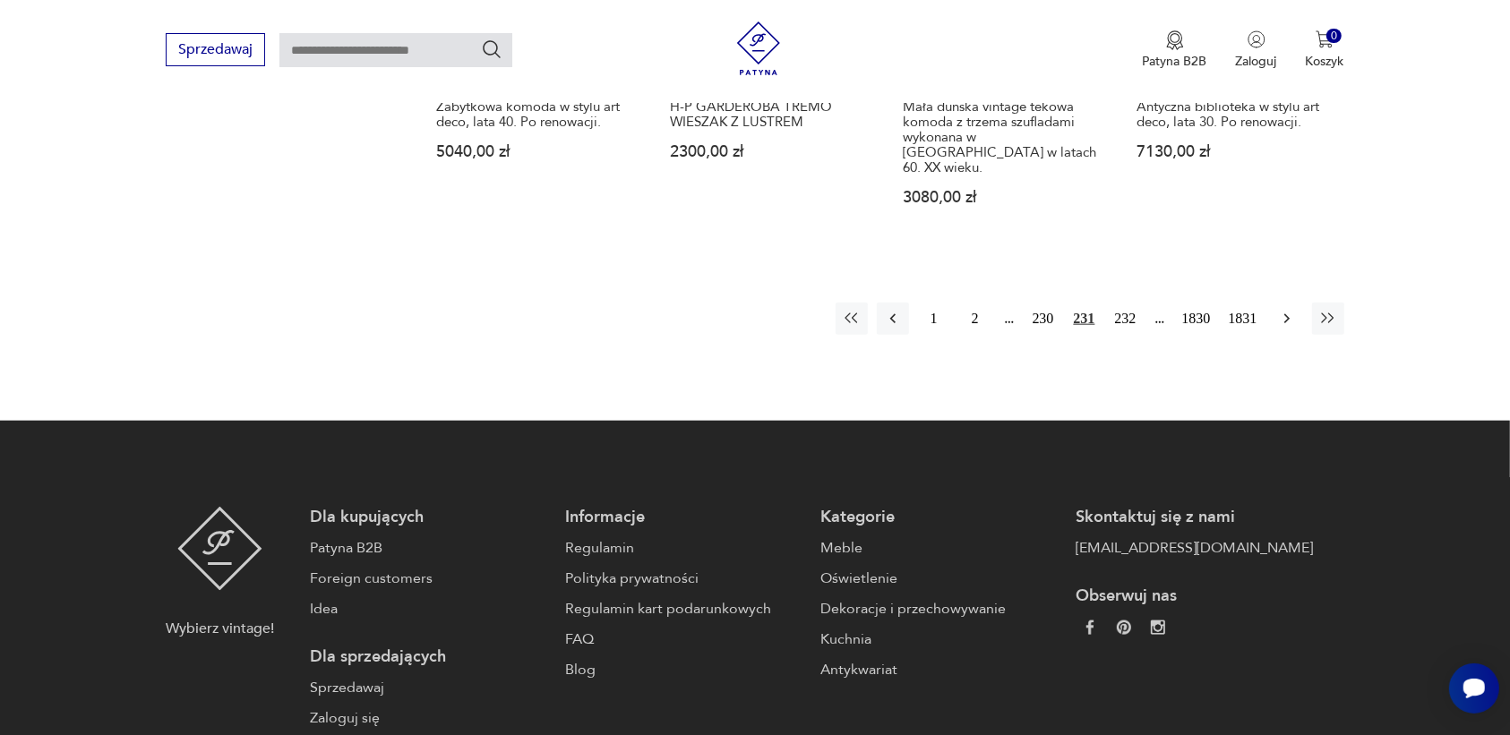
click at [1287, 314] on icon "button" at bounding box center [1286, 319] width 5 height 10
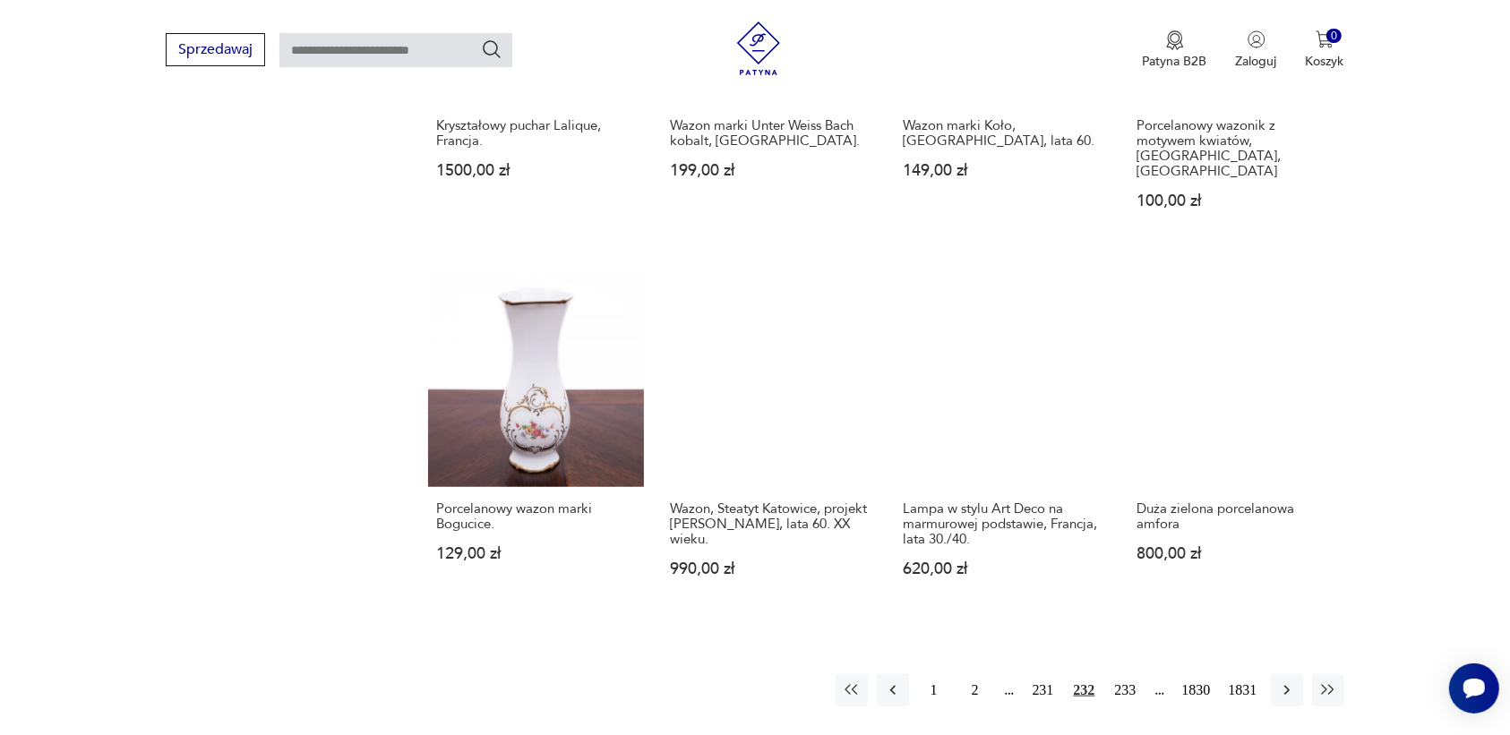
scroll to position [1463, 0]
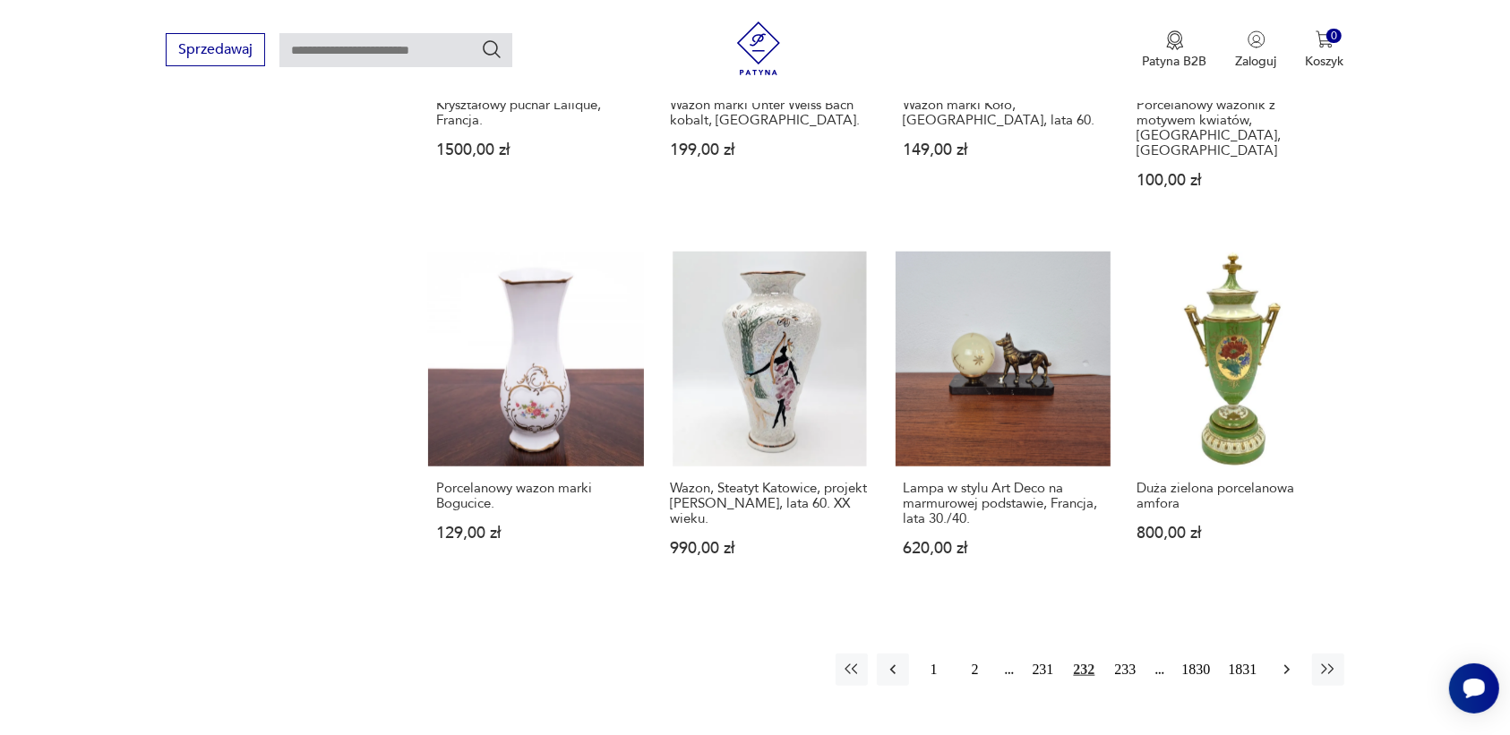
click at [1286, 661] on icon "button" at bounding box center [1287, 670] width 18 height 18
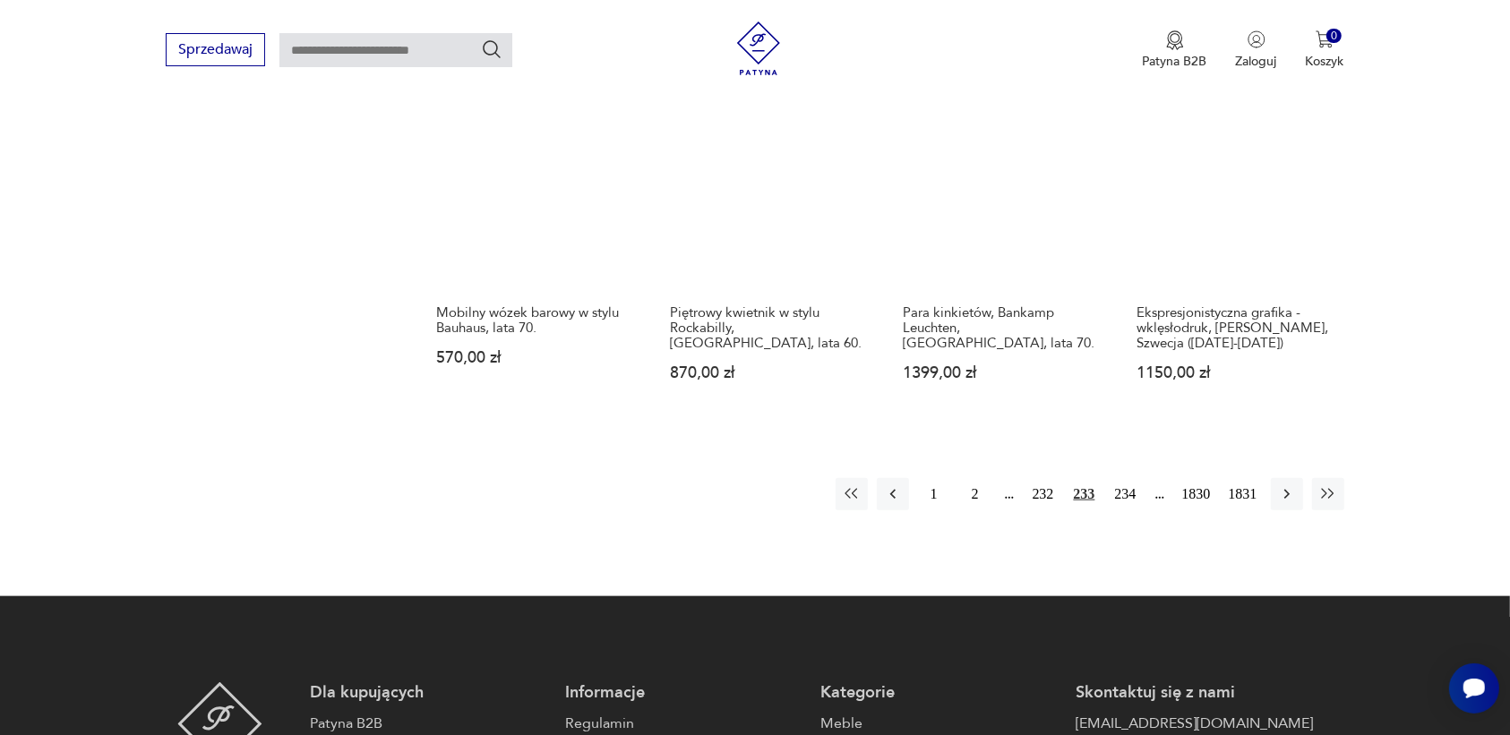
scroll to position [1687, 0]
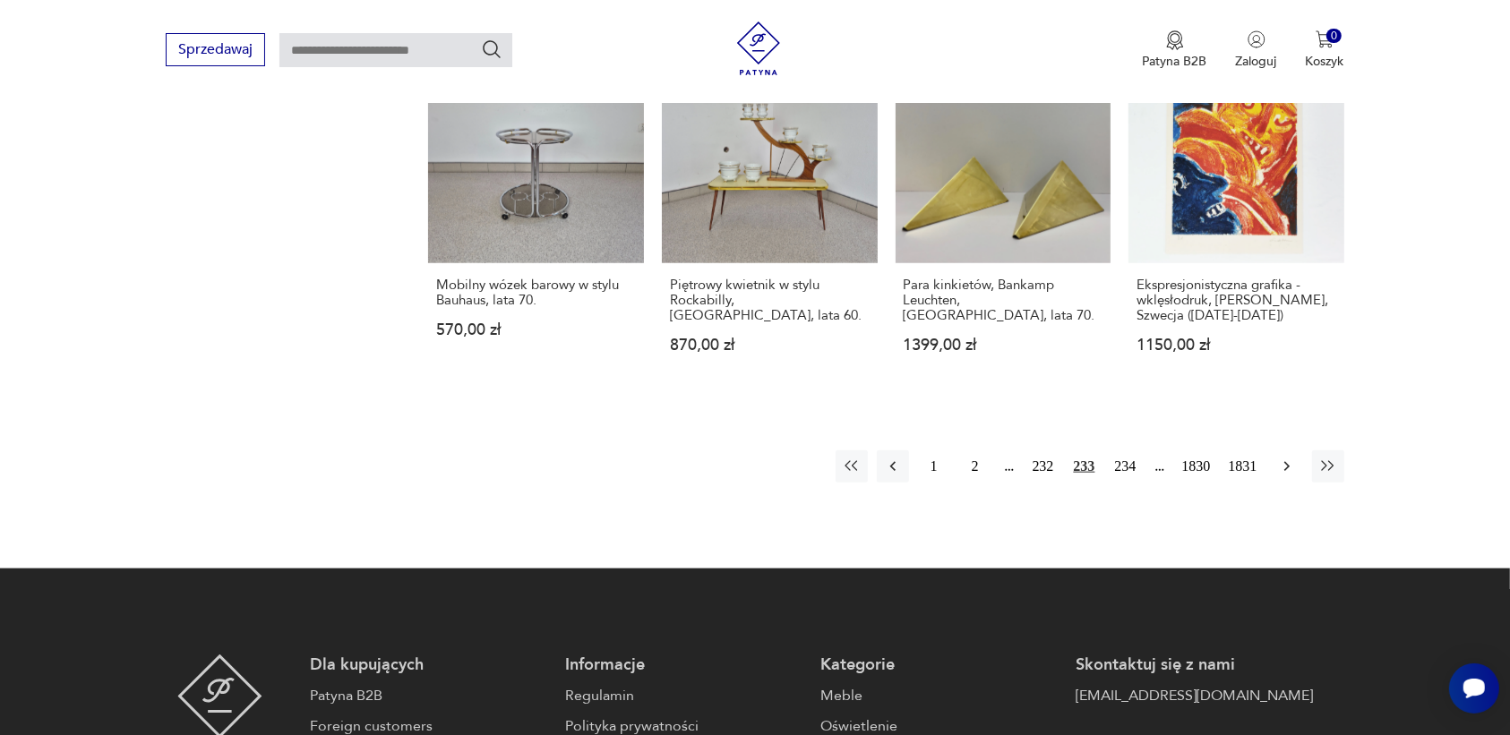
click at [1281, 458] on icon "button" at bounding box center [1287, 467] width 18 height 18
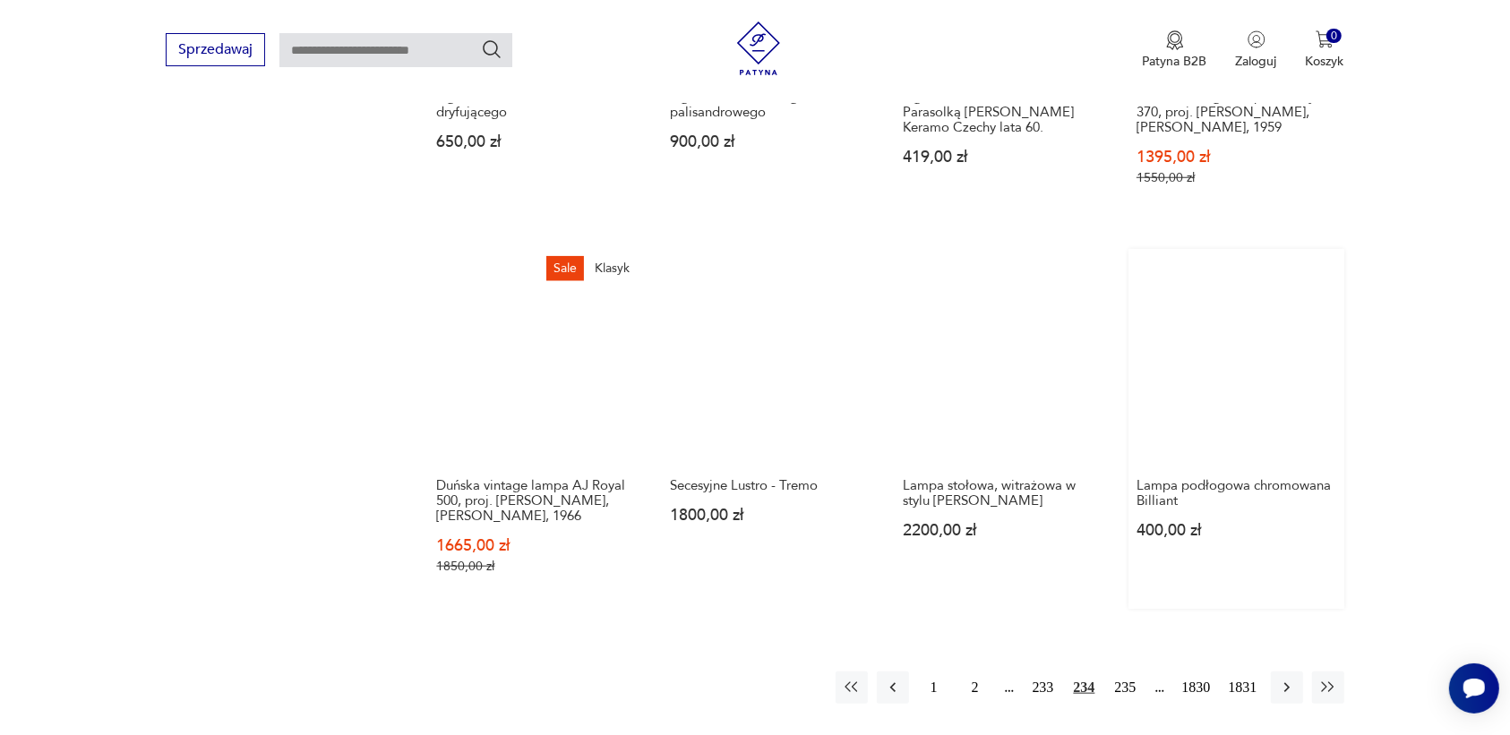
scroll to position [1463, 0]
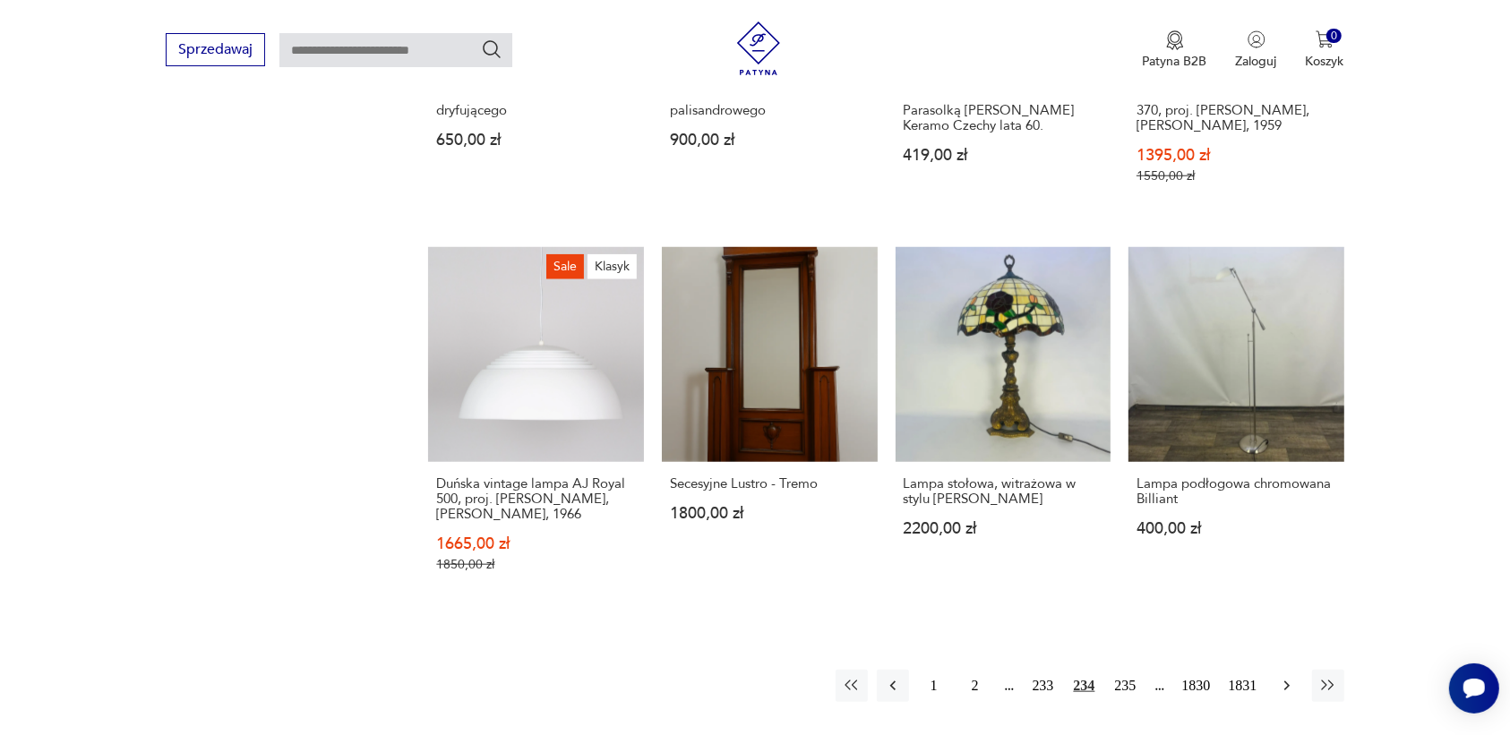
click at [1288, 677] on icon "button" at bounding box center [1287, 686] width 18 height 18
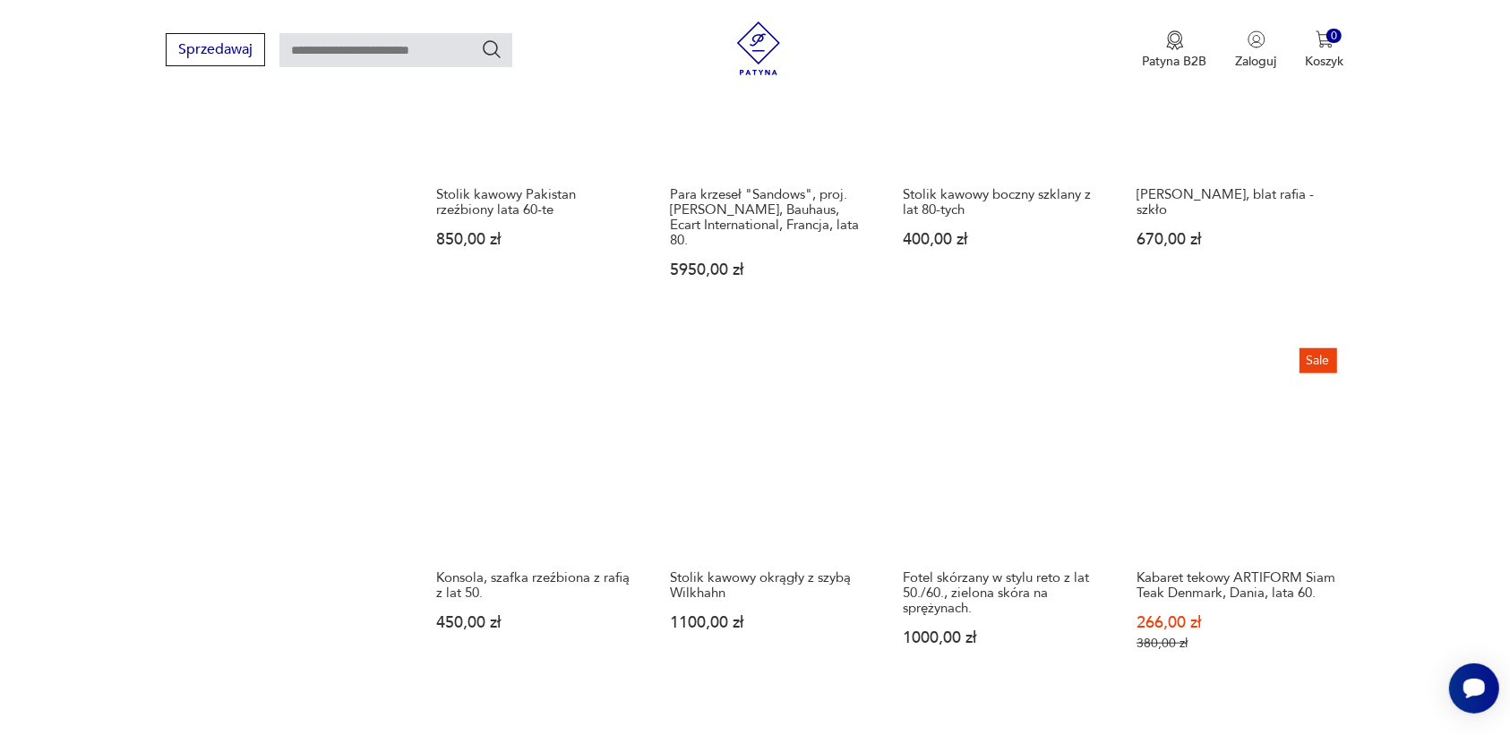
scroll to position [1463, 0]
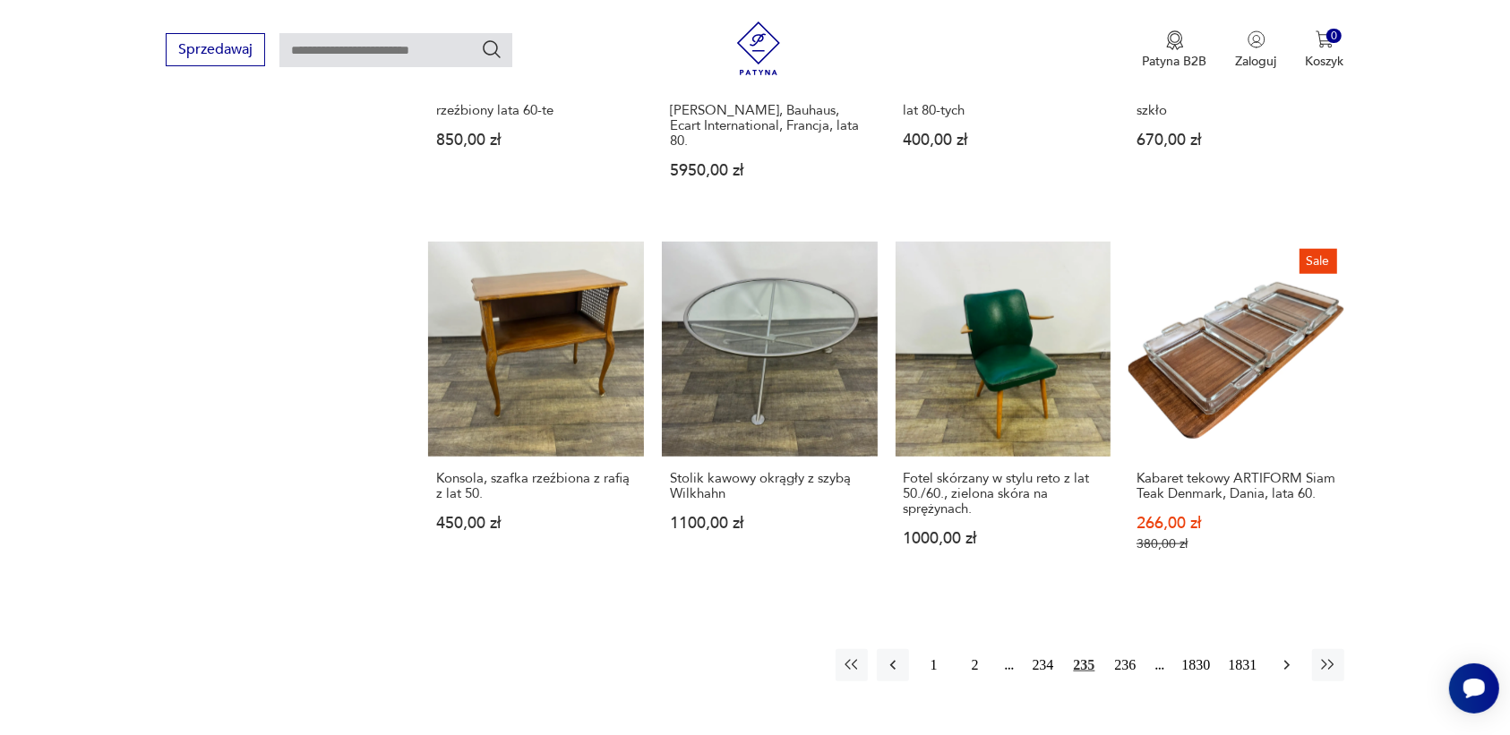
click at [1278, 657] on icon "button" at bounding box center [1287, 666] width 18 height 18
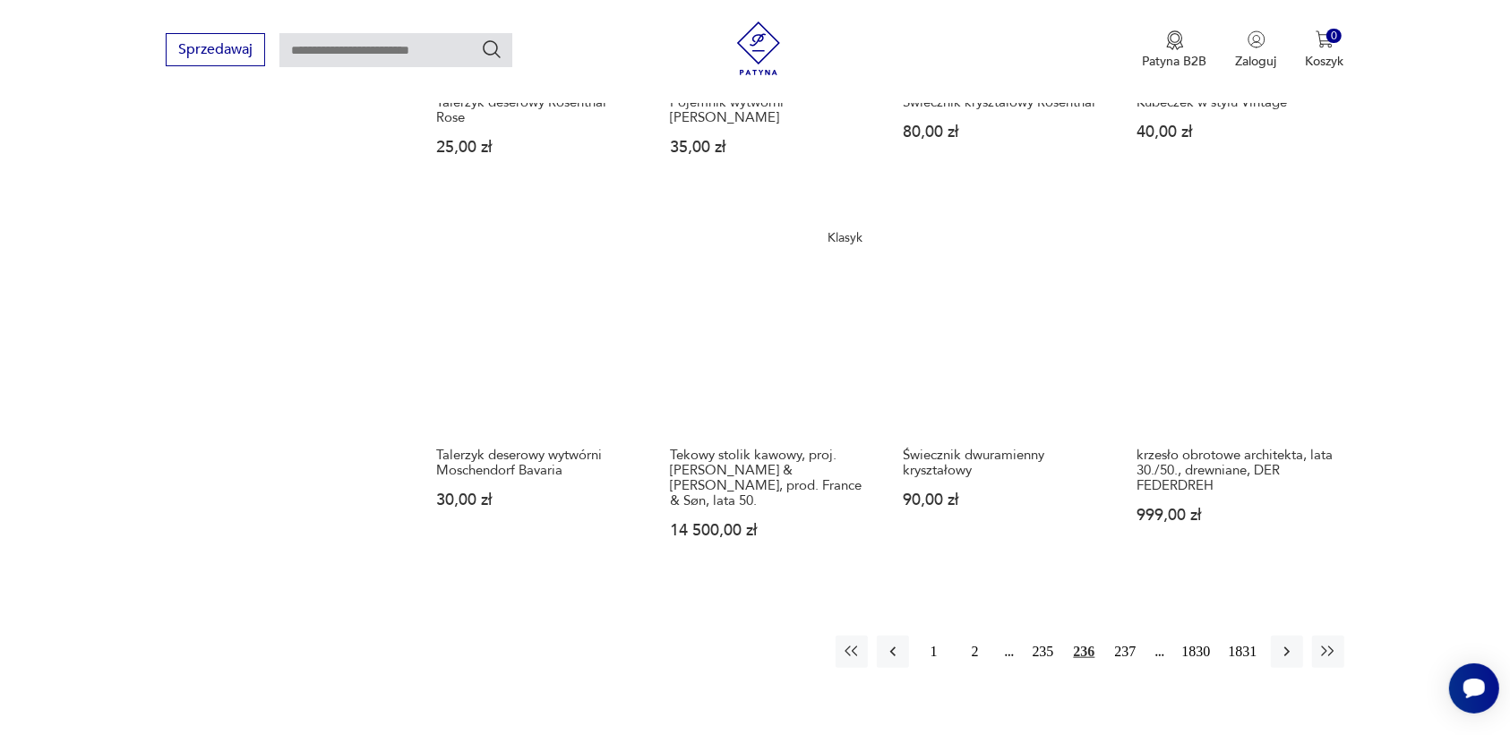
scroll to position [1463, 0]
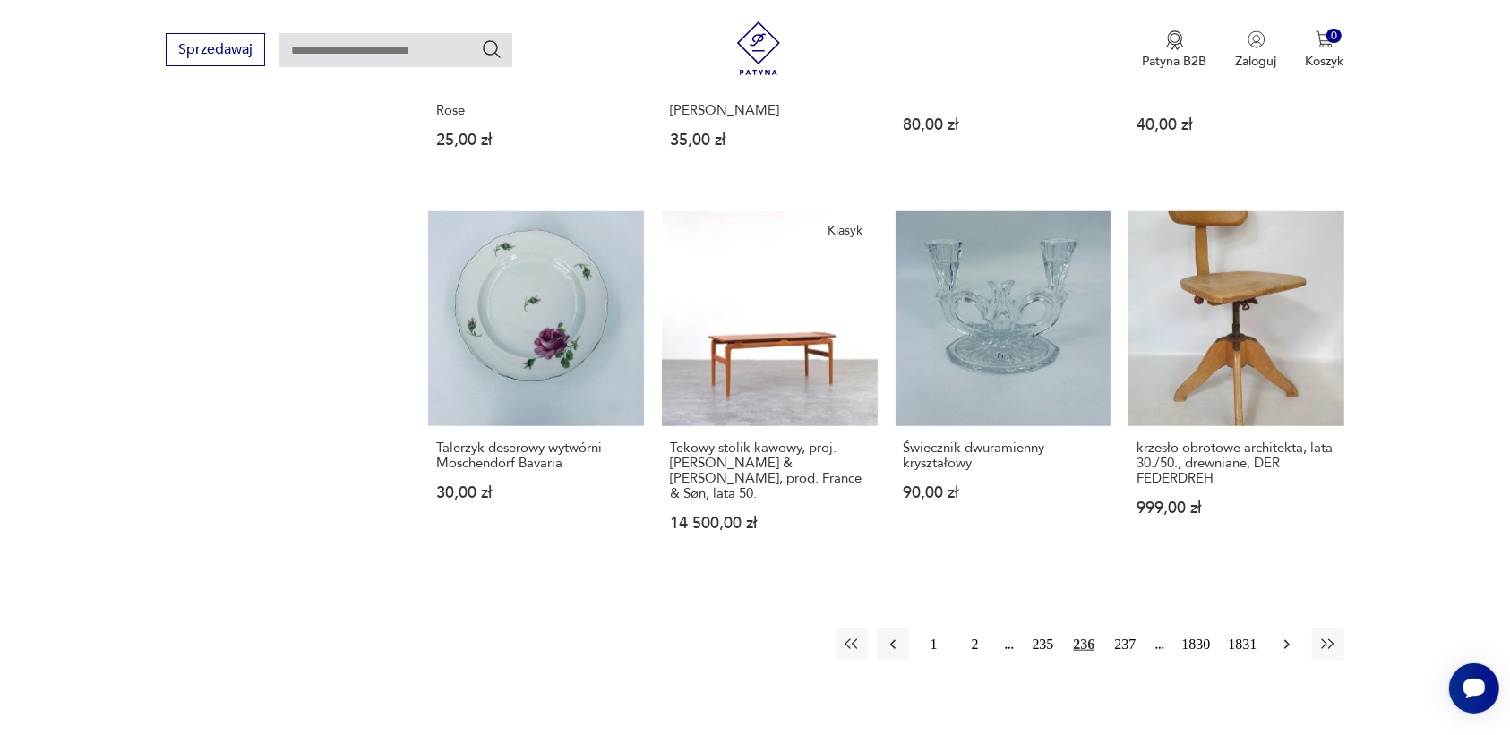
click at [1282, 636] on icon "button" at bounding box center [1287, 645] width 18 height 18
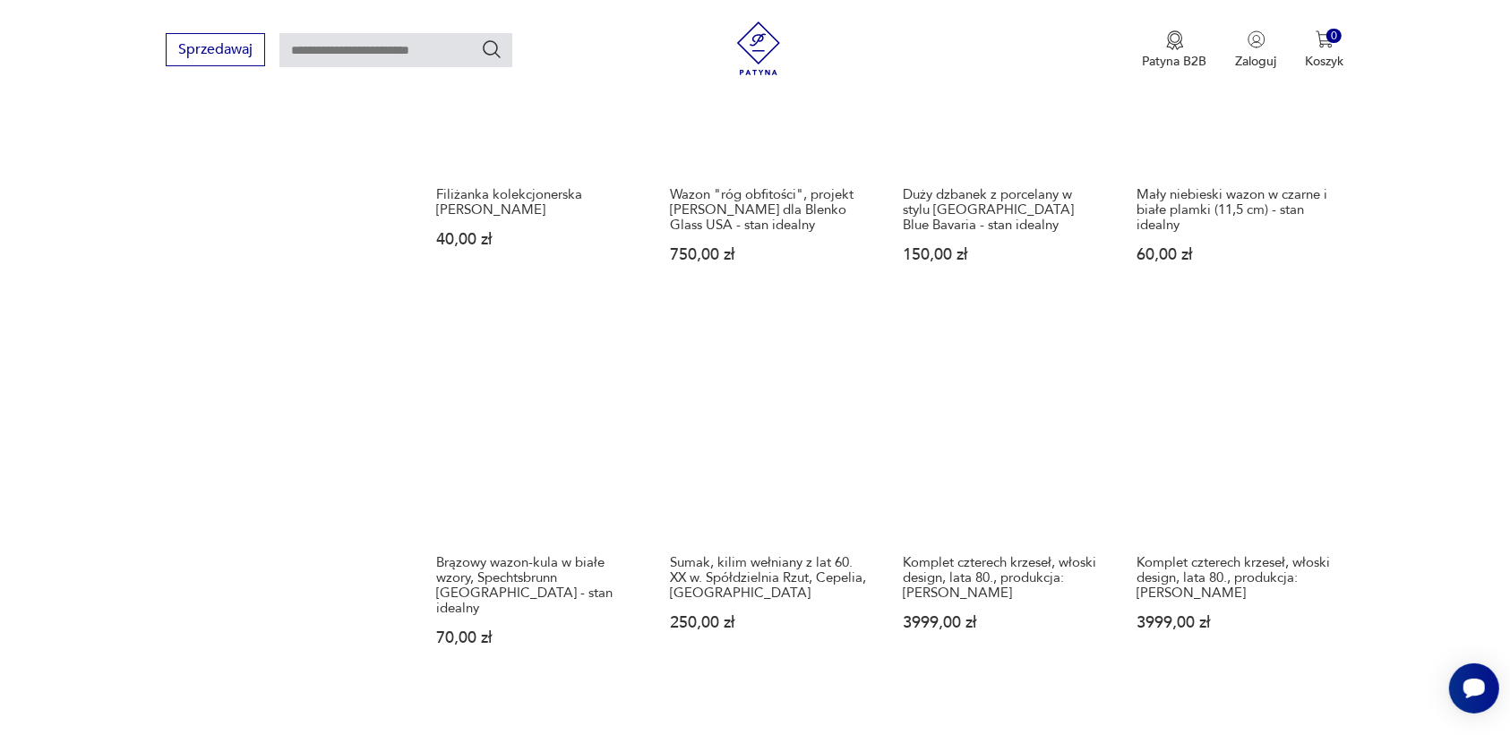
scroll to position [1351, 0]
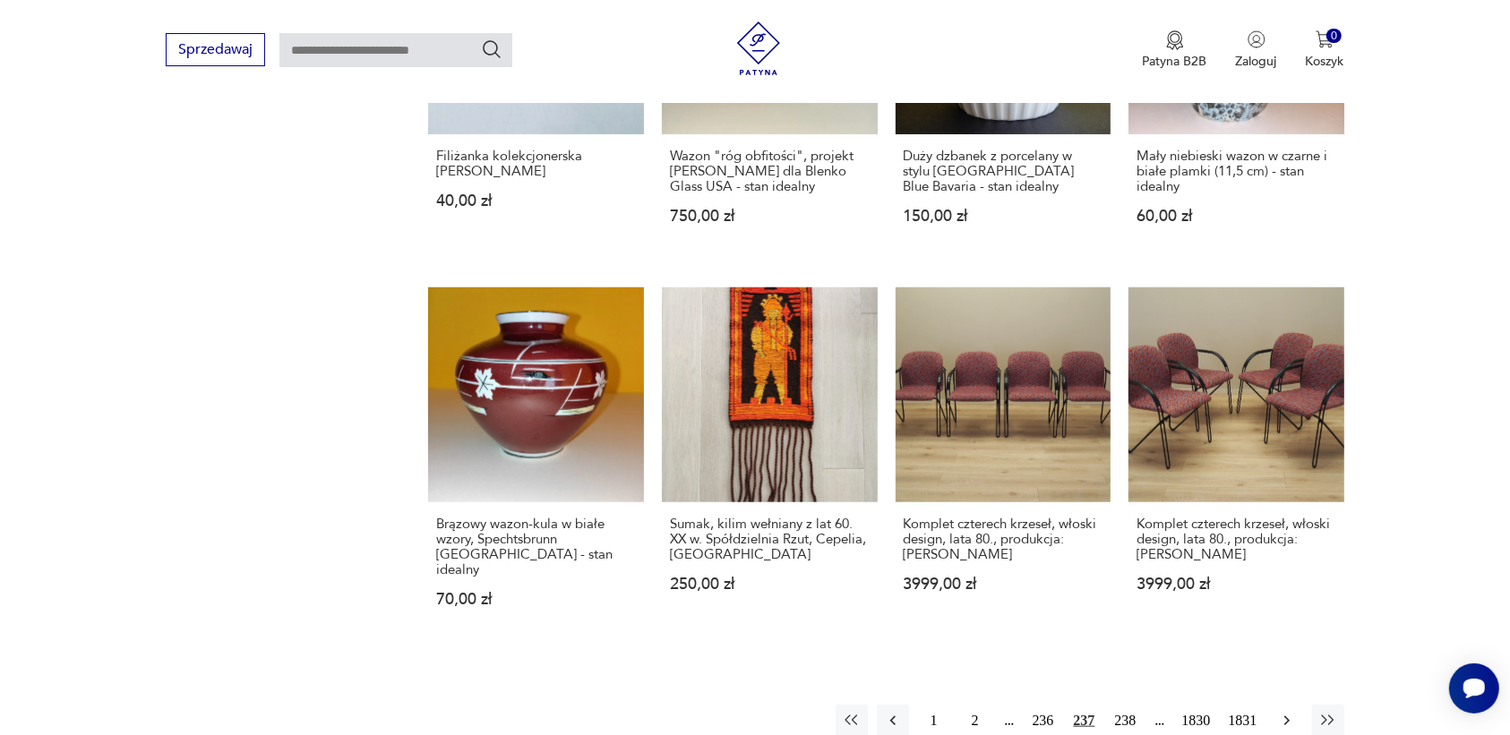
click at [1279, 712] on icon "button" at bounding box center [1287, 721] width 18 height 18
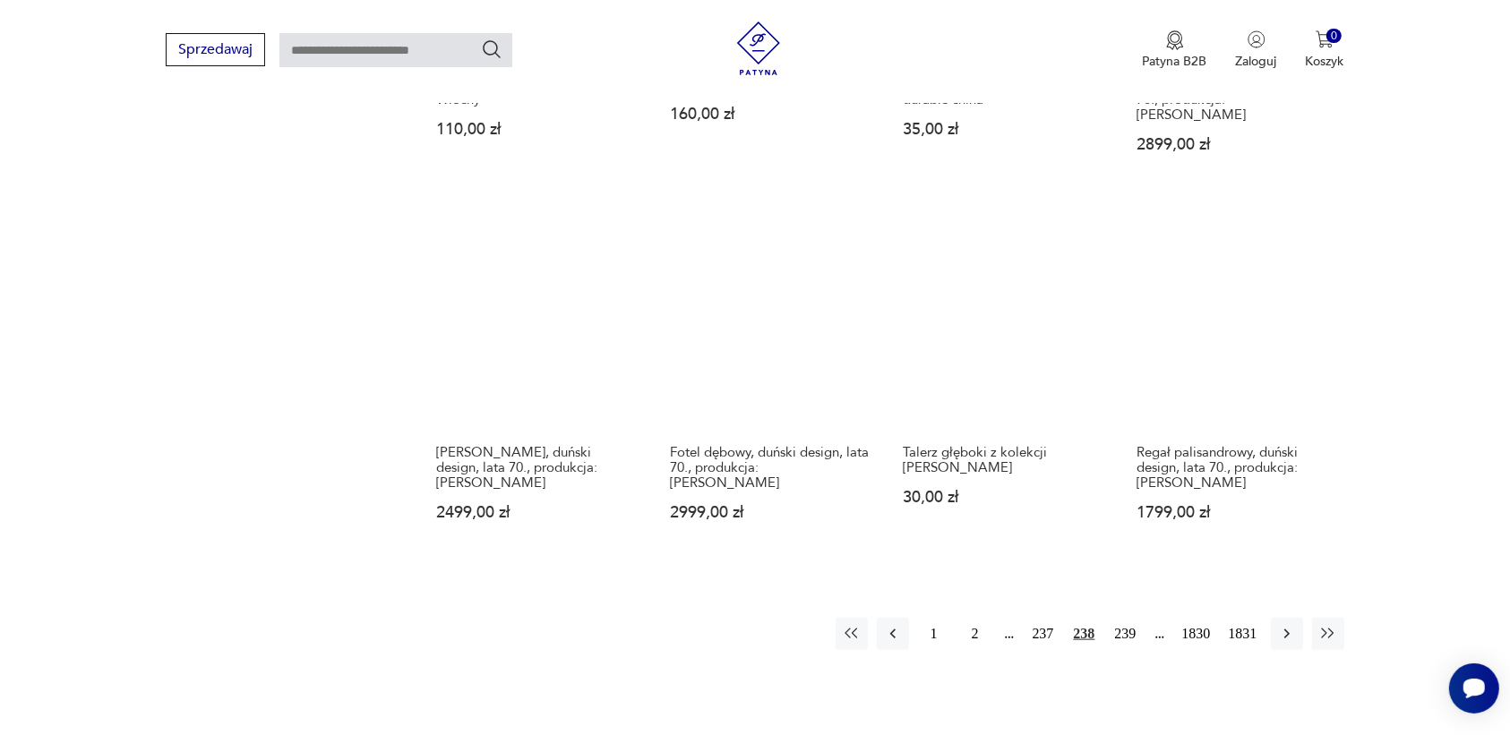
scroll to position [1463, 0]
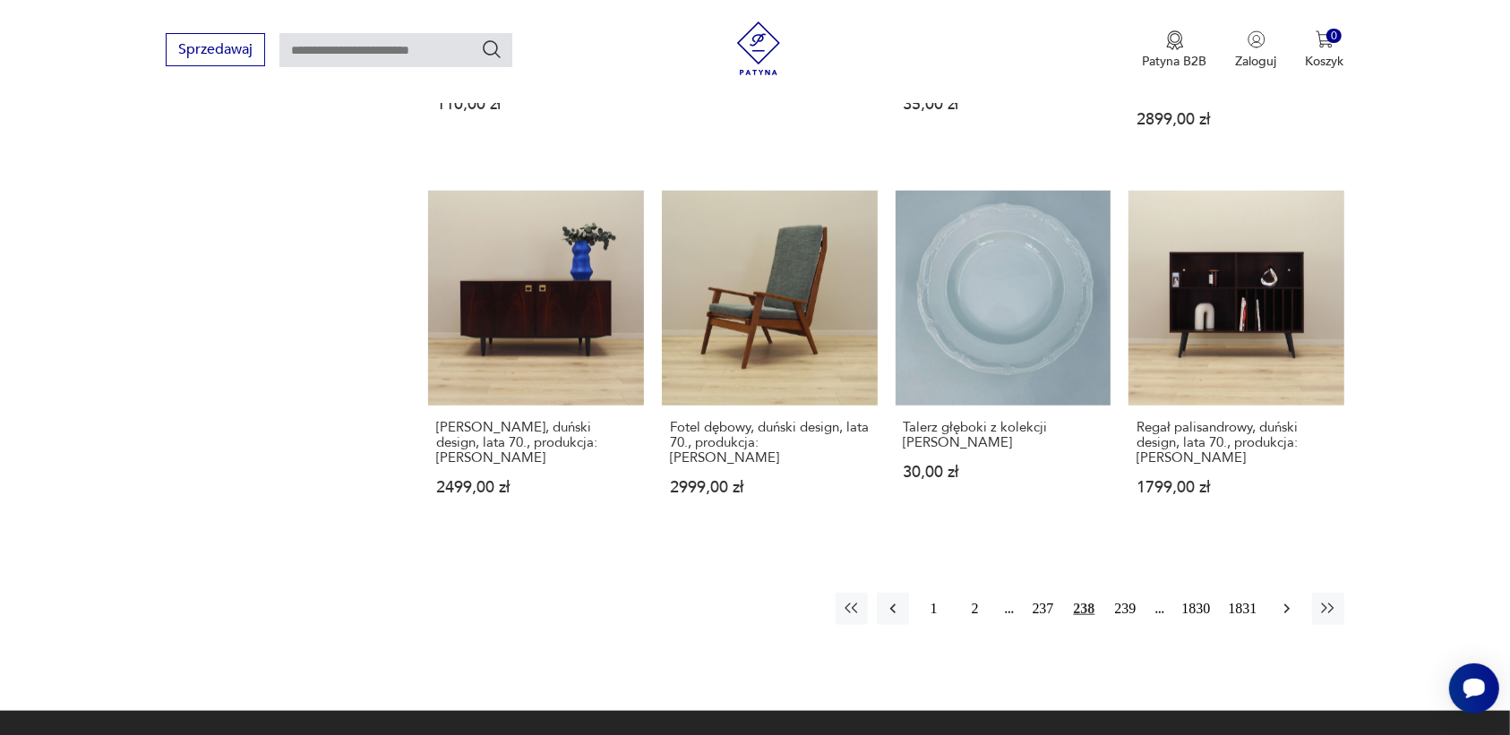
click at [1284, 600] on icon "button" at bounding box center [1287, 609] width 18 height 18
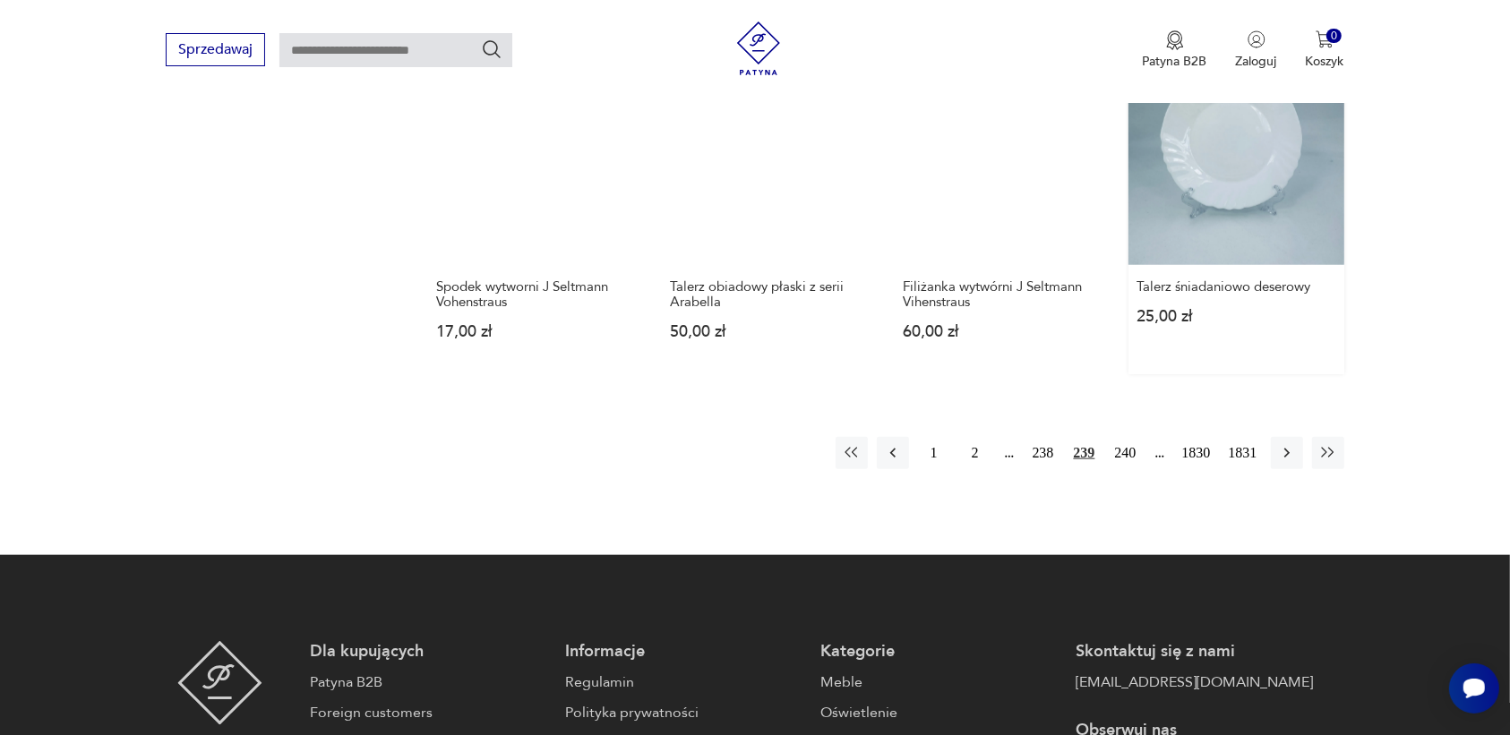
scroll to position [1575, 0]
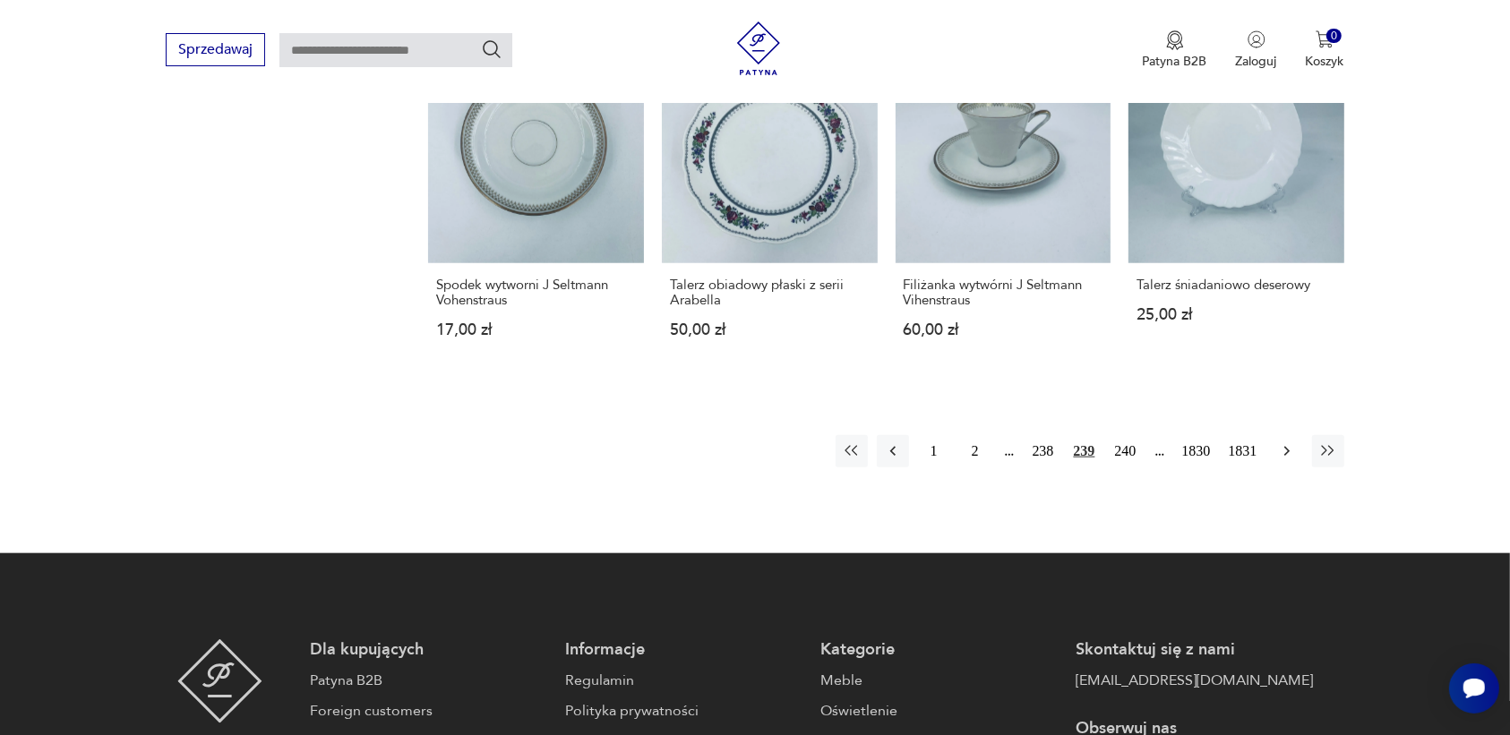
click at [1288, 445] on icon "button" at bounding box center [1287, 451] width 18 height 18
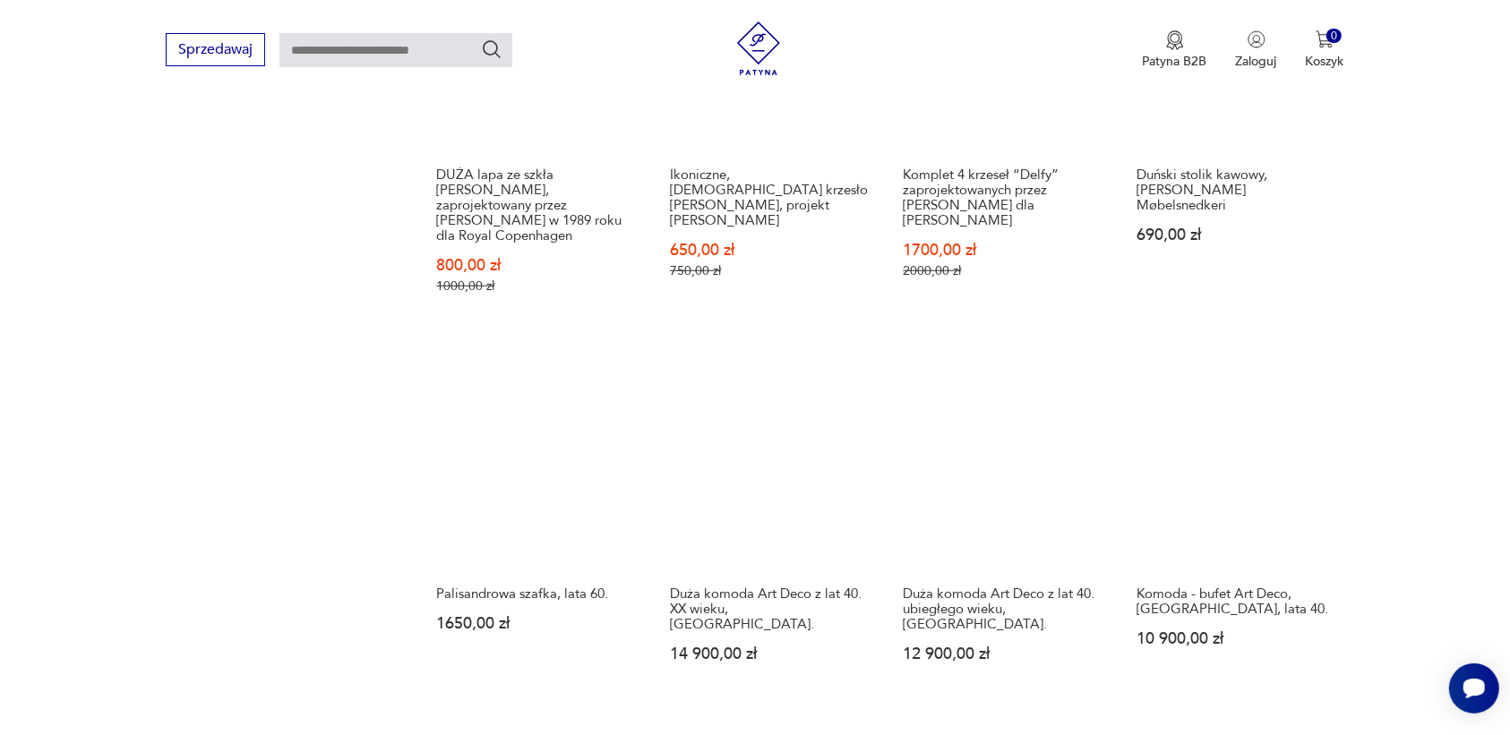
scroll to position [1463, 0]
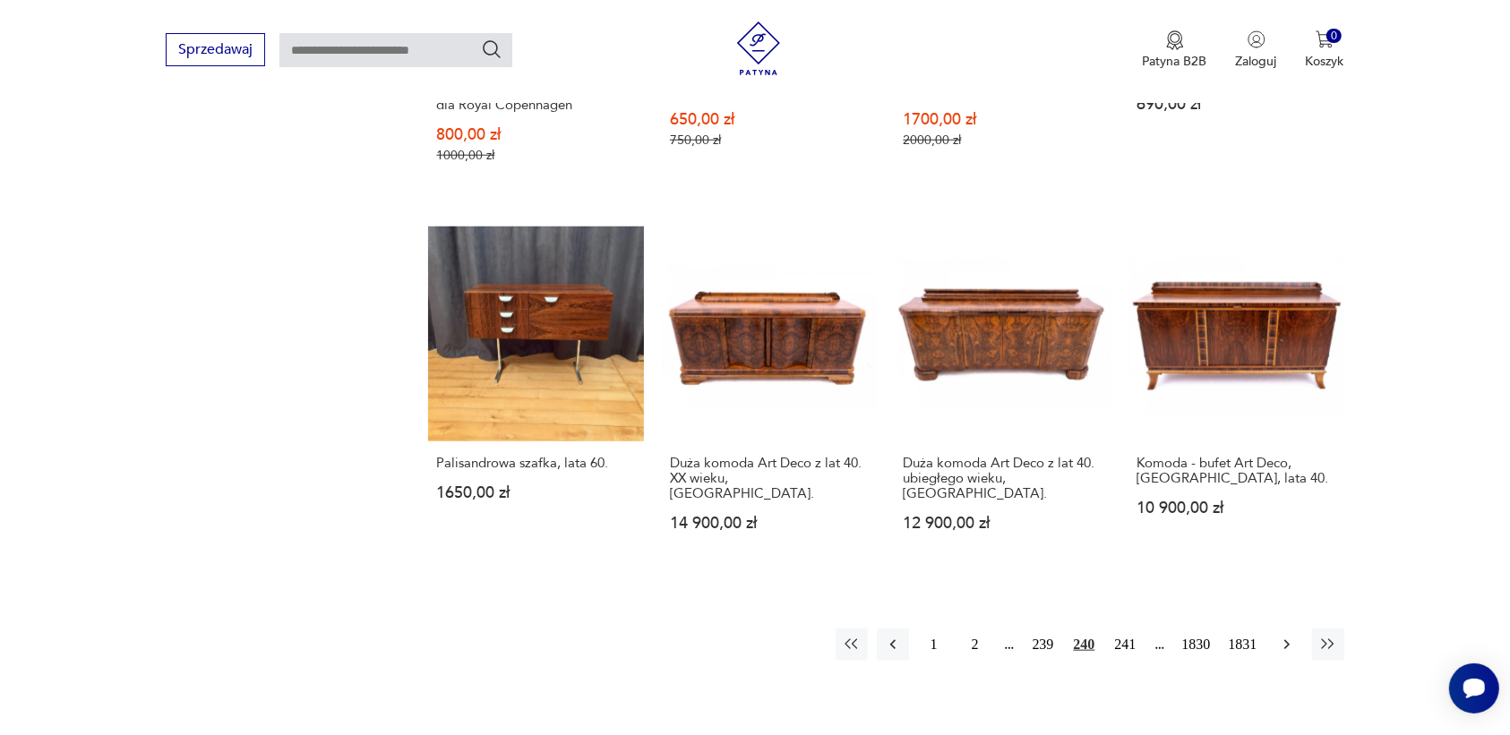
click at [1282, 636] on icon "button" at bounding box center [1287, 645] width 18 height 18
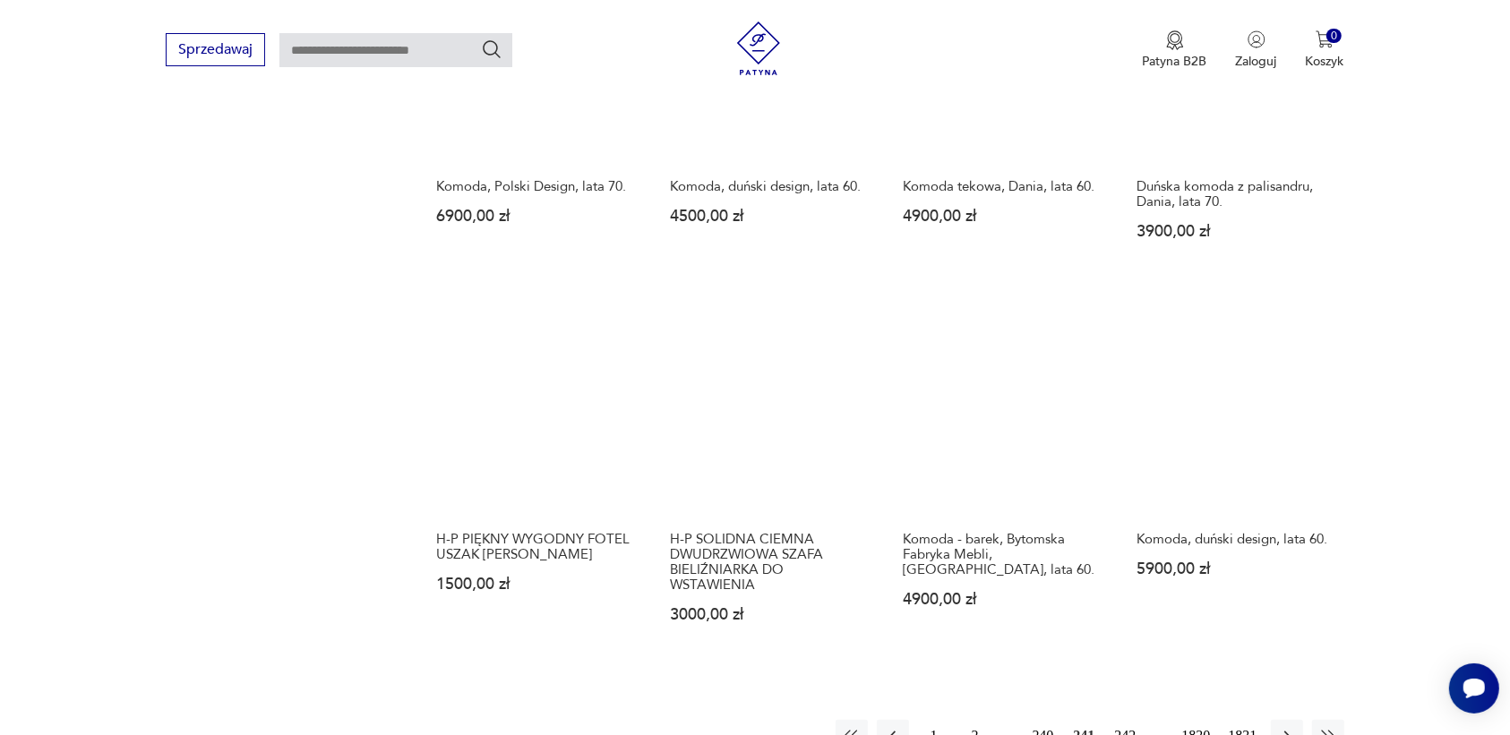
scroll to position [1463, 0]
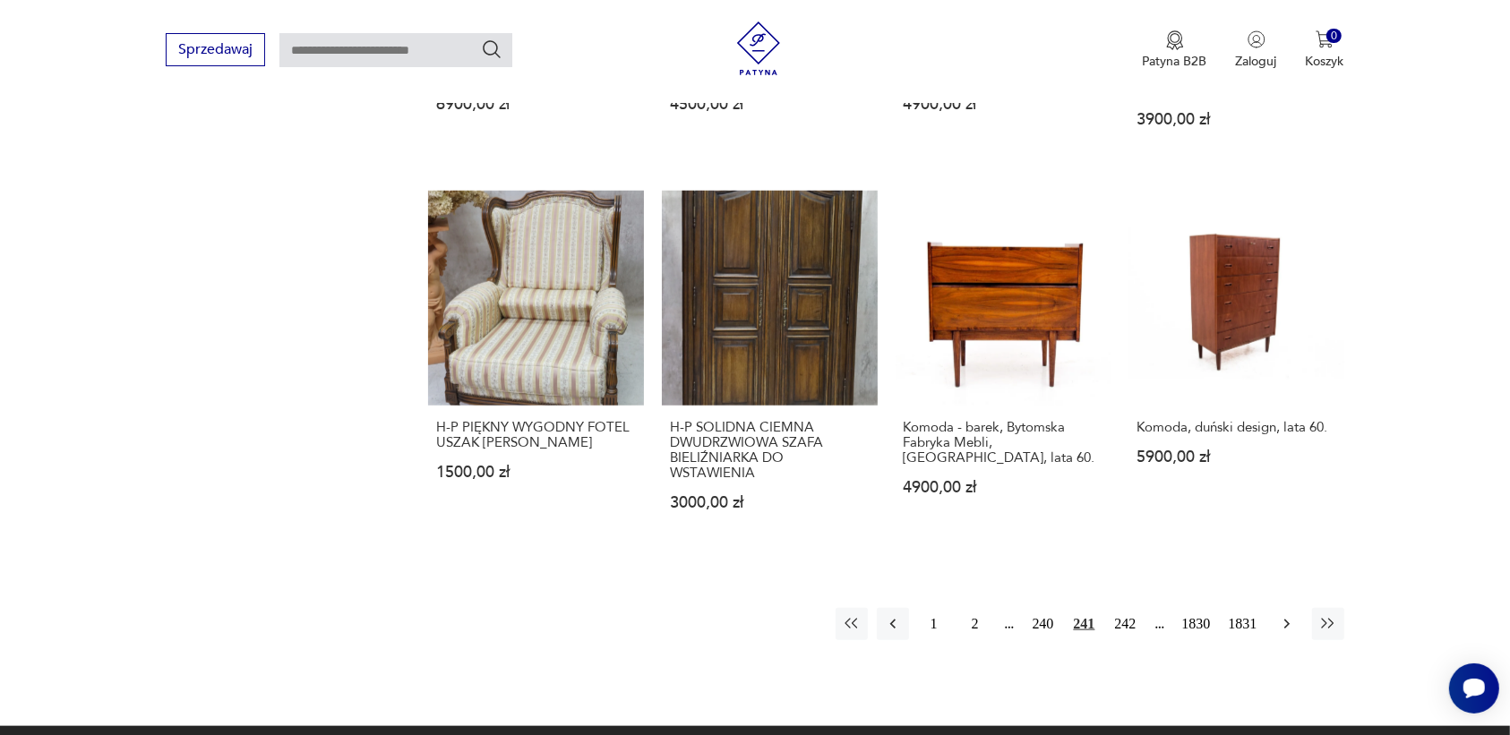
click at [1284, 615] on icon "button" at bounding box center [1287, 624] width 18 height 18
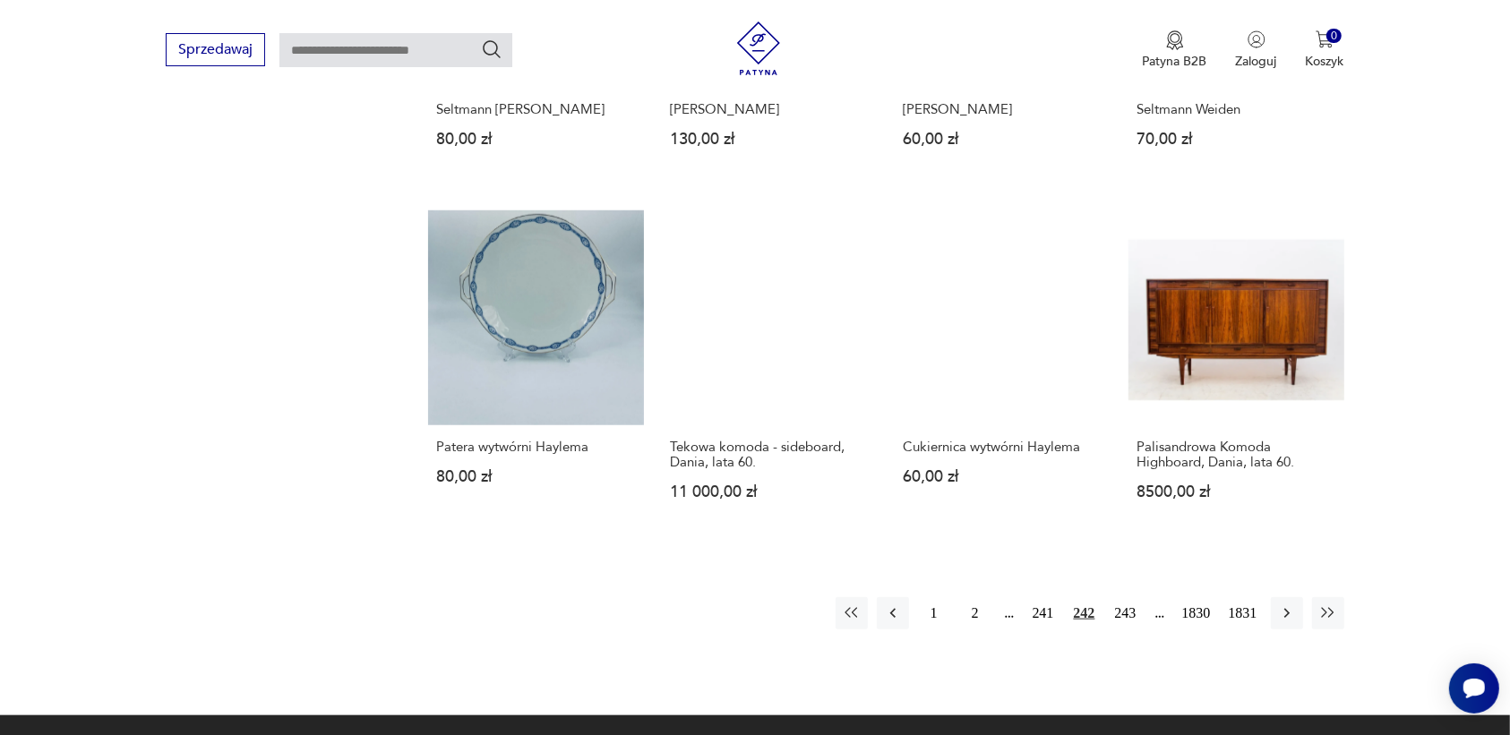
scroll to position [1463, 0]
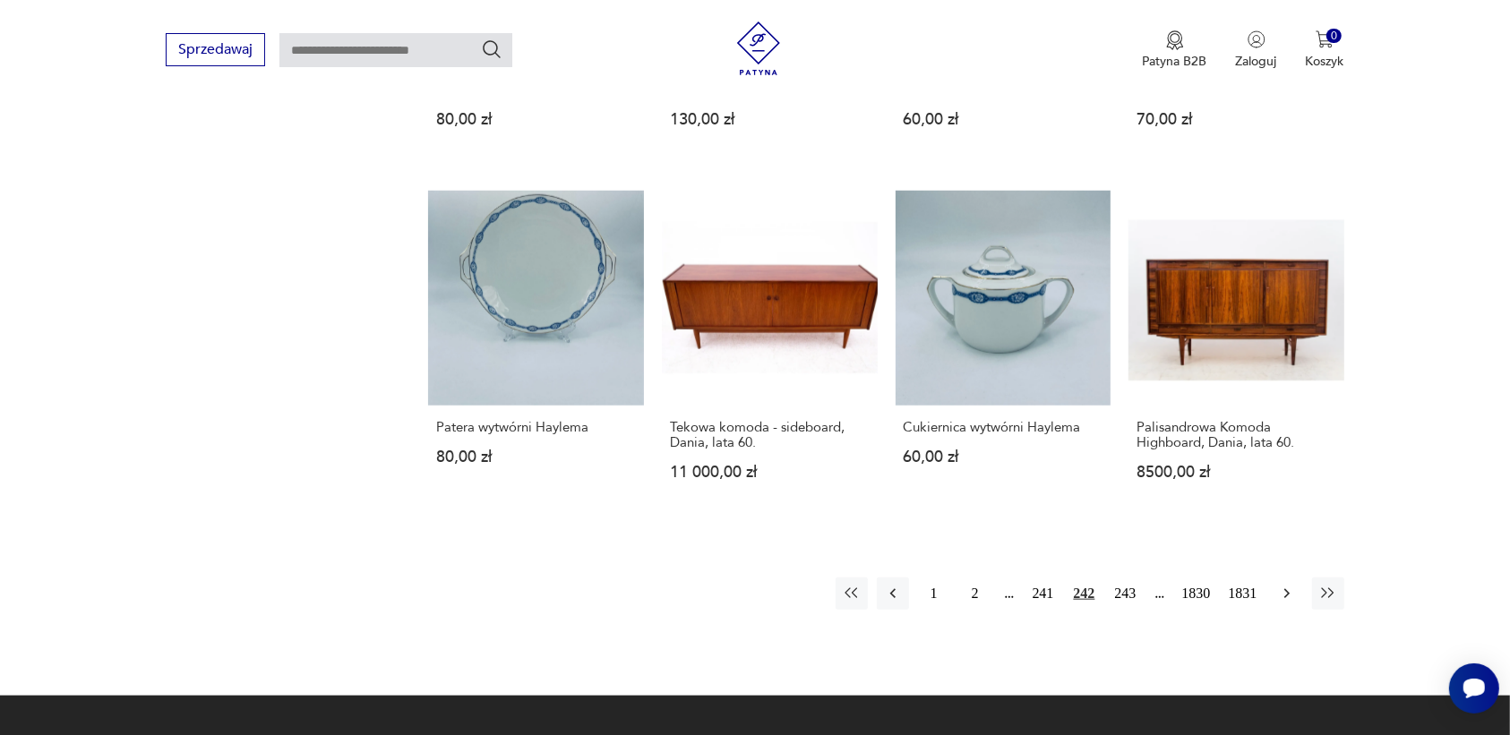
click at [1287, 585] on icon "button" at bounding box center [1287, 594] width 18 height 18
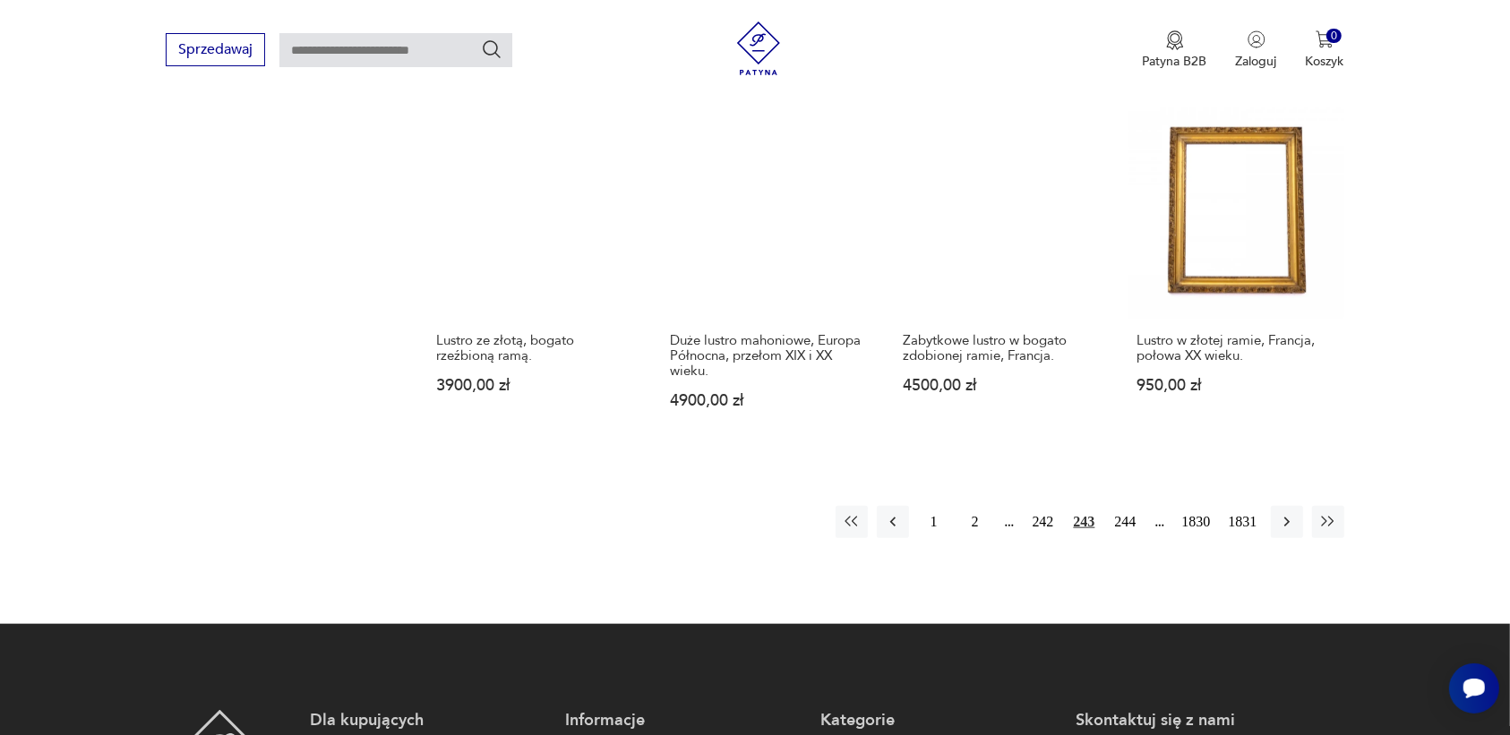
scroll to position [1575, 0]
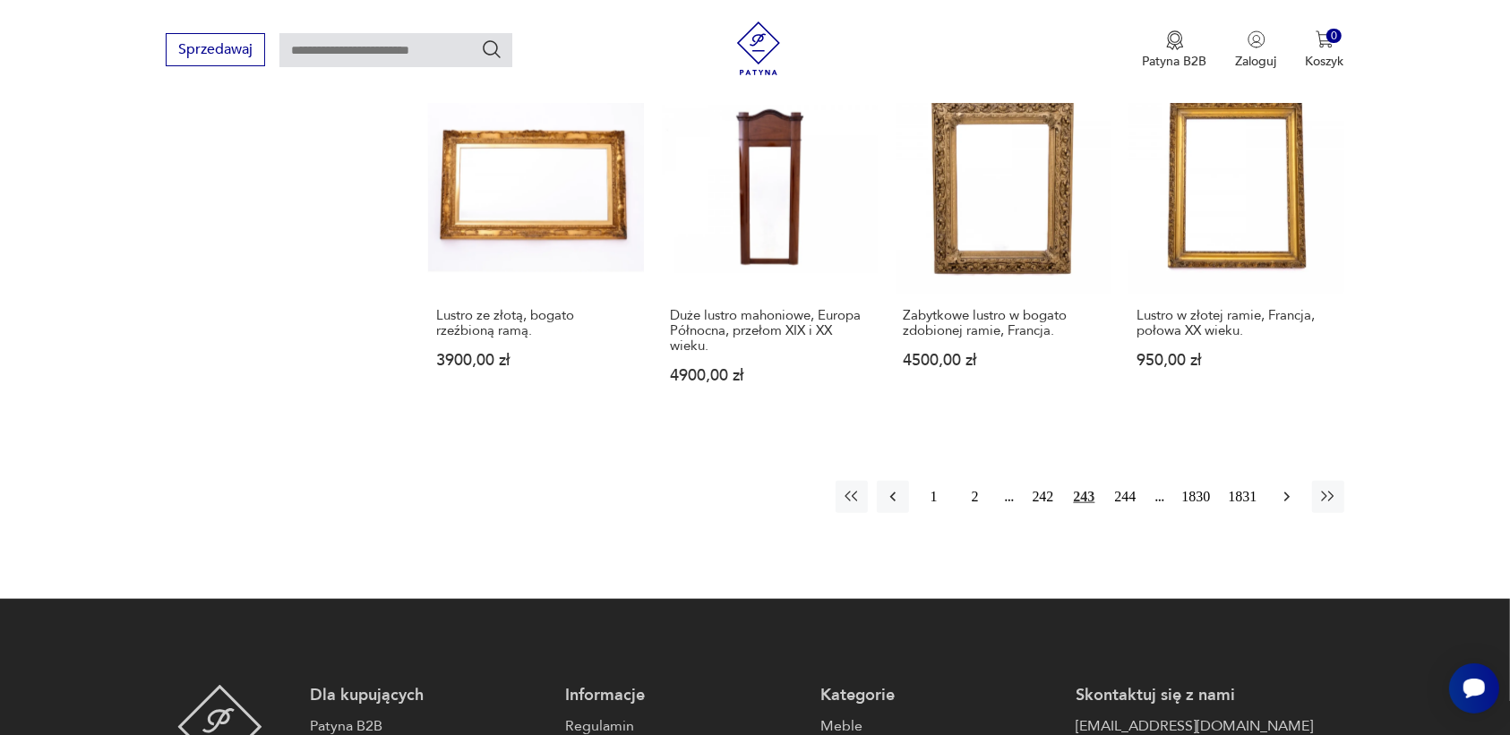
click at [1282, 491] on icon "button" at bounding box center [1287, 497] width 18 height 18
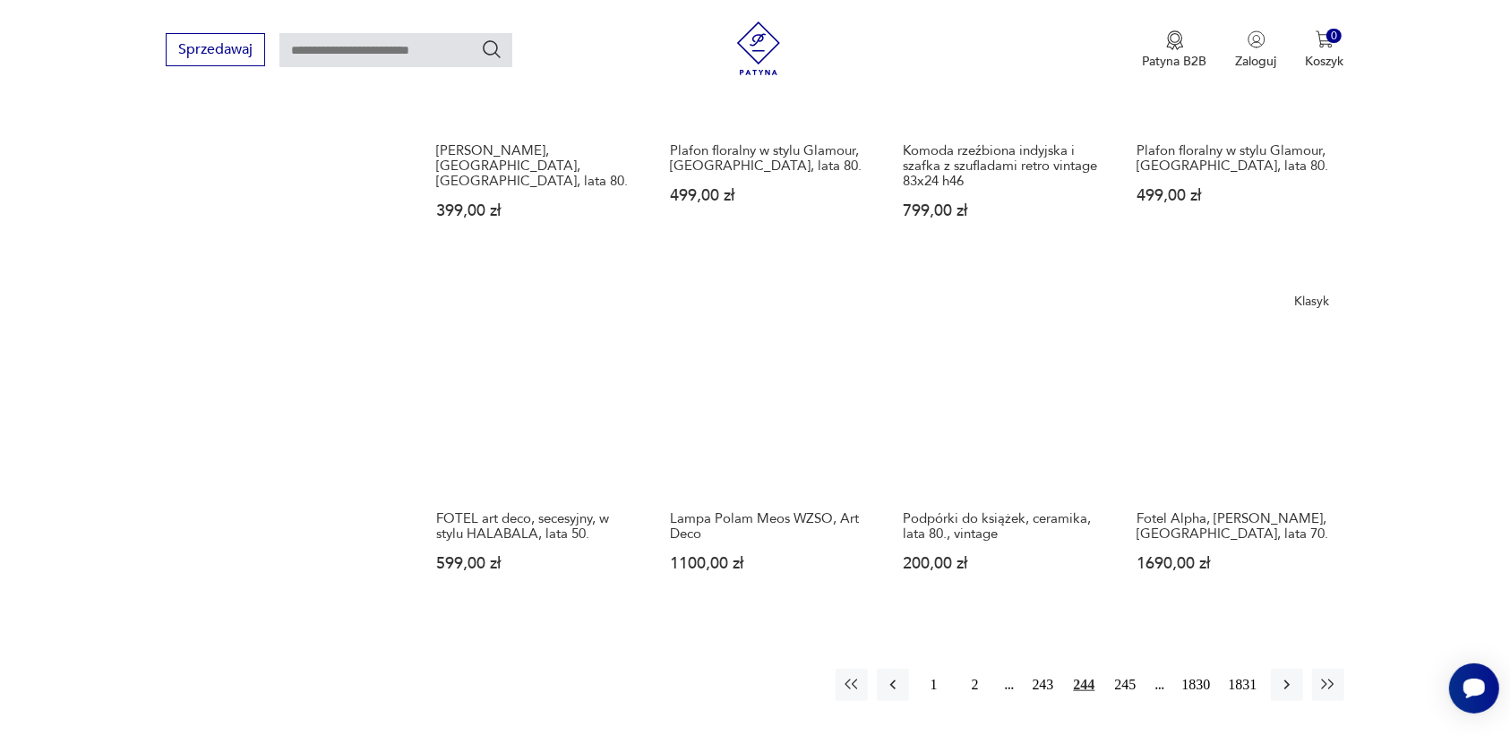
scroll to position [1351, 0]
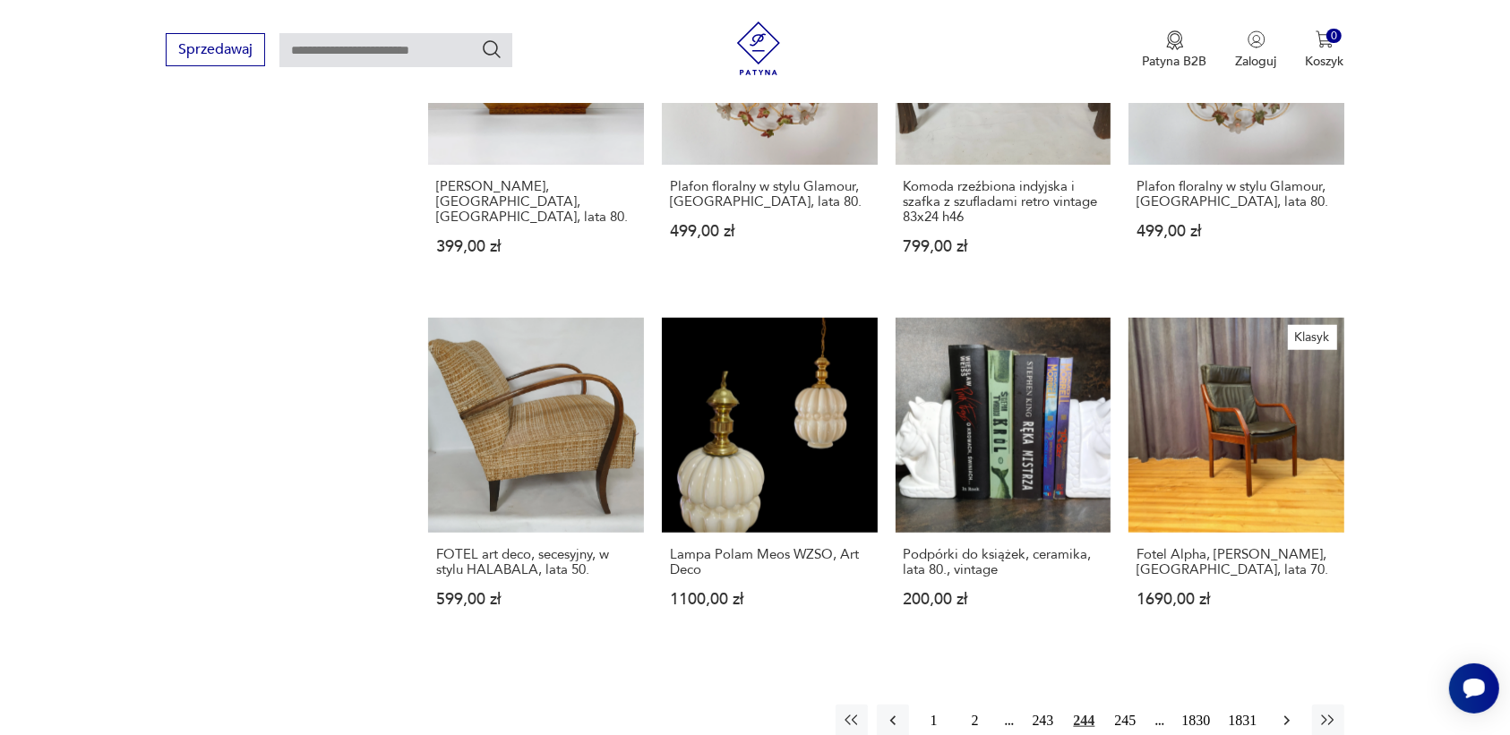
click at [1278, 712] on icon "button" at bounding box center [1287, 721] width 18 height 18
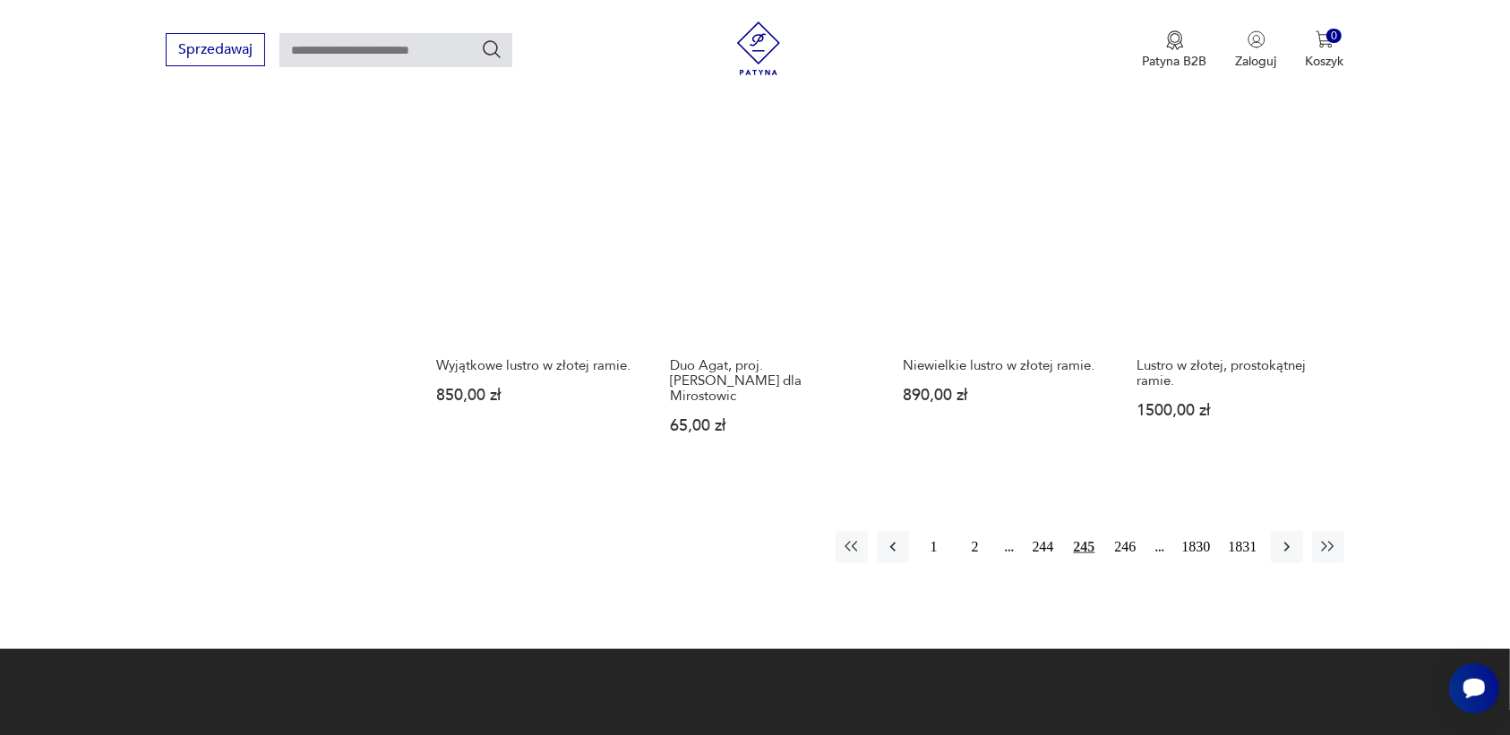
scroll to position [1575, 0]
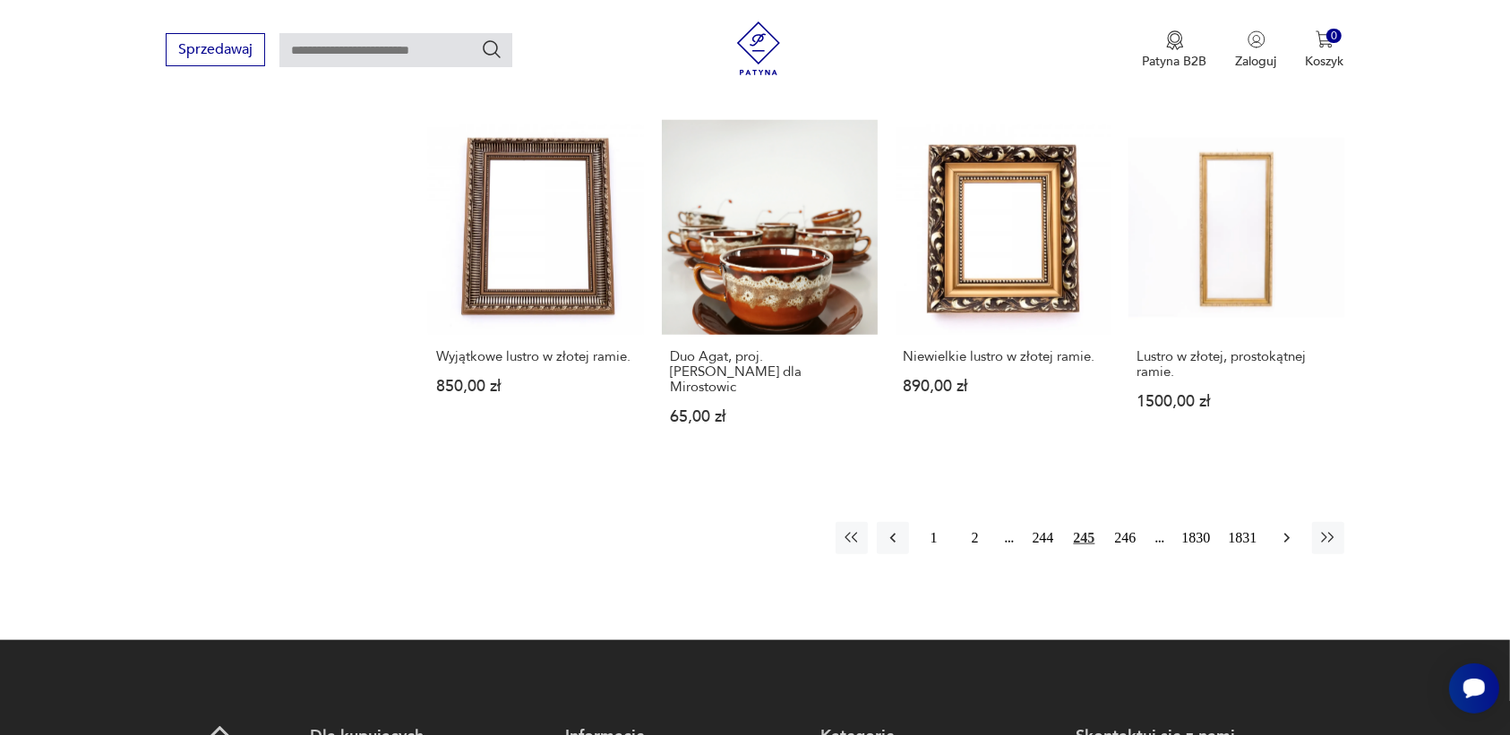
click at [1284, 529] on icon "button" at bounding box center [1287, 538] width 18 height 18
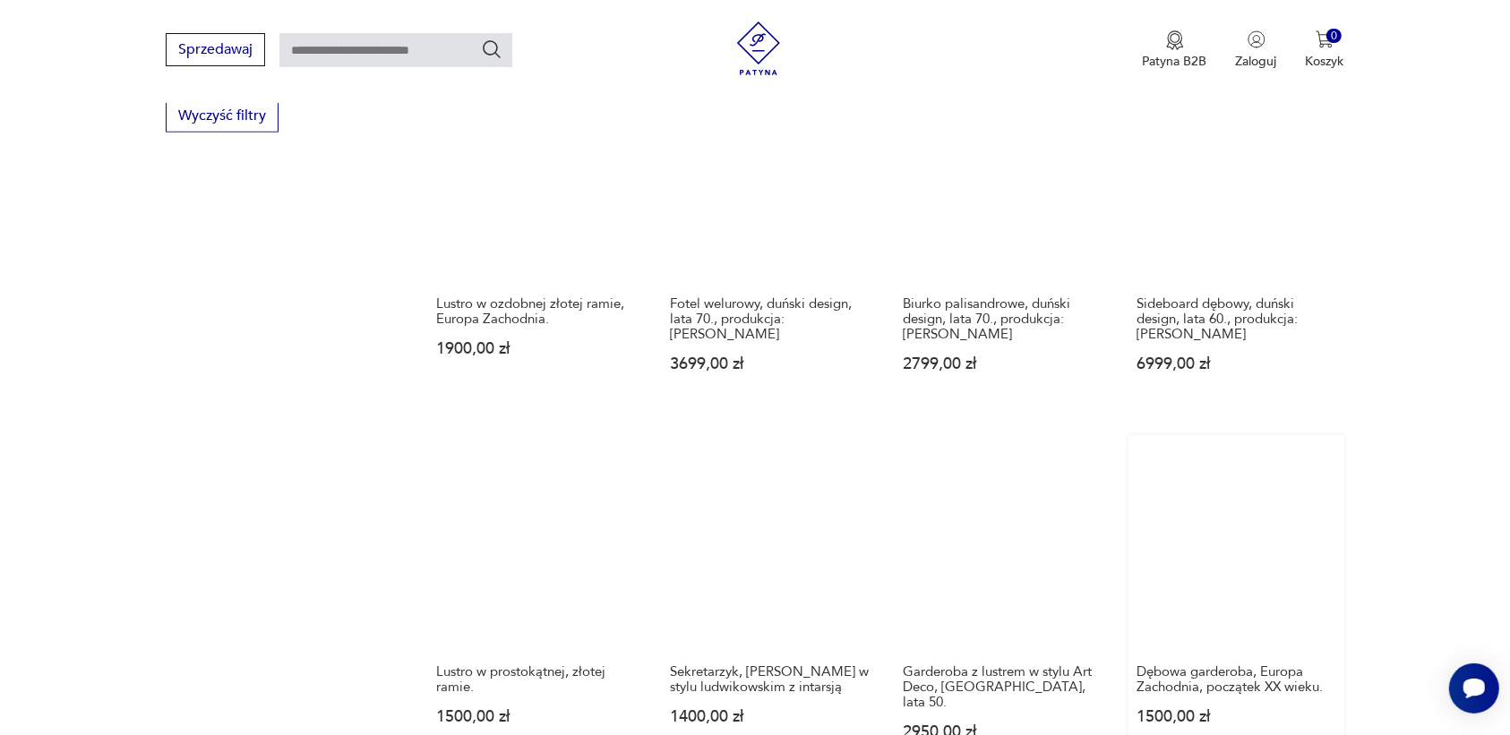
scroll to position [1463, 0]
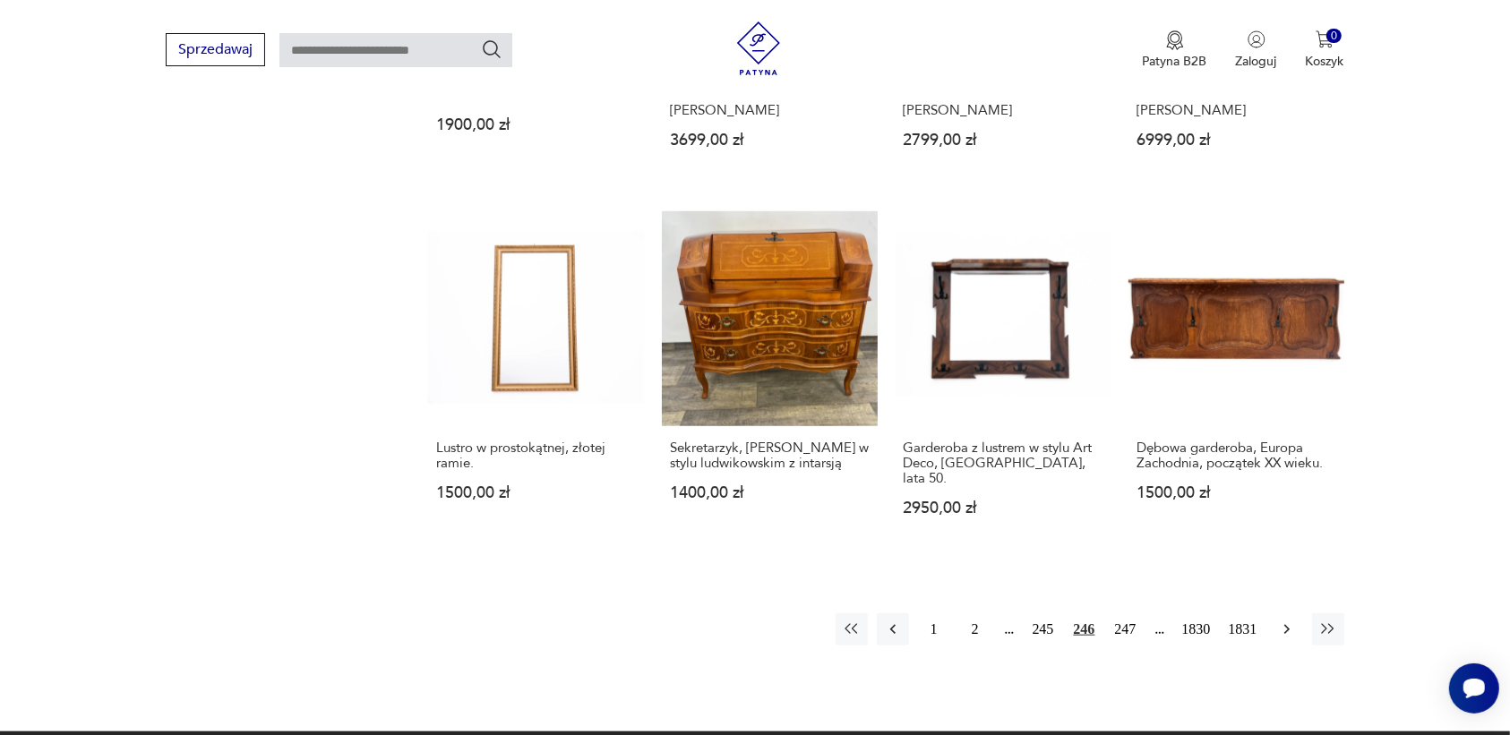
click at [1288, 621] on icon "button" at bounding box center [1287, 630] width 18 height 18
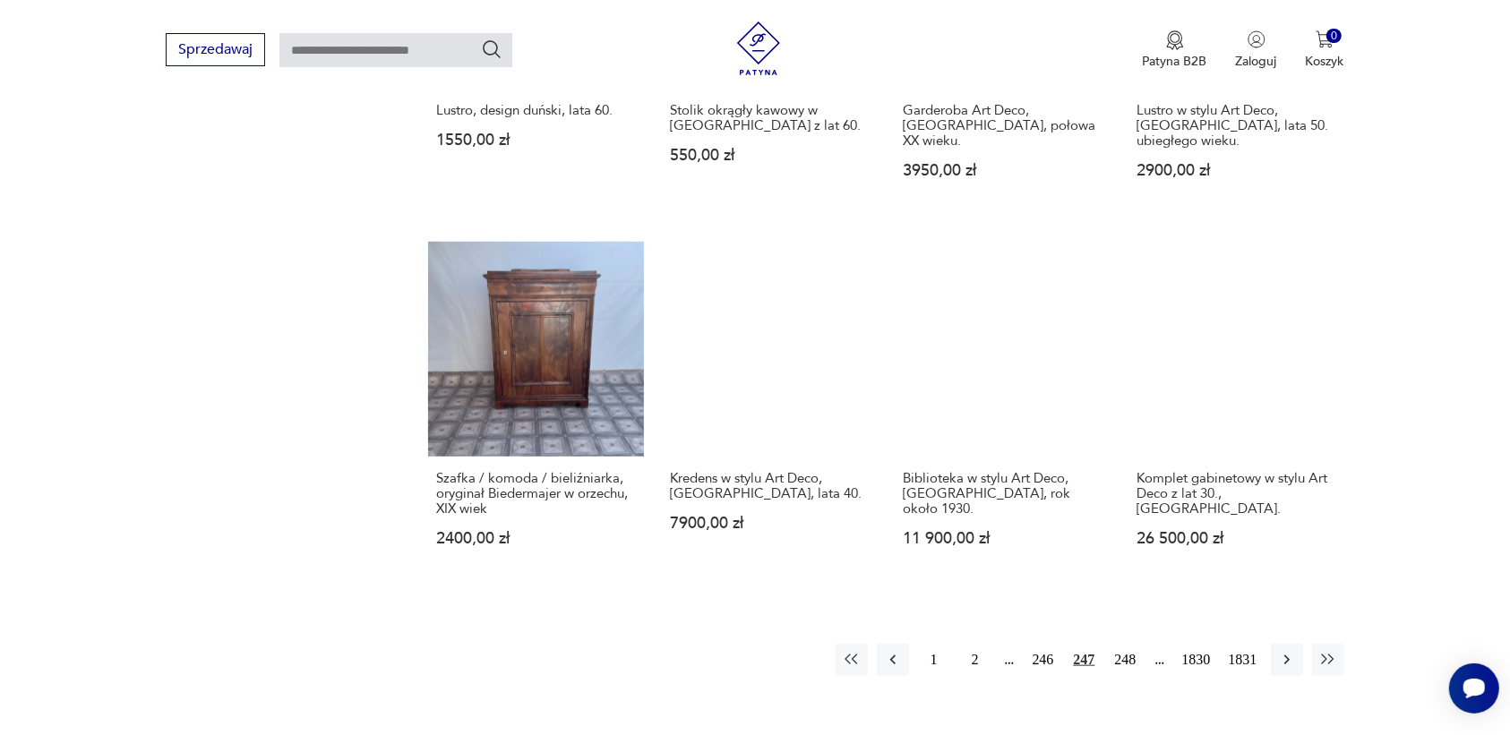
scroll to position [1463, 0]
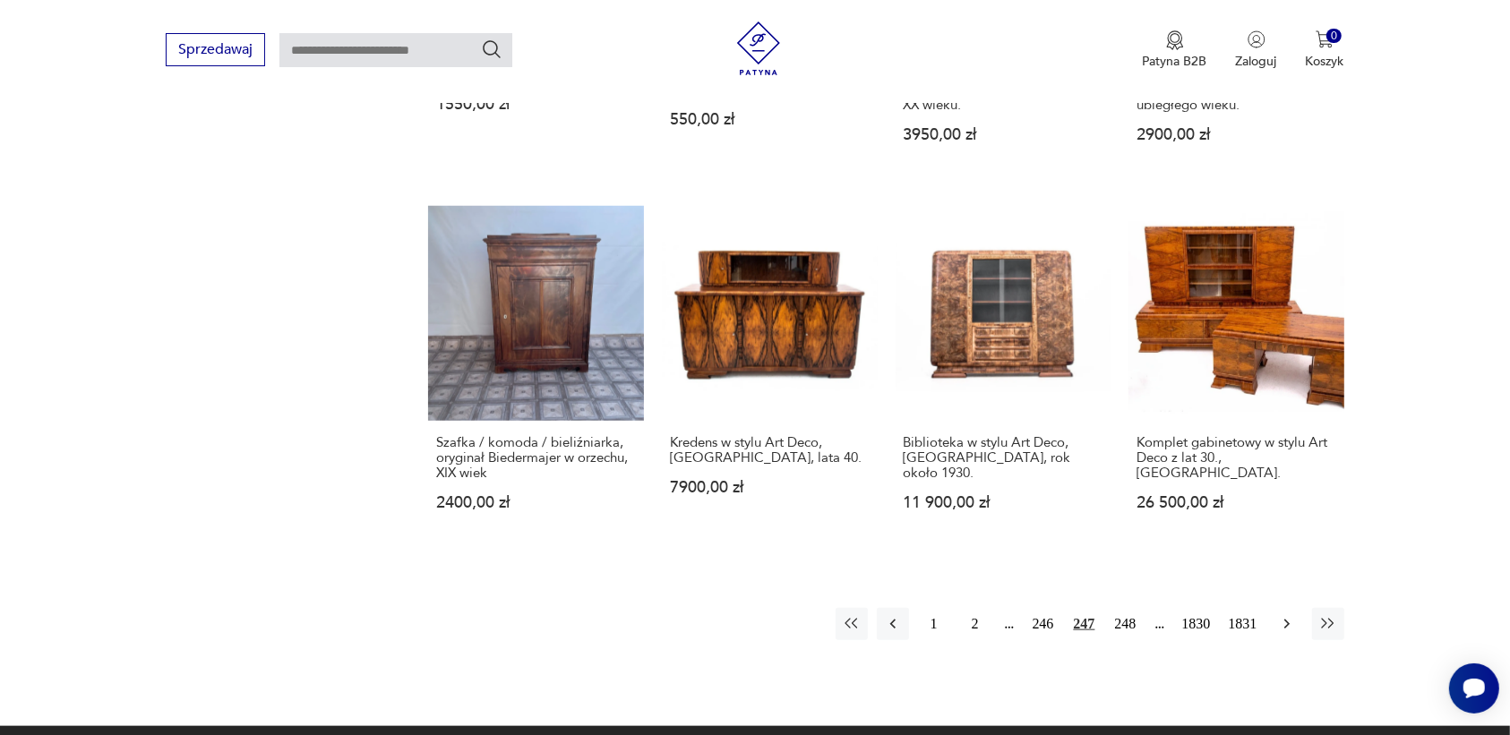
click at [1285, 615] on icon "button" at bounding box center [1287, 624] width 18 height 18
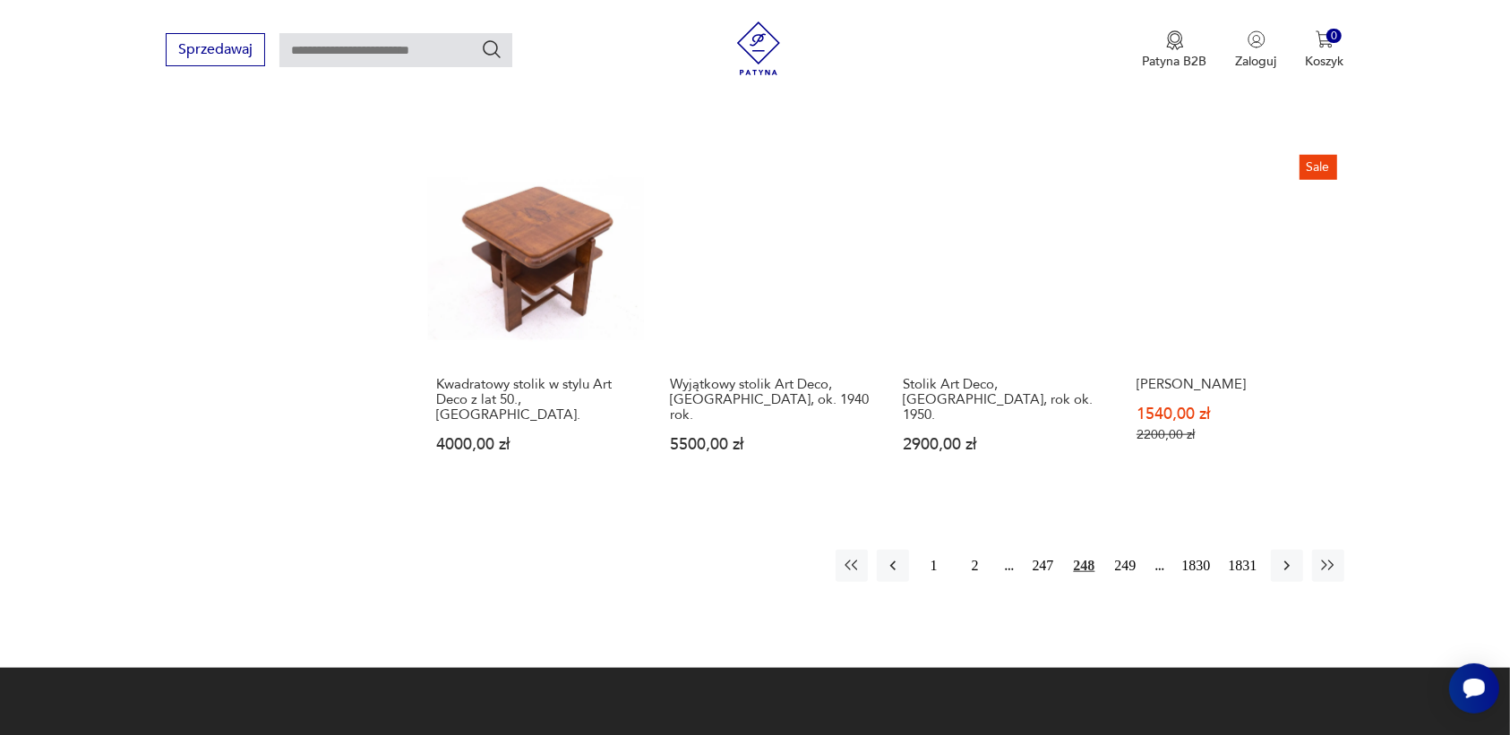
scroll to position [1463, 0]
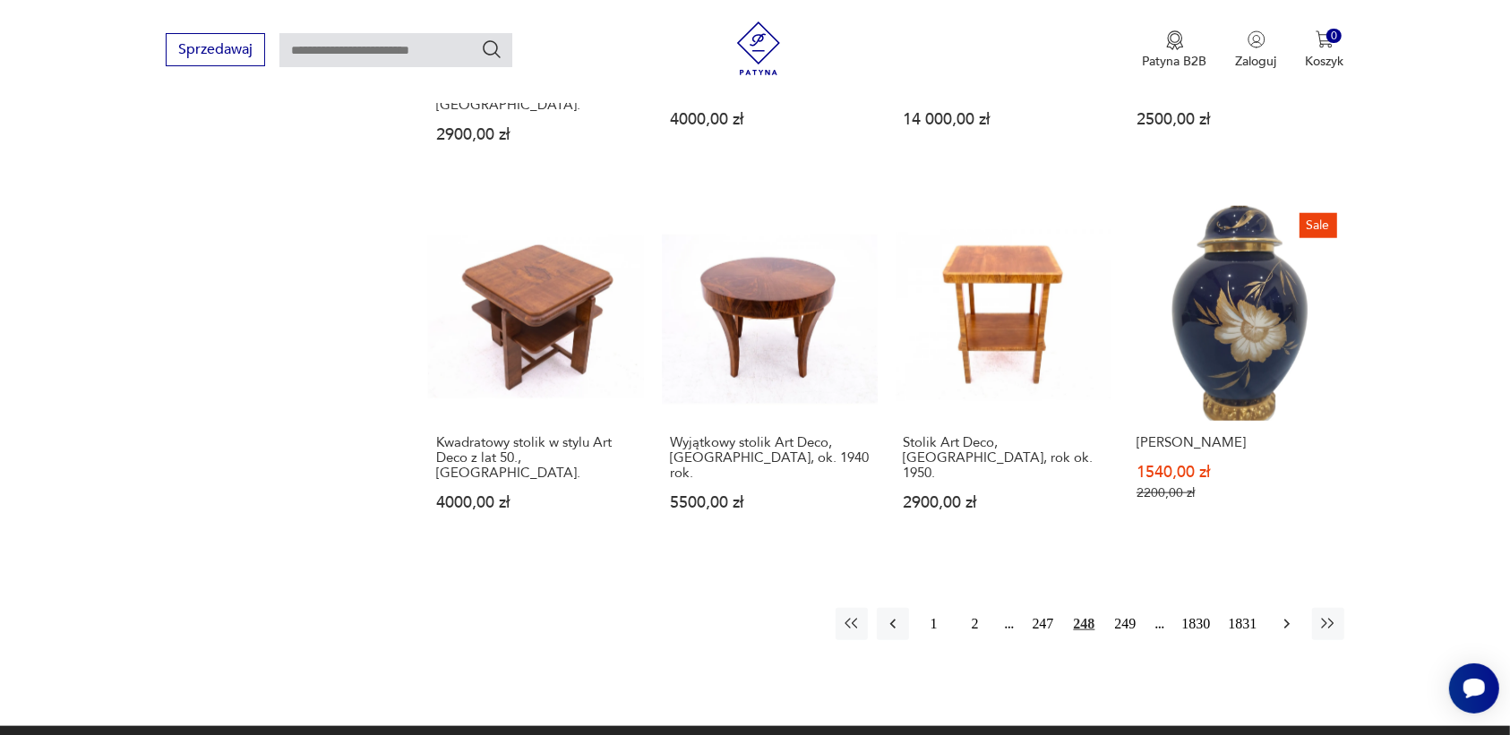
click at [1286, 620] on icon "button" at bounding box center [1286, 625] width 5 height 10
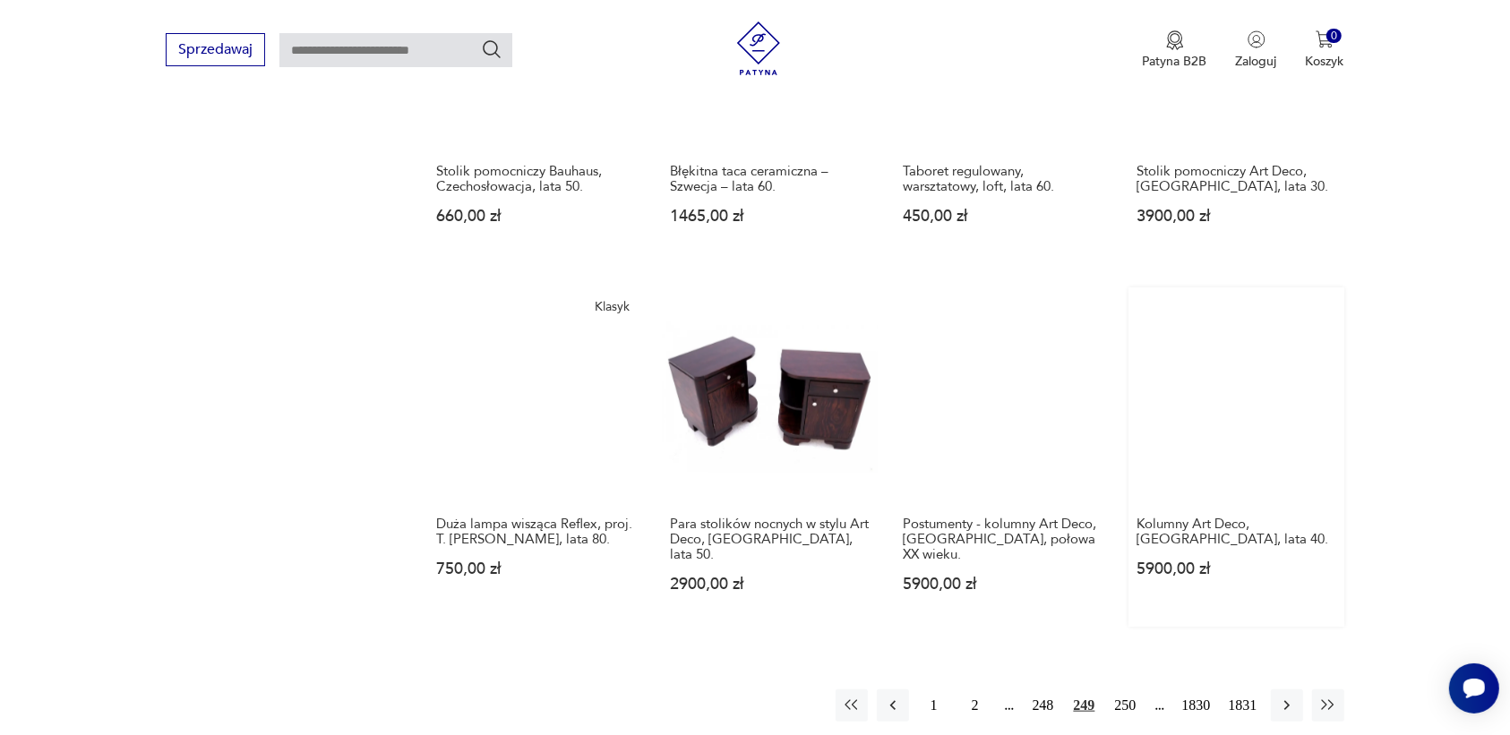
scroll to position [1463, 0]
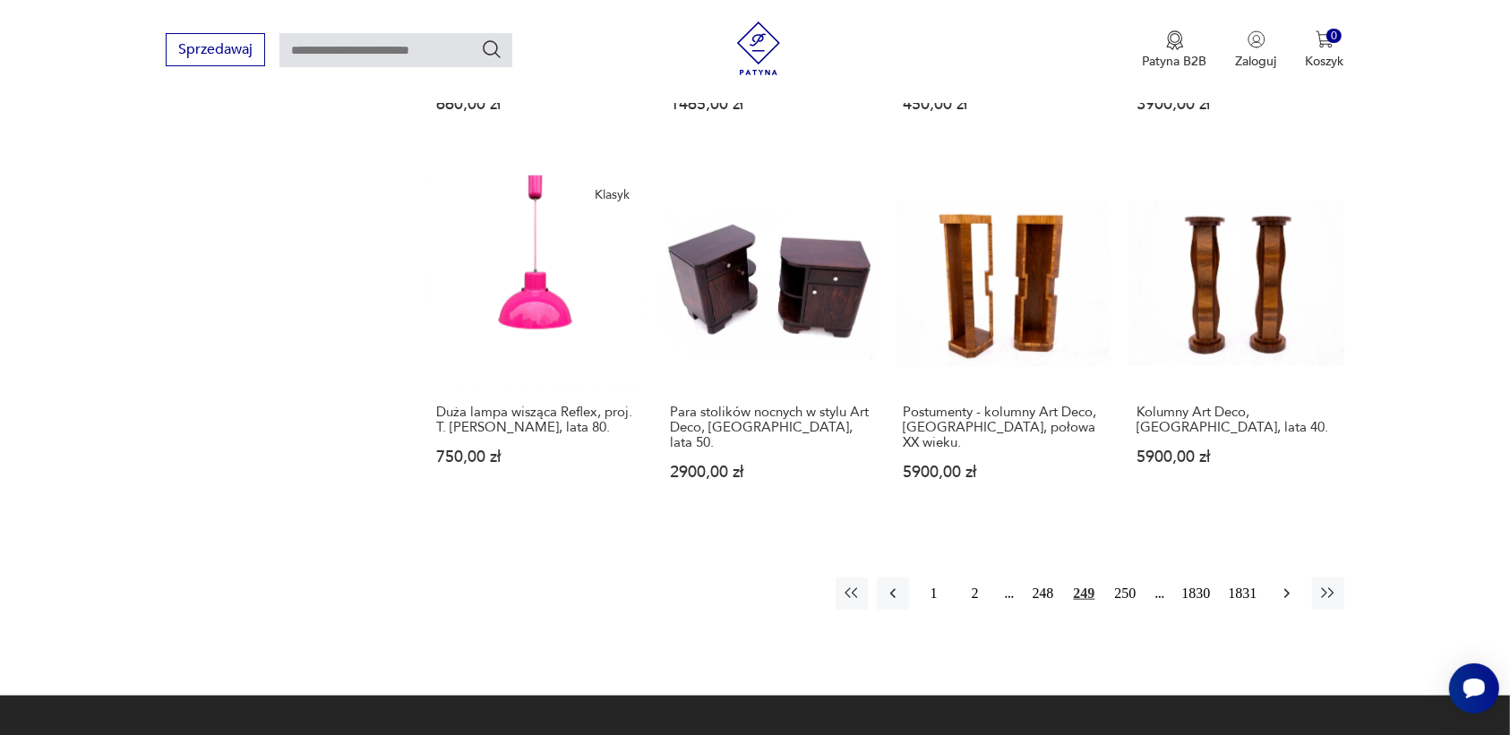
click at [1284, 585] on icon "button" at bounding box center [1287, 594] width 18 height 18
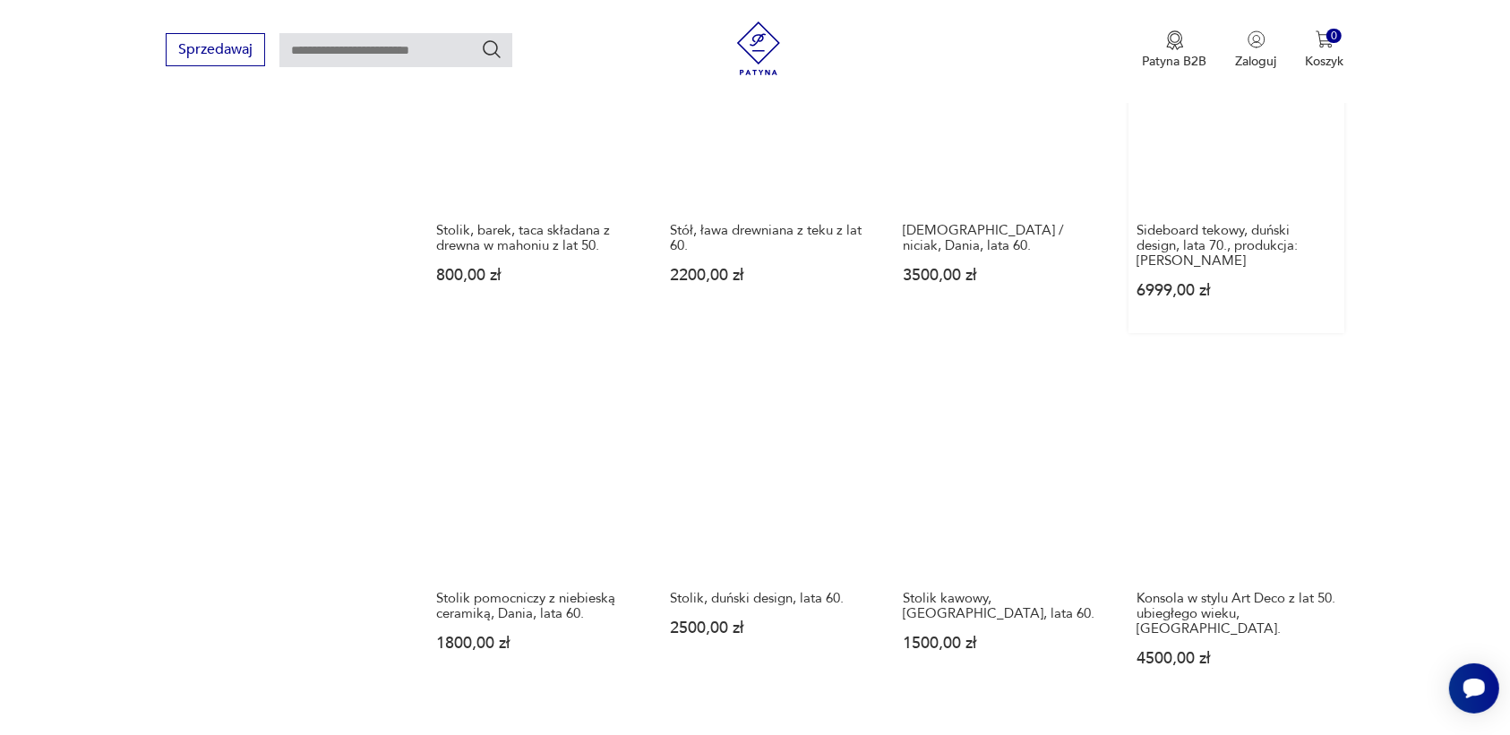
scroll to position [1463, 0]
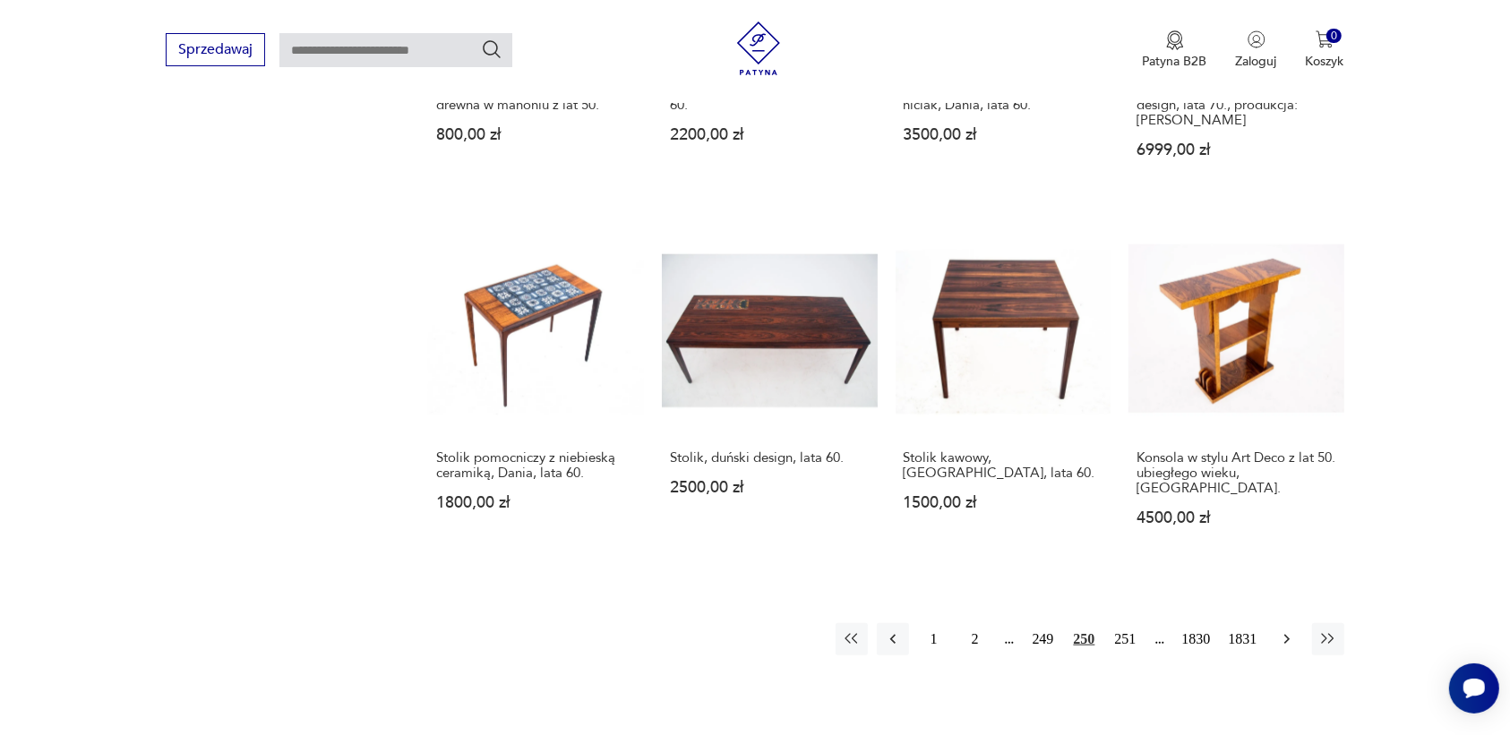
click at [1286, 631] on icon "button" at bounding box center [1287, 640] width 18 height 18
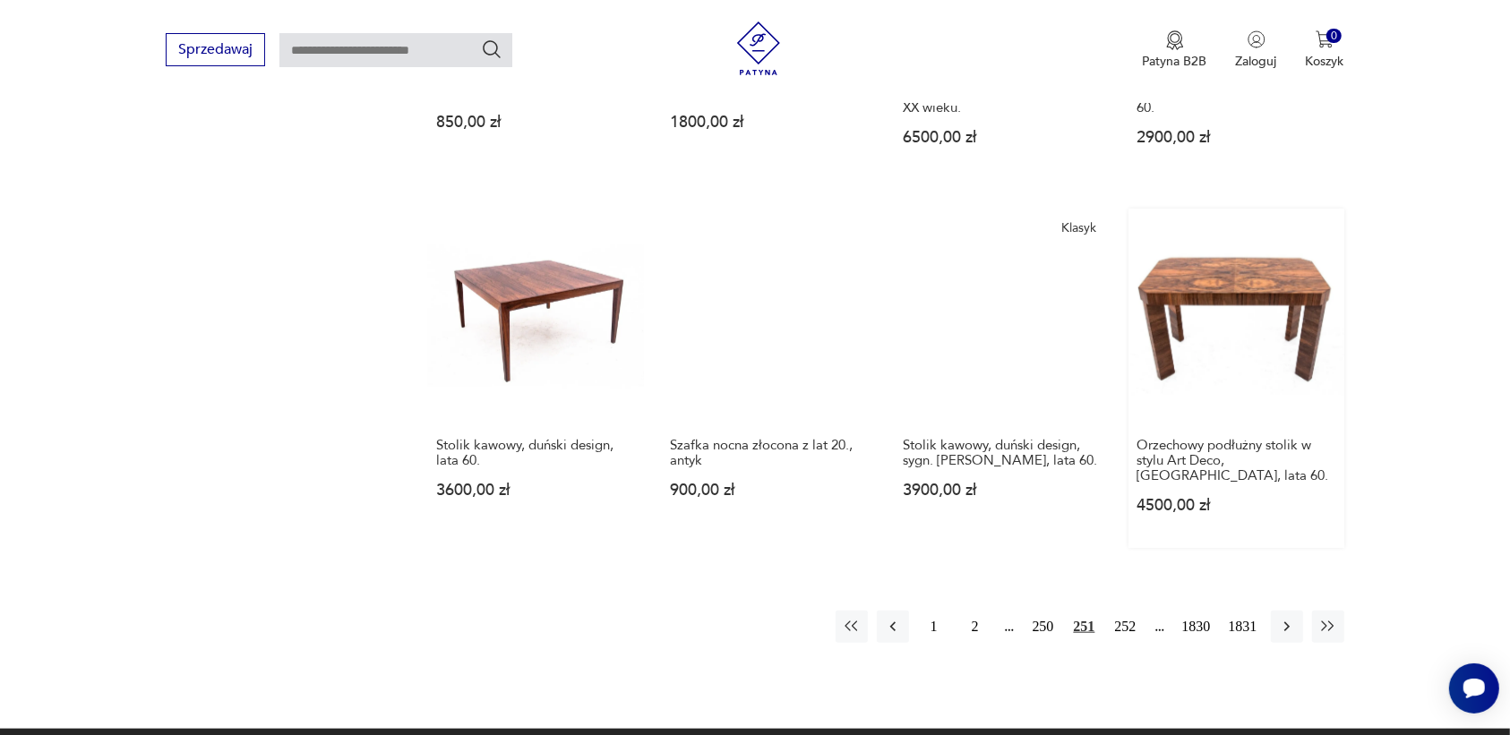
scroll to position [1463, 0]
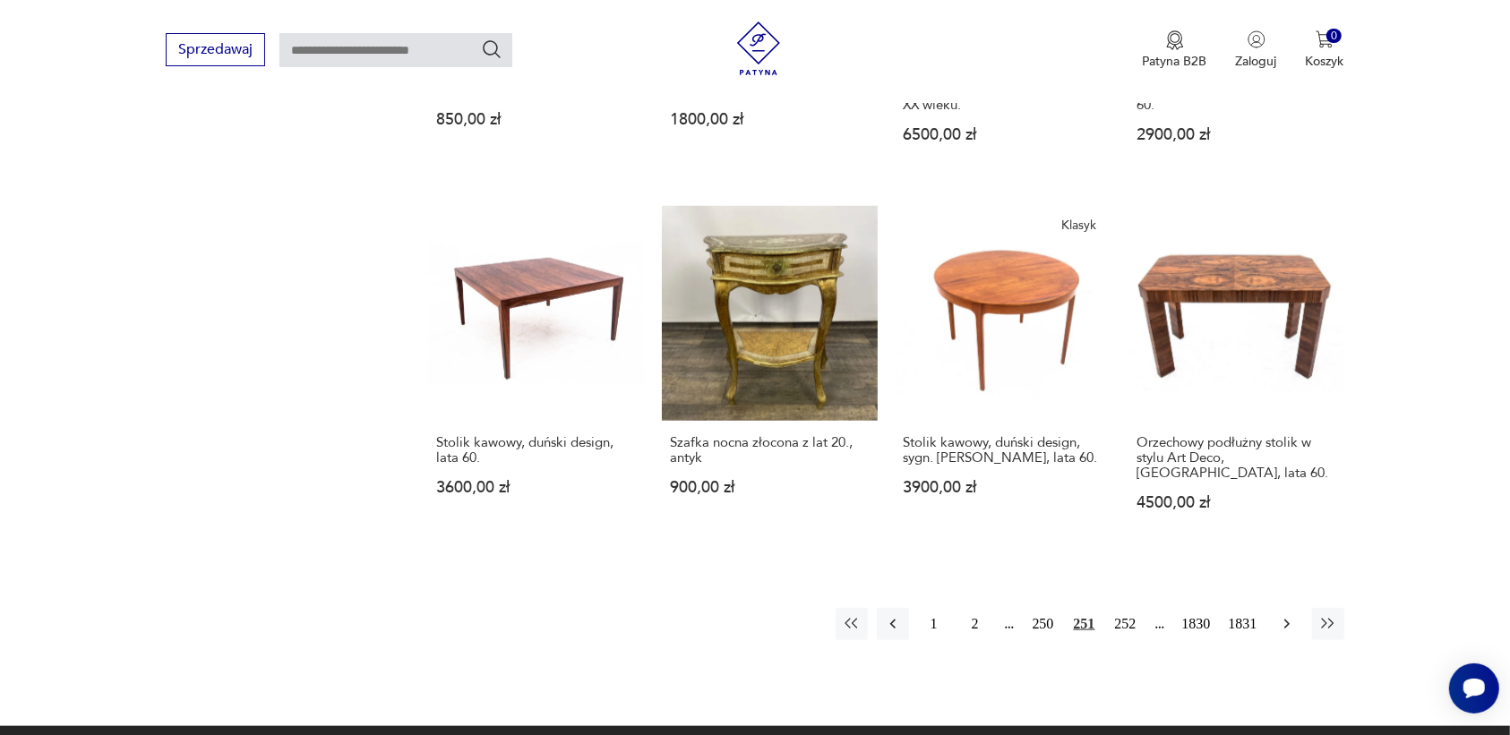
click at [1291, 615] on icon "button" at bounding box center [1287, 624] width 18 height 18
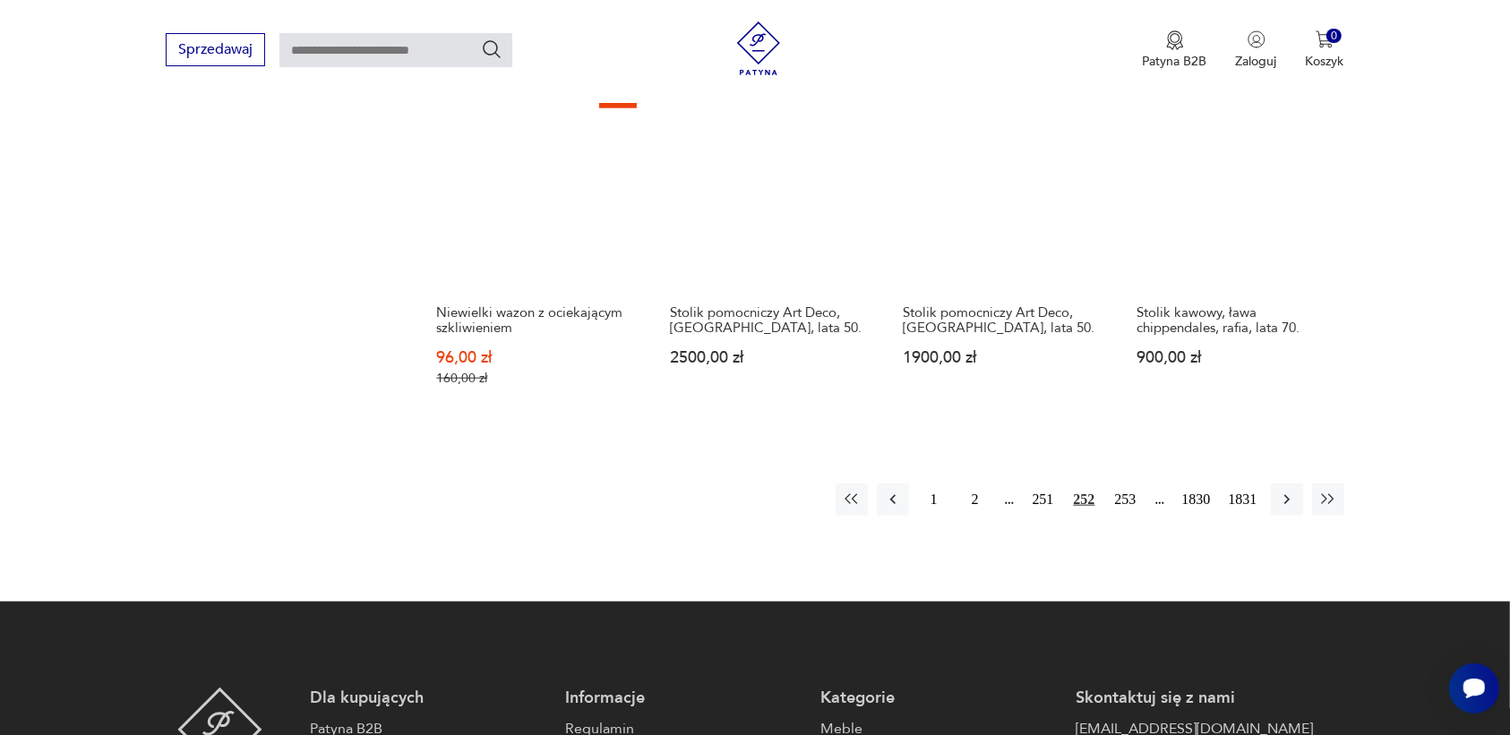
scroll to position [1575, 0]
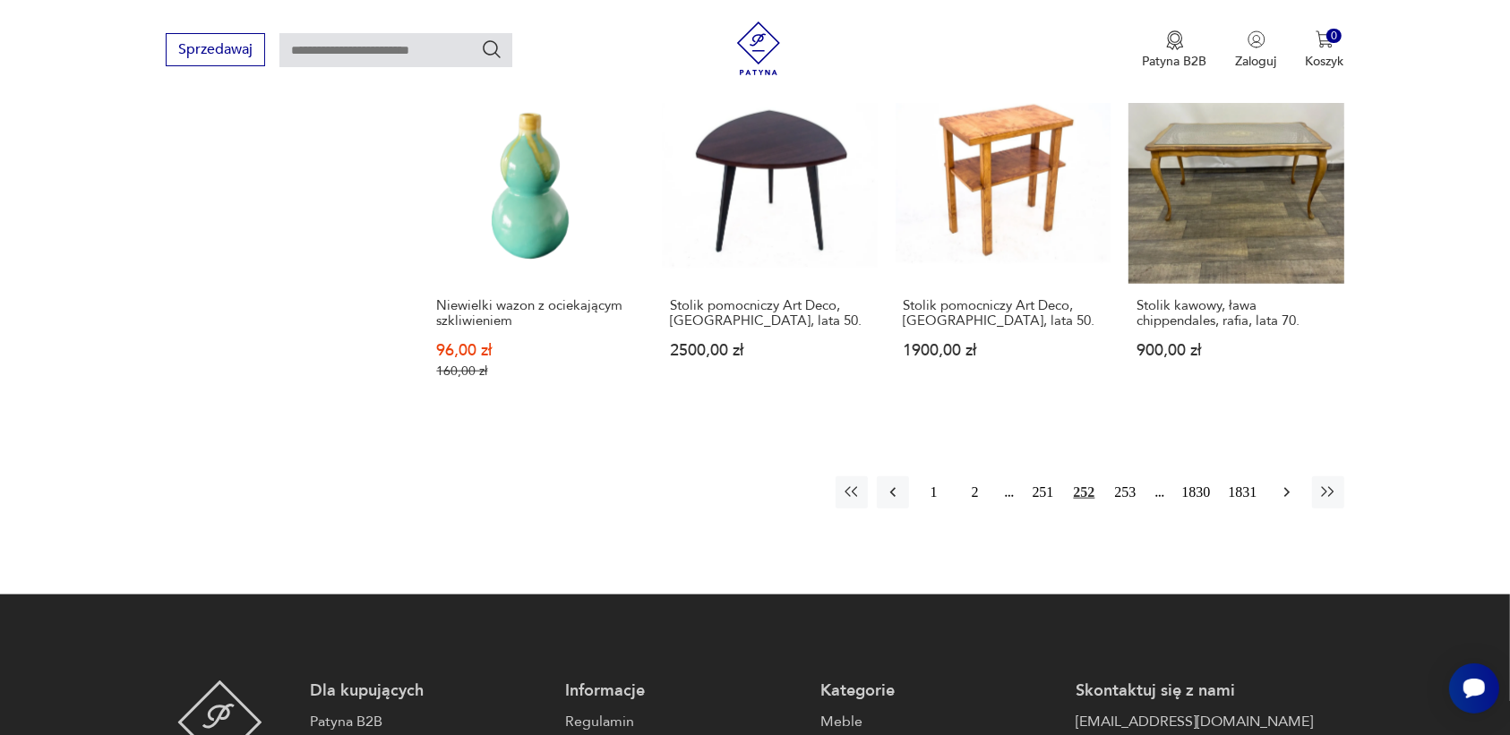
click at [1278, 484] on icon "button" at bounding box center [1287, 493] width 18 height 18
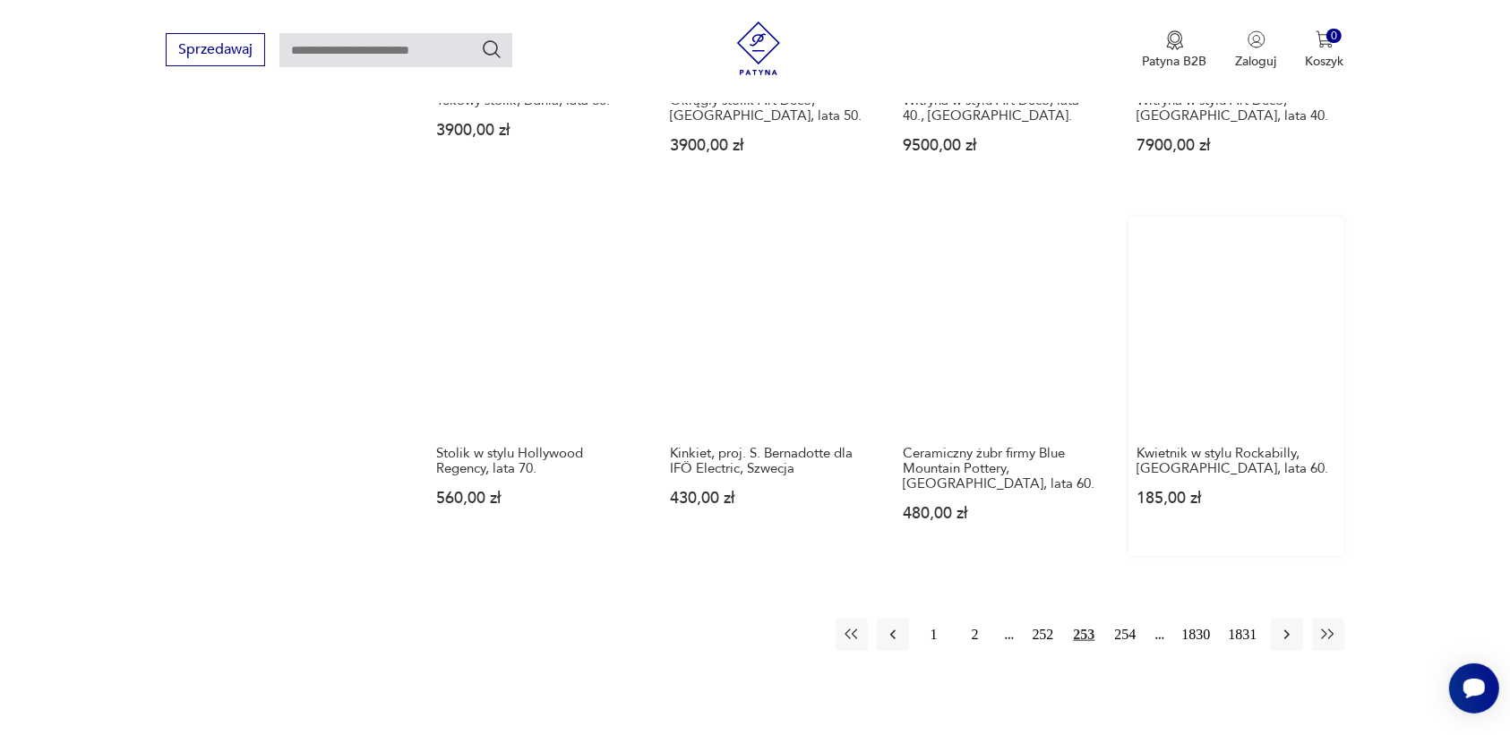
scroll to position [1463, 0]
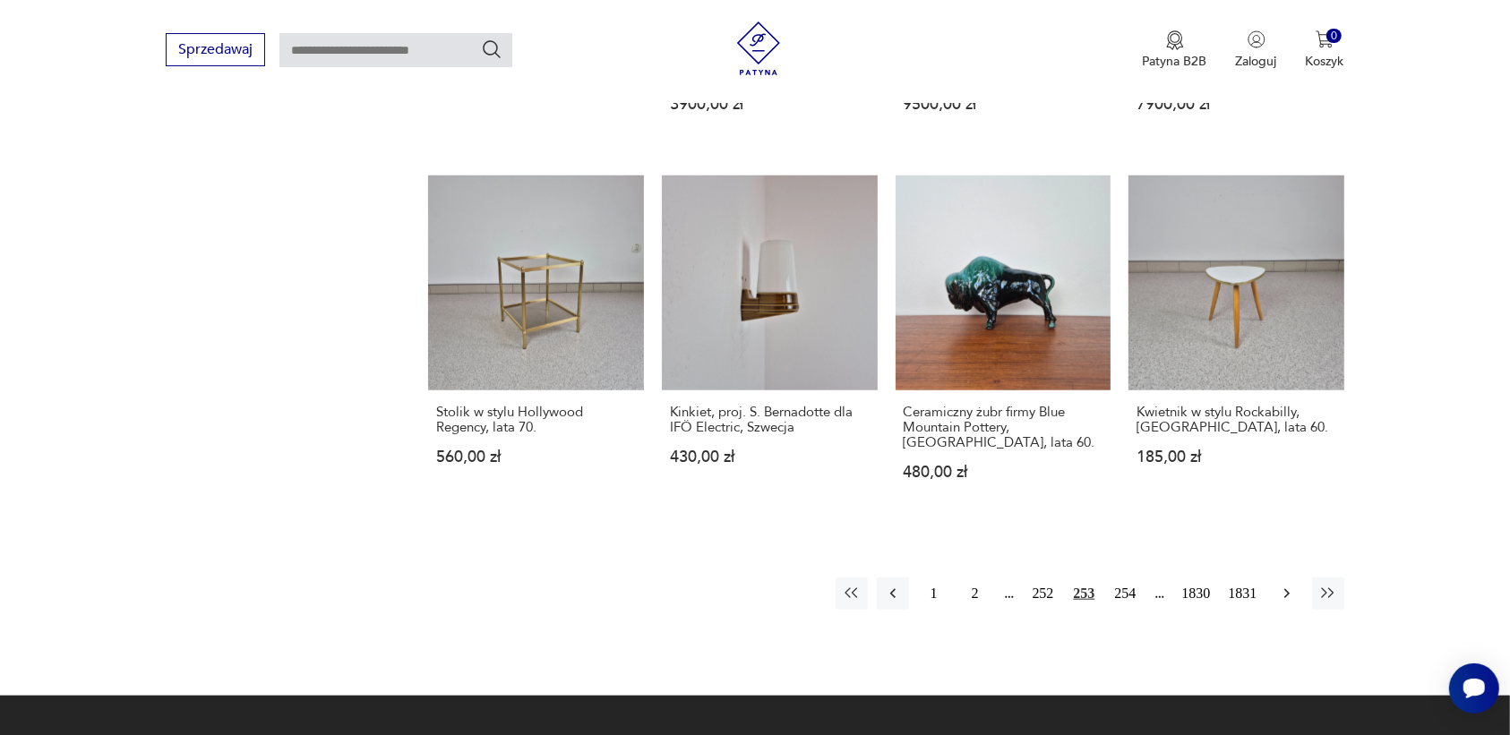
click at [1286, 585] on icon "button" at bounding box center [1287, 594] width 18 height 18
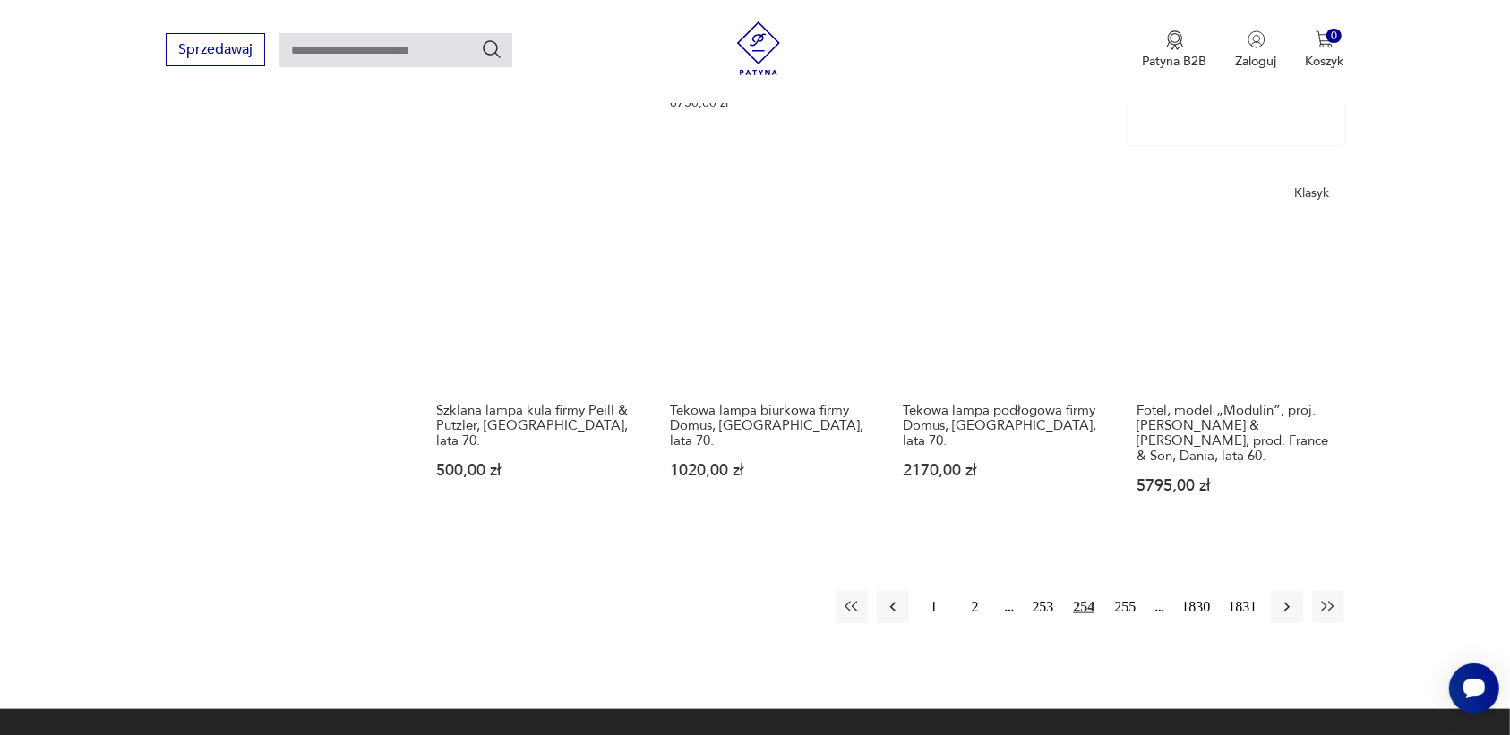
scroll to position [1575, 0]
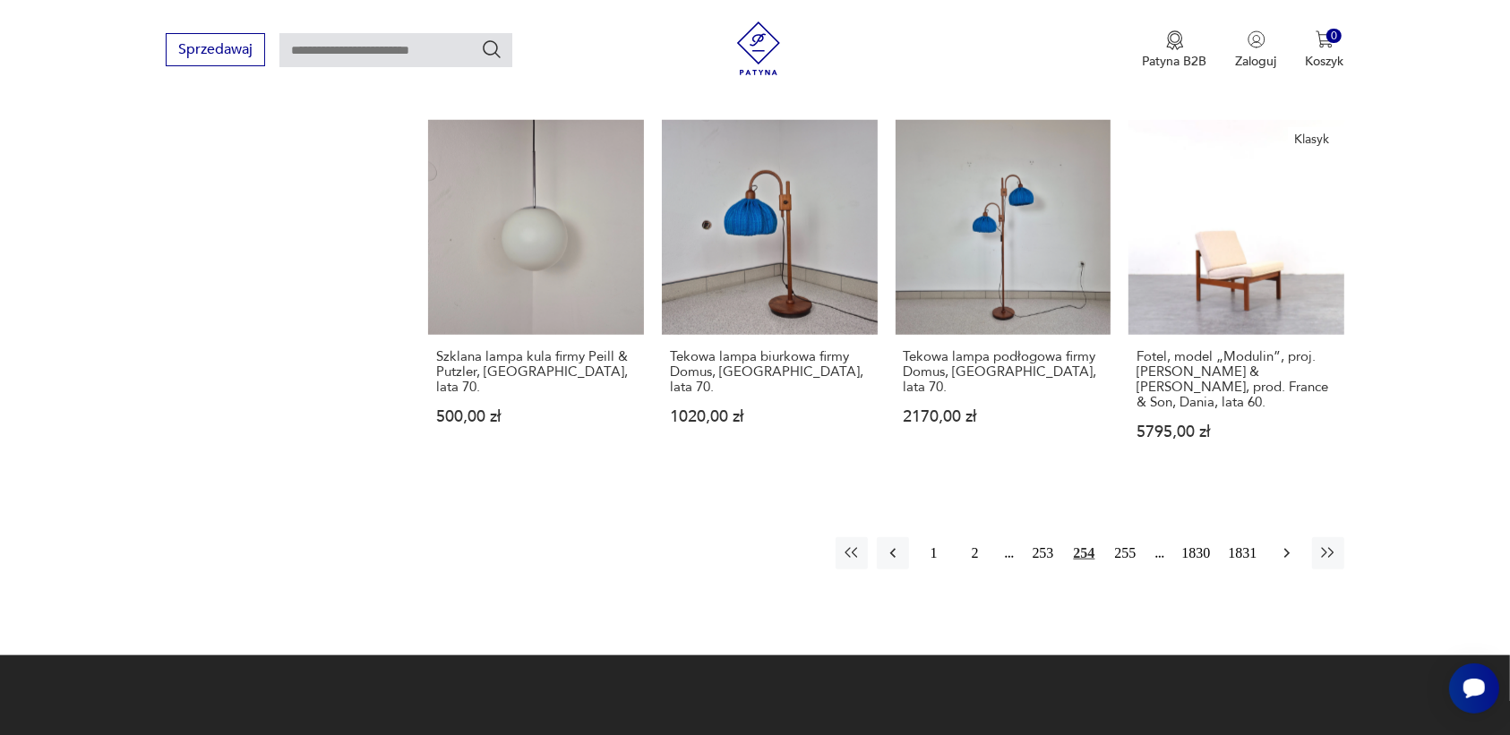
click at [1282, 545] on icon "button" at bounding box center [1287, 554] width 18 height 18
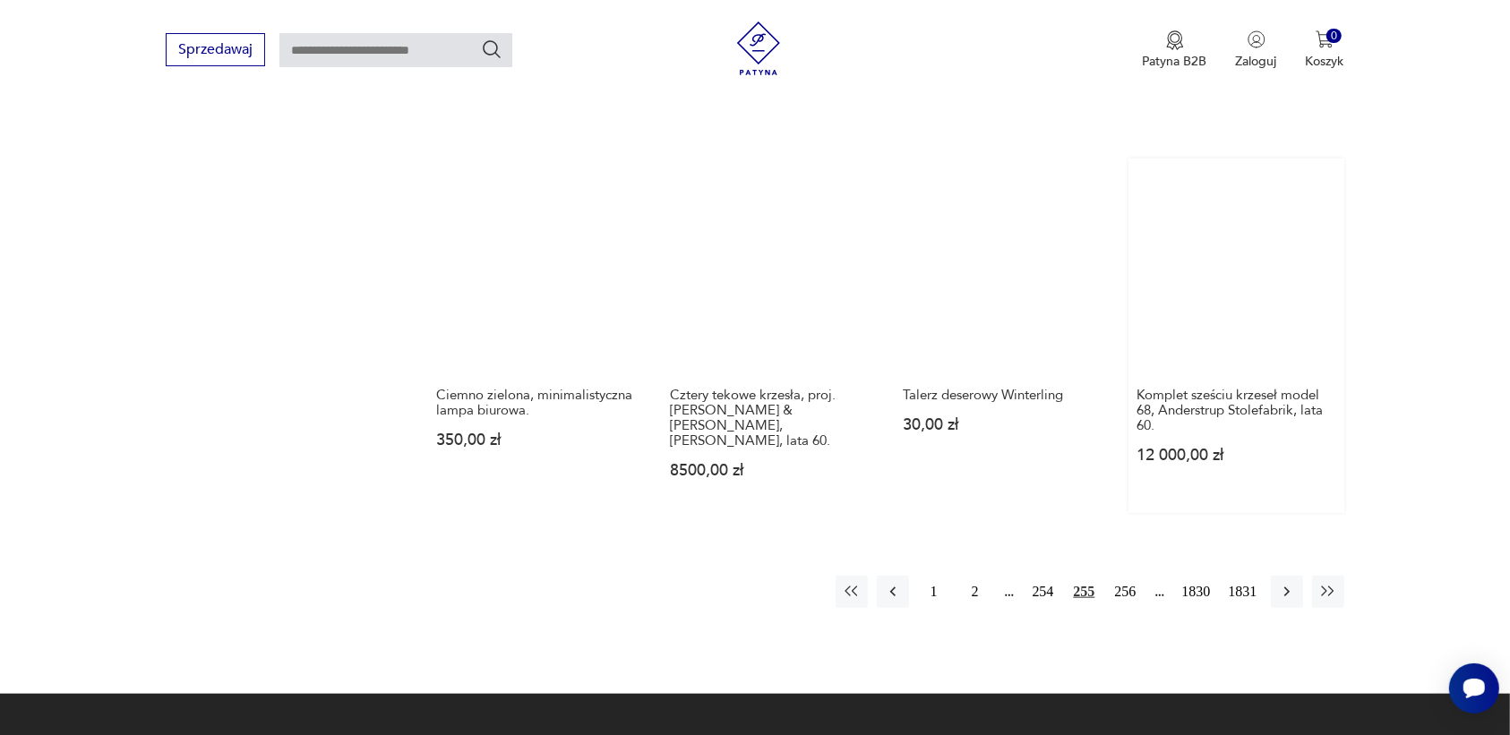
scroll to position [1575, 0]
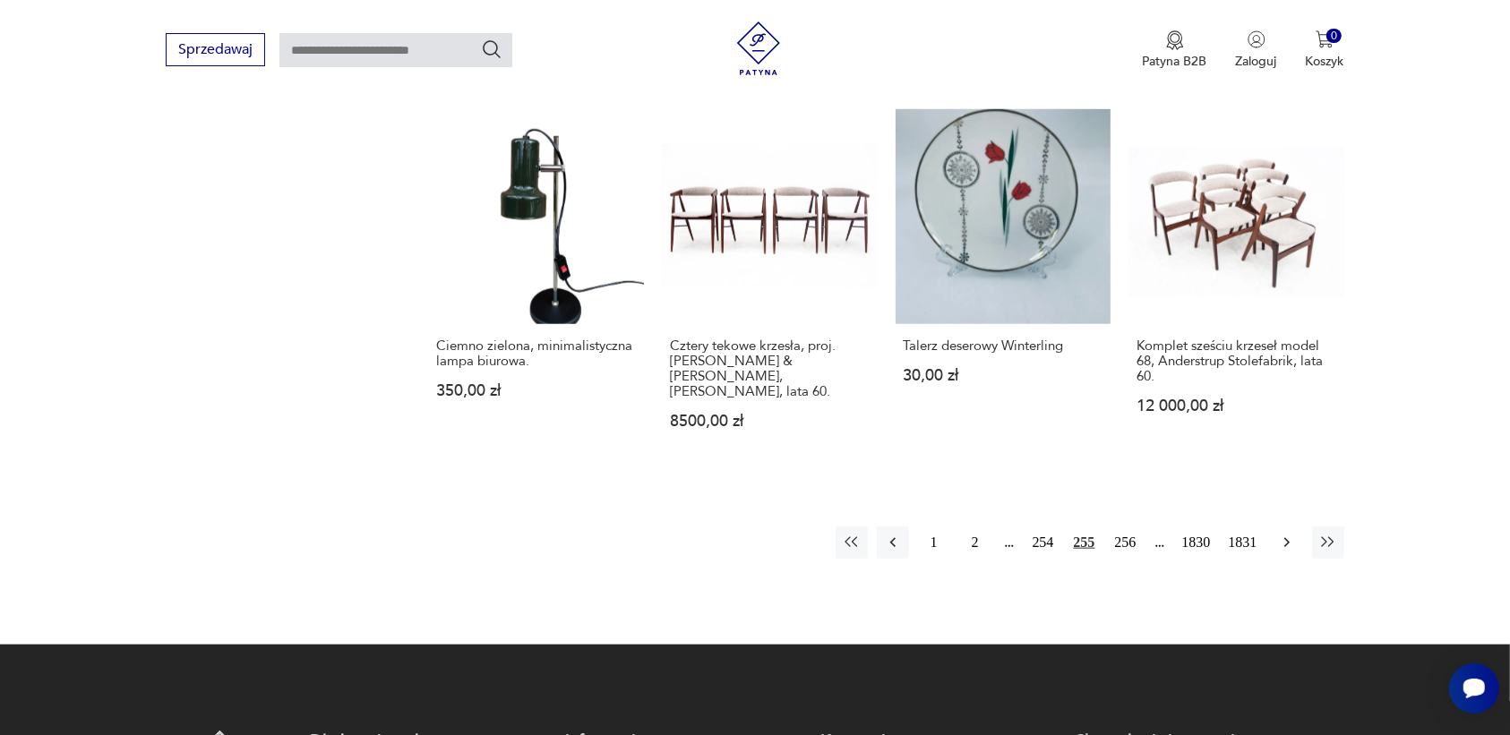
click at [1288, 534] on icon "button" at bounding box center [1287, 543] width 18 height 18
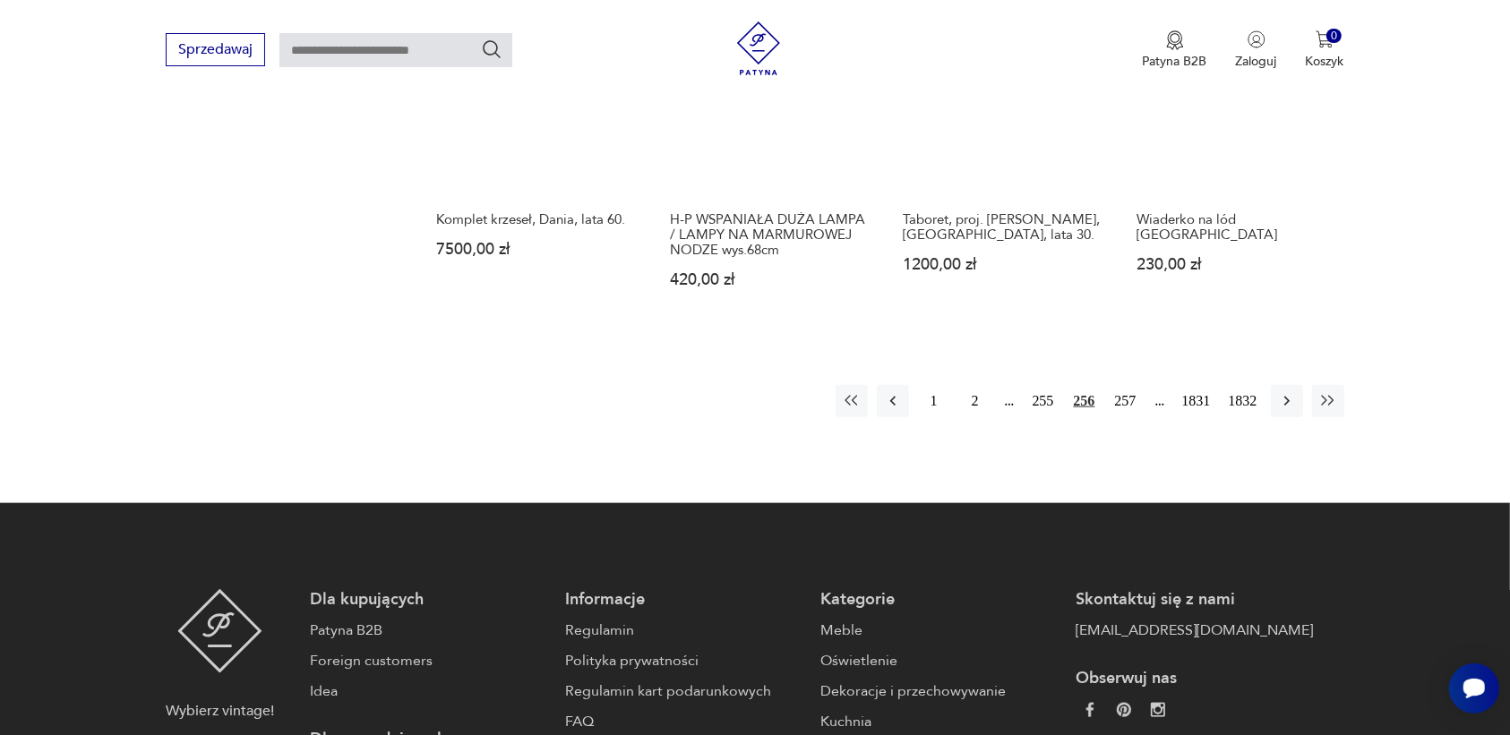
scroll to position [1687, 0]
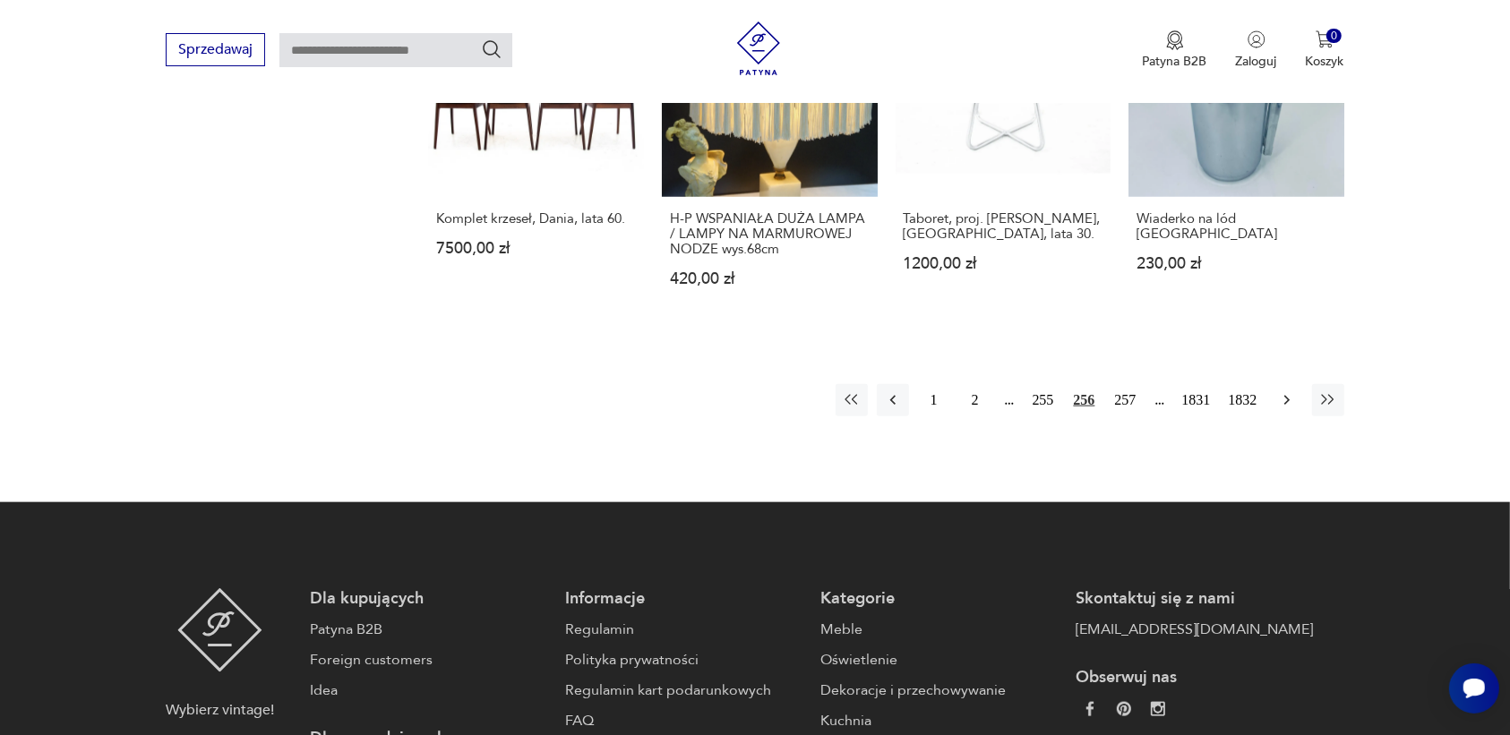
click at [1285, 403] on icon "button" at bounding box center [1286, 401] width 5 height 10
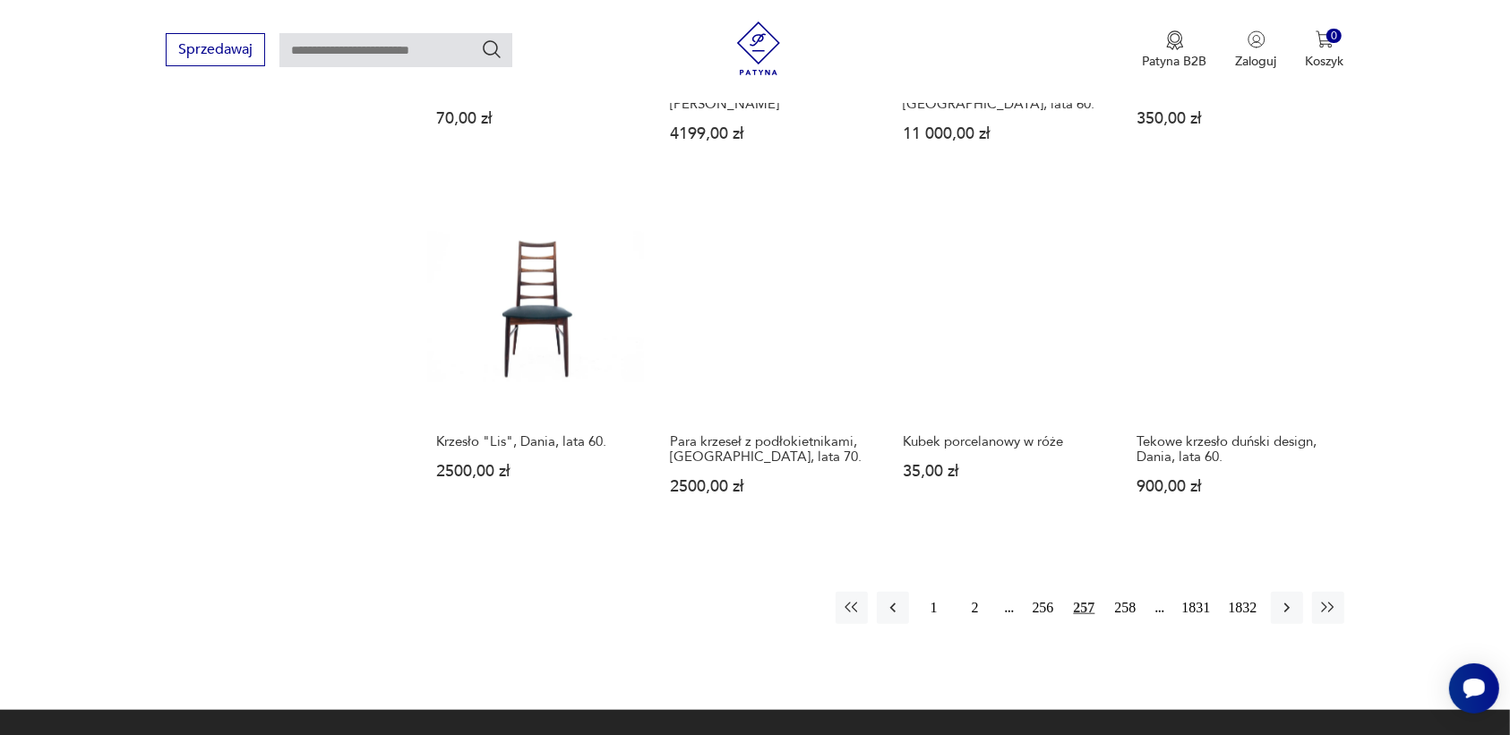
scroll to position [1463, 0]
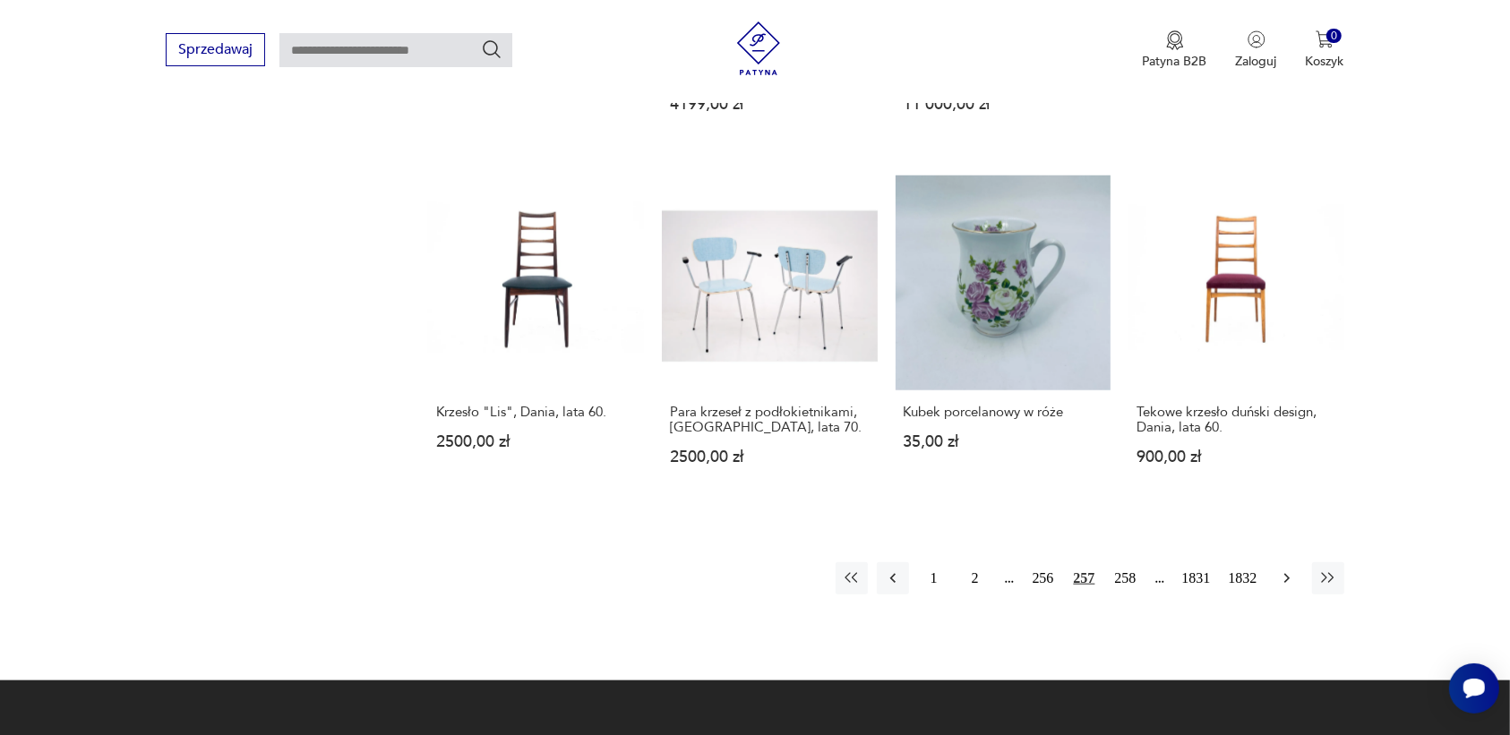
click at [1291, 570] on icon "button" at bounding box center [1287, 579] width 18 height 18
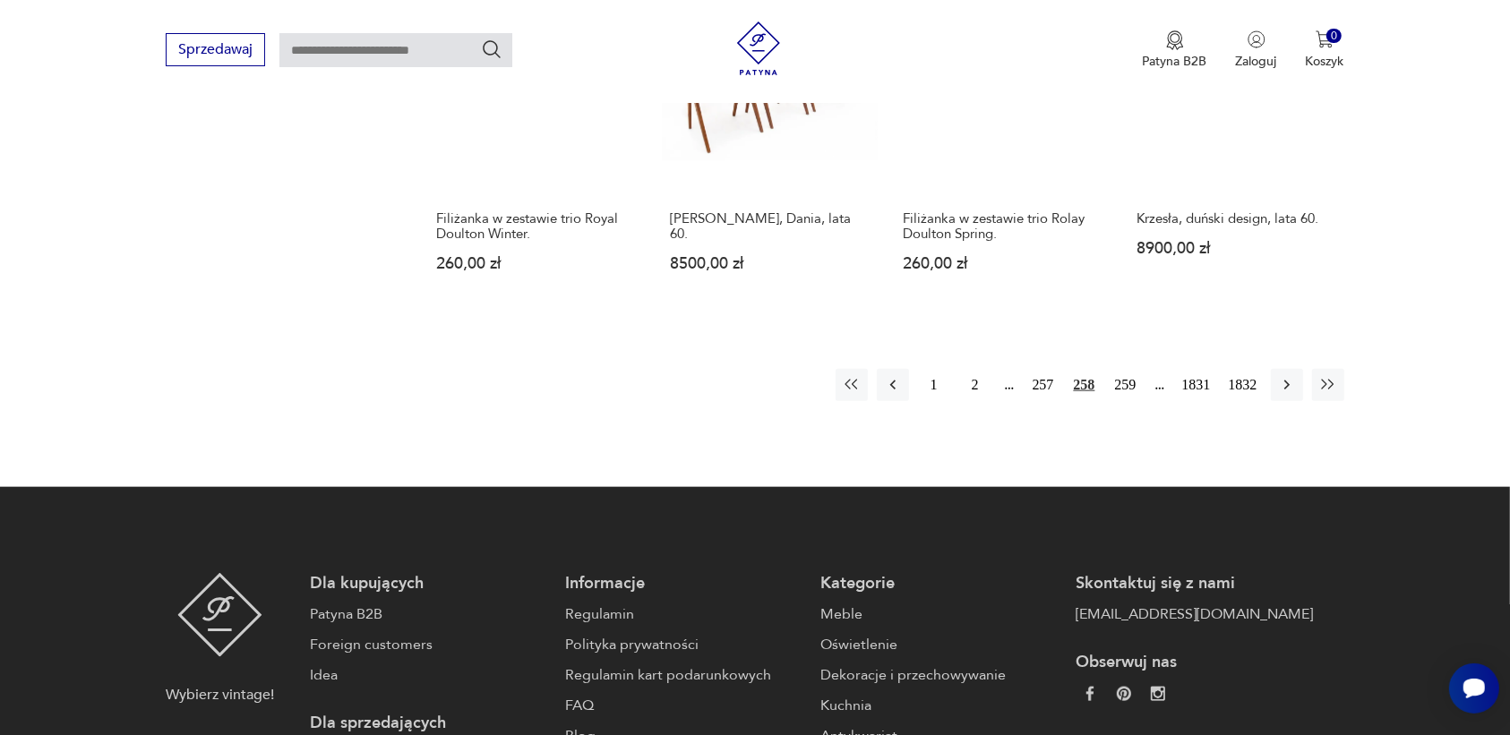
scroll to position [1687, 0]
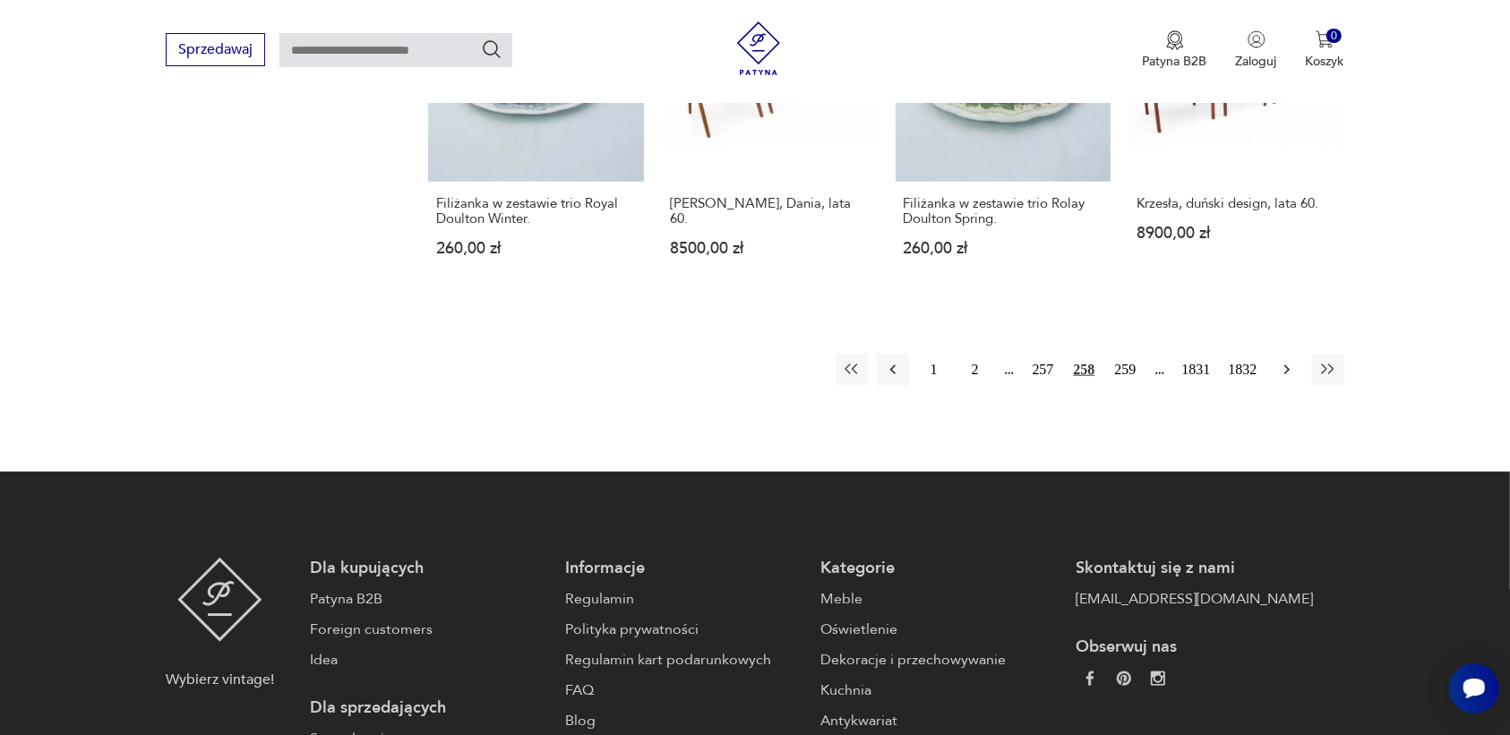
click at [1287, 361] on icon "button" at bounding box center [1287, 370] width 18 height 18
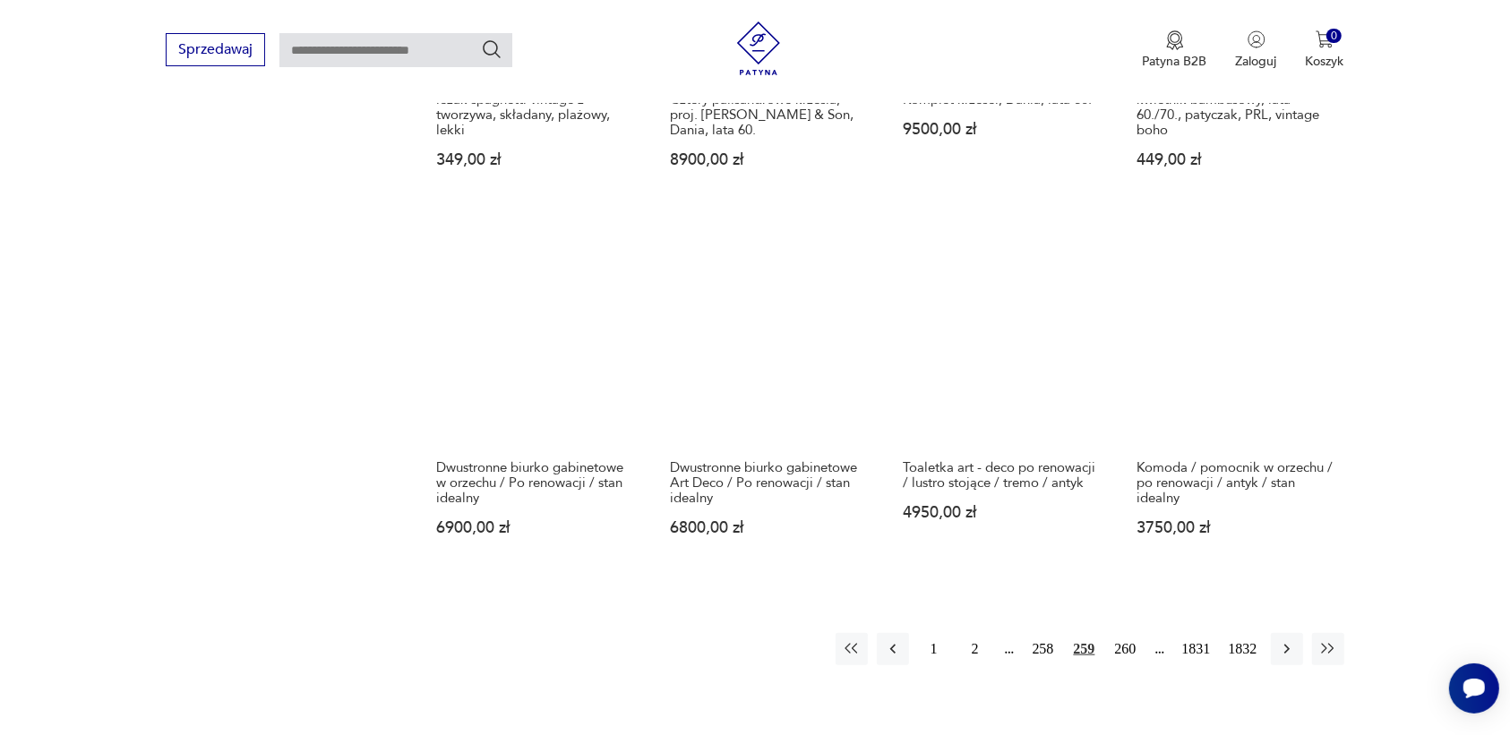
scroll to position [1463, 0]
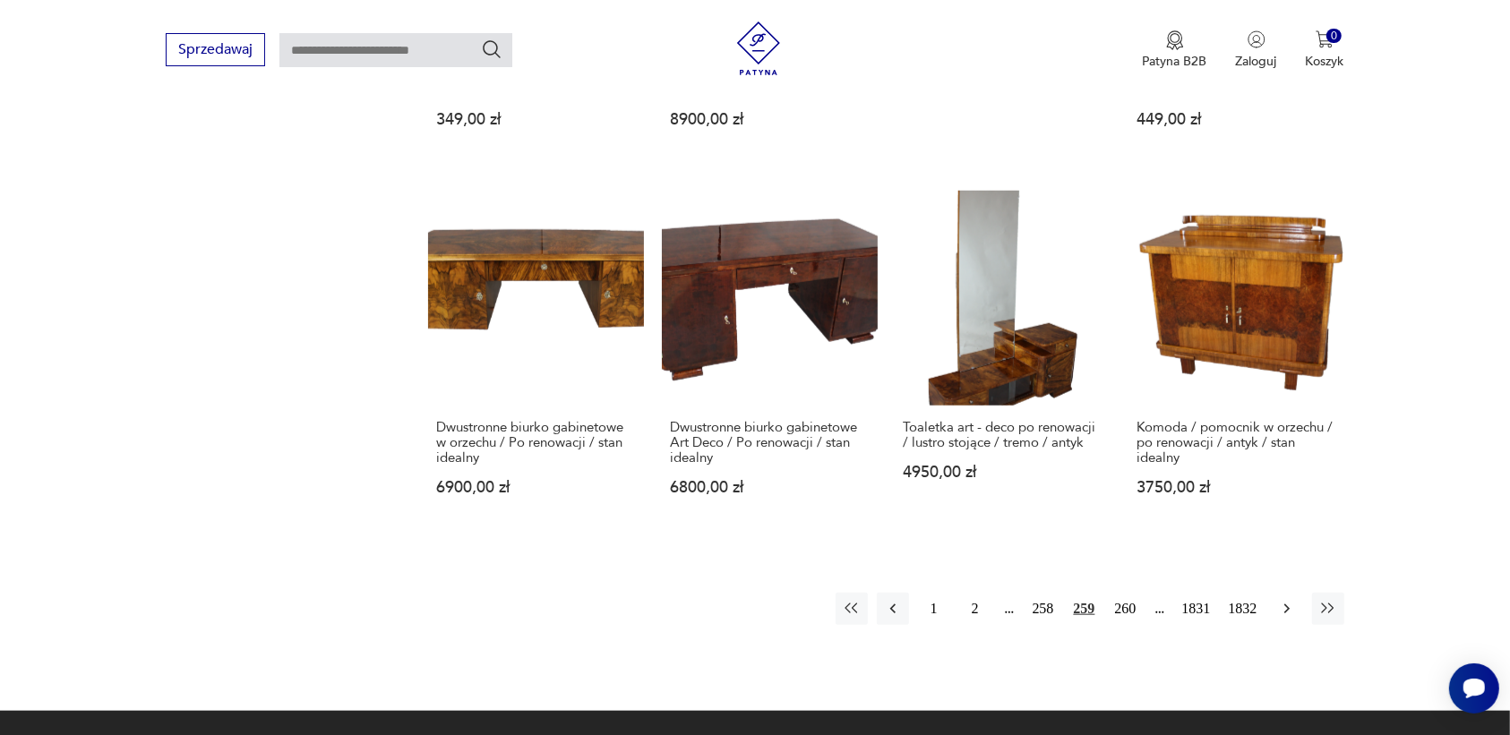
click at [1287, 607] on icon "button" at bounding box center [1286, 610] width 5 height 10
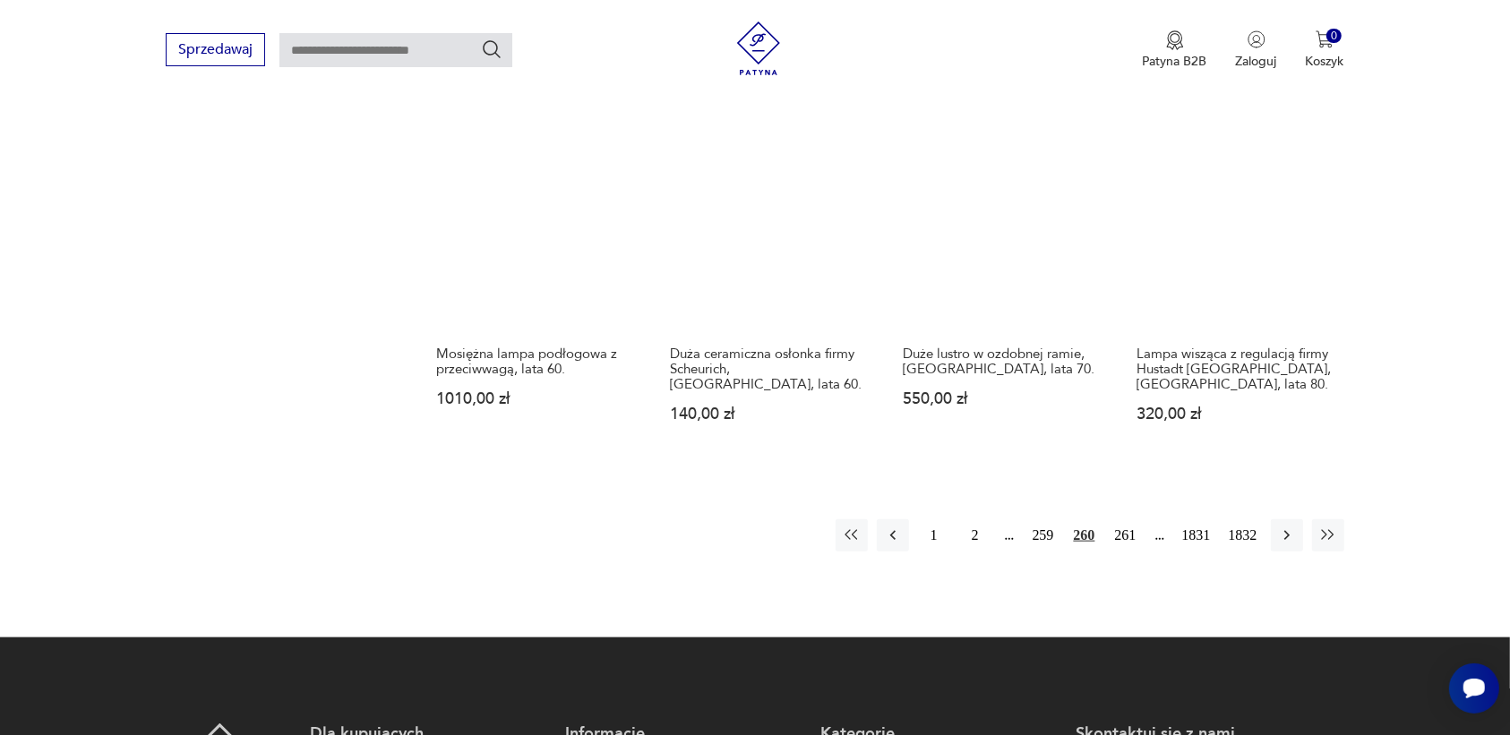
scroll to position [1687, 0]
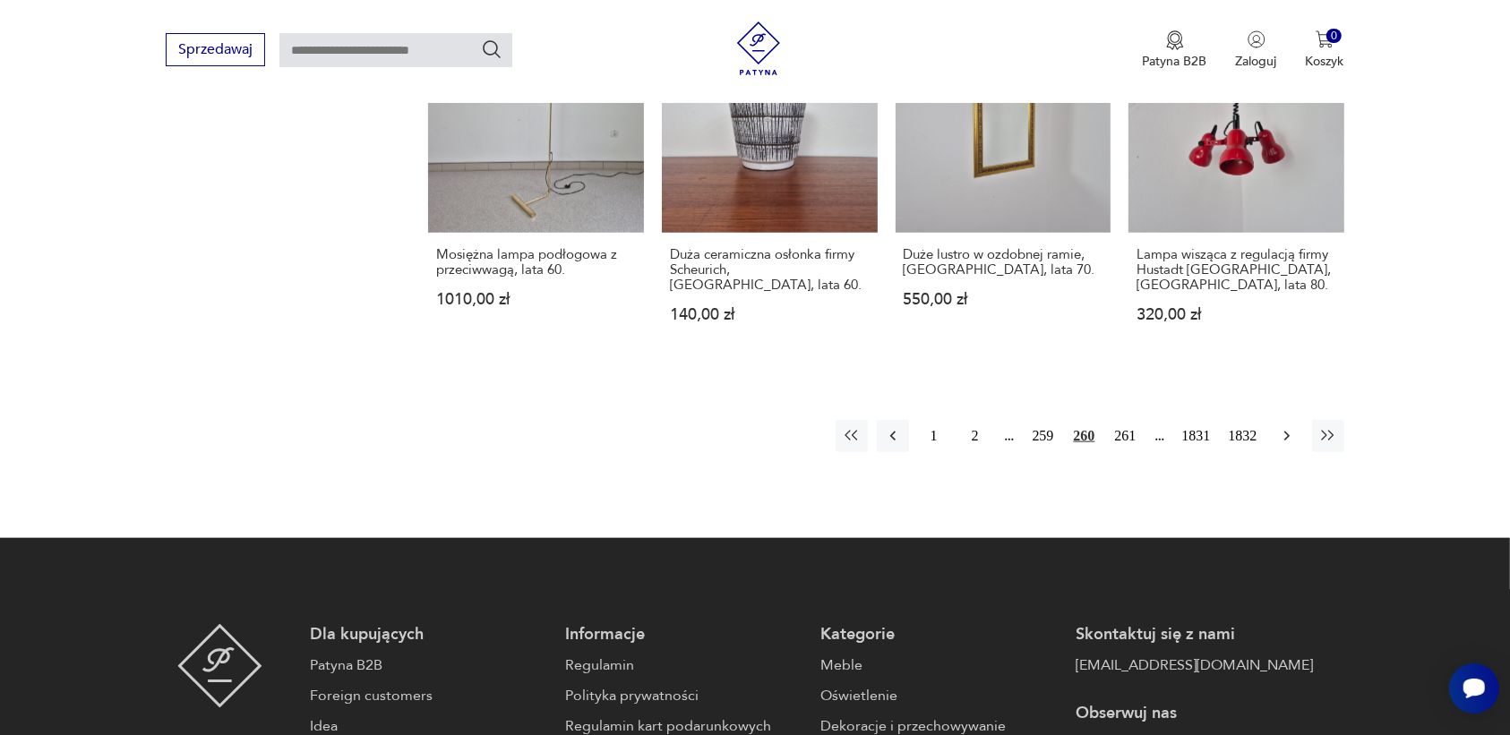
click at [1284, 427] on icon "button" at bounding box center [1287, 436] width 18 height 18
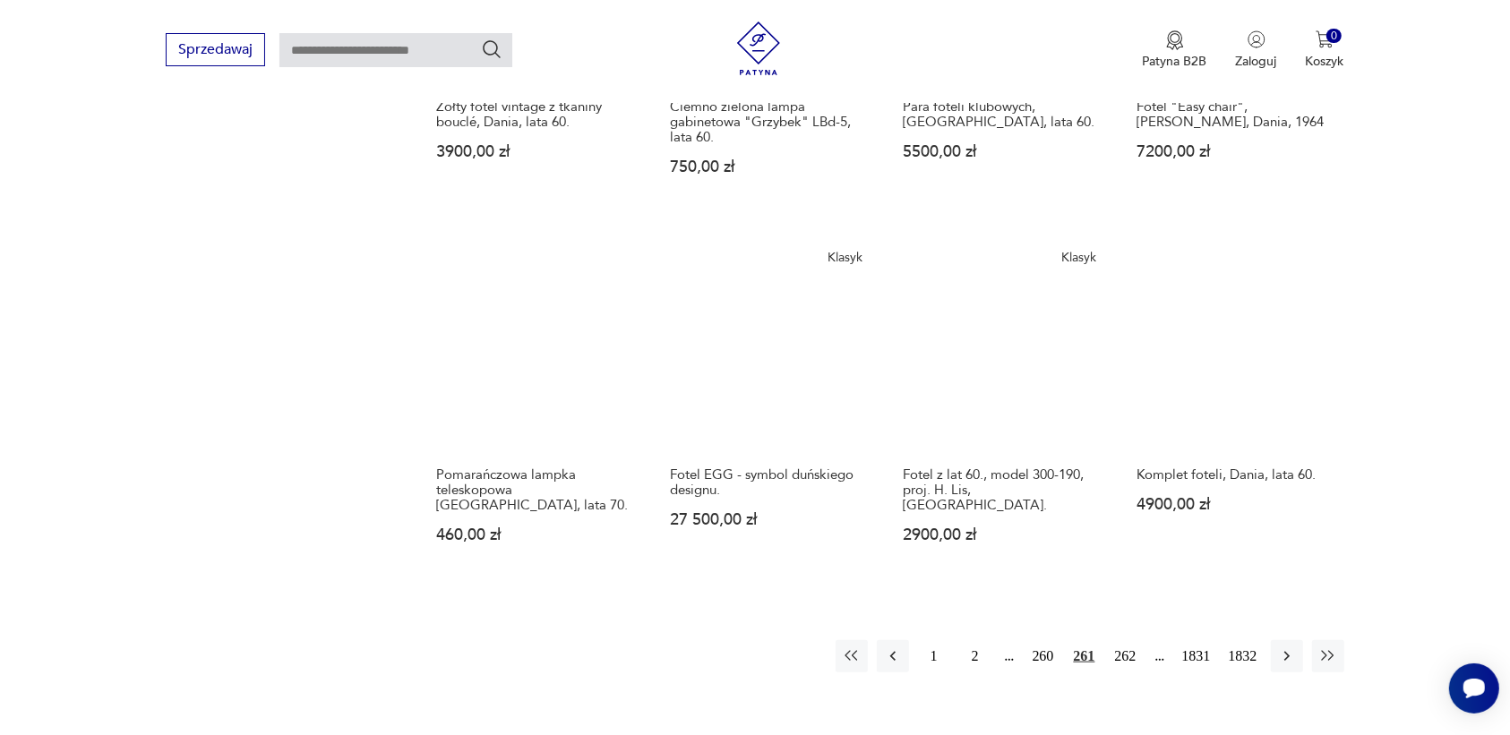
scroll to position [1687, 0]
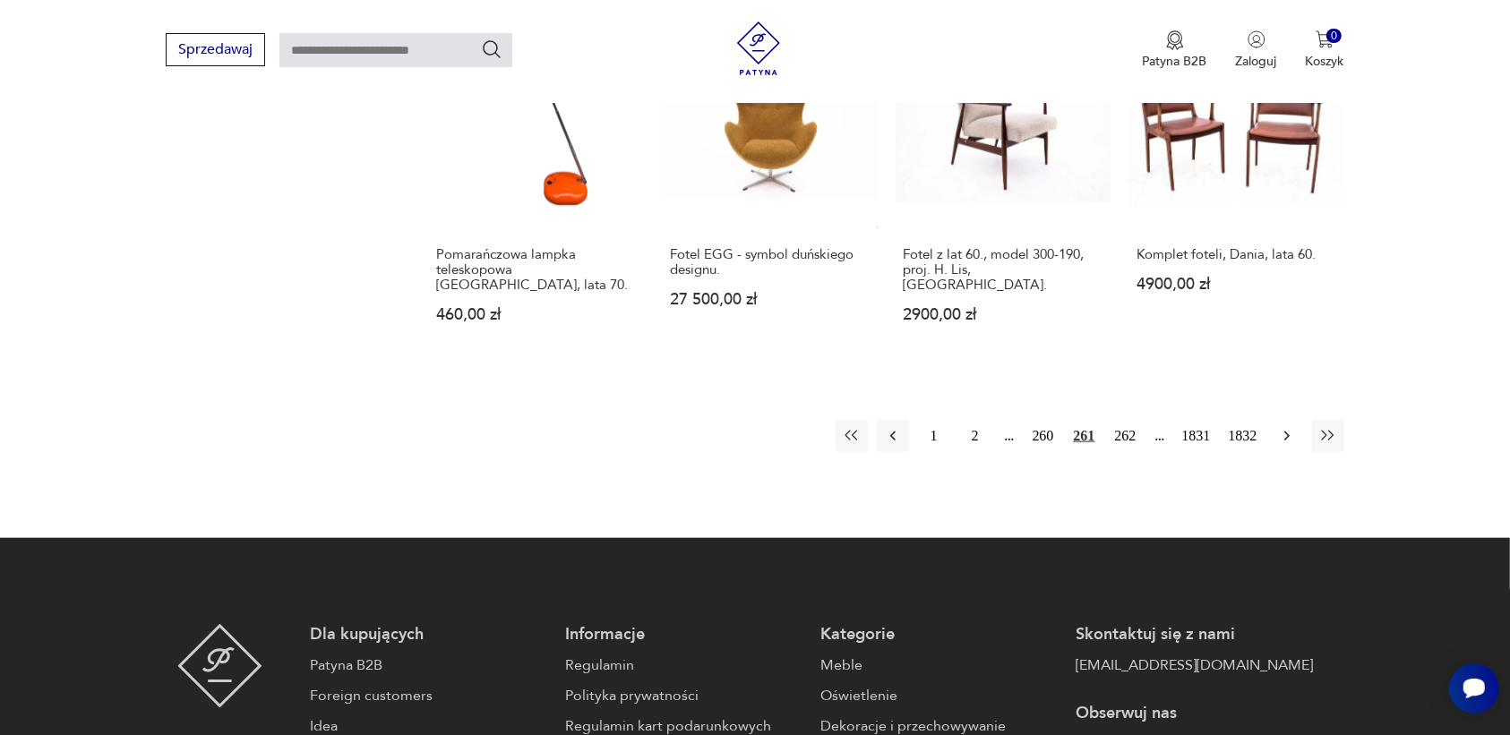
click at [1283, 427] on icon "button" at bounding box center [1287, 436] width 18 height 18
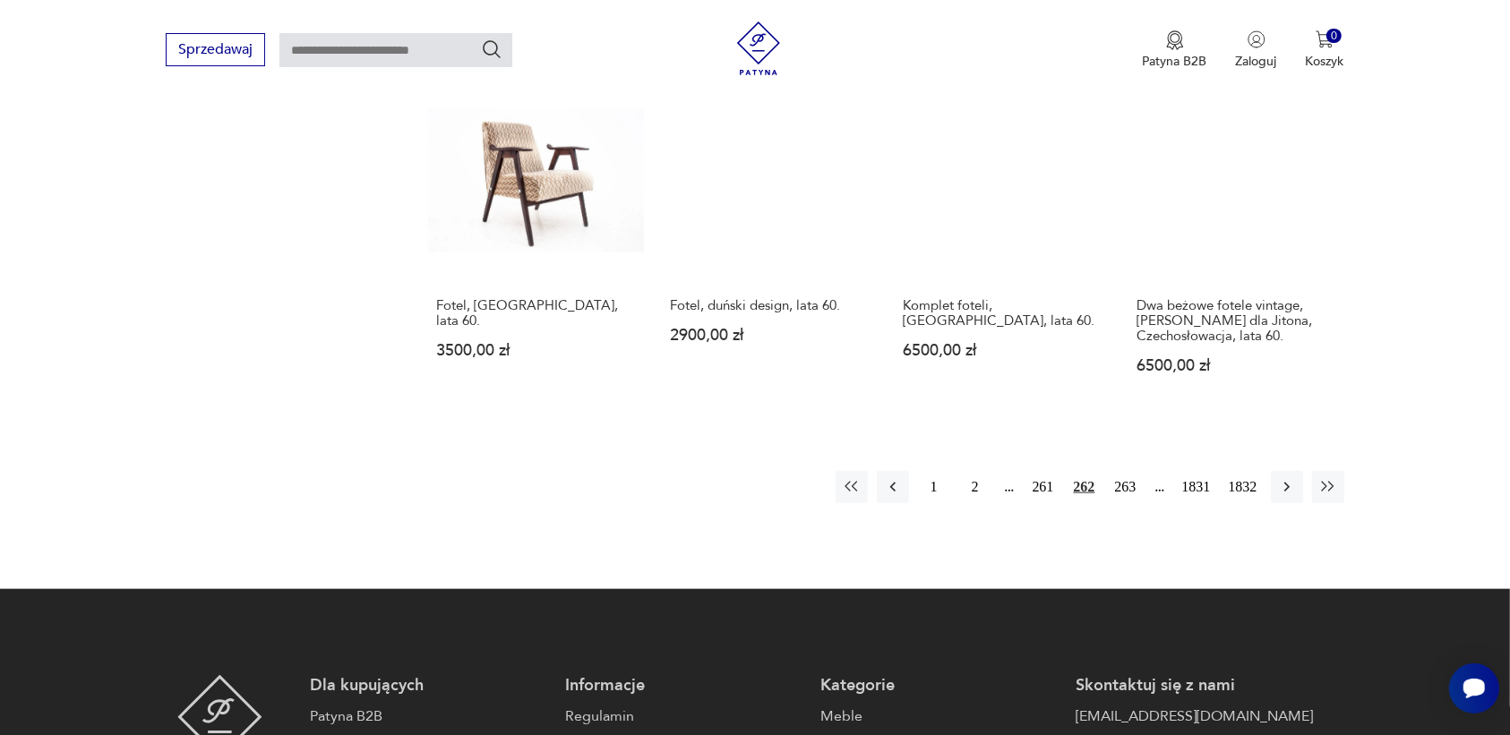
scroll to position [1575, 0]
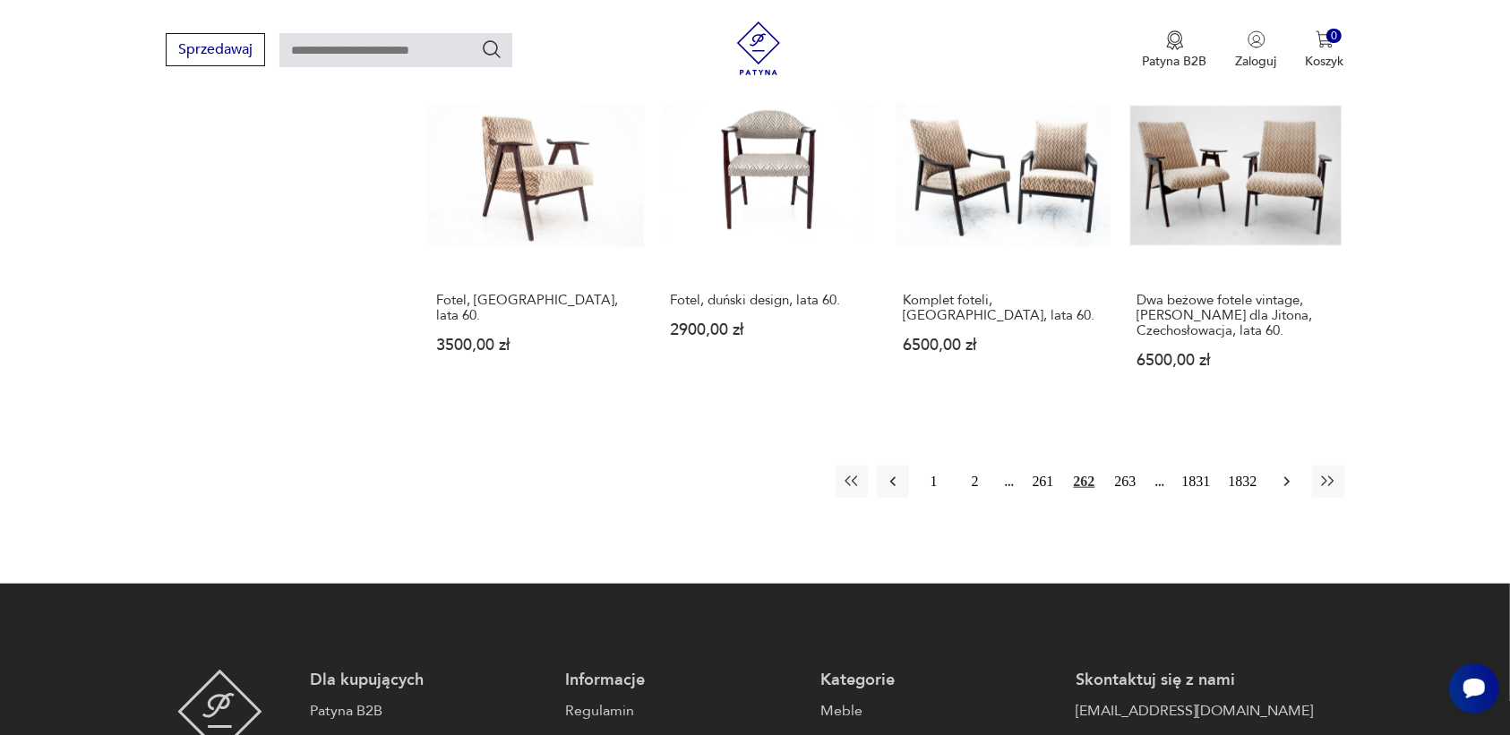
click at [1285, 476] on icon "button" at bounding box center [1287, 482] width 18 height 18
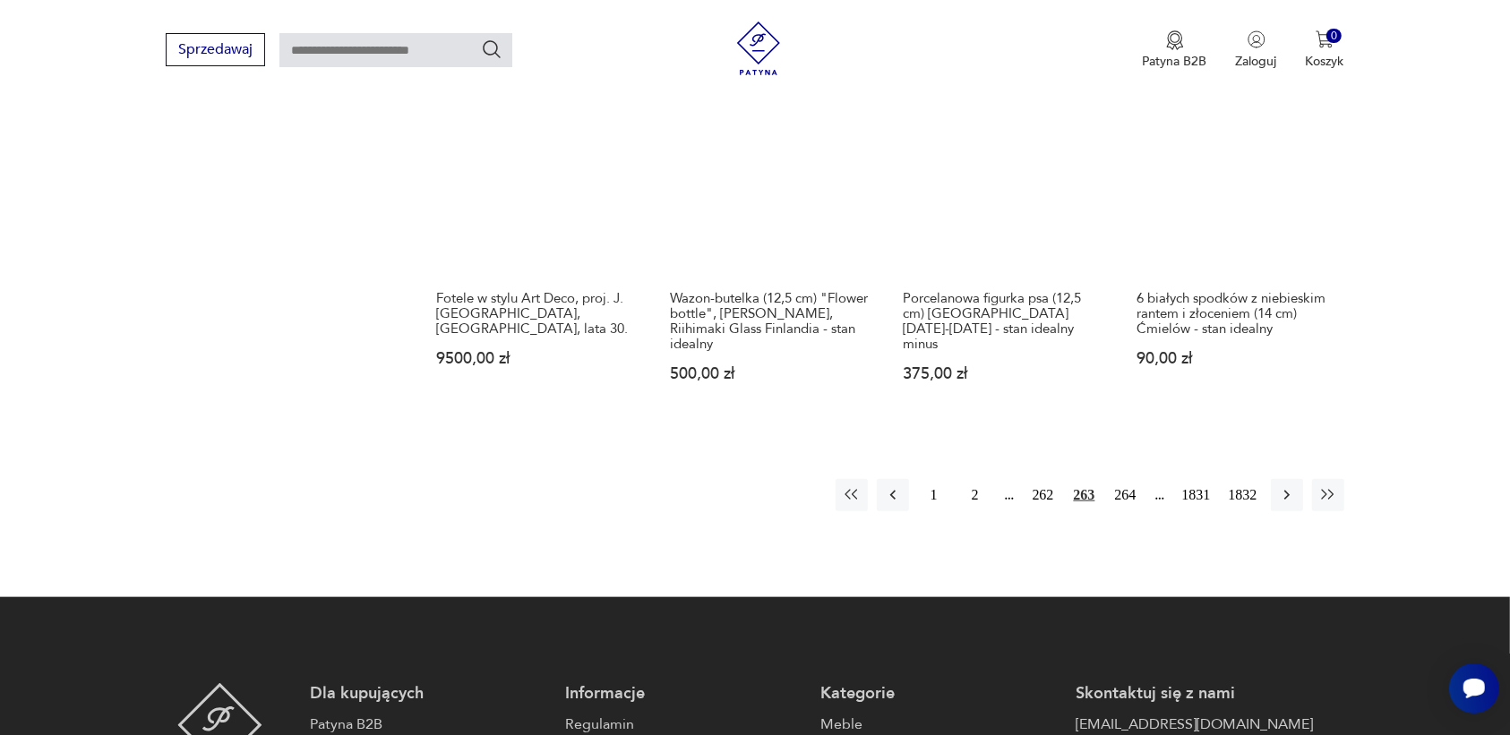
scroll to position [1687, 0]
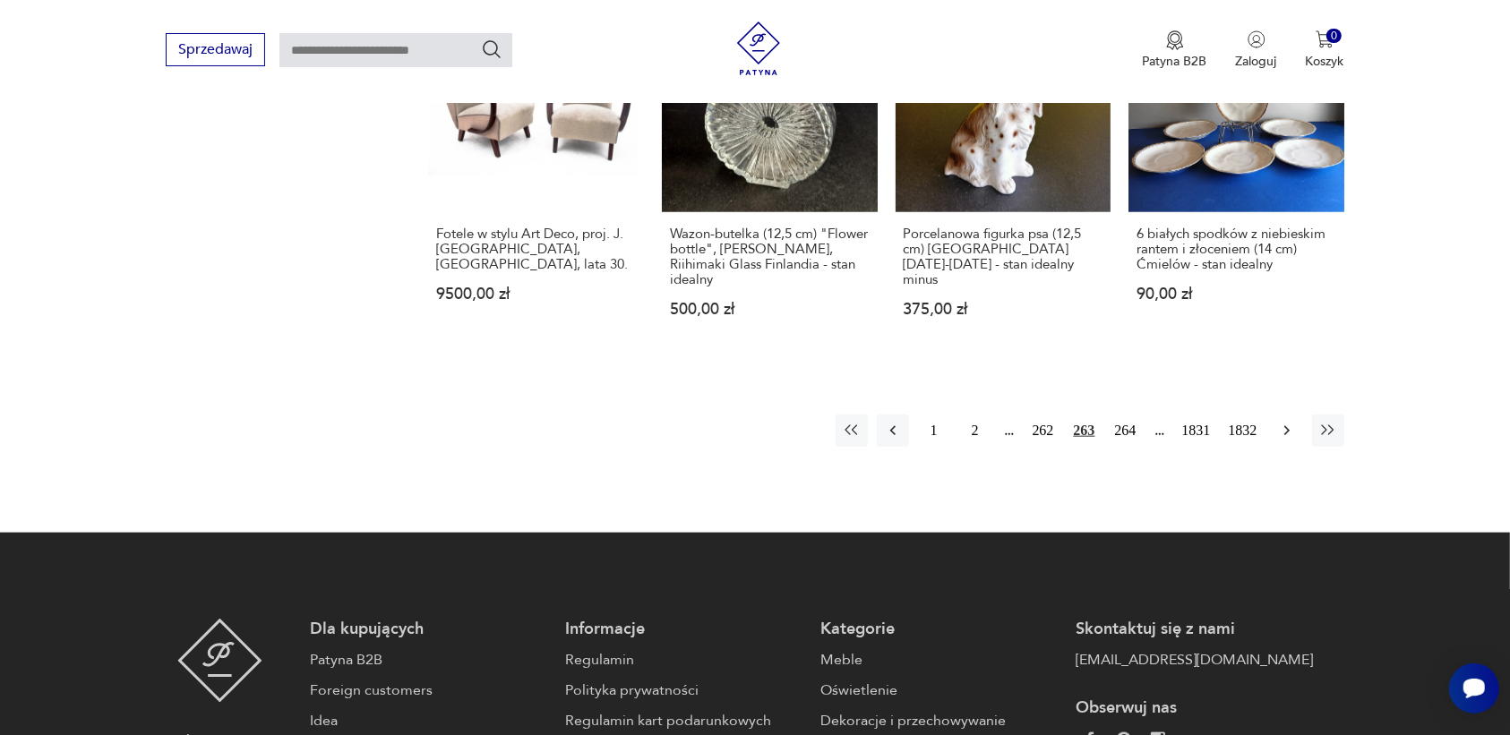
click at [1288, 426] on icon "button" at bounding box center [1286, 431] width 5 height 10
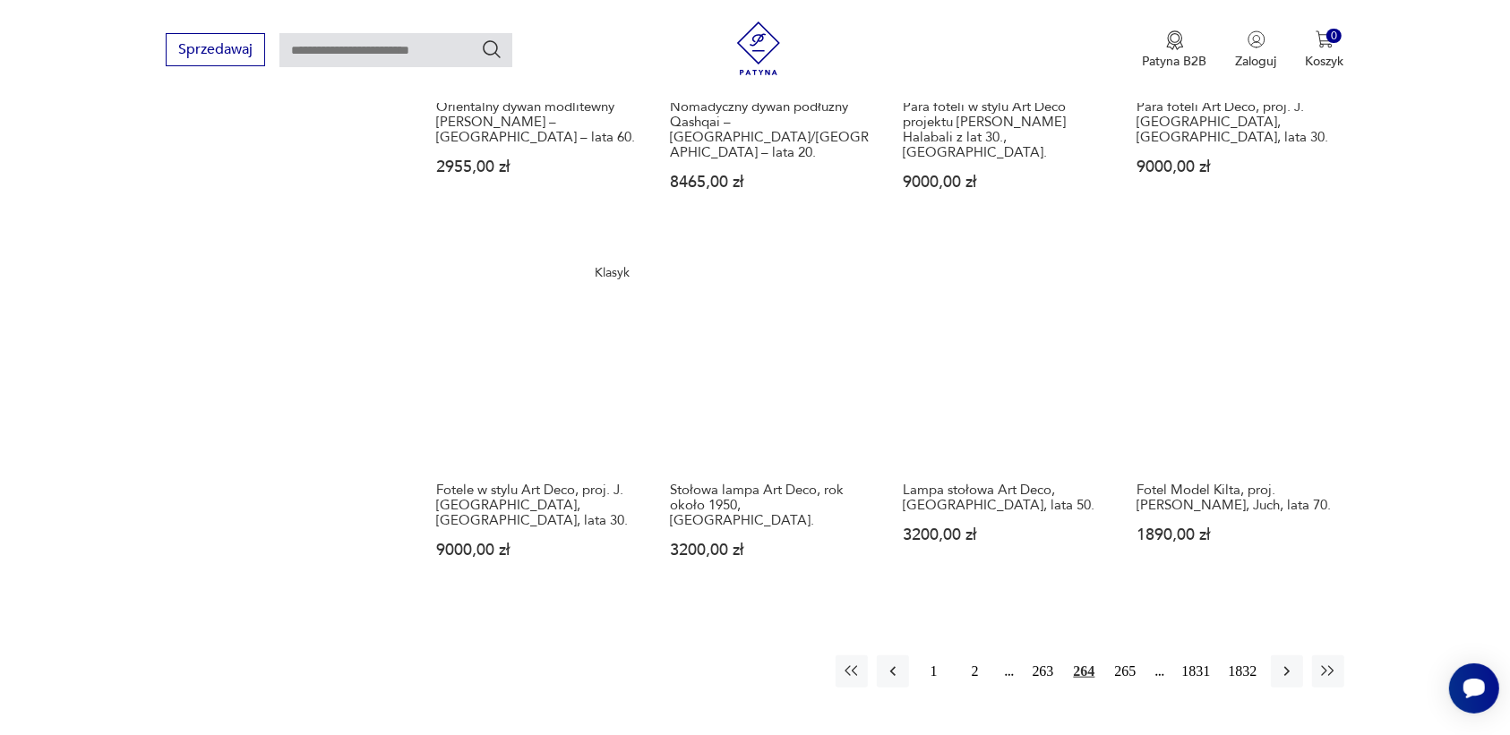
scroll to position [1463, 0]
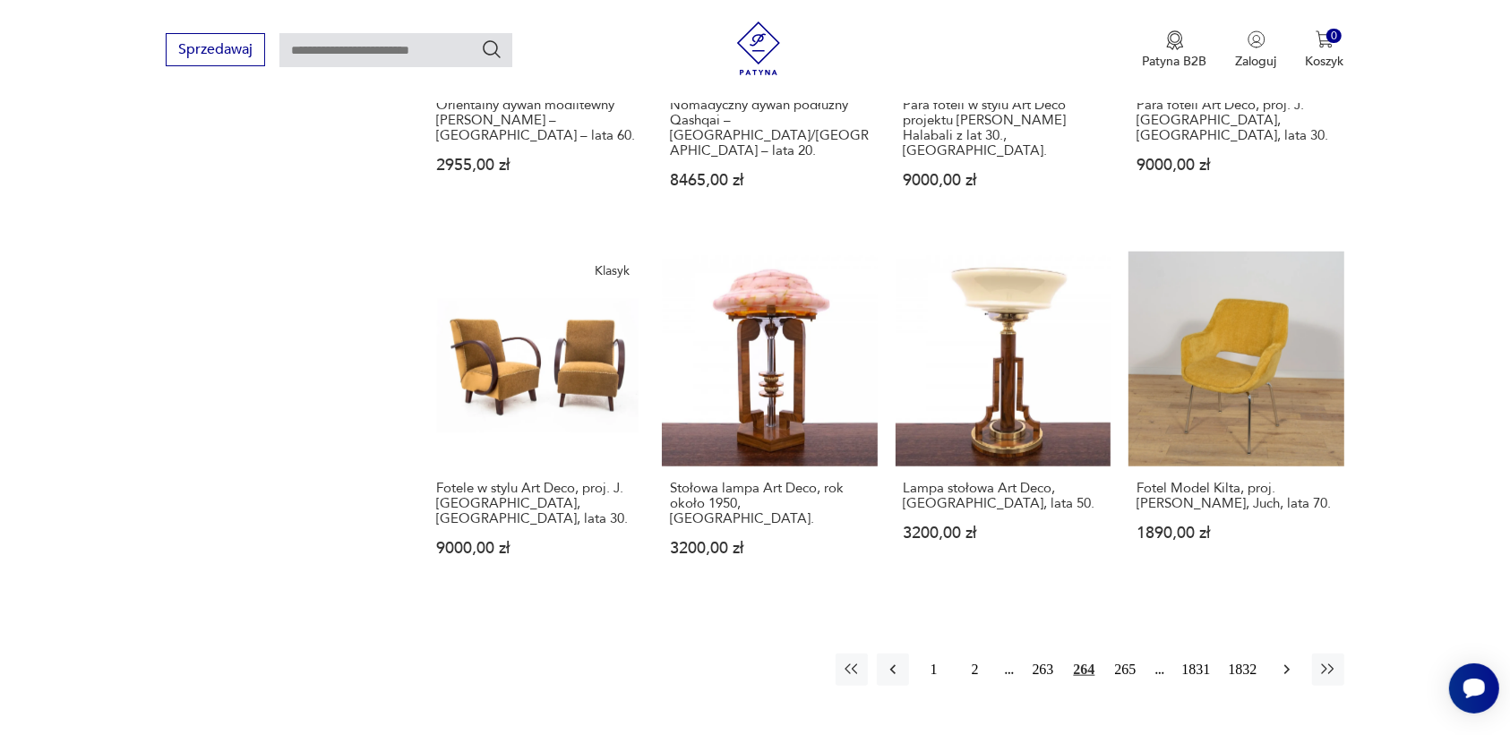
click at [1282, 661] on icon "button" at bounding box center [1287, 670] width 18 height 18
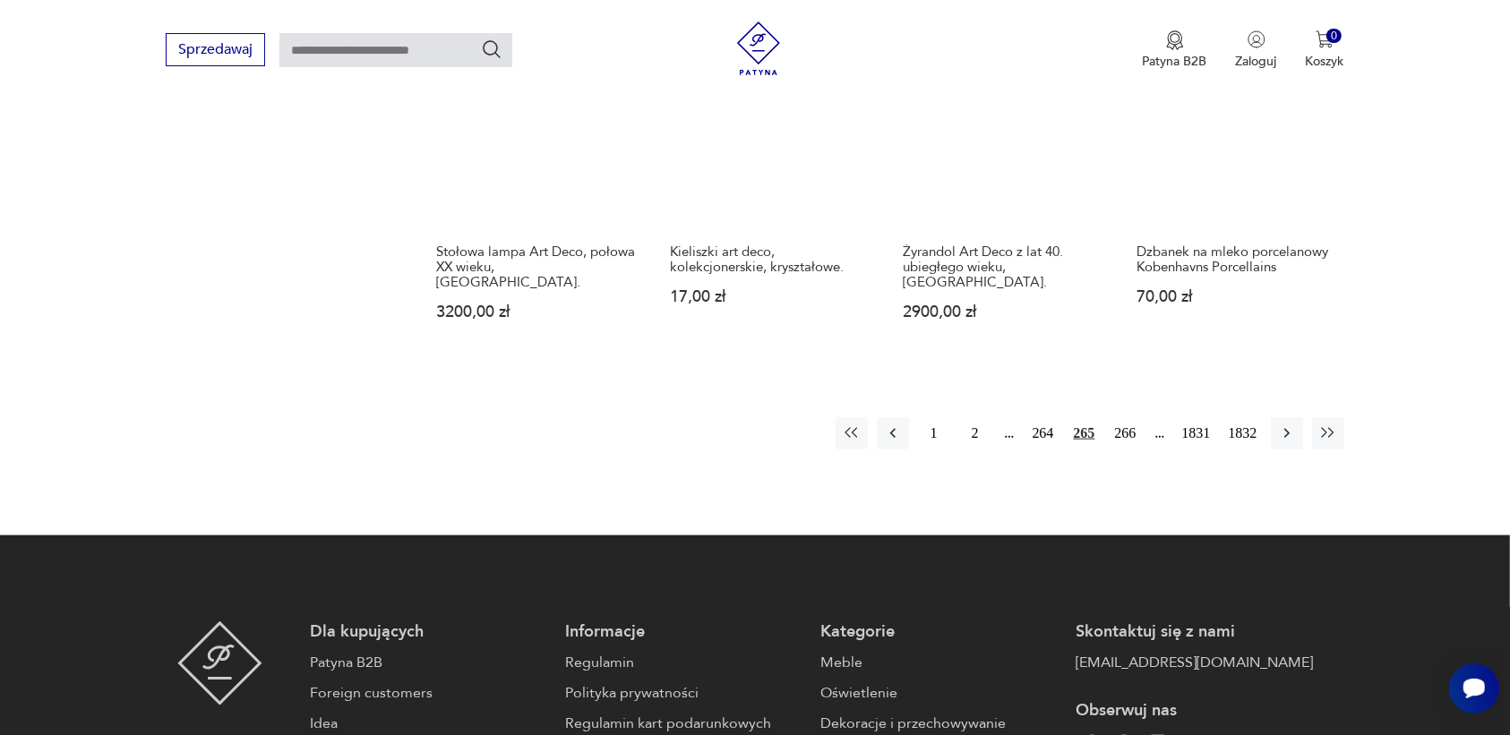
scroll to position [1575, 0]
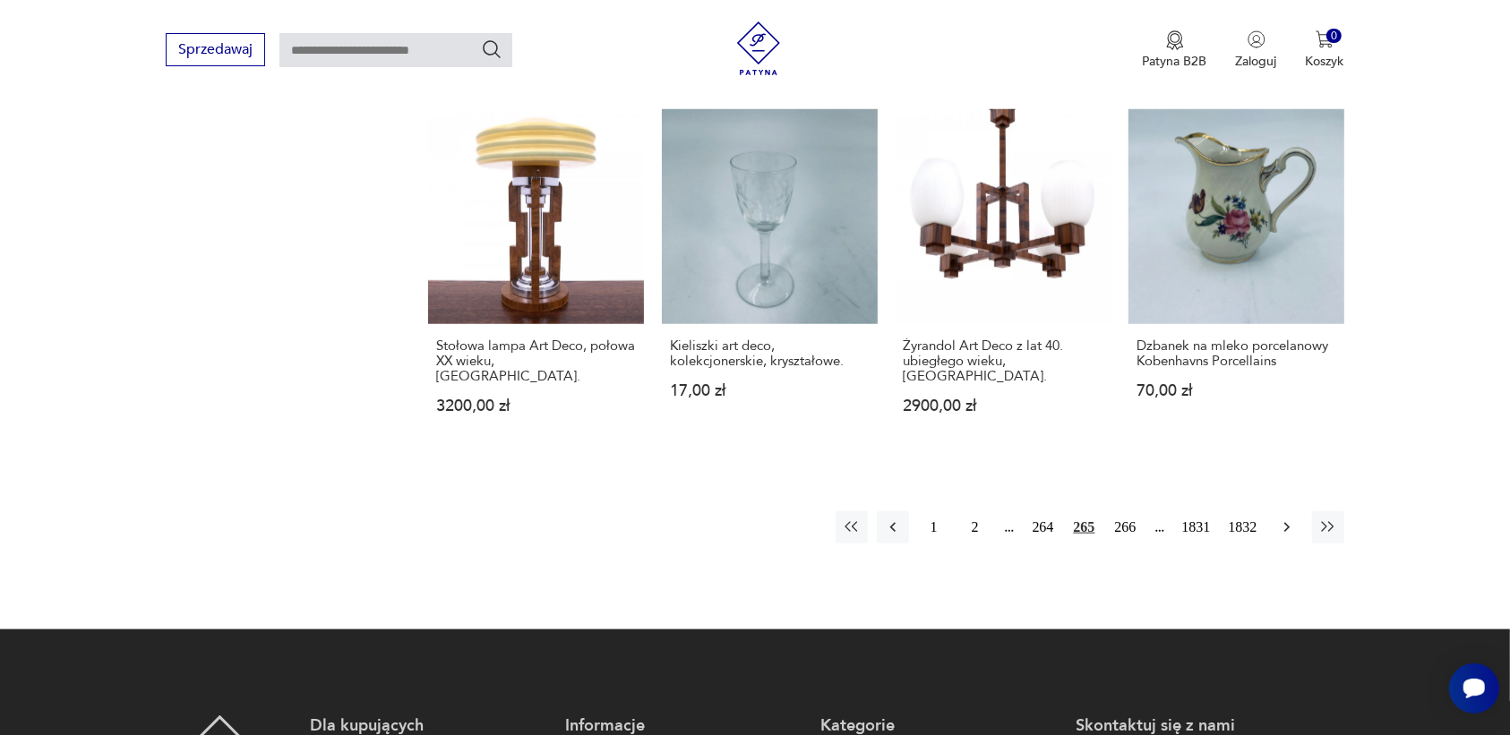
click at [1284, 519] on icon "button" at bounding box center [1287, 528] width 18 height 18
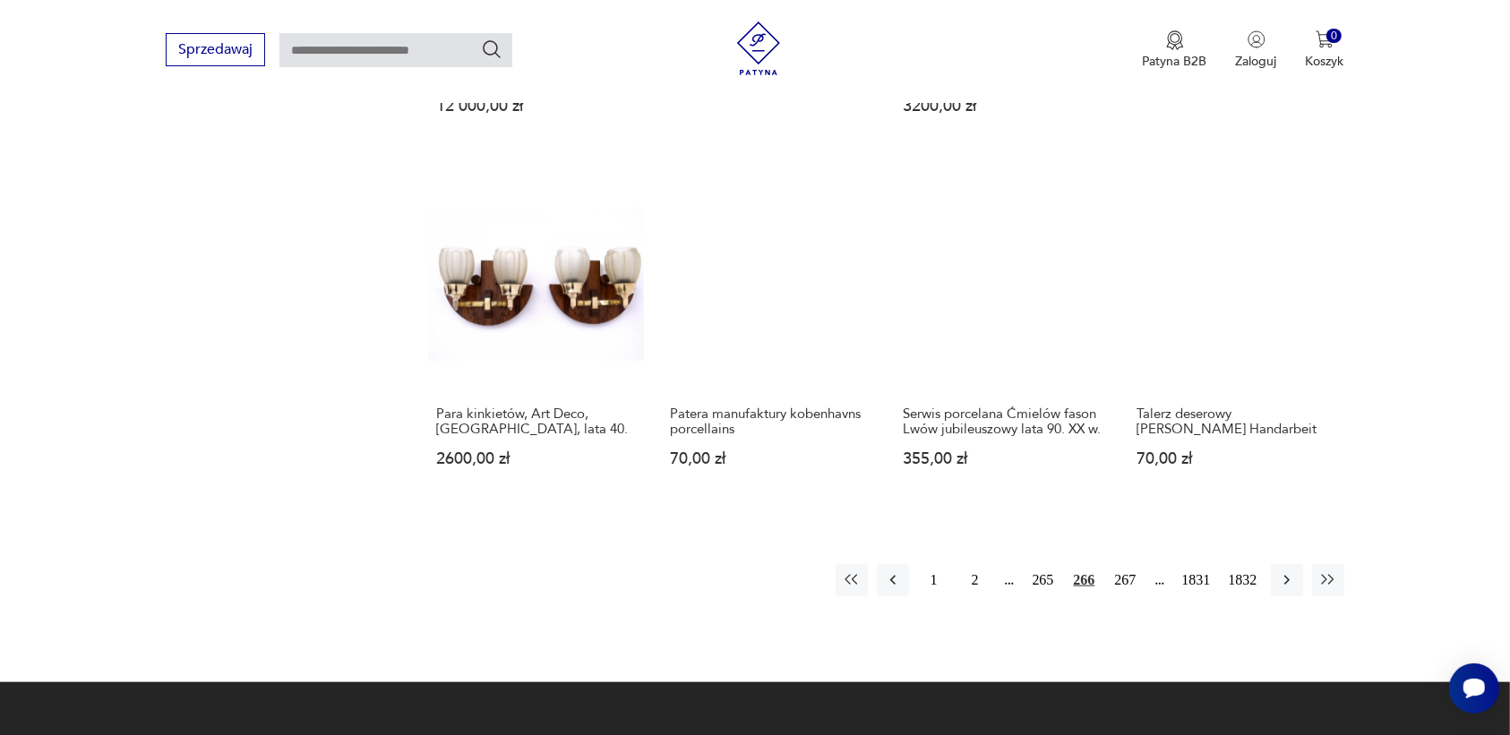
scroll to position [1463, 0]
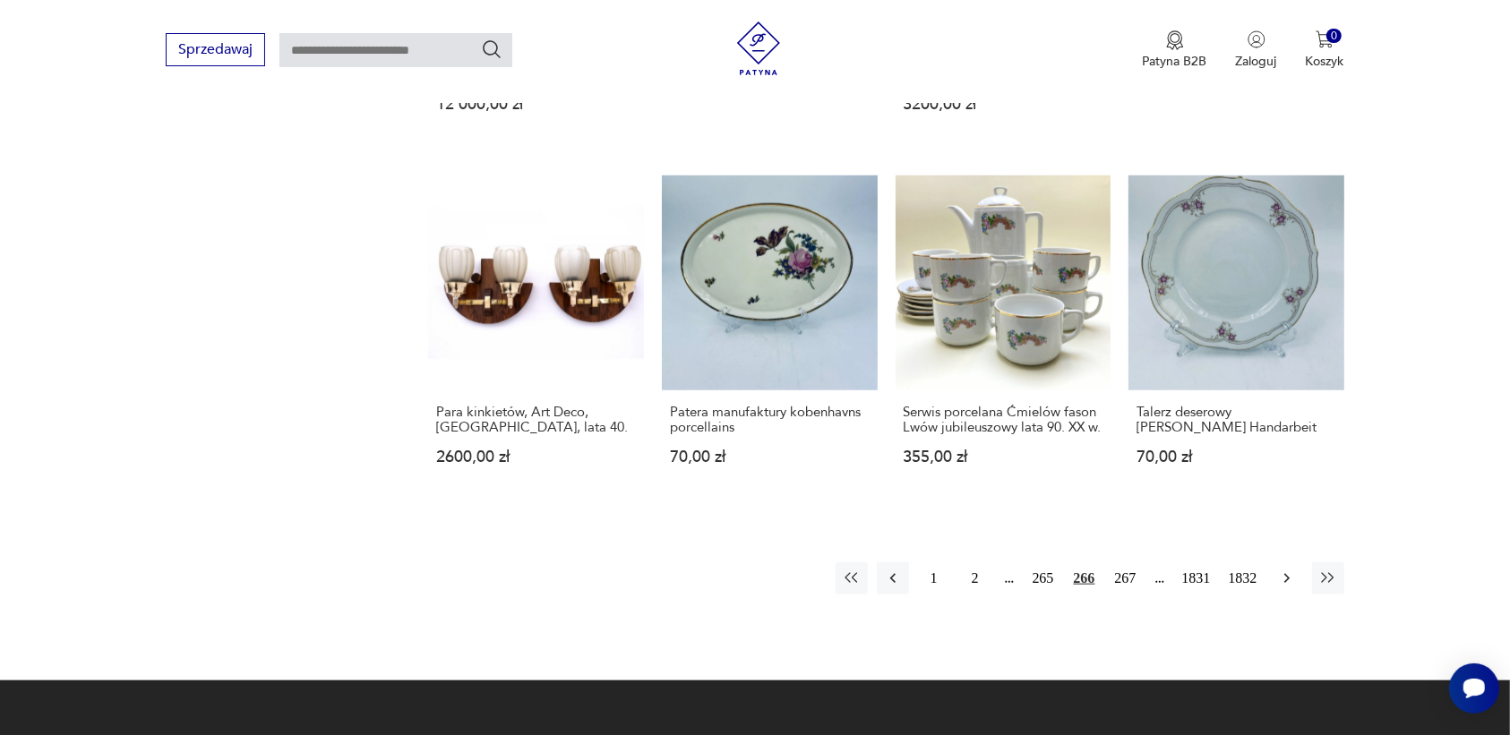
click at [1288, 574] on icon "button" at bounding box center [1287, 579] width 18 height 18
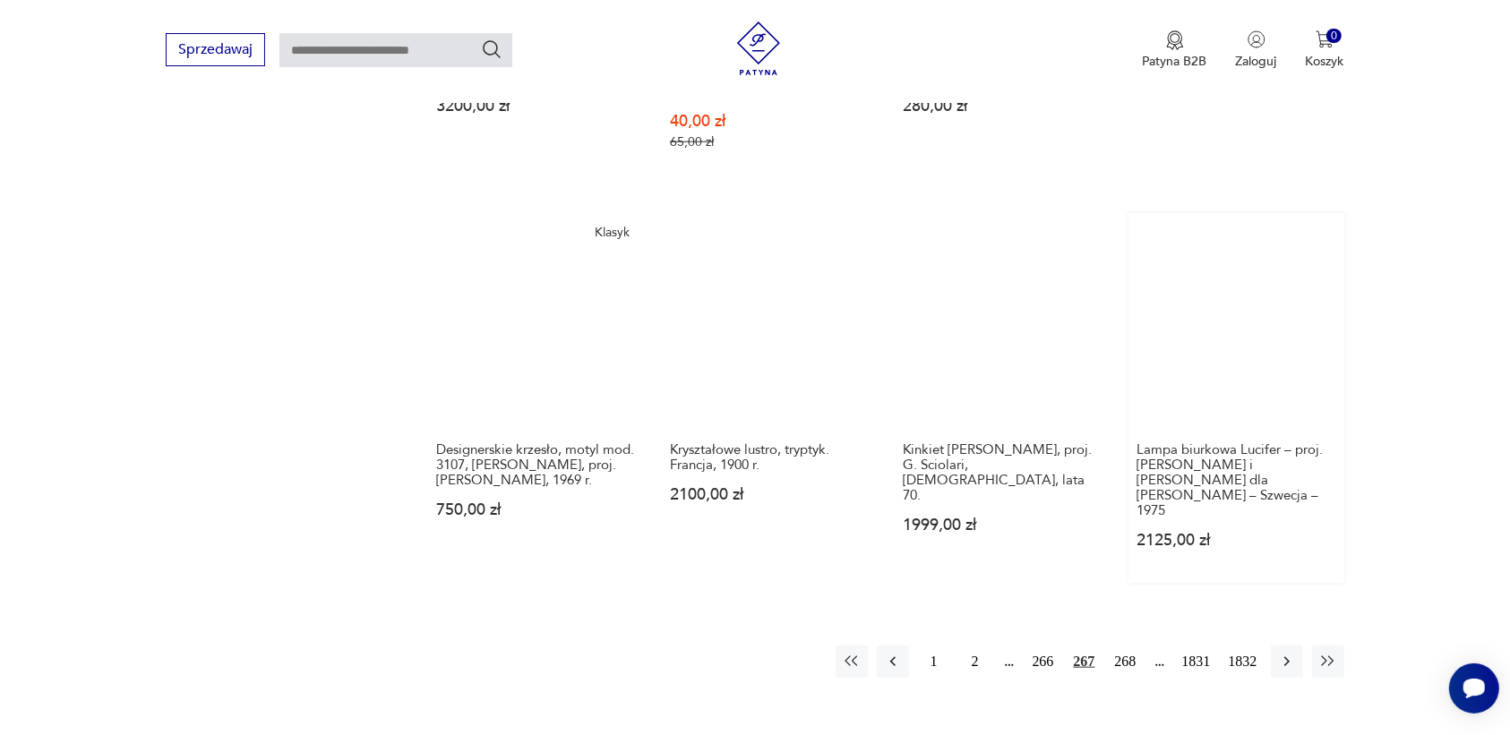
scroll to position [1463, 0]
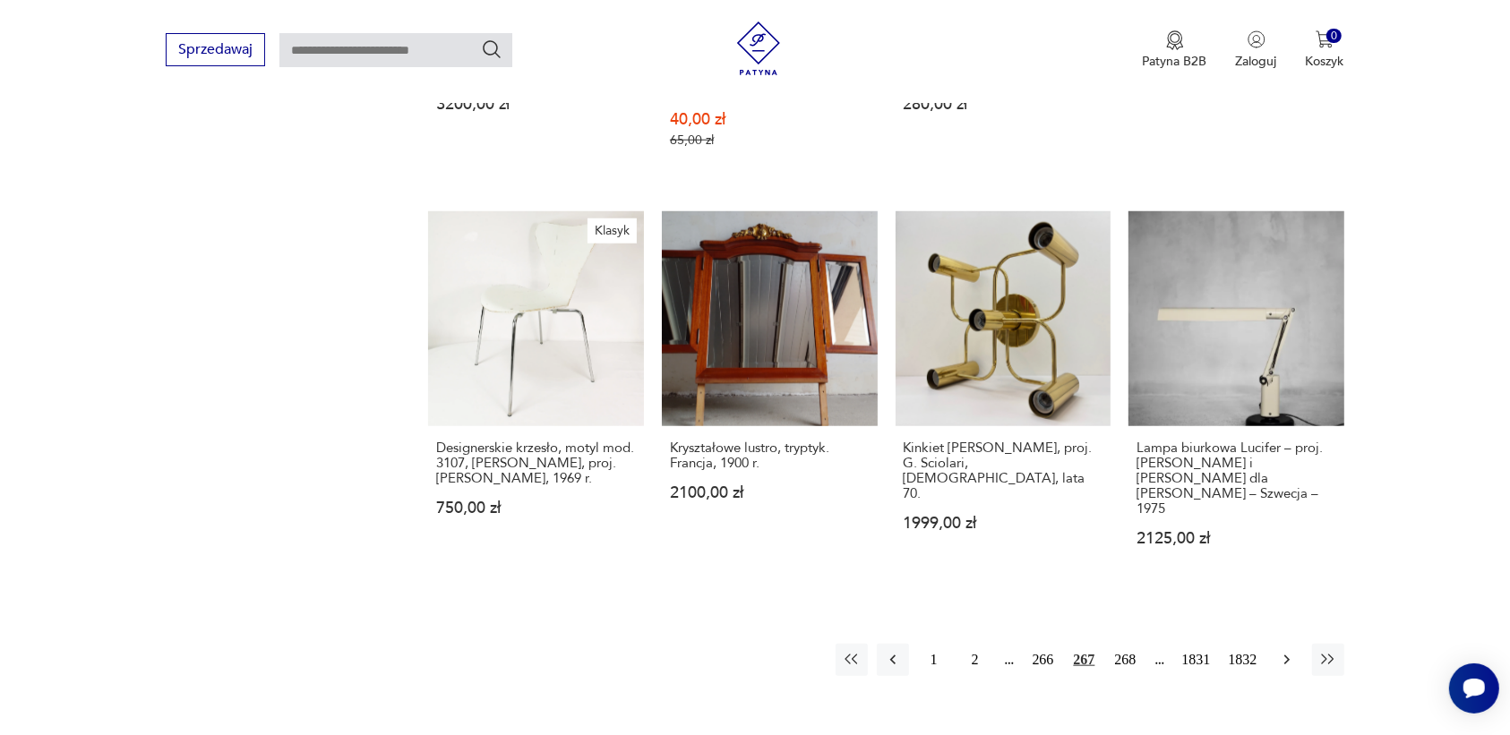
click at [1288, 651] on icon "button" at bounding box center [1287, 660] width 18 height 18
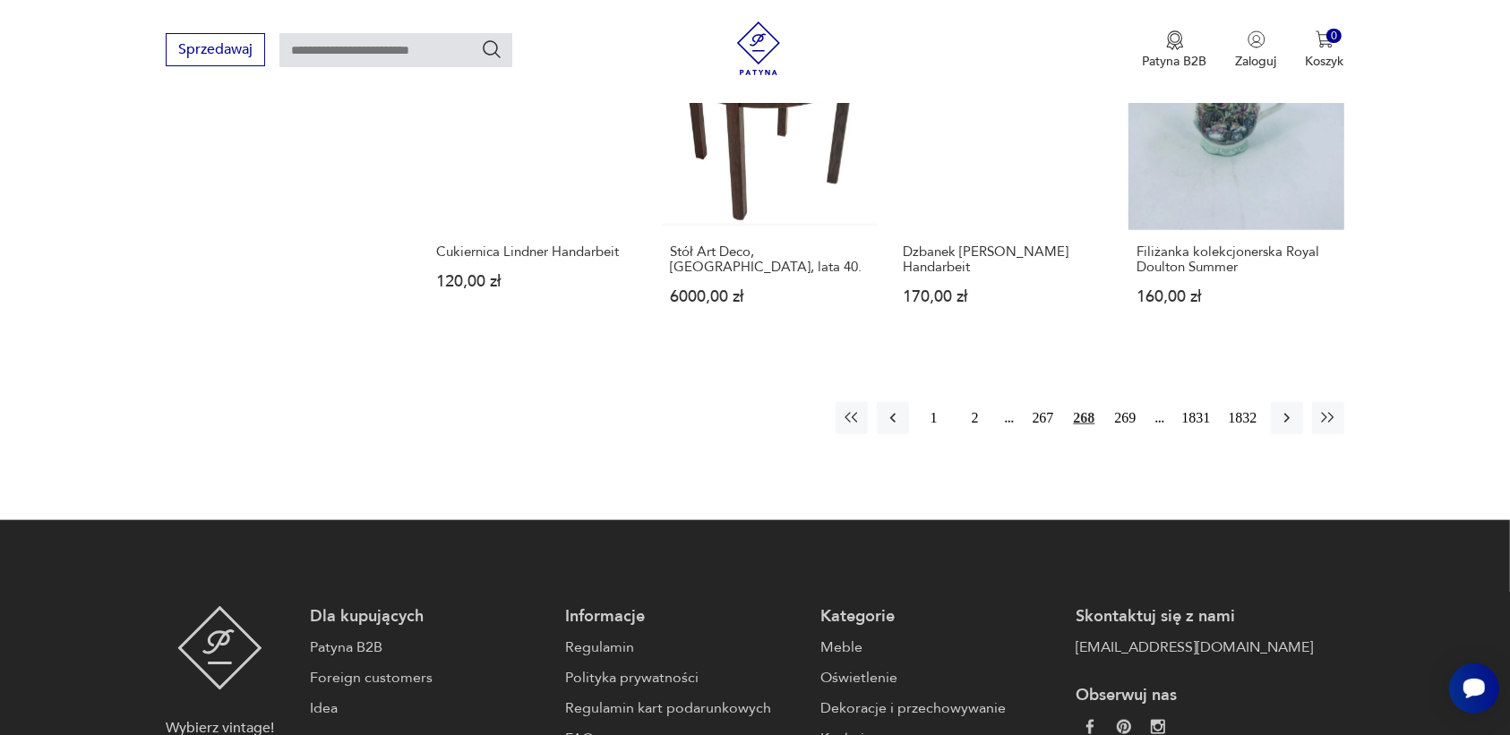
scroll to position [1687, 0]
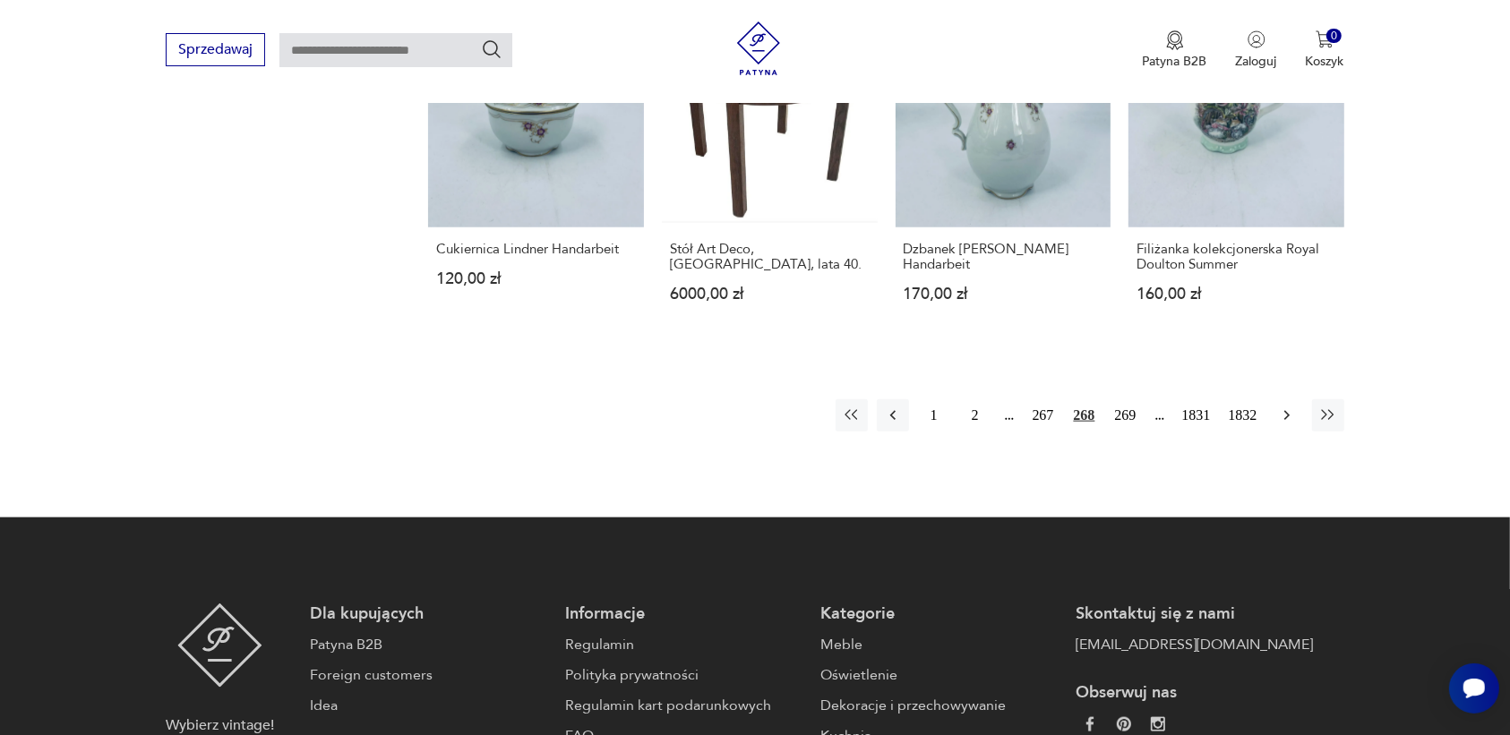
click at [1285, 411] on icon "button" at bounding box center [1286, 416] width 5 height 10
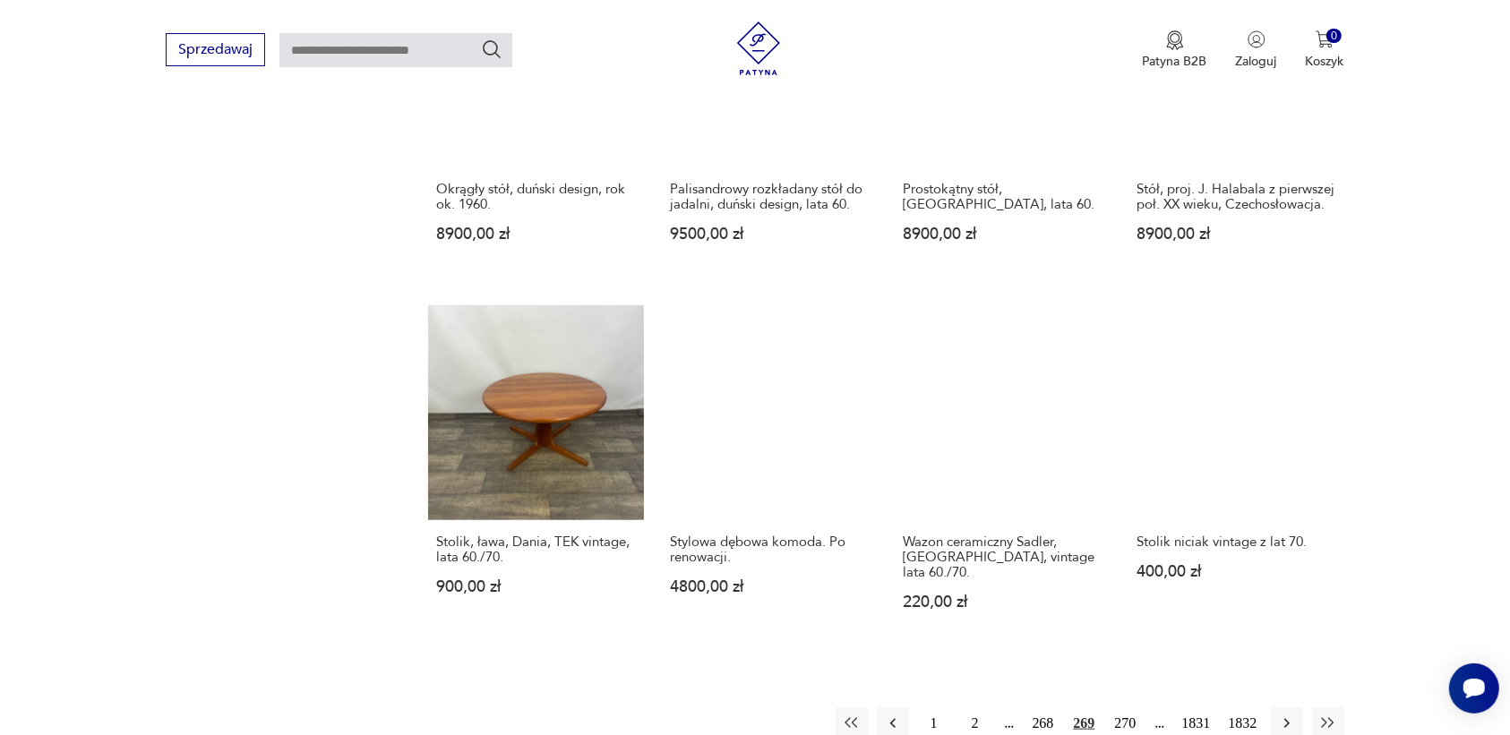
scroll to position [1575, 0]
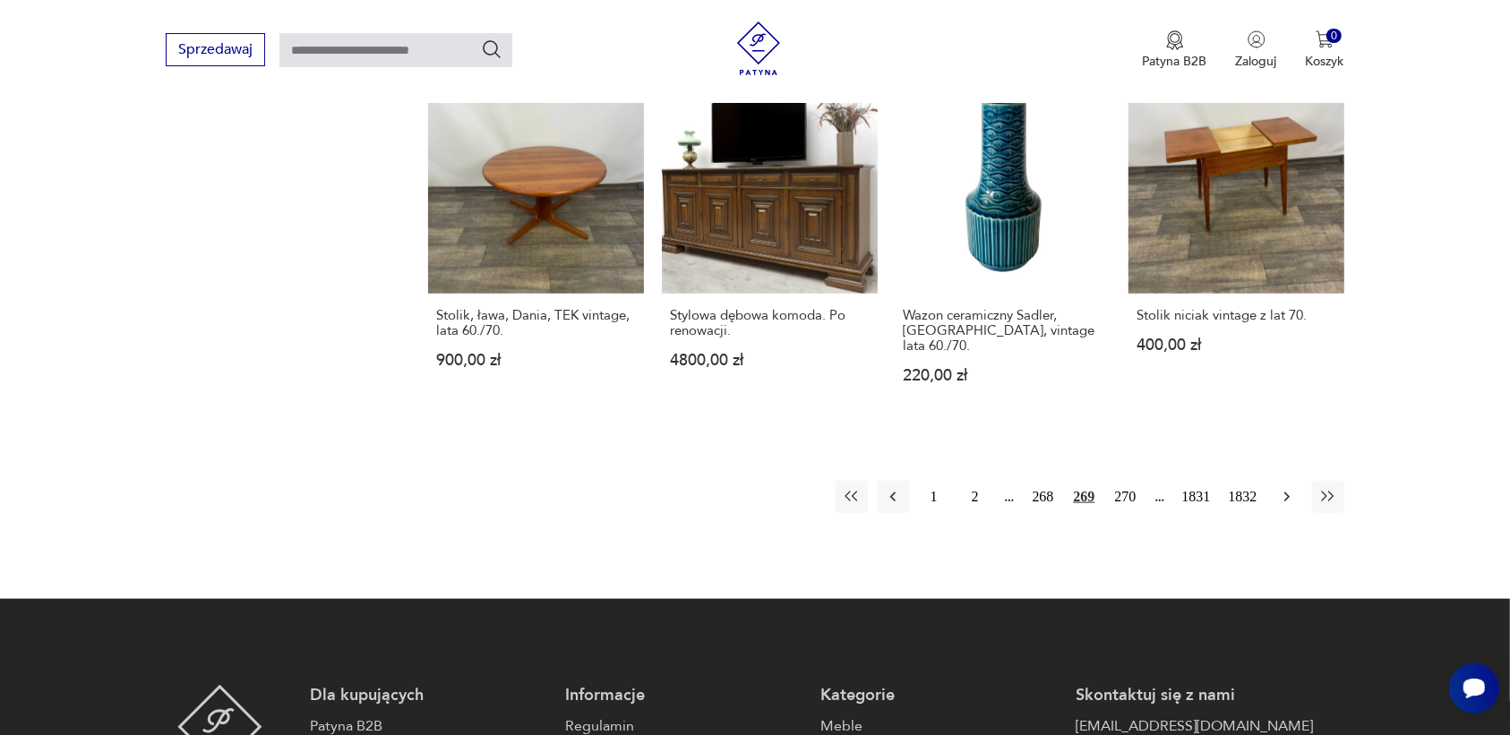
click at [1281, 488] on icon "button" at bounding box center [1287, 497] width 18 height 18
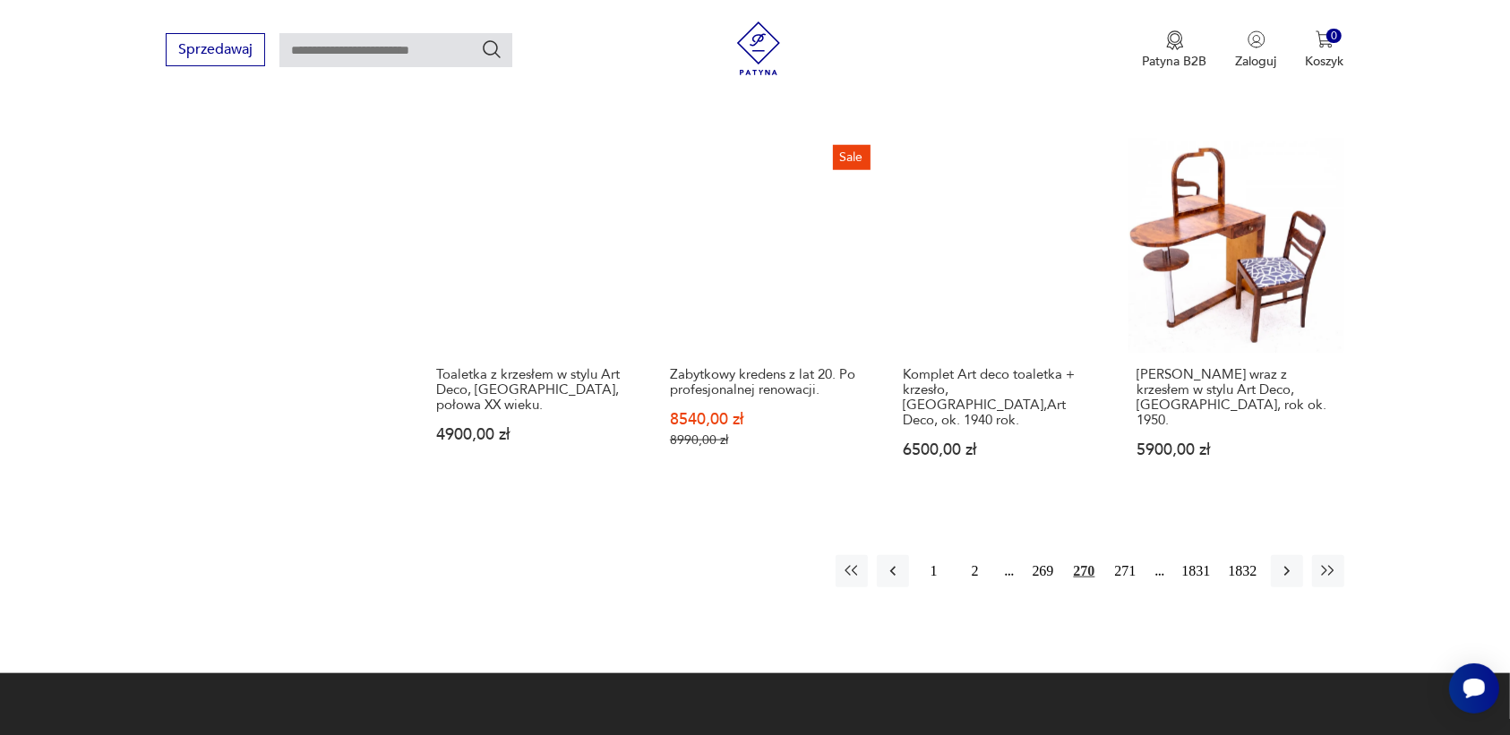
scroll to position [1575, 0]
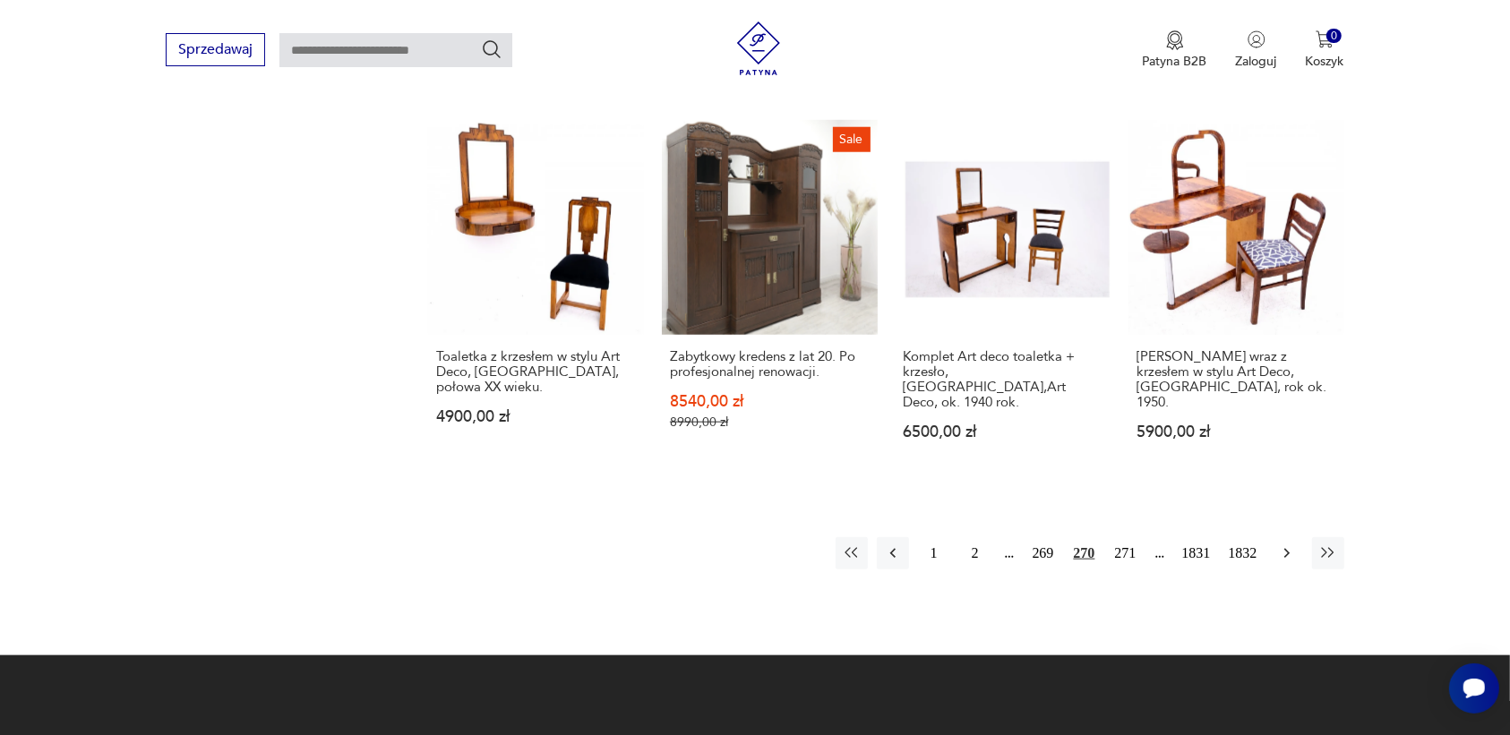
click at [1283, 545] on icon "button" at bounding box center [1287, 554] width 18 height 18
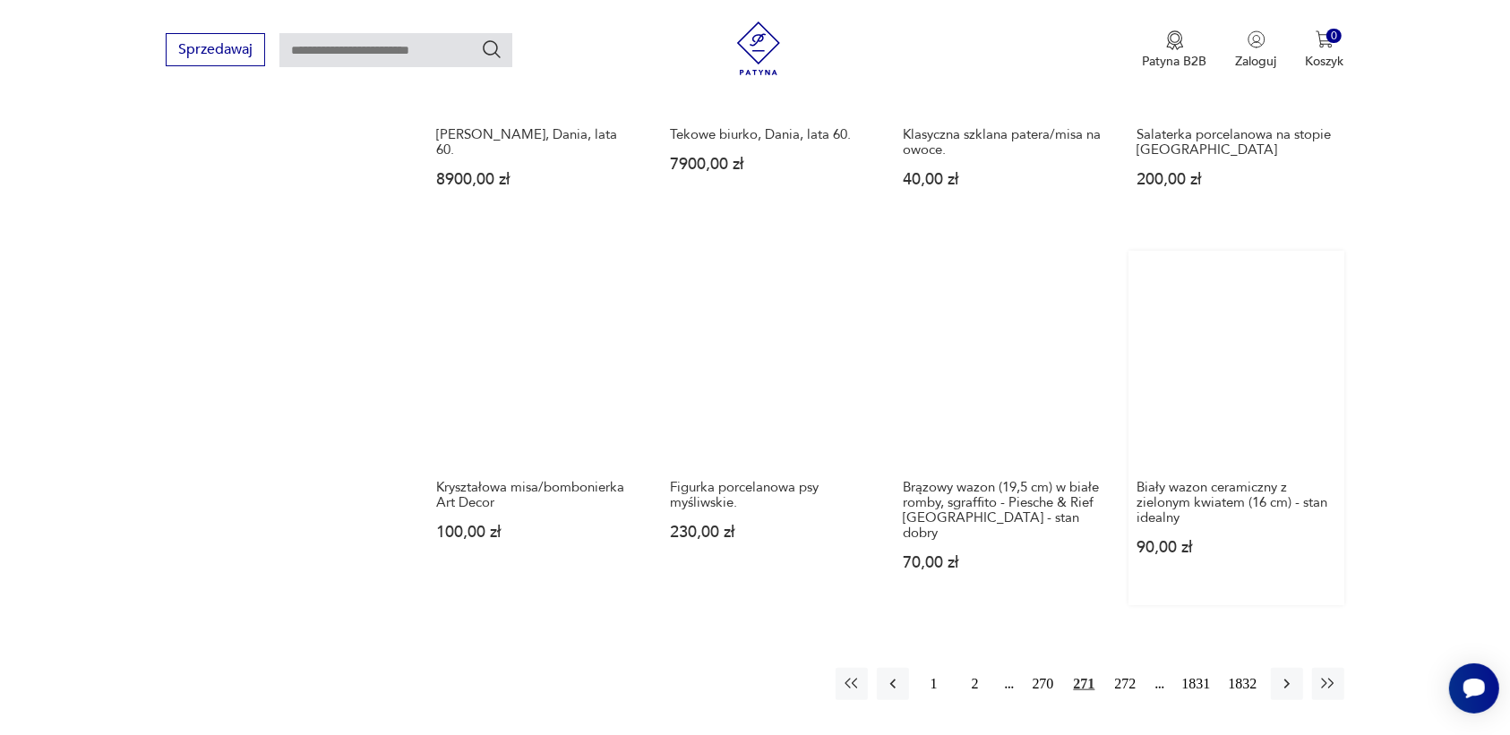
scroll to position [1463, 0]
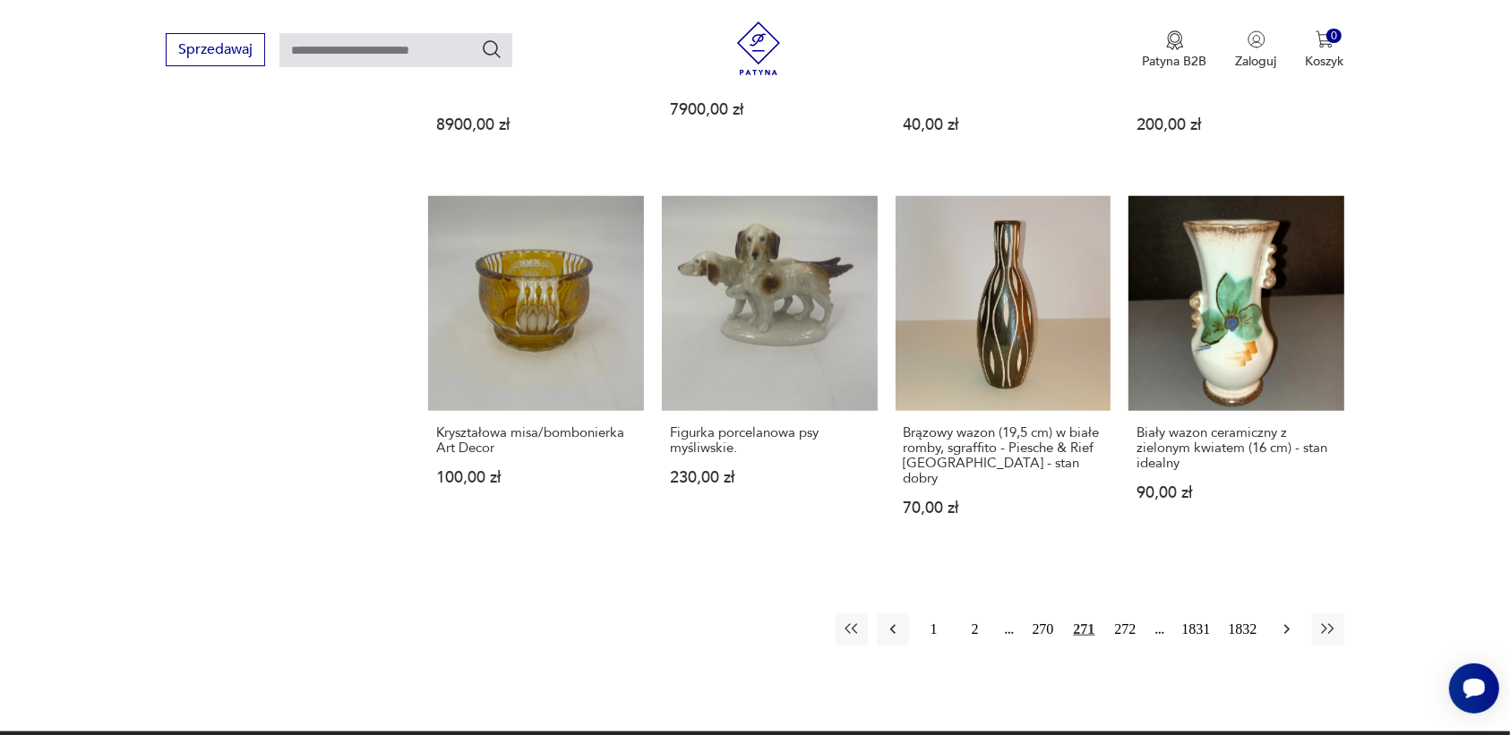
click at [1286, 625] on icon "button" at bounding box center [1286, 630] width 5 height 10
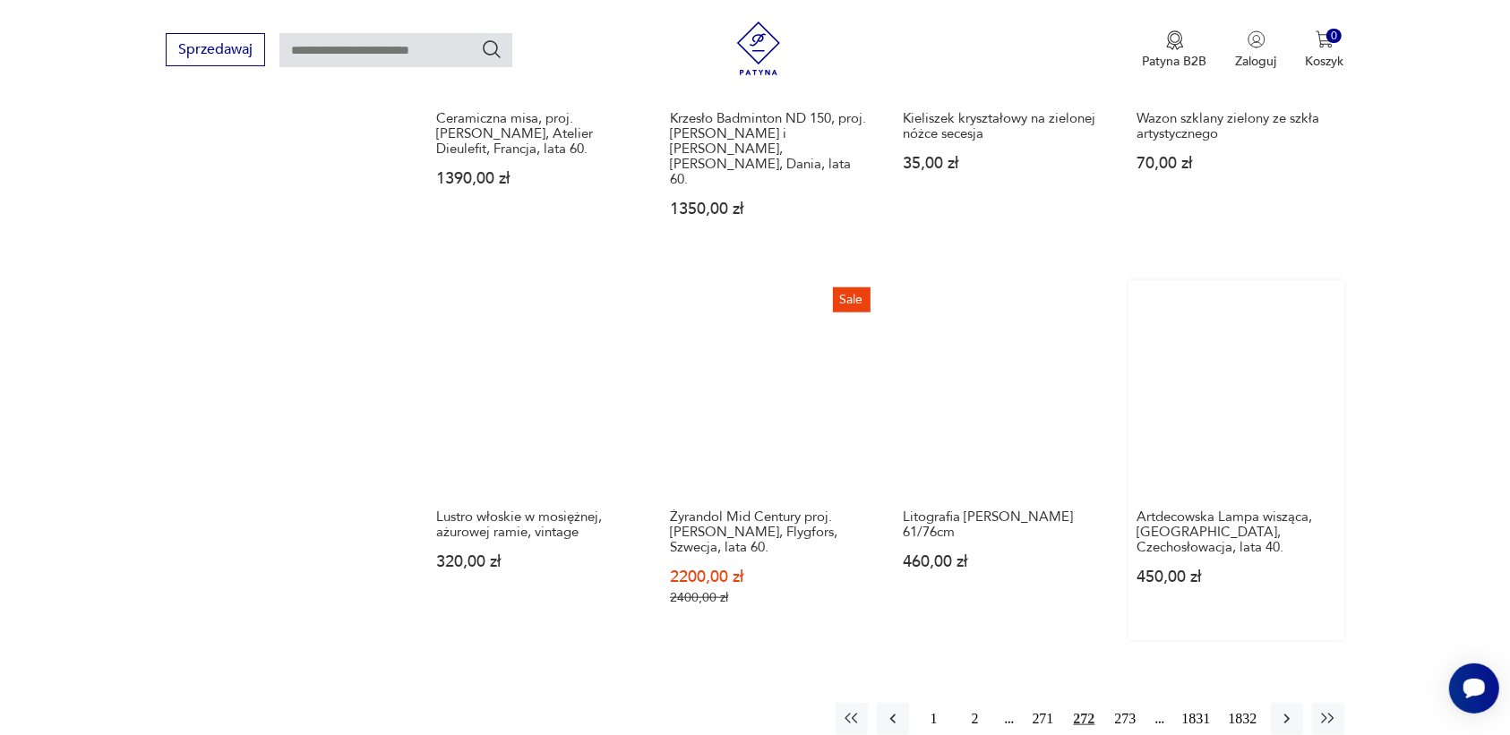
scroll to position [1463, 0]
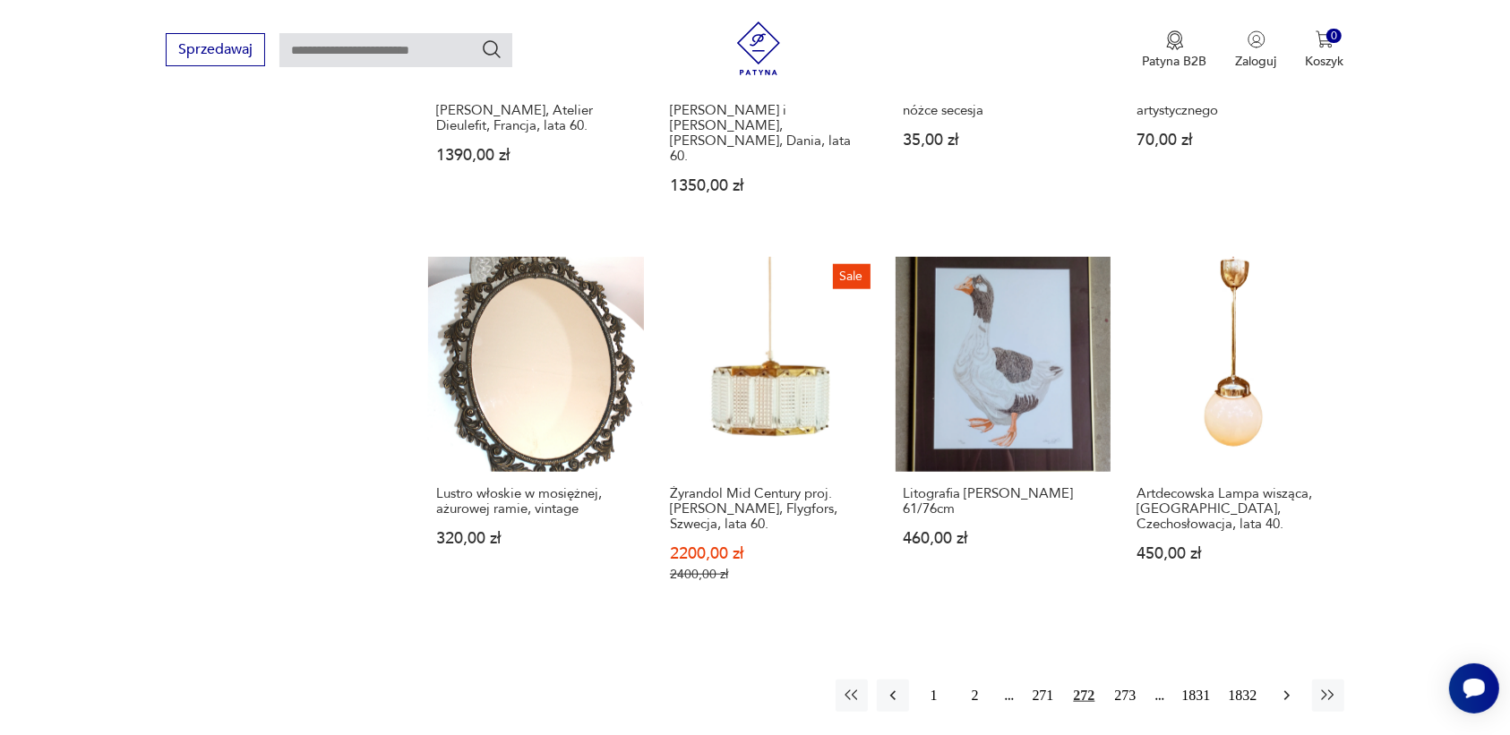
click at [1294, 687] on icon "button" at bounding box center [1287, 696] width 18 height 18
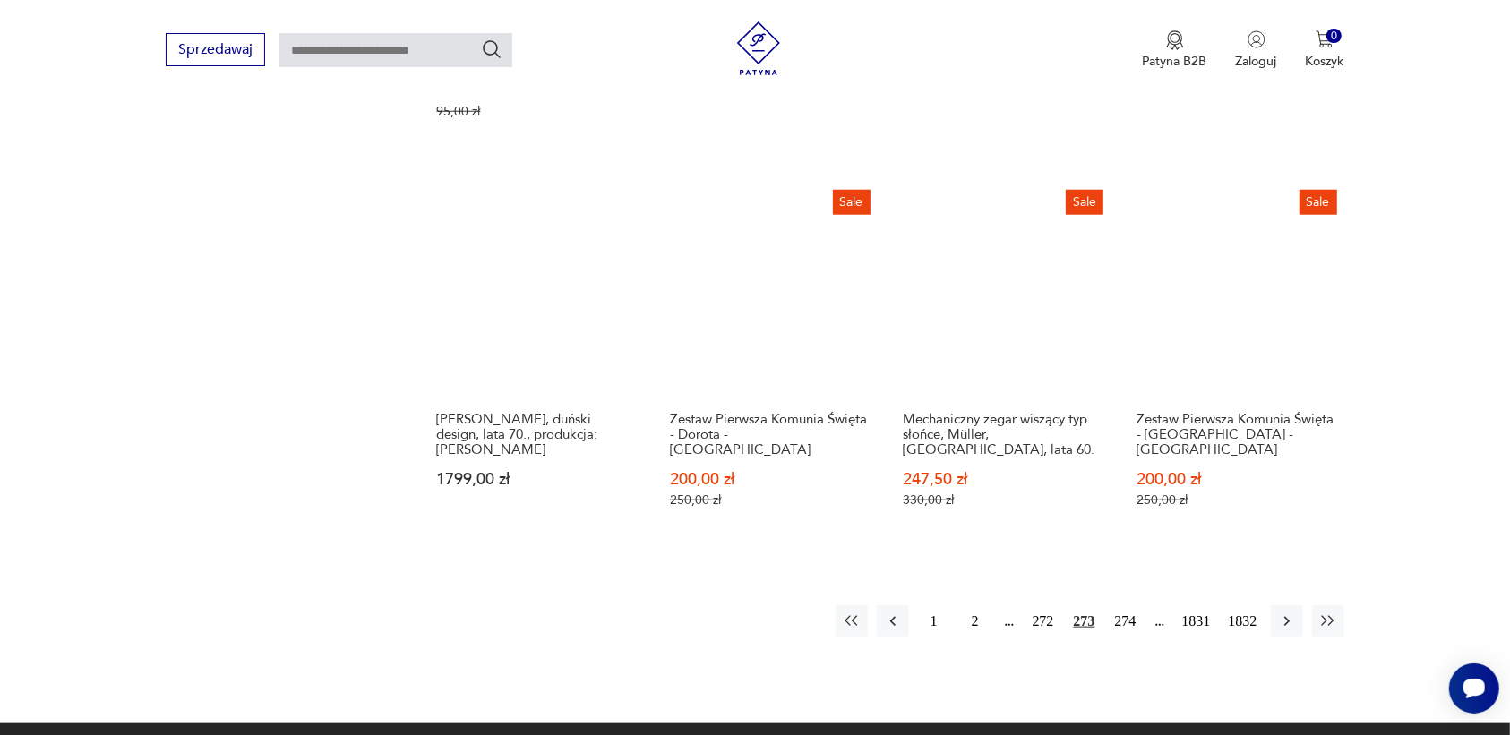
scroll to position [1575, 0]
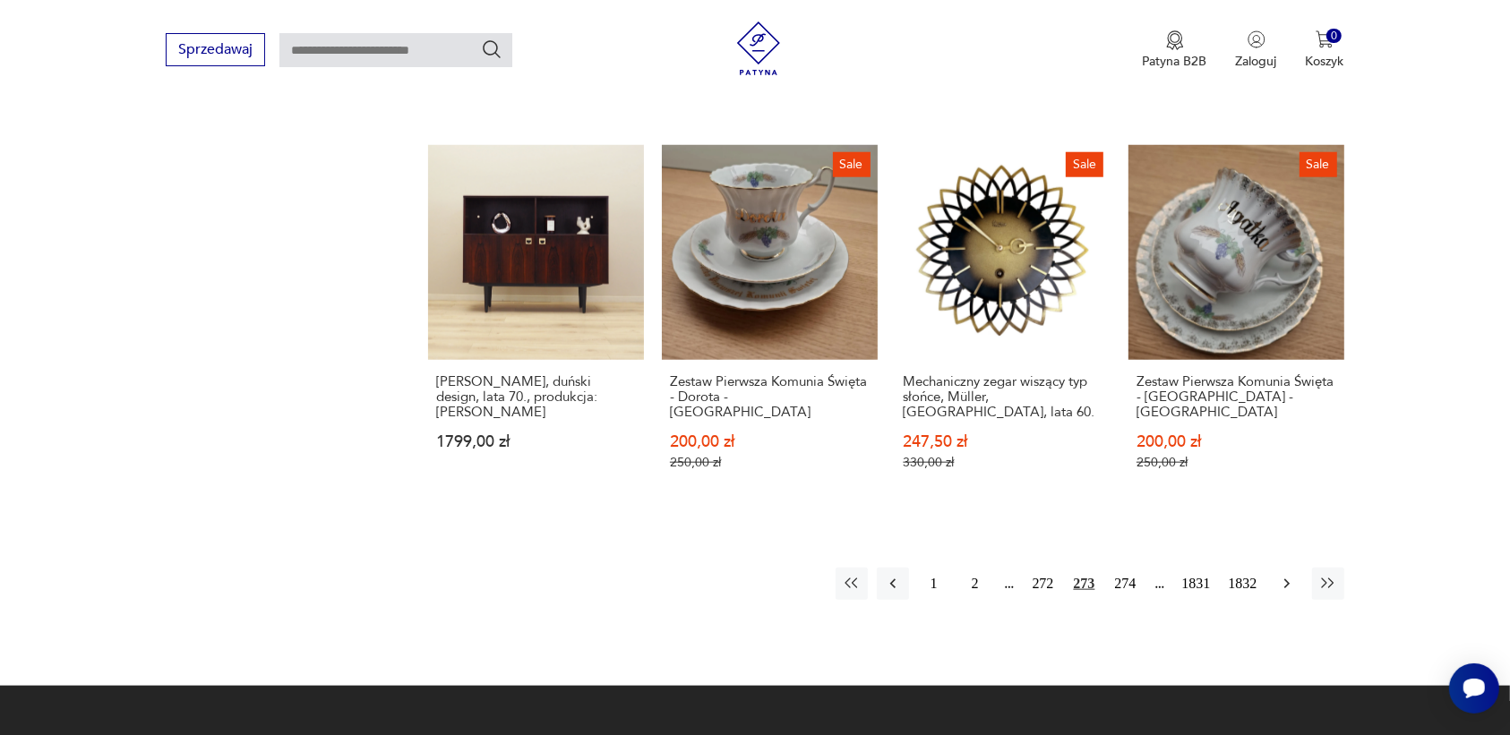
click at [1276, 568] on button "button" at bounding box center [1287, 584] width 32 height 32
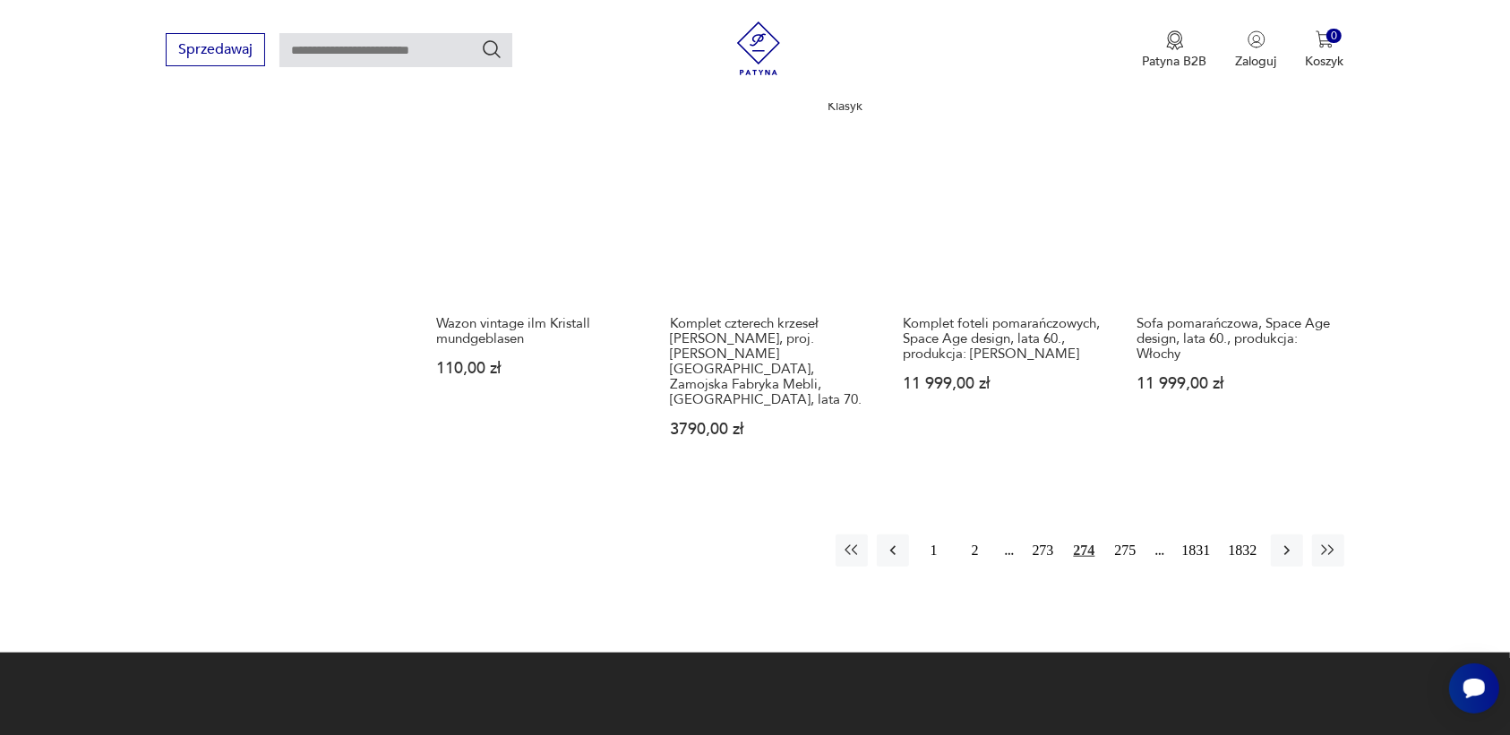
scroll to position [1687, 0]
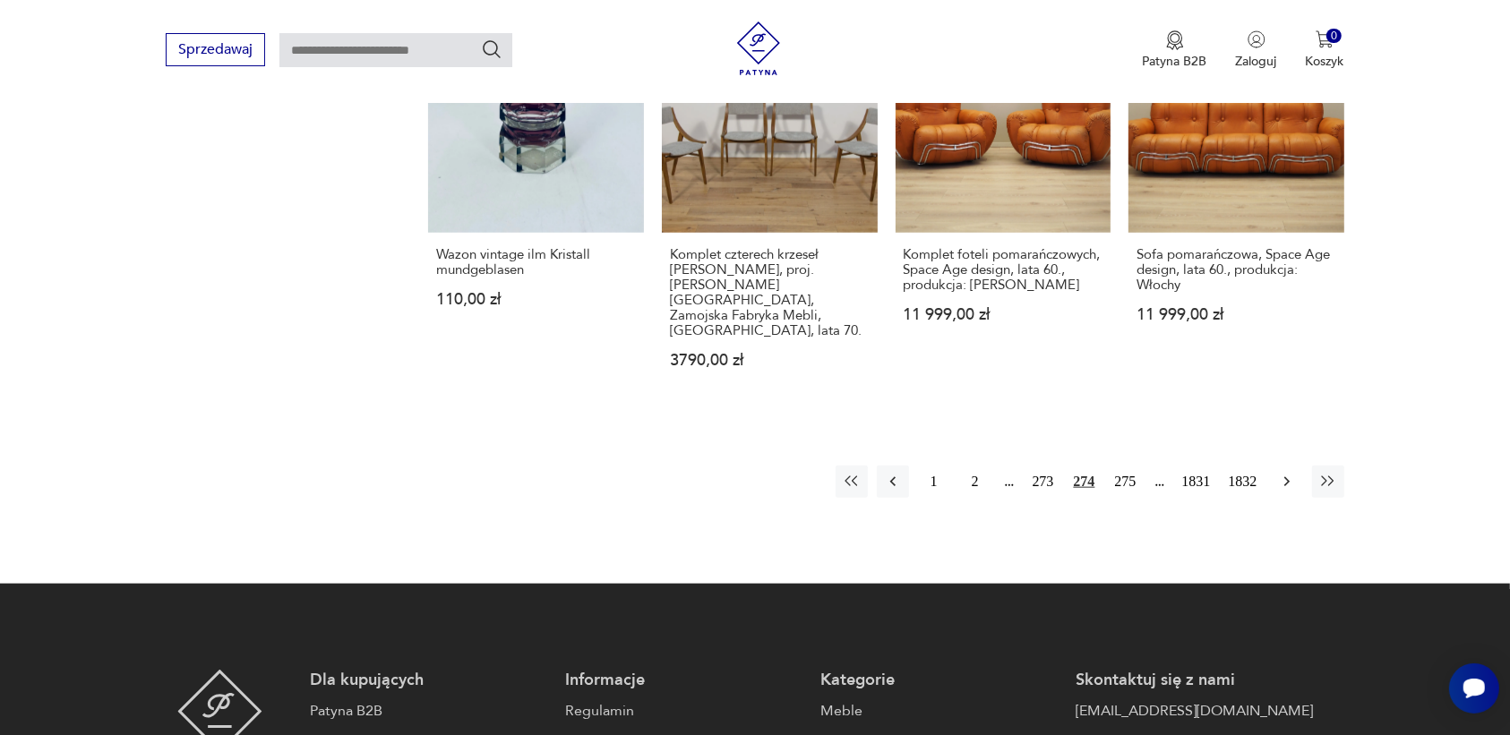
click at [1284, 473] on icon "button" at bounding box center [1287, 482] width 18 height 18
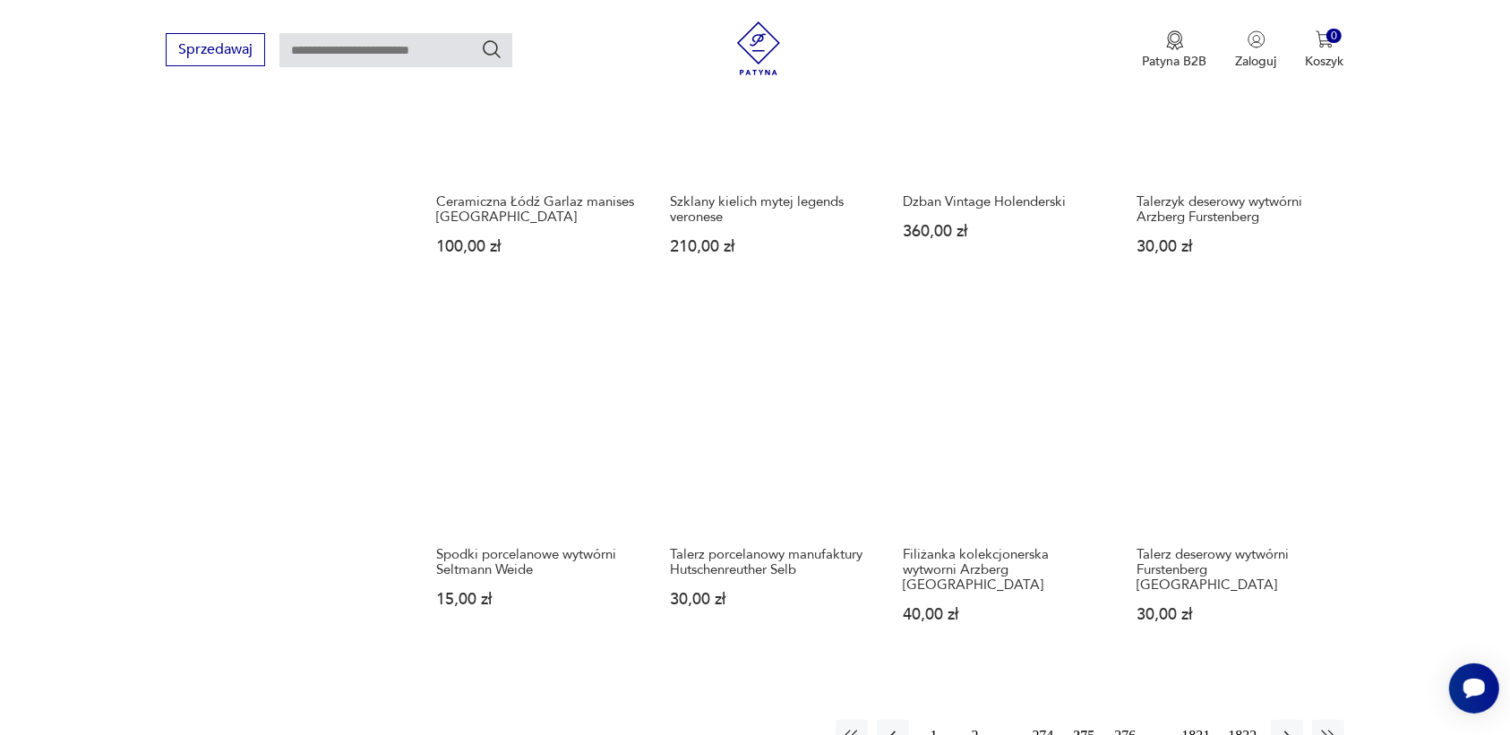
scroll to position [1351, 0]
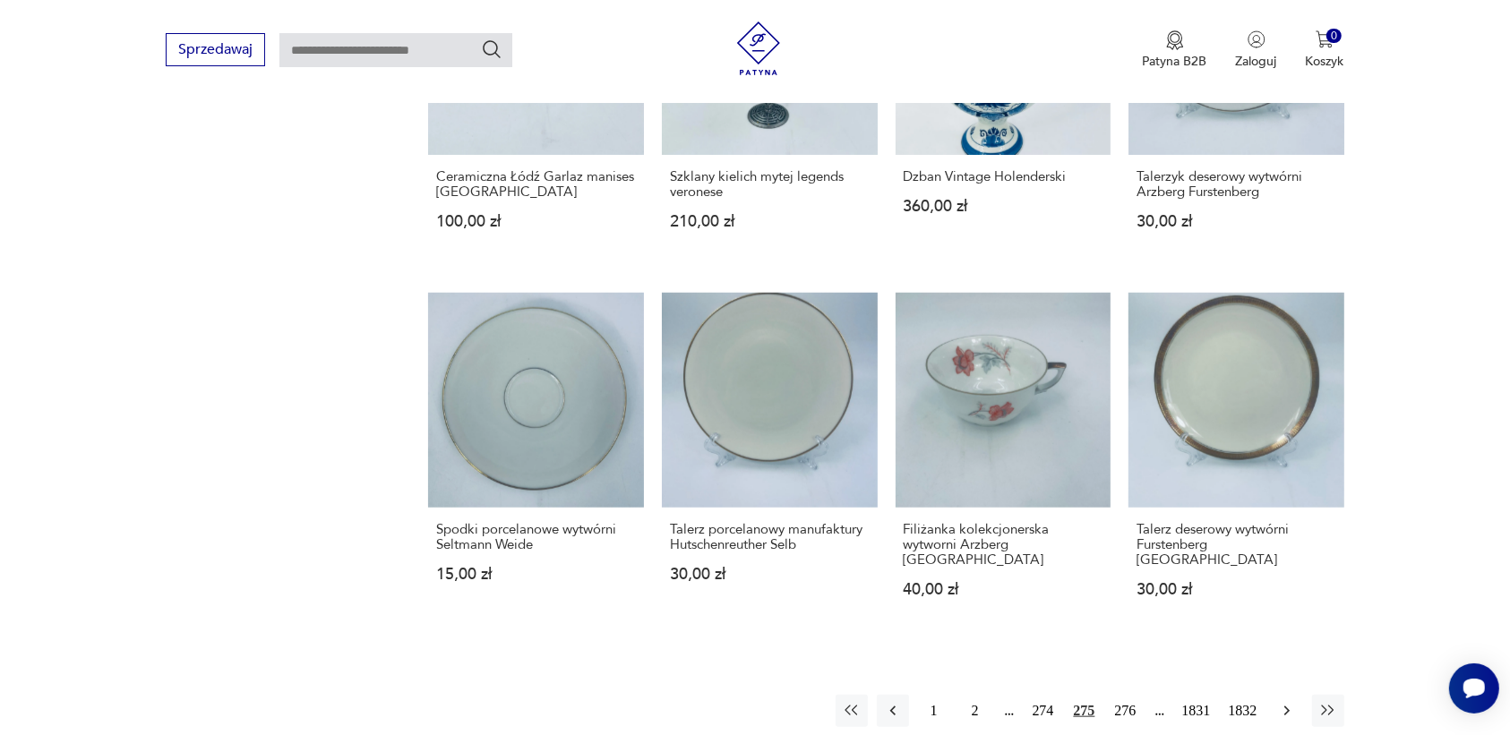
click at [1278, 702] on icon "button" at bounding box center [1287, 711] width 18 height 18
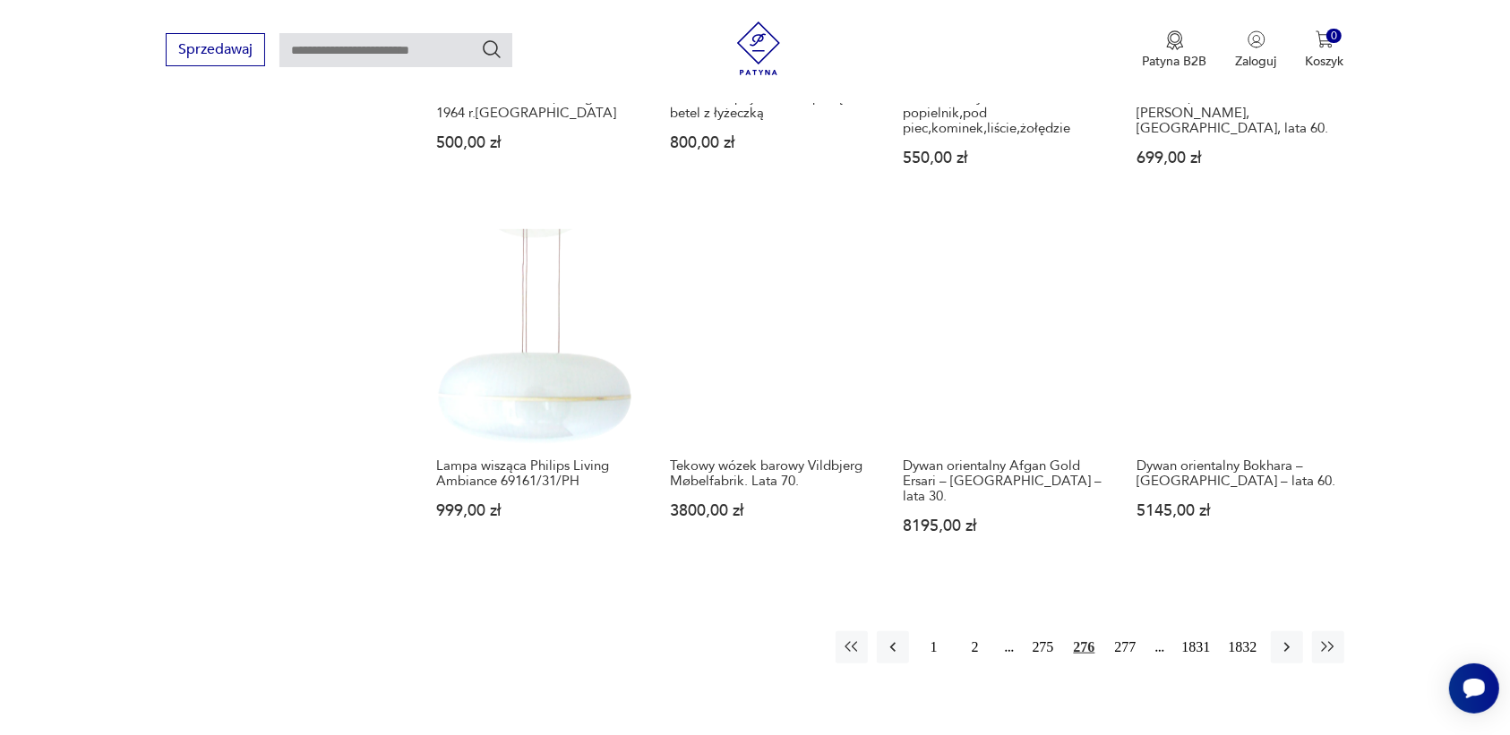
scroll to position [1463, 0]
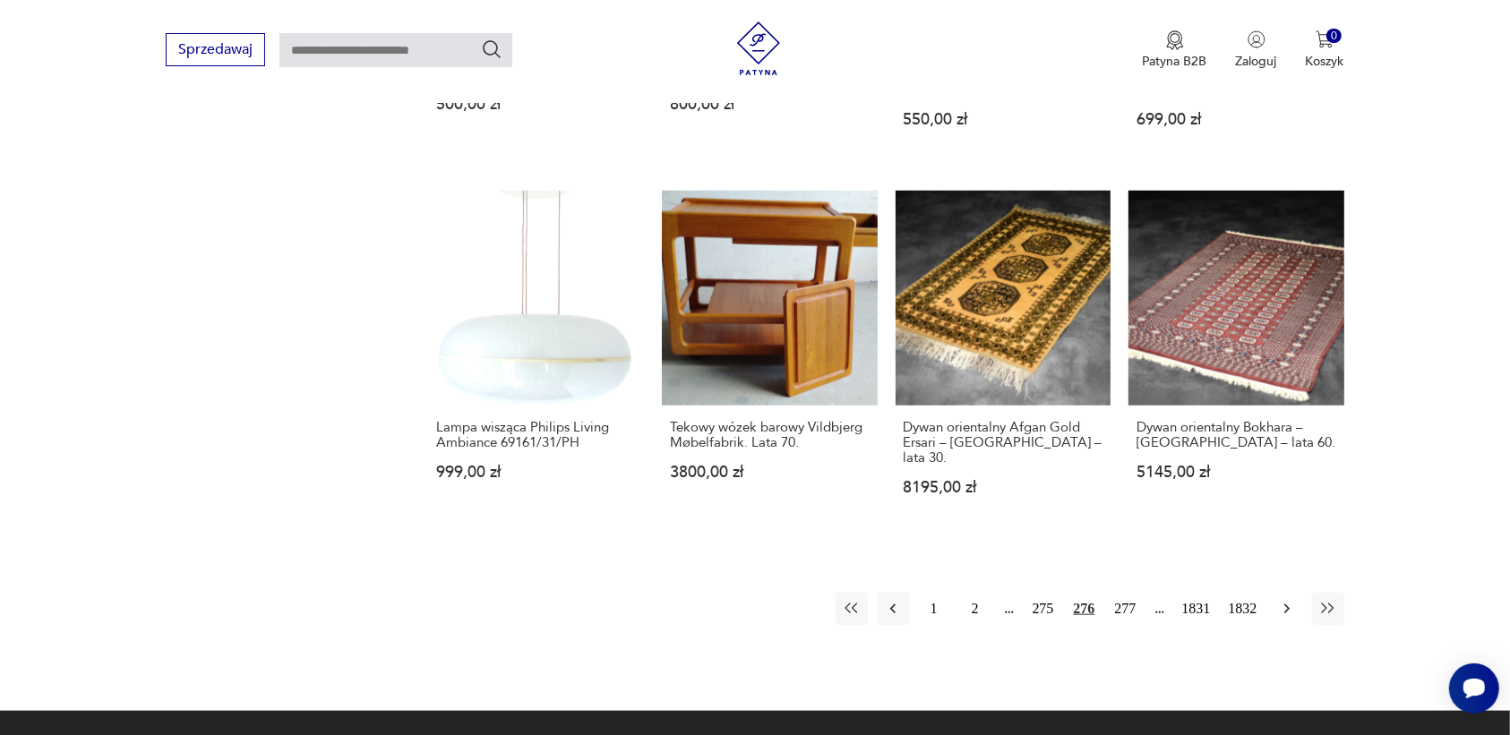
click at [1284, 600] on icon "button" at bounding box center [1287, 609] width 18 height 18
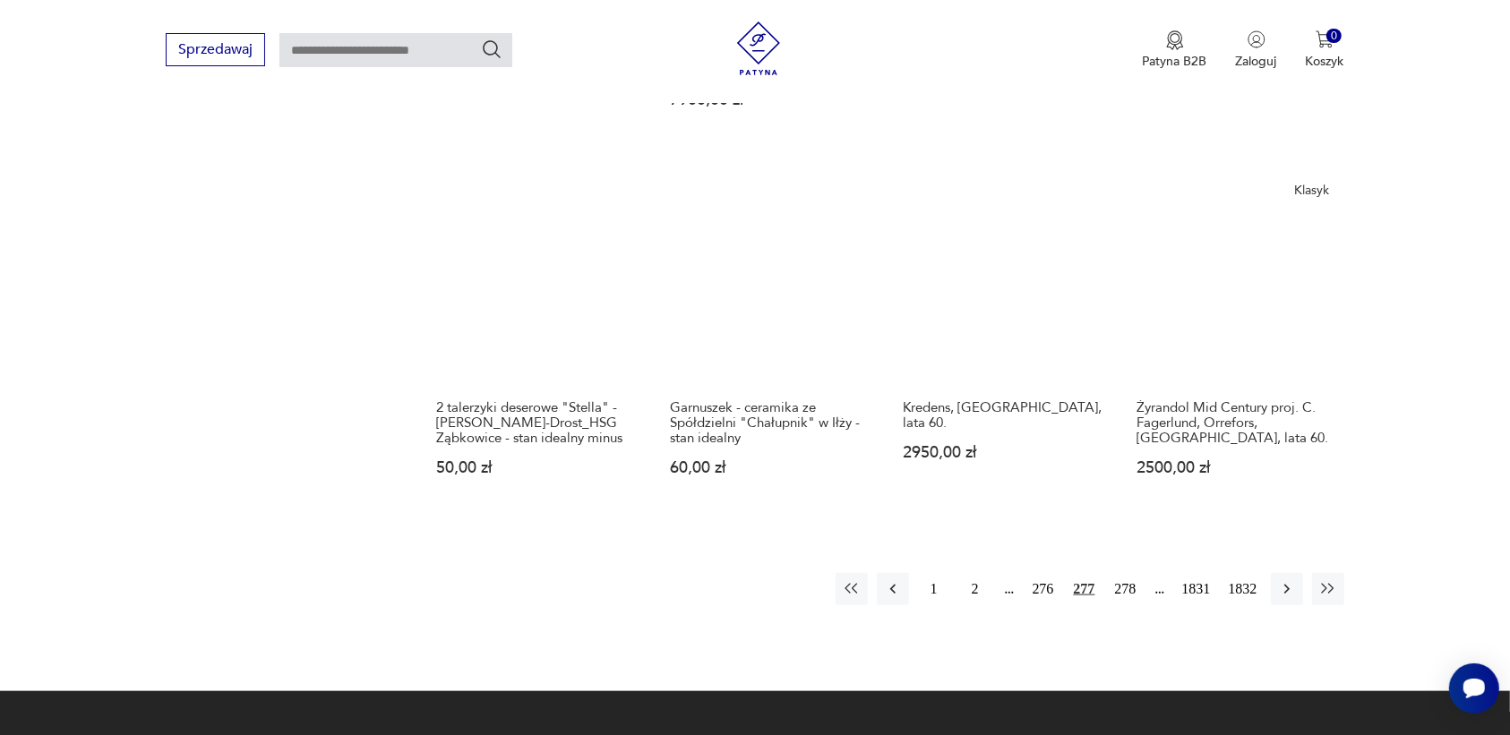
scroll to position [1687, 0]
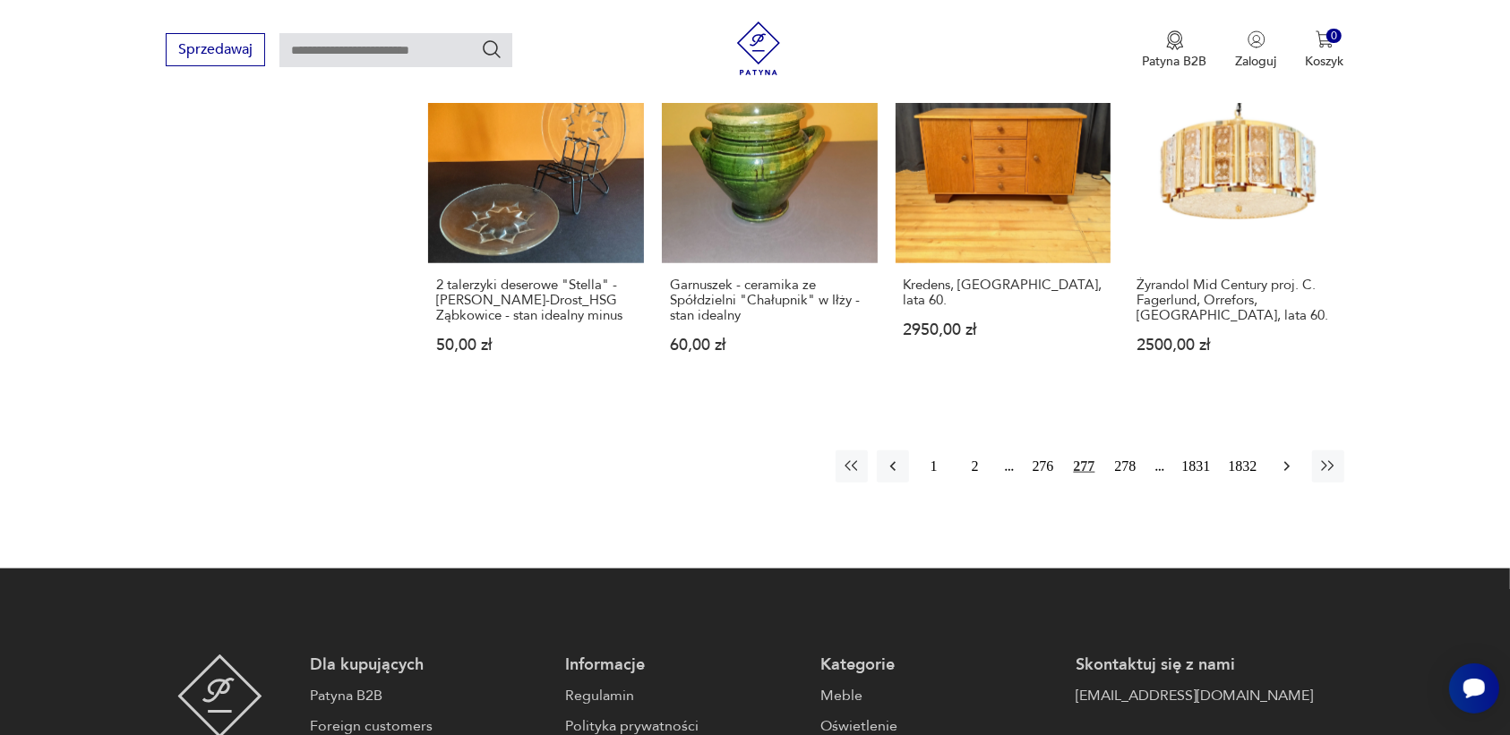
click at [1279, 458] on icon "button" at bounding box center [1287, 467] width 18 height 18
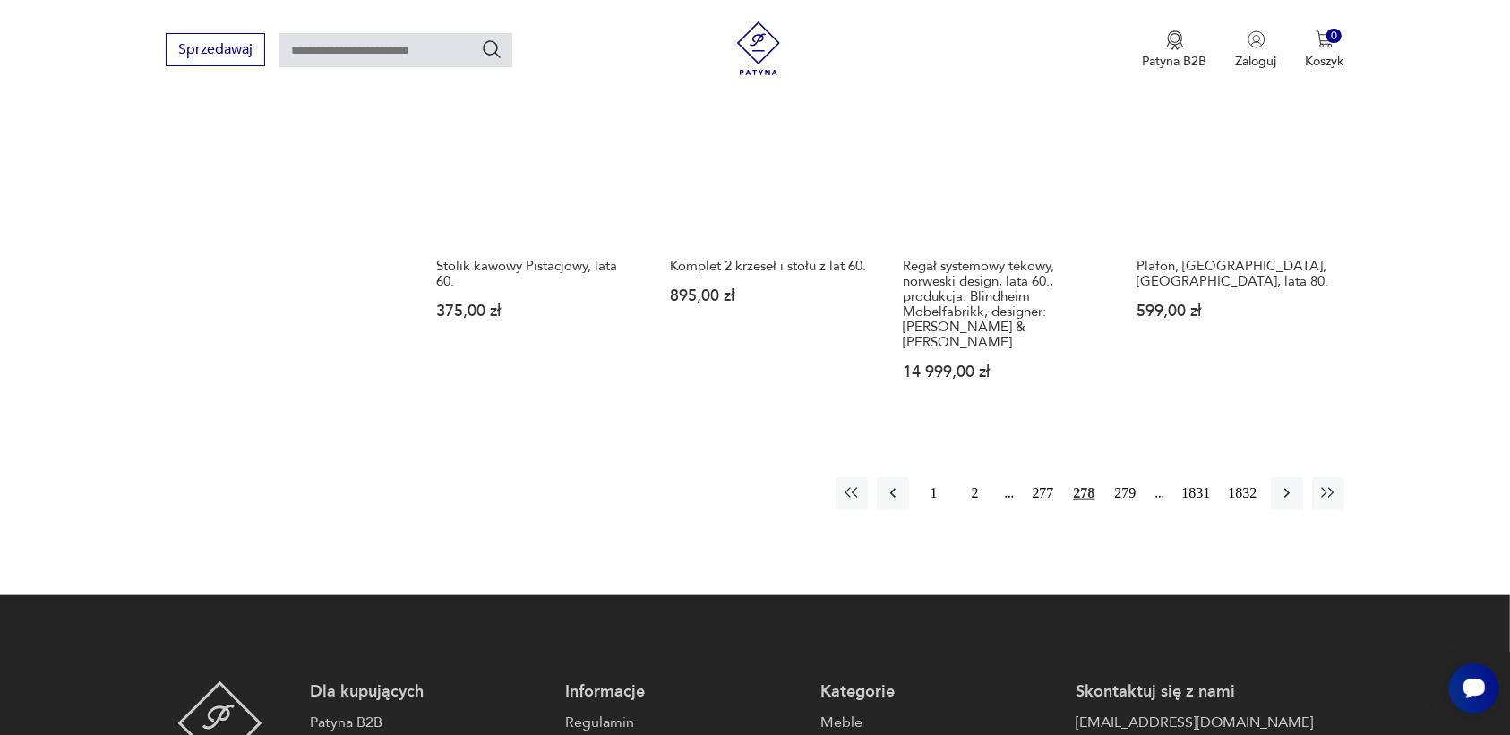
scroll to position [1687, 0]
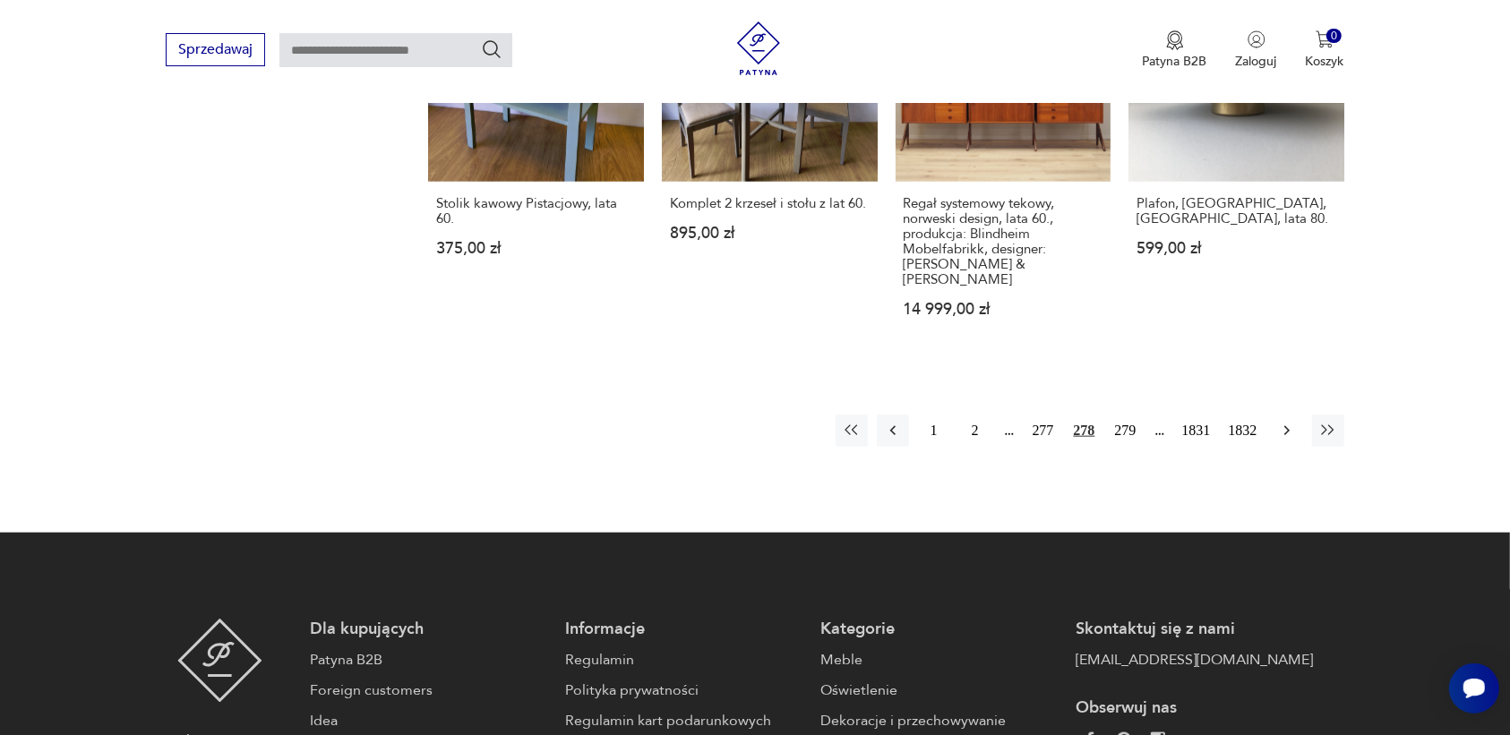
click at [1281, 422] on icon "button" at bounding box center [1287, 431] width 18 height 18
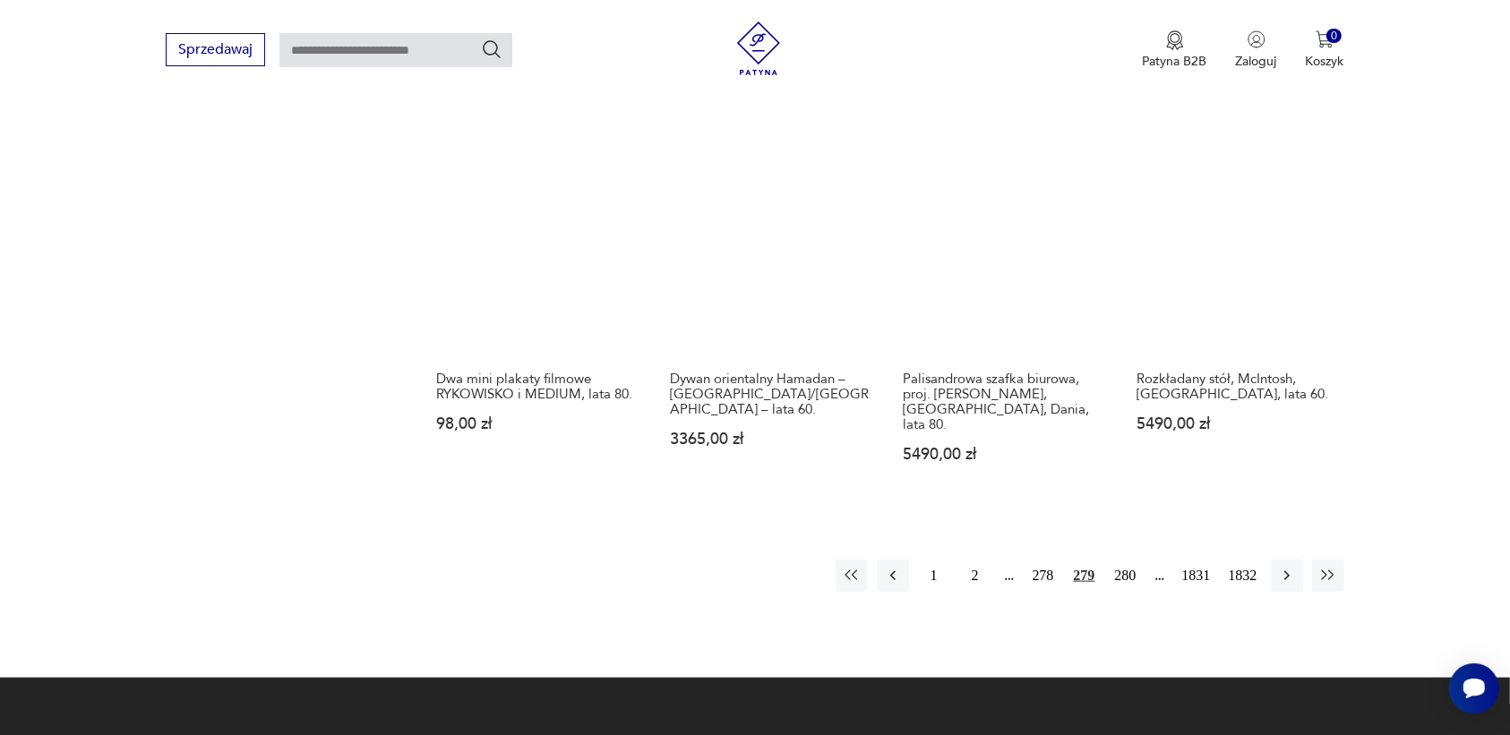
scroll to position [1575, 0]
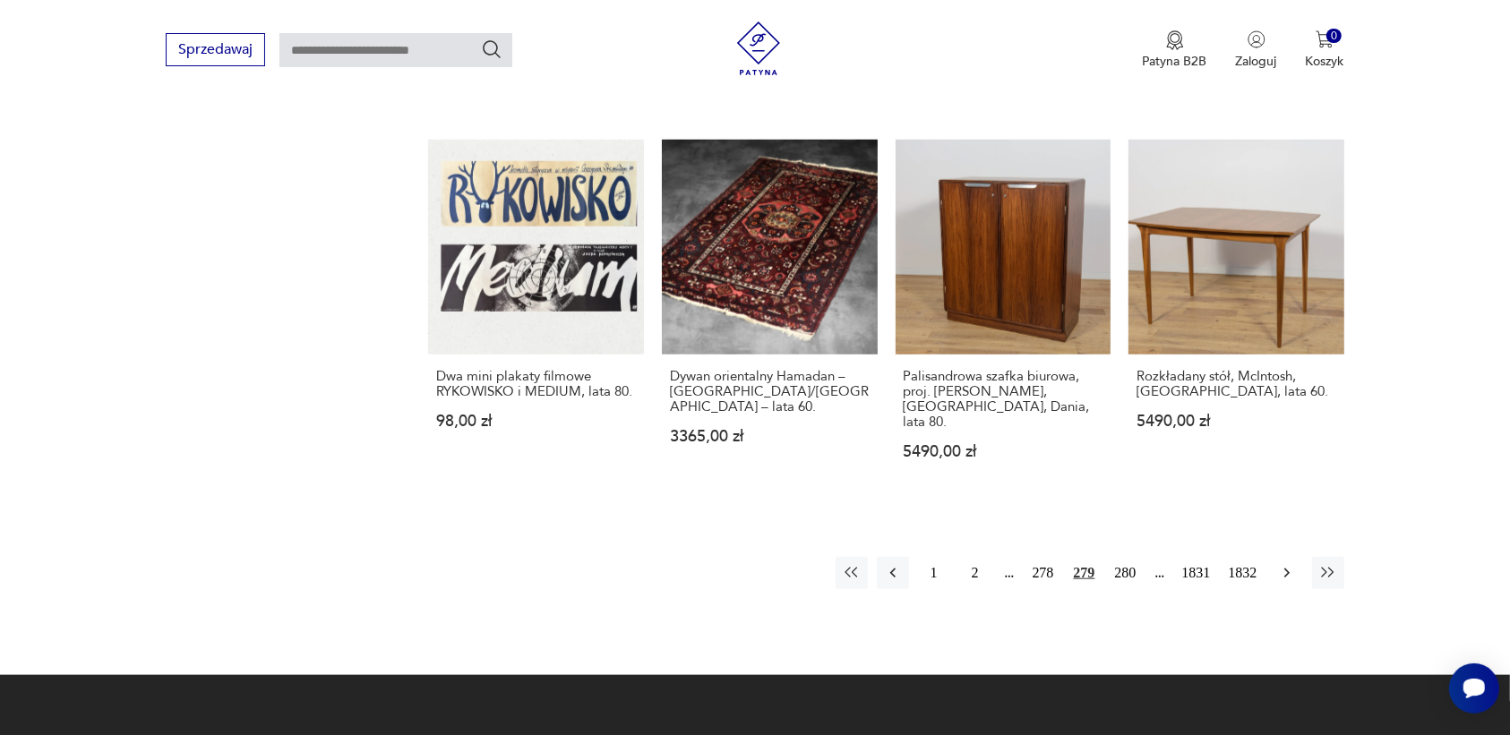
click at [1278, 564] on icon "button" at bounding box center [1287, 573] width 18 height 18
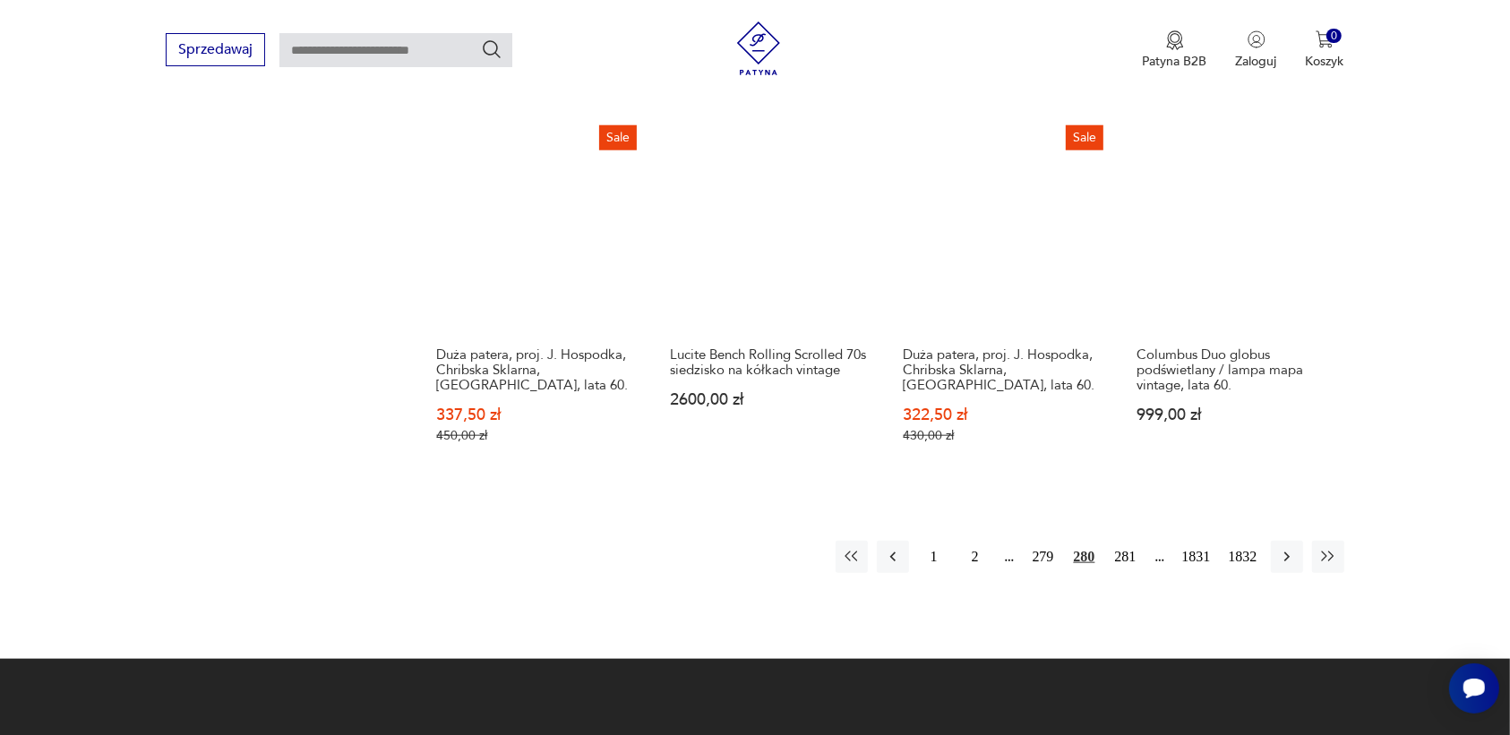
scroll to position [1687, 0]
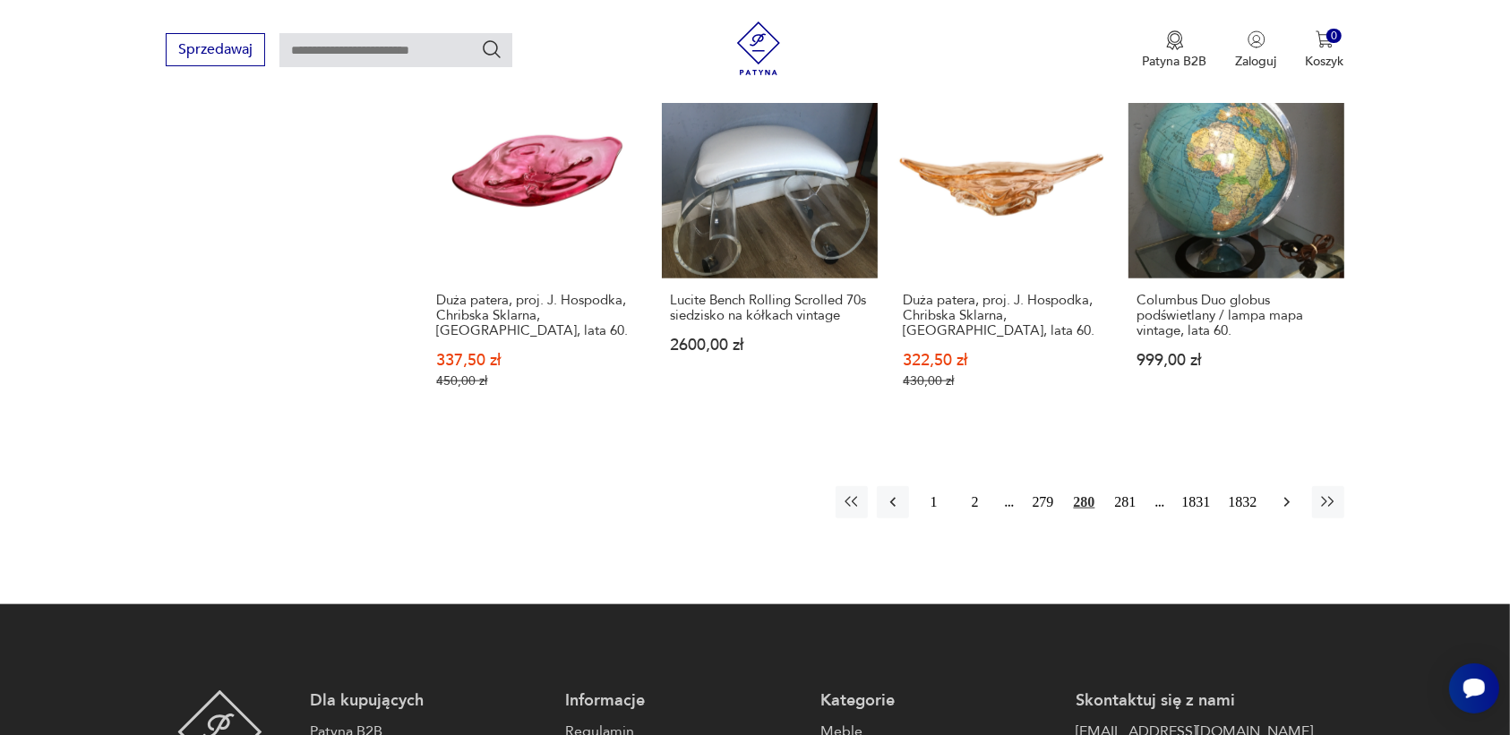
click at [1284, 494] on icon "button" at bounding box center [1287, 503] width 18 height 18
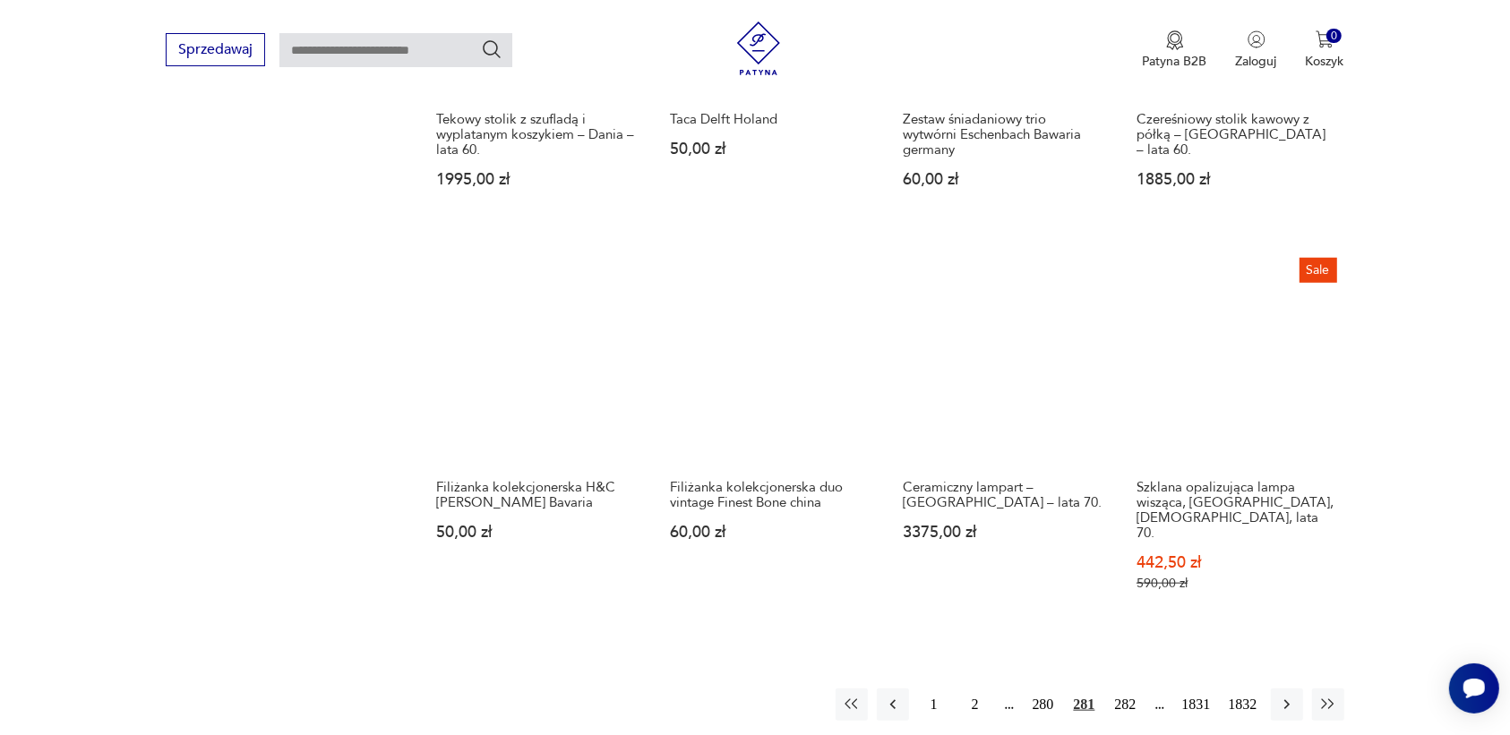
scroll to position [1463, 0]
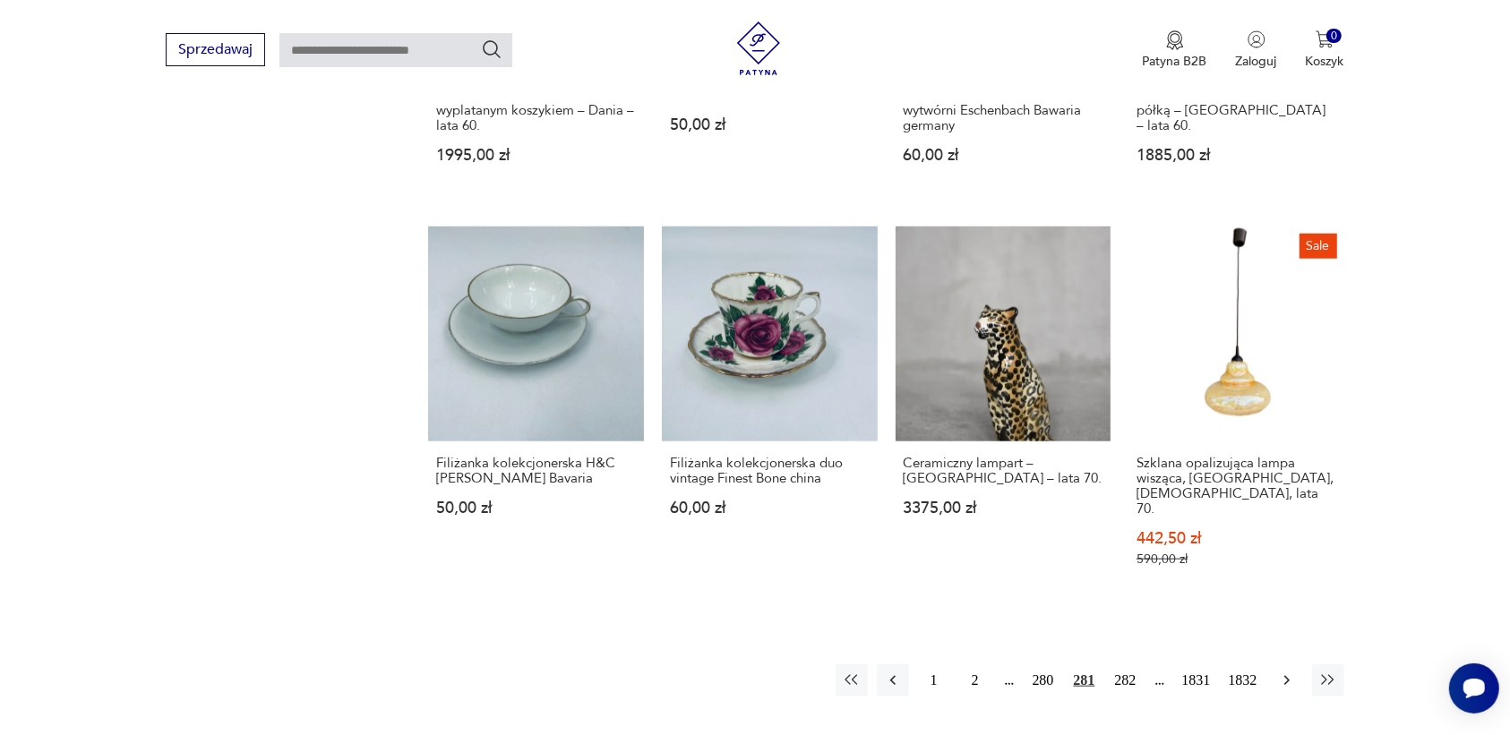
click at [1288, 672] on icon "button" at bounding box center [1287, 681] width 18 height 18
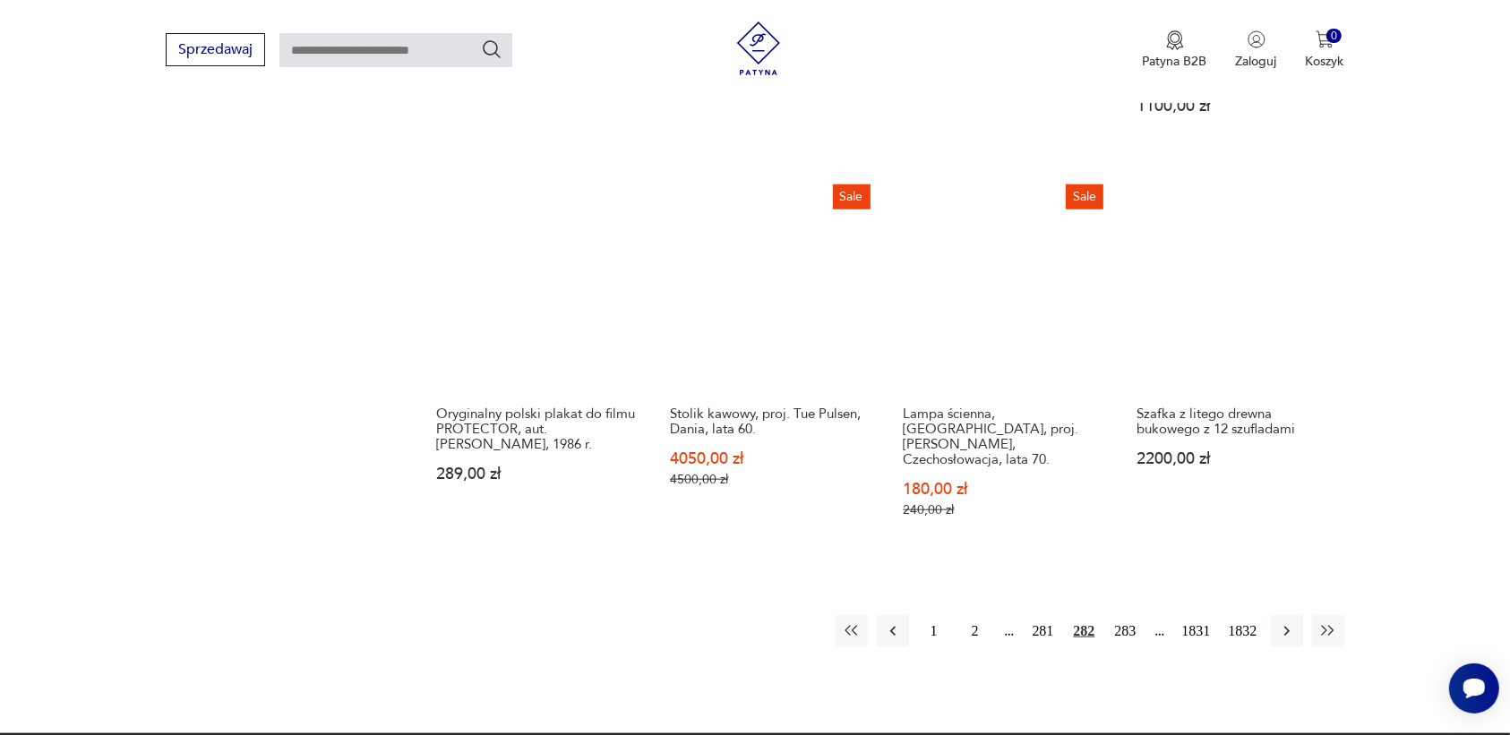
scroll to position [1575, 0]
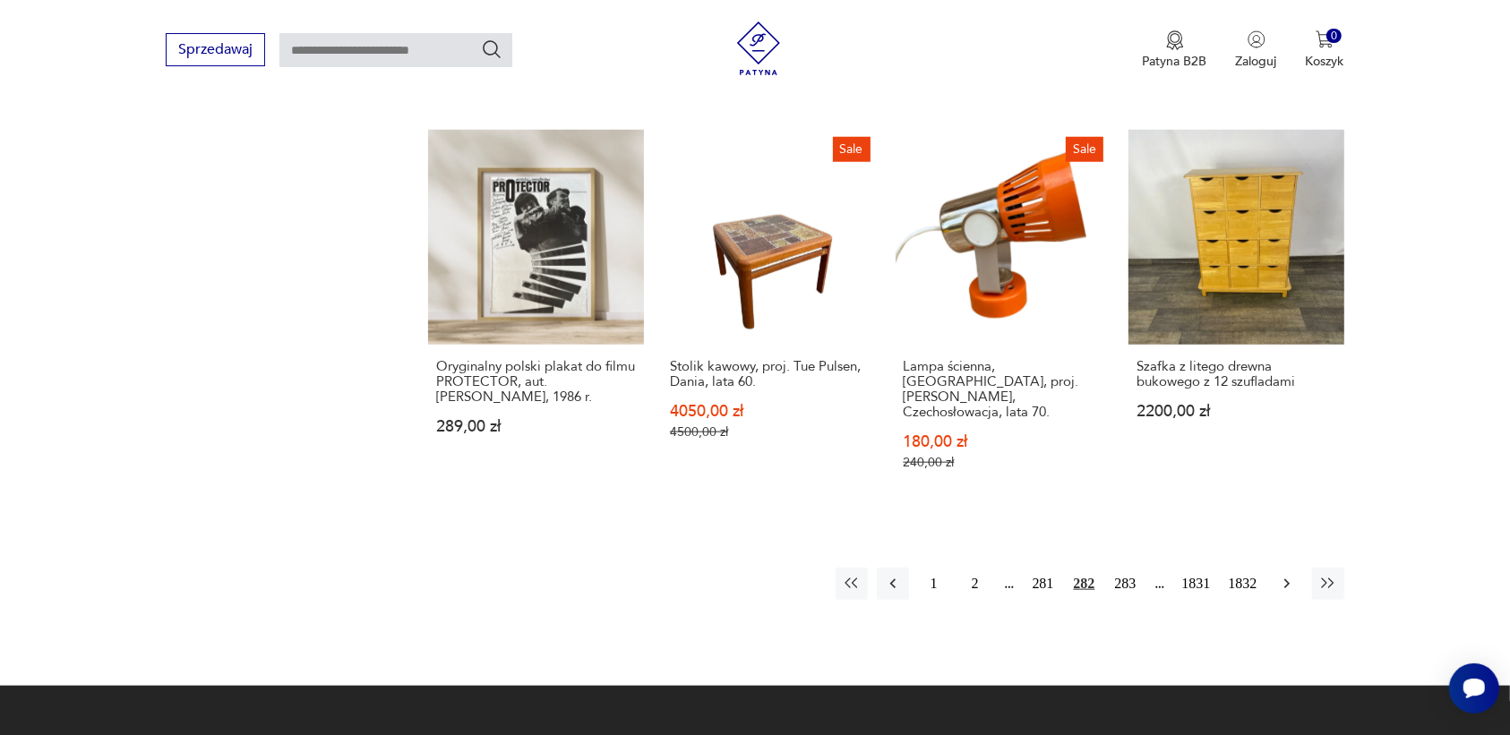
click at [1286, 575] on icon "button" at bounding box center [1287, 584] width 18 height 18
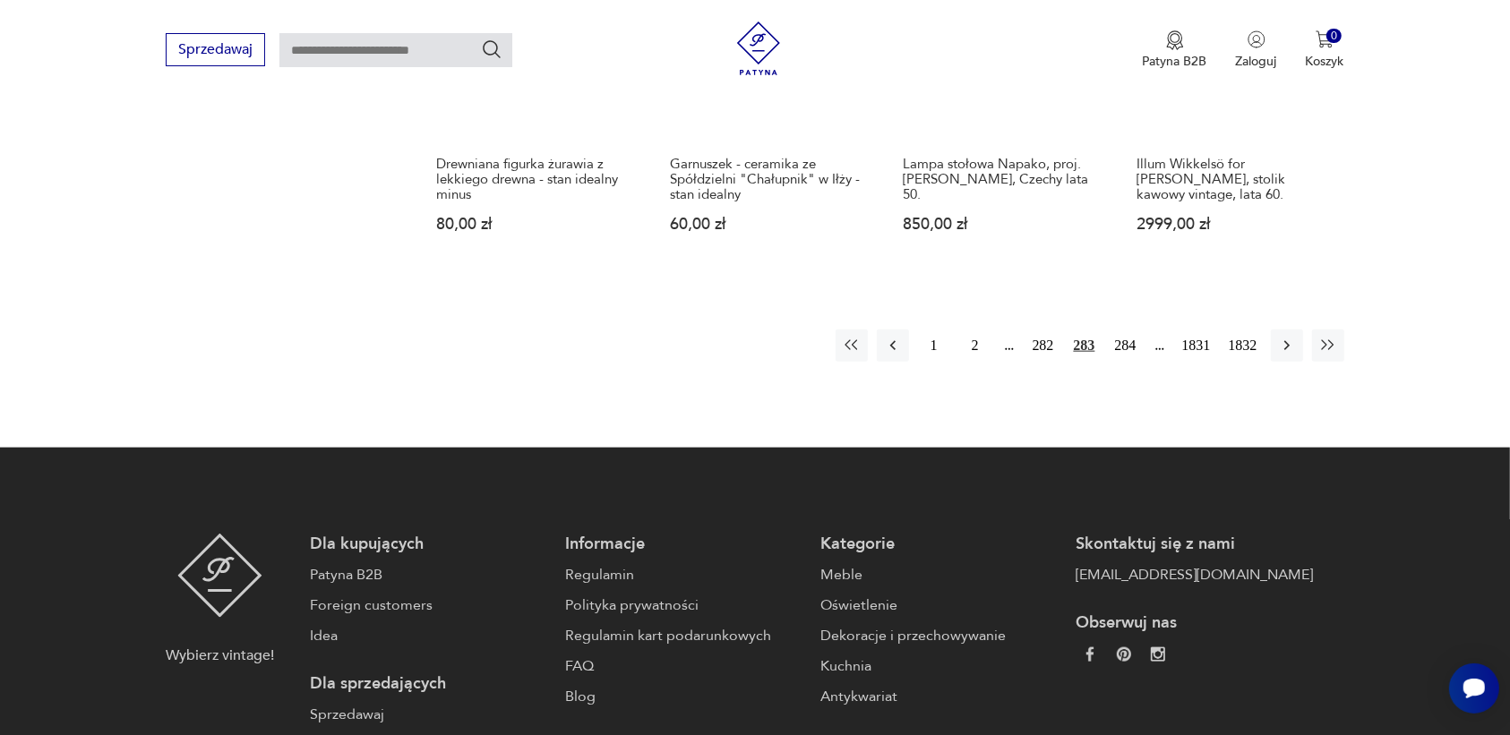
scroll to position [1799, 0]
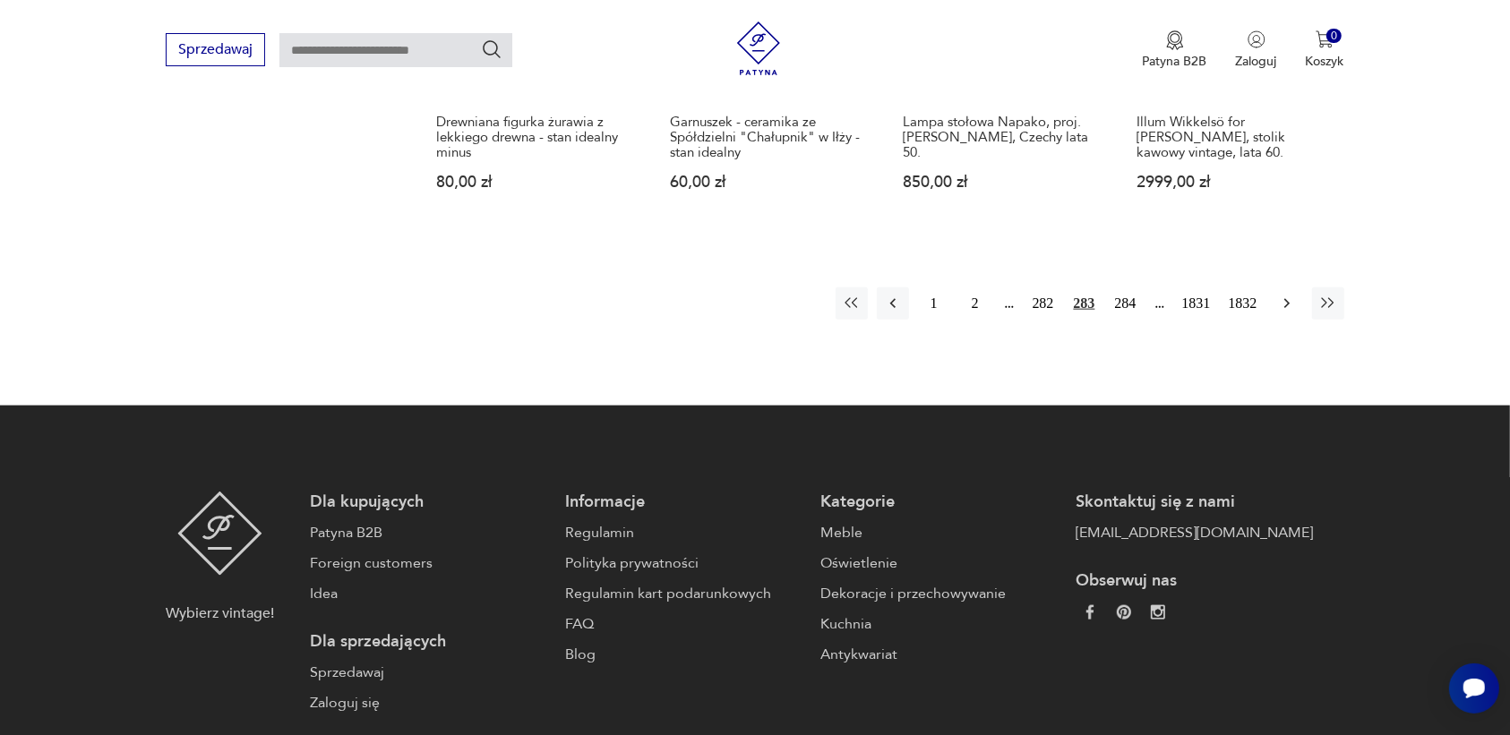
click at [1278, 295] on icon "button" at bounding box center [1287, 304] width 18 height 18
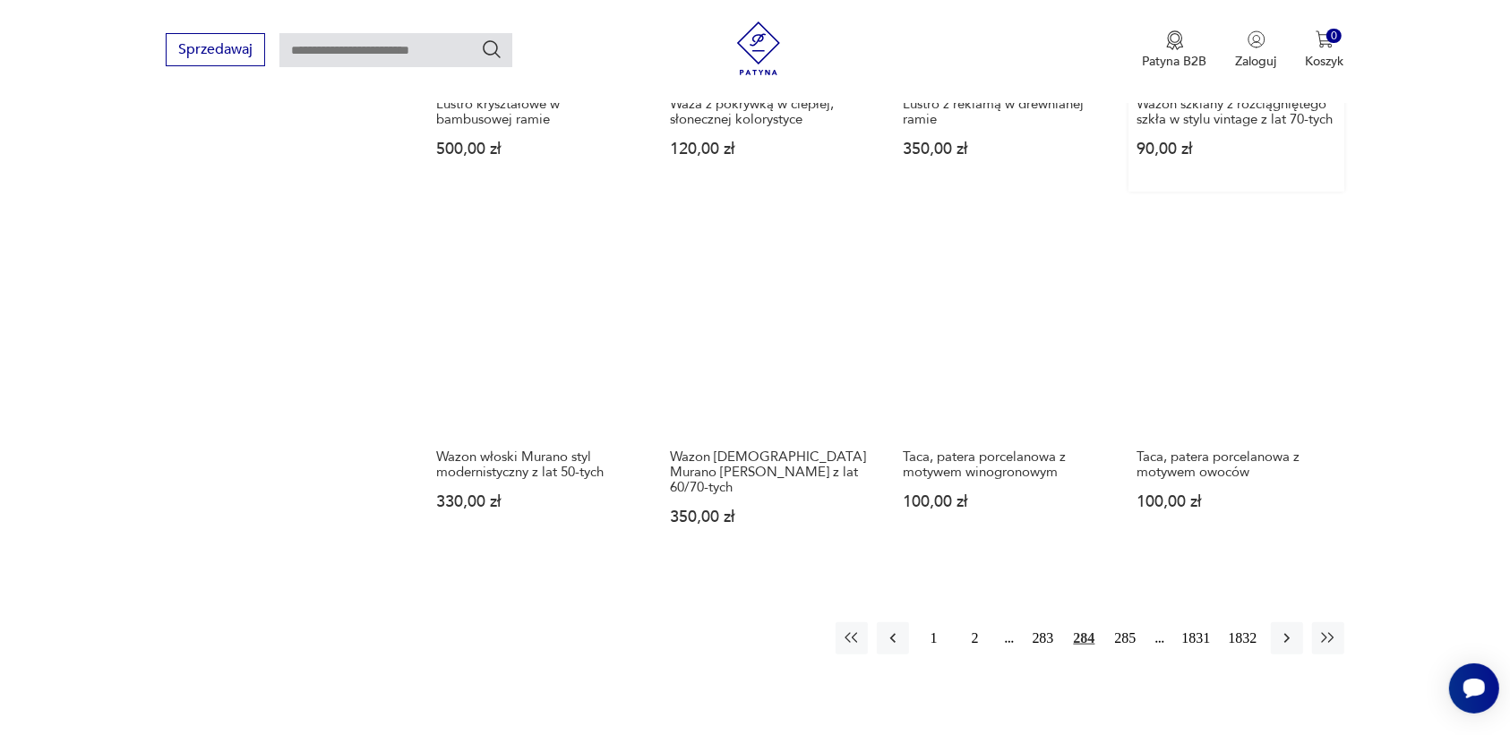
scroll to position [1463, 0]
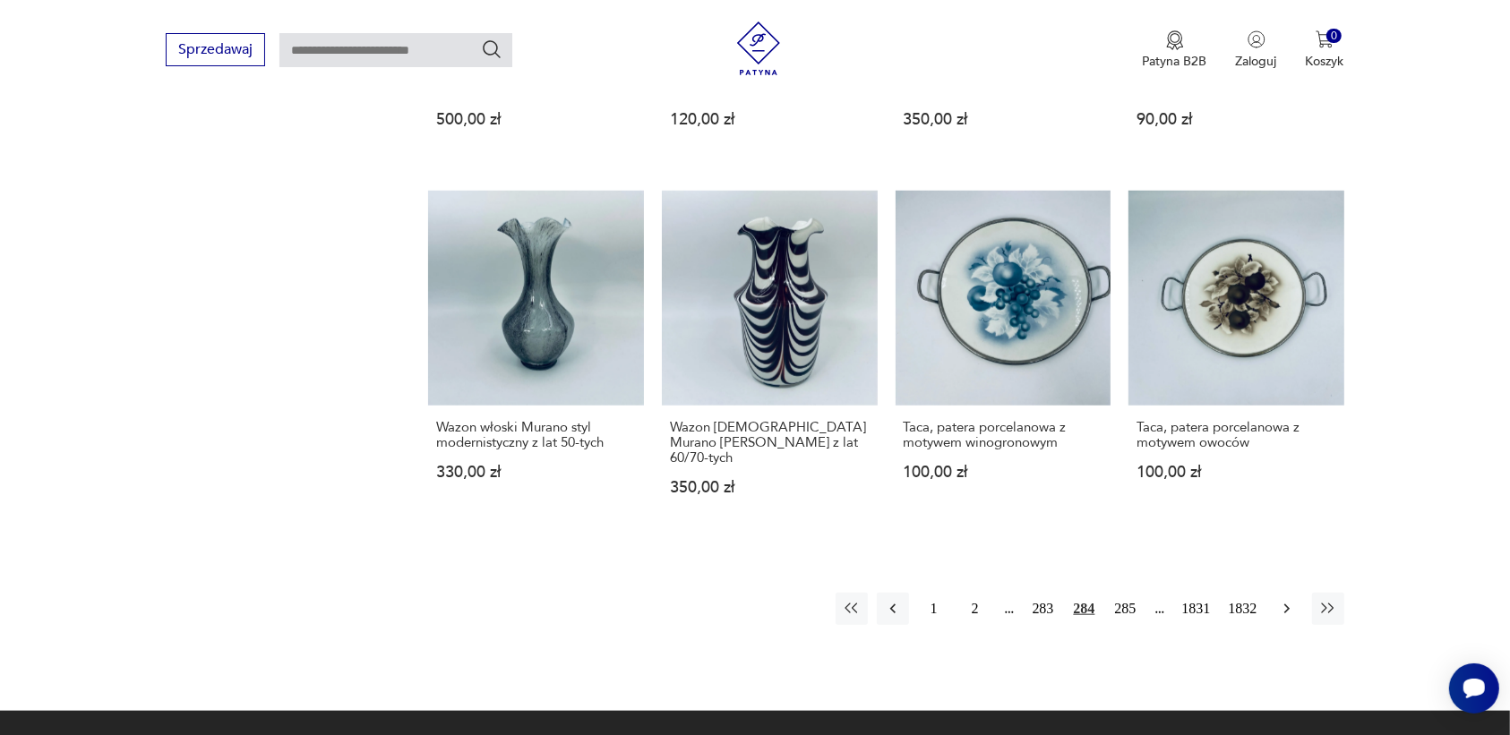
click at [1294, 600] on icon "button" at bounding box center [1287, 609] width 18 height 18
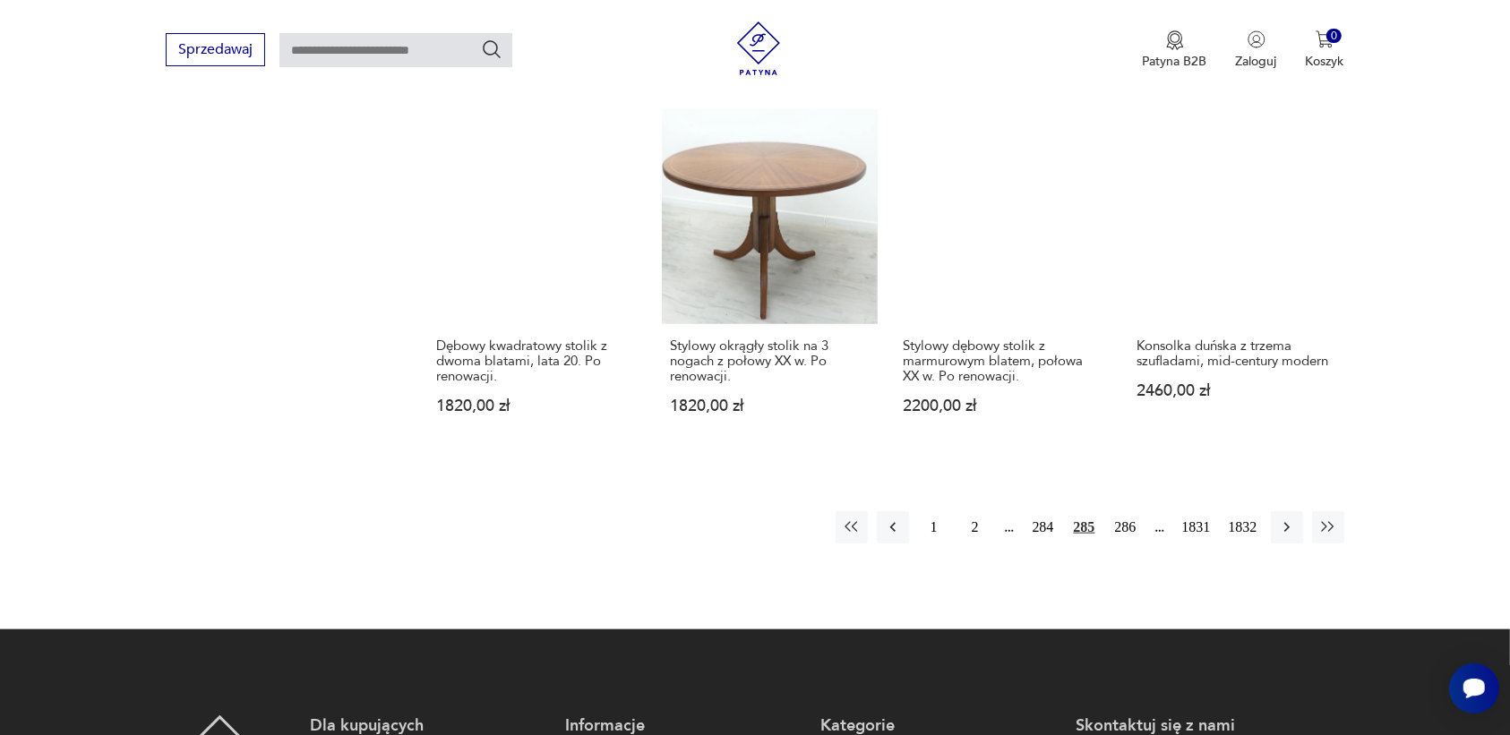
scroll to position [1799, 0]
